Goal: Task Accomplishment & Management: Use online tool/utility

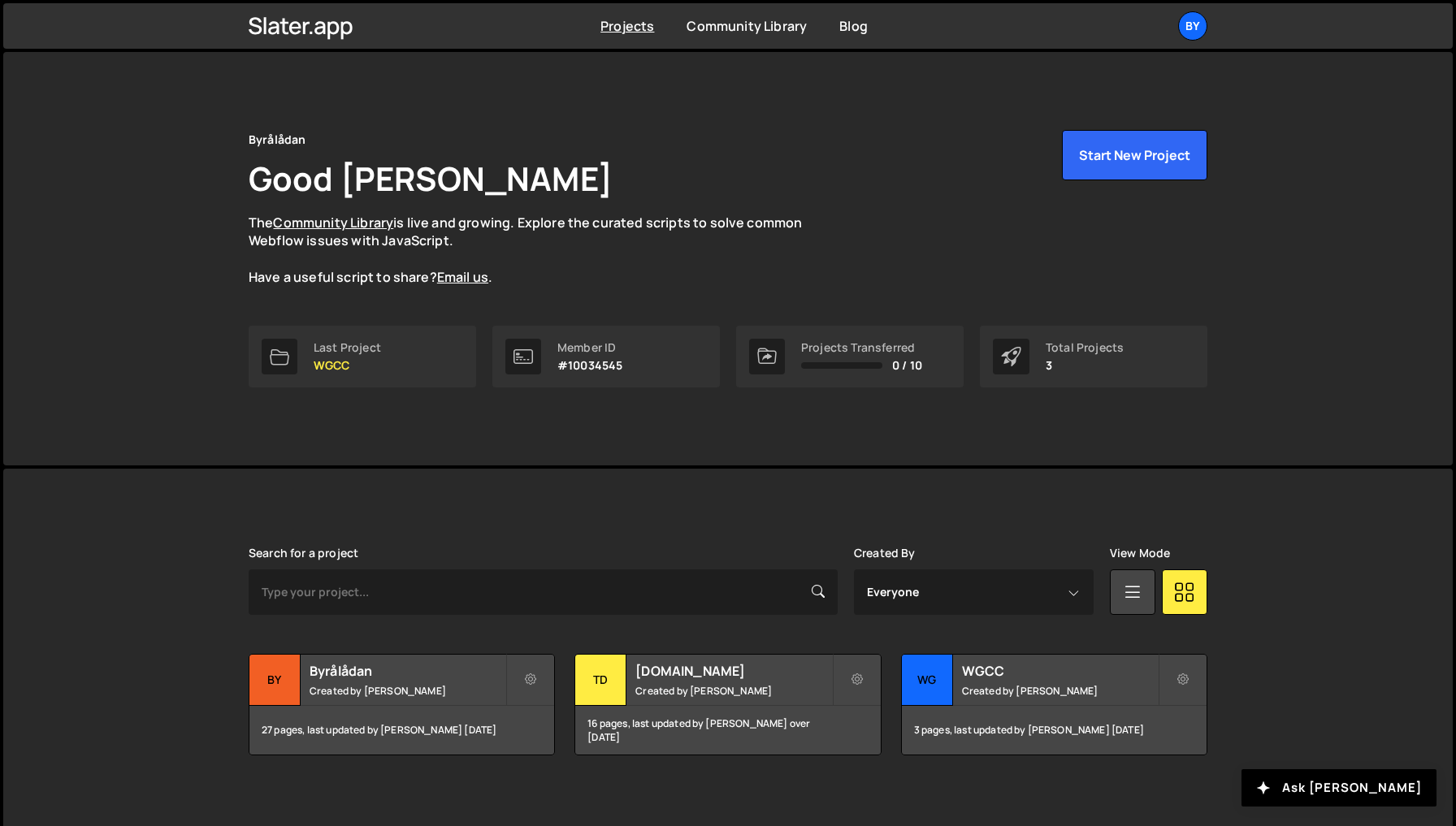
drag, startPoint x: 373, startPoint y: 691, endPoint x: 291, endPoint y: 650, distance: 91.7
click at [373, 691] on small "Created by [PERSON_NAME]" at bounding box center [407, 690] width 196 height 14
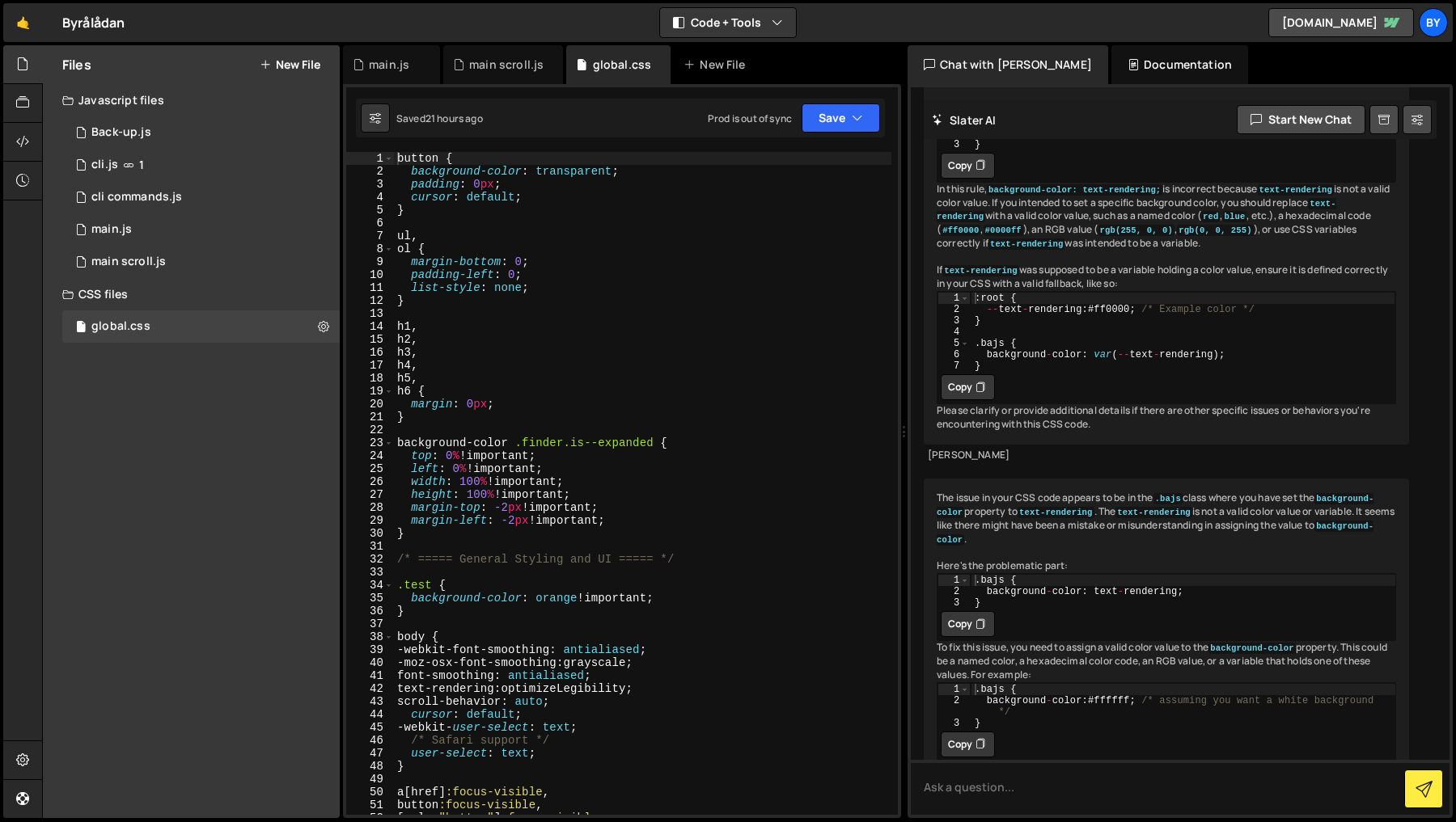
scroll to position [9778, 0]
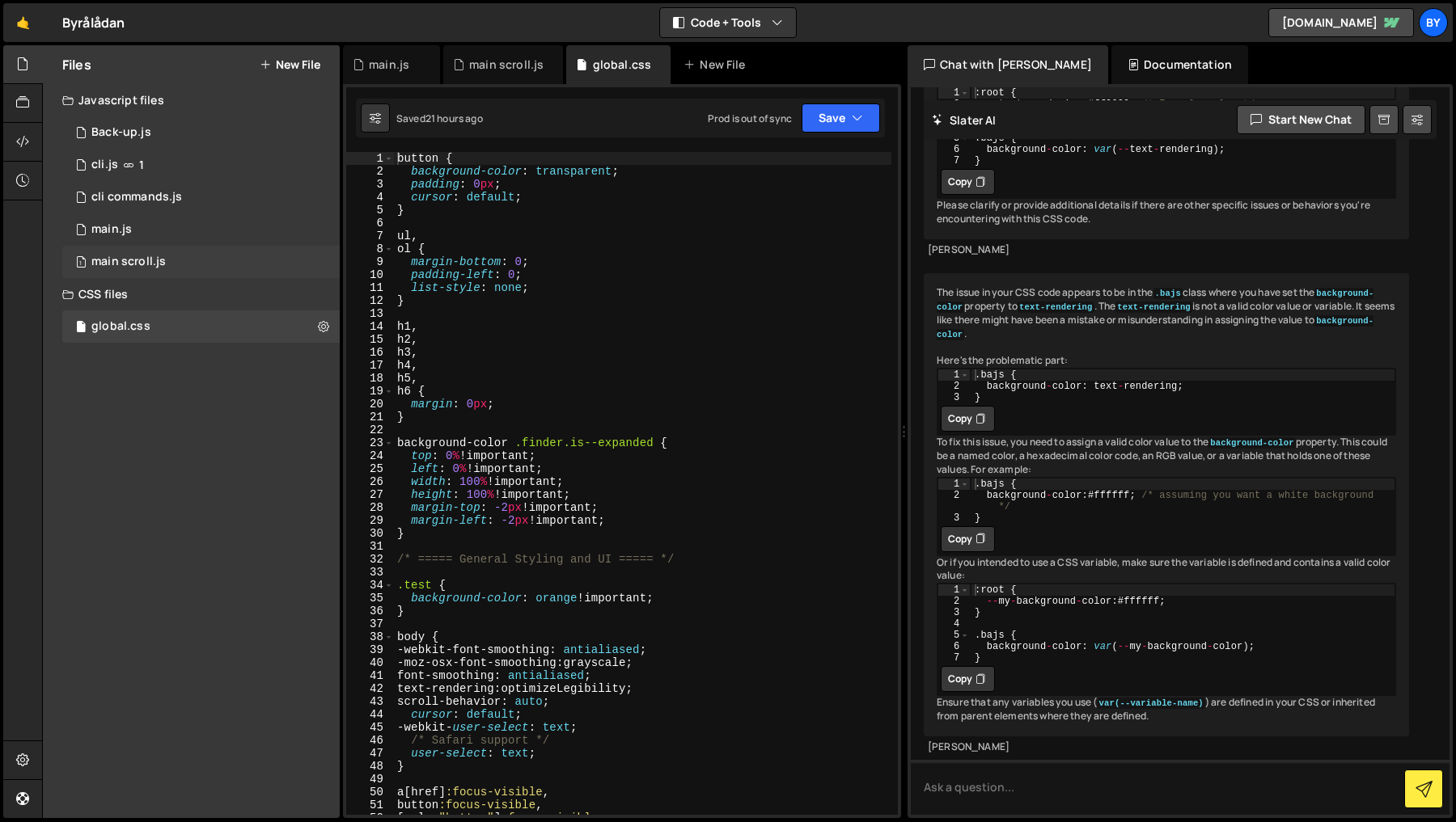
drag, startPoint x: 122, startPoint y: 256, endPoint x: 130, endPoint y: 257, distance: 8.1
click at [122, 256] on div "main scroll.js" at bounding box center [128, 262] width 75 height 15
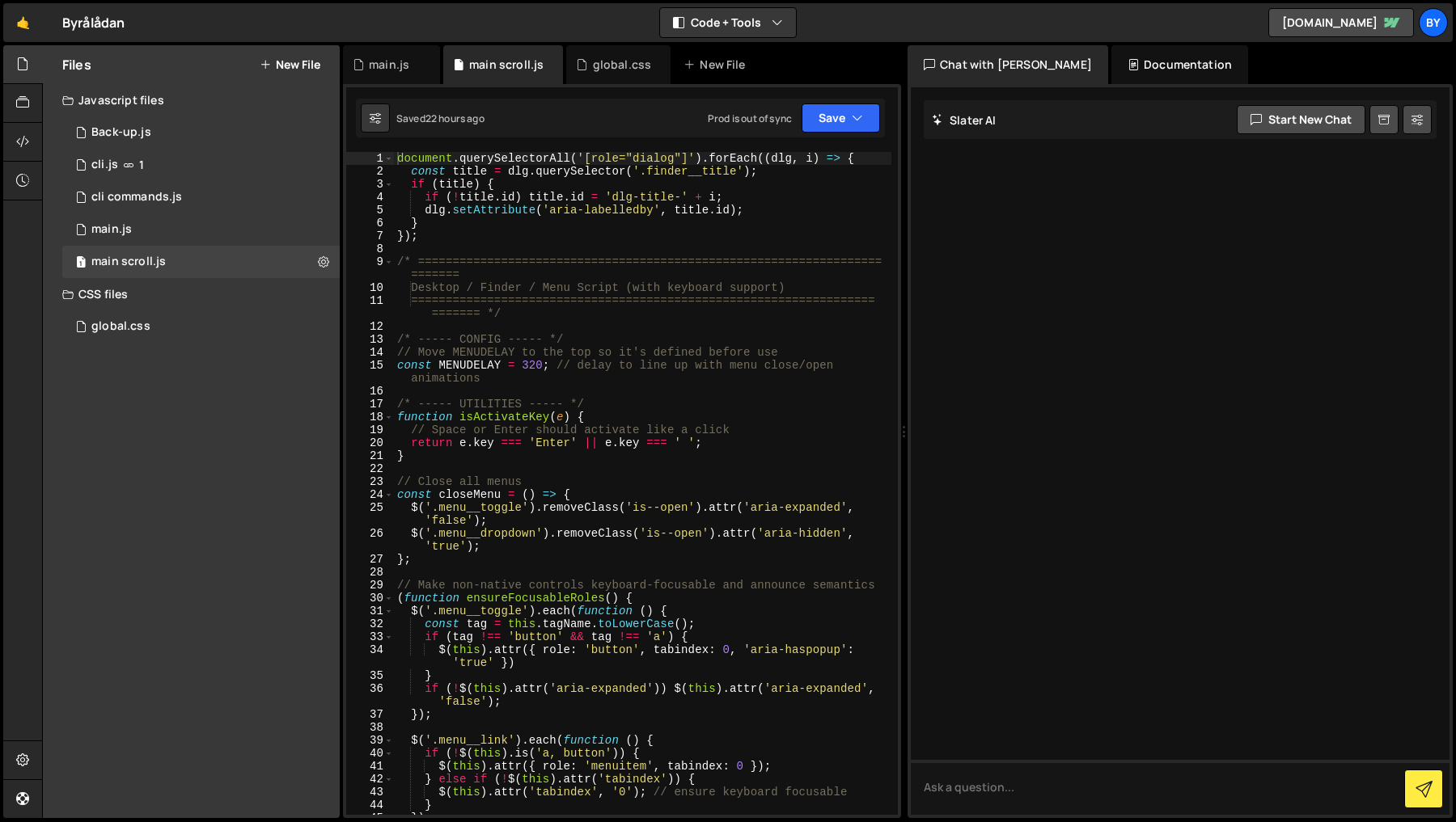
scroll to position [0, 0]
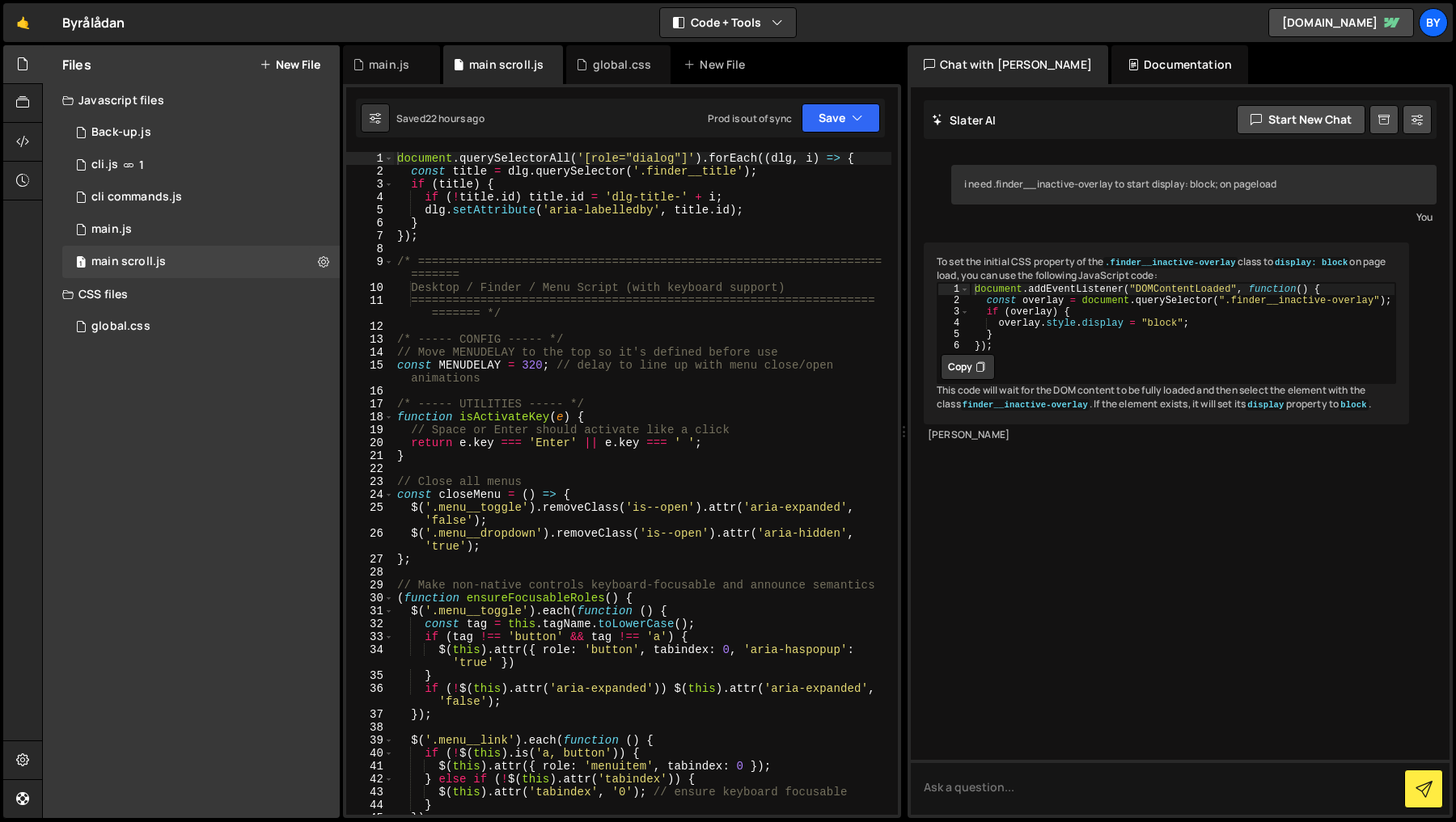
type textarea "dlg.setAttribute('aria-labelledby', [DOMAIN_NAME]);"
click at [633, 207] on div "document . querySelectorAll ( '[role="dialog"]' ) . forEach (( dlg , i ) => { c…" at bounding box center [642, 497] width 497 height 689
drag, startPoint x: 633, startPoint y: 208, endPoint x: 673, endPoint y: 233, distance: 47.2
click at [633, 208] on div "document . querySelectorAll ( '[role="dialog"]' ) . forEach (( dlg , i ) => { c…" at bounding box center [642, 497] width 497 height 689
click at [673, 244] on div "document . querySelectorAll ( '[role="dialog"]' ) . forEach (( dlg , i ) => { c…" at bounding box center [642, 497] width 497 height 689
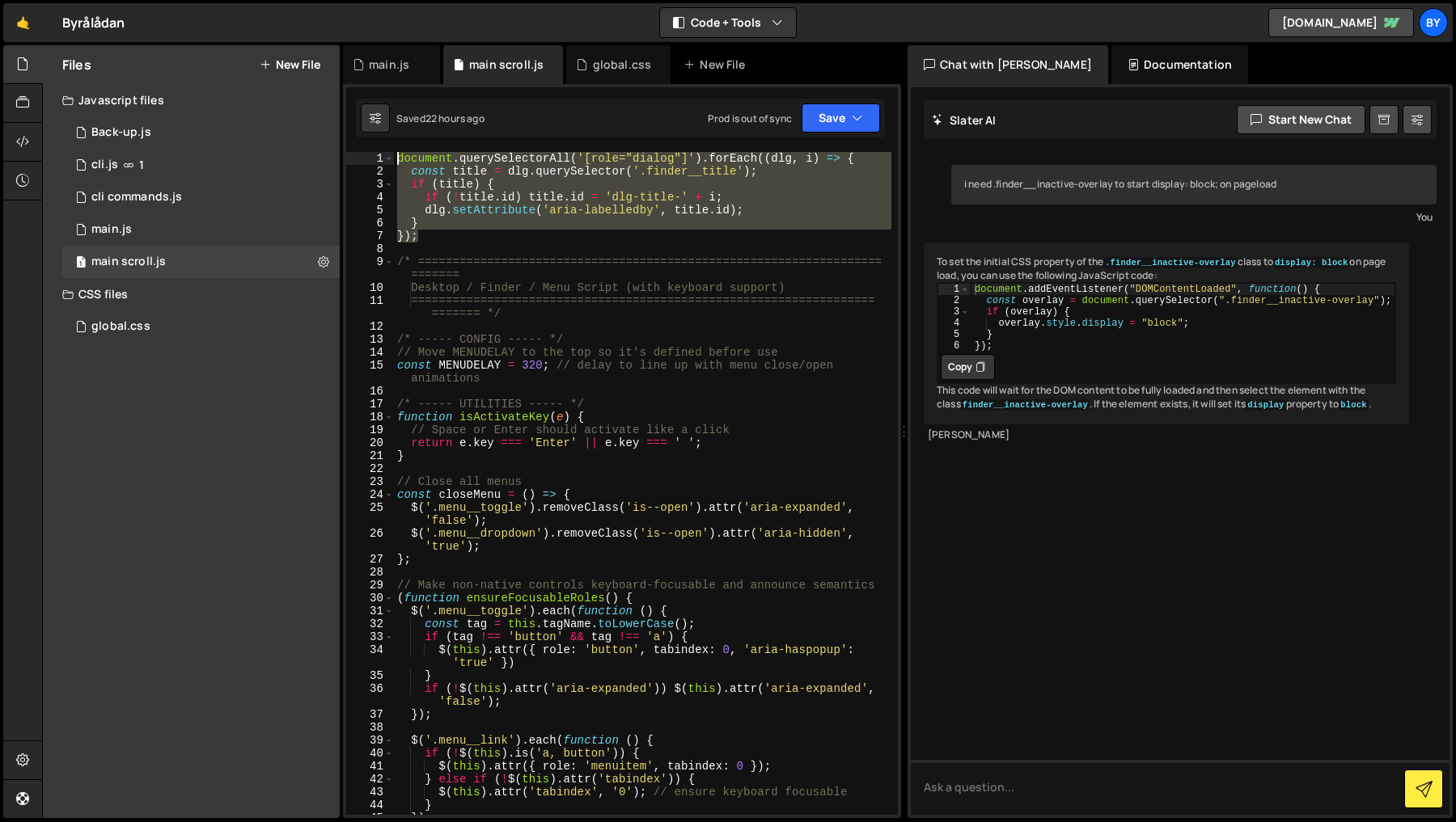
drag, startPoint x: 467, startPoint y: 237, endPoint x: 356, endPoint y: 163, distance: 133.4
click at [349, 160] on div "1 2 3 4 5 6 7 8 9 10 11 12 13 14 15 16 17 18 19 20 21 22 23 24 25 26 27 28 29 3…" at bounding box center [622, 484] width 552 height 663
click at [457, 263] on div "document . querySelectorAll ( '[role="dialog"]' ) . forEach (( dlg , i ) => { c…" at bounding box center [642, 497] width 497 height 689
drag, startPoint x: 410, startPoint y: 227, endPoint x: 339, endPoint y: 152, distance: 103.3
click at [328, 149] on div "Files New File Javascript files 0 Back-up.js 0 1 cli.js 1 1 cli commands.js 0 0…" at bounding box center [749, 432] width 1414 height 774
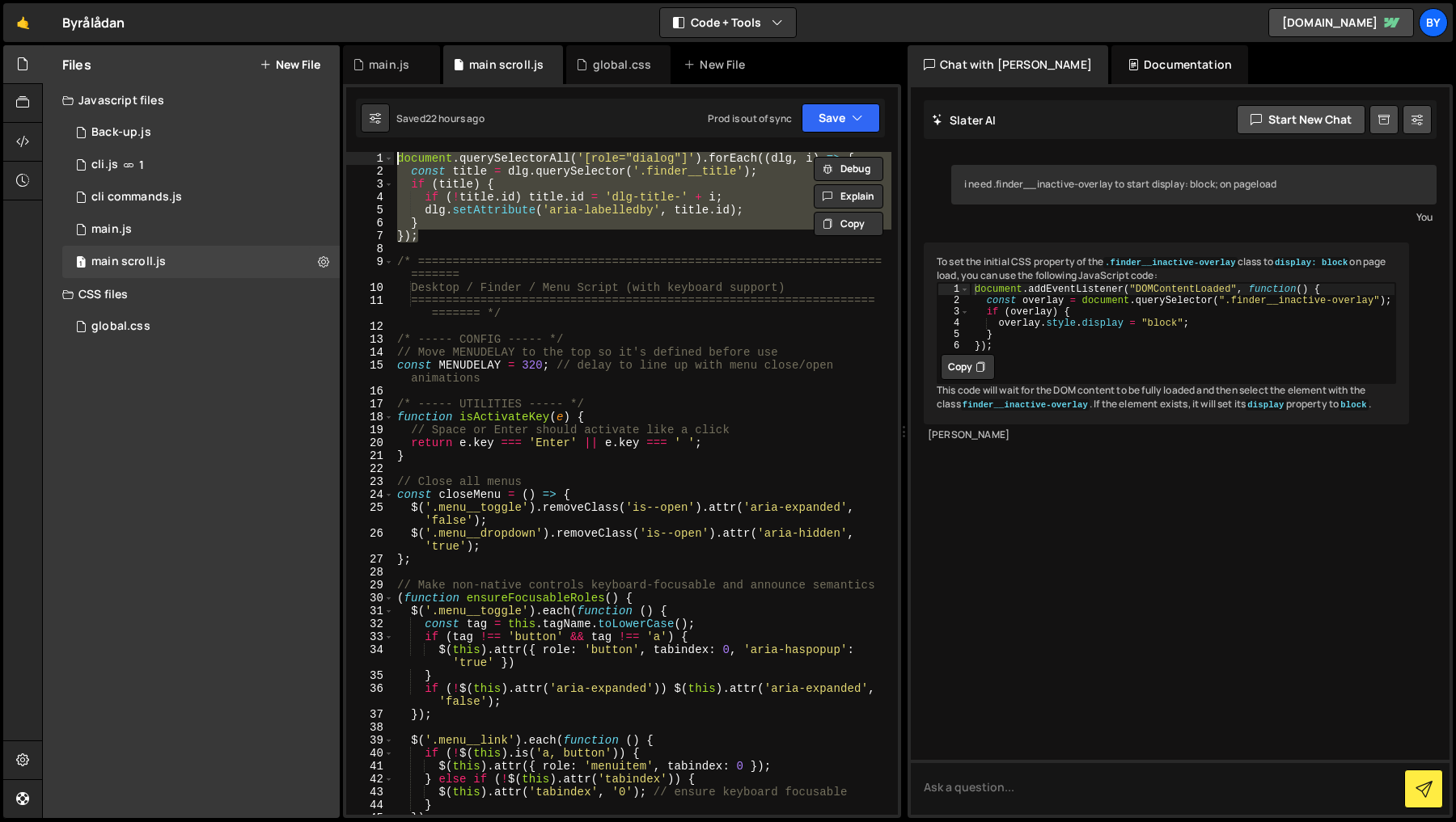
paste textarea "}"
paste textarea
type textarea "});"
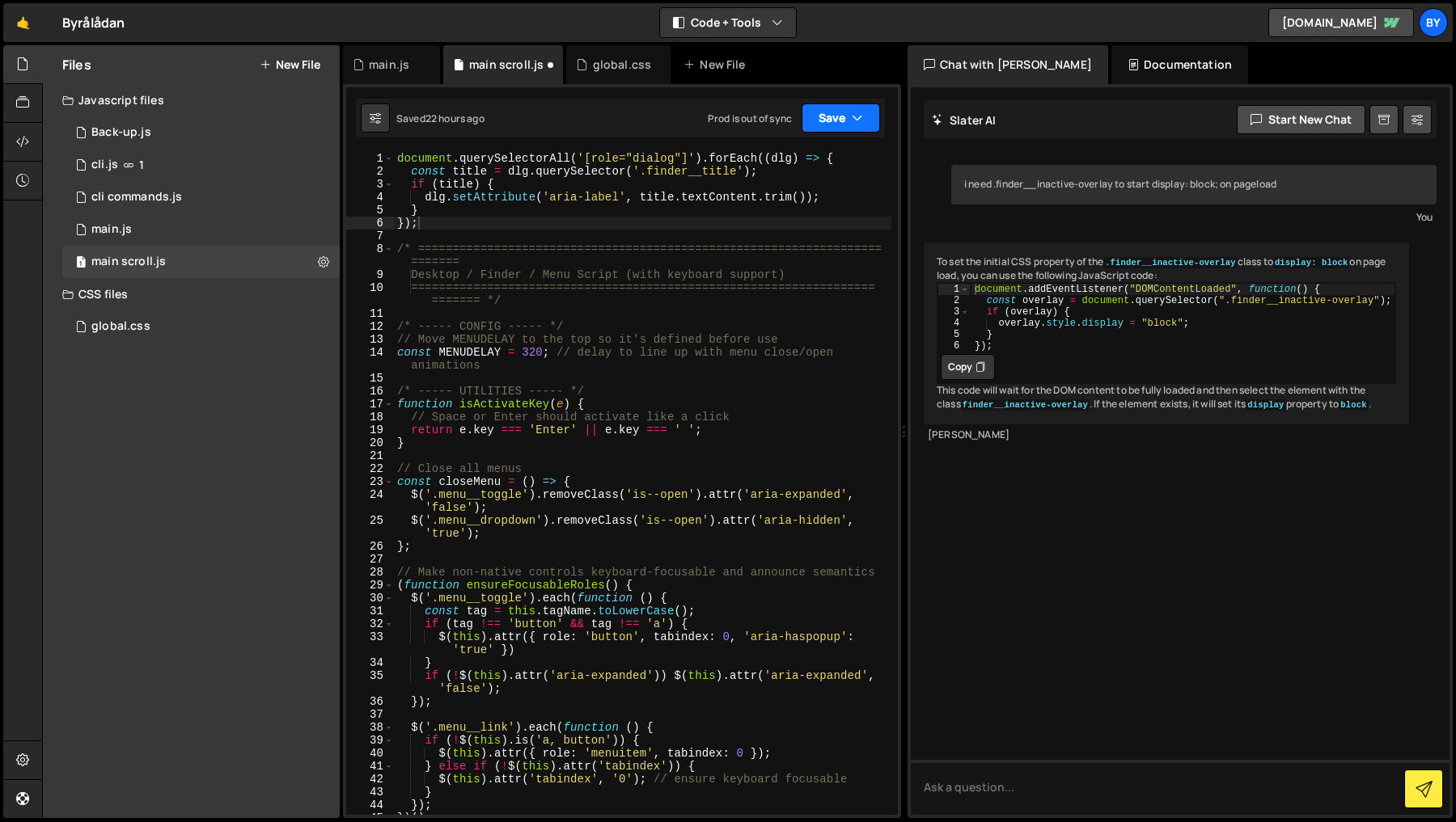
click at [819, 115] on button "Save" at bounding box center [841, 118] width 79 height 30
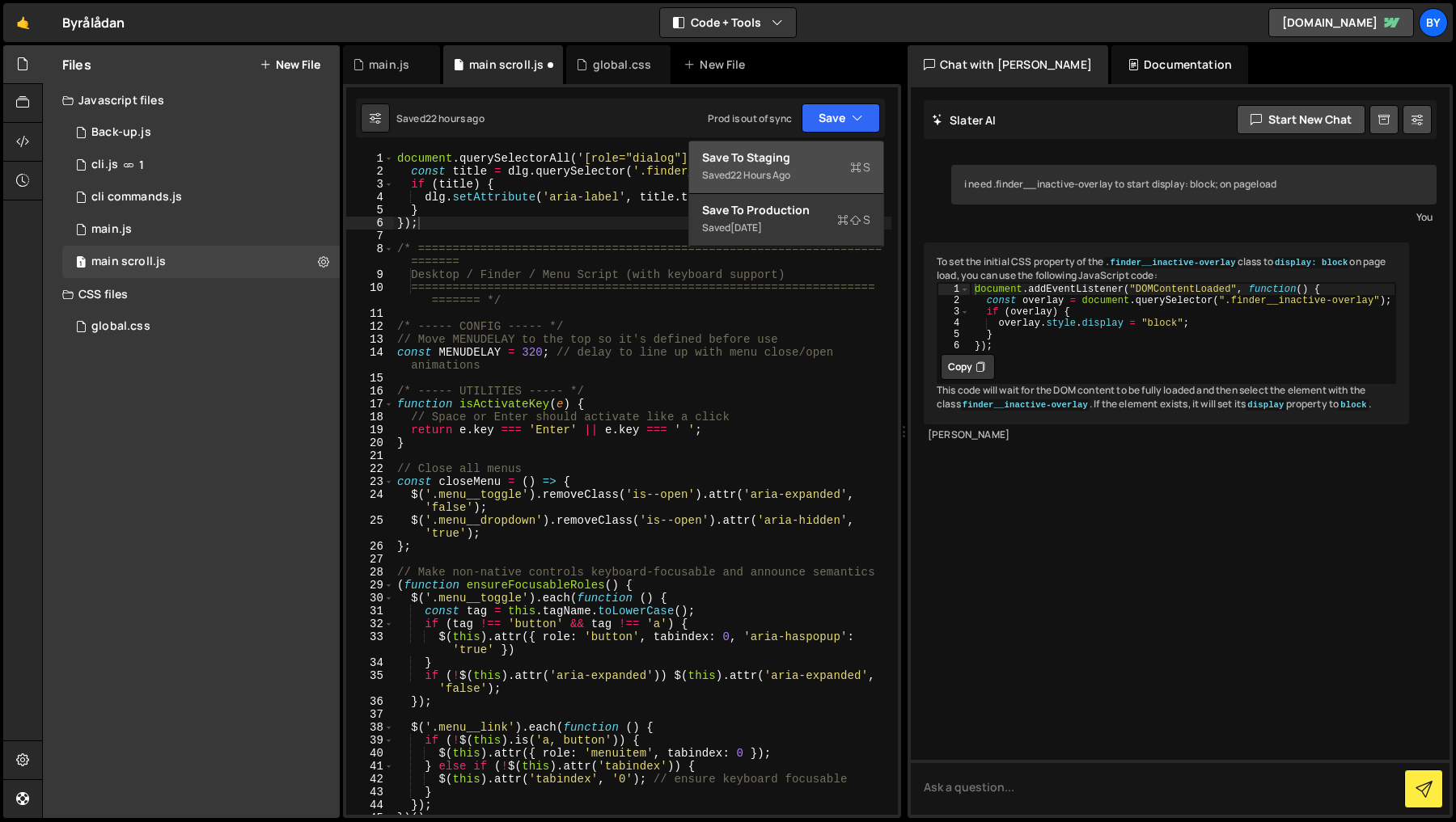
click at [833, 158] on div "Save to Staging S" at bounding box center [786, 158] width 168 height 17
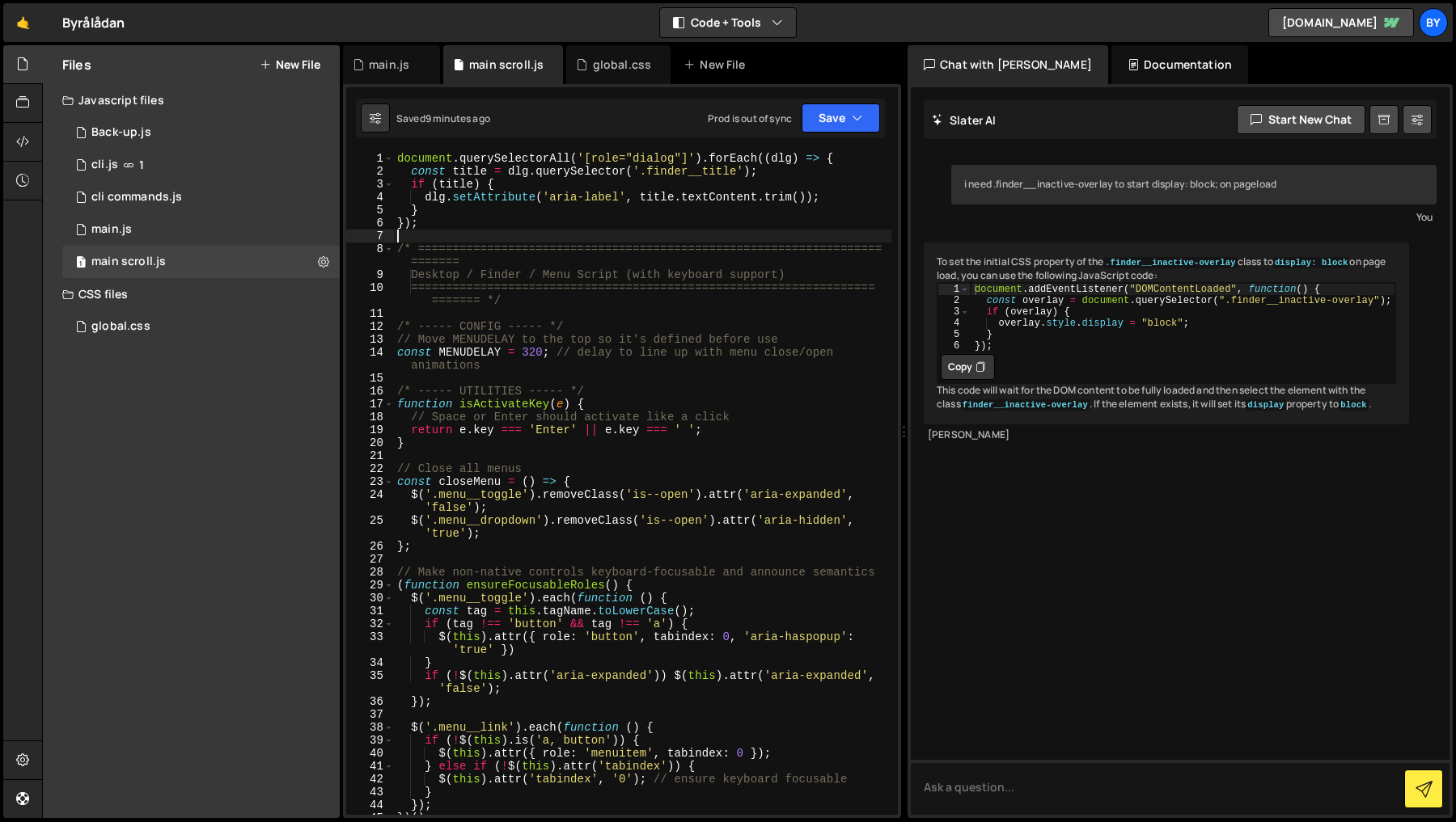
click at [586, 240] on div "document . querySelectorAll ( '[role="dialog"]' ) . forEach (( dlg ) => { const…" at bounding box center [642, 497] width 497 height 689
click at [741, 367] on div "document . querySelectorAll ( '[role="dialog"]' ) . forEach (( dlg ) => { const…" at bounding box center [642, 497] width 497 height 689
type textarea "const MENUDELAY = 320; // delay to line up with menu close/open animations"
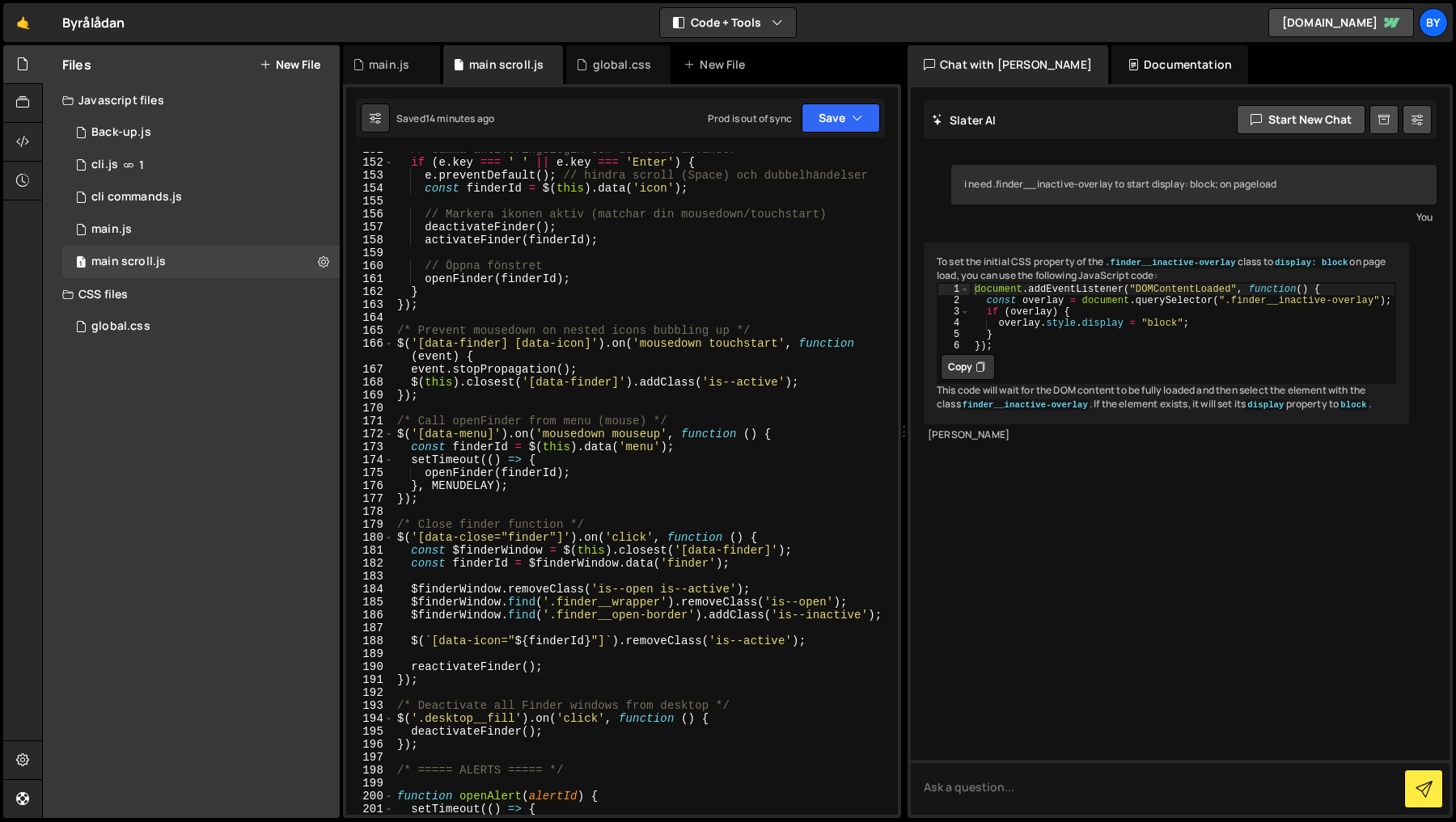
scroll to position [2142, 0]
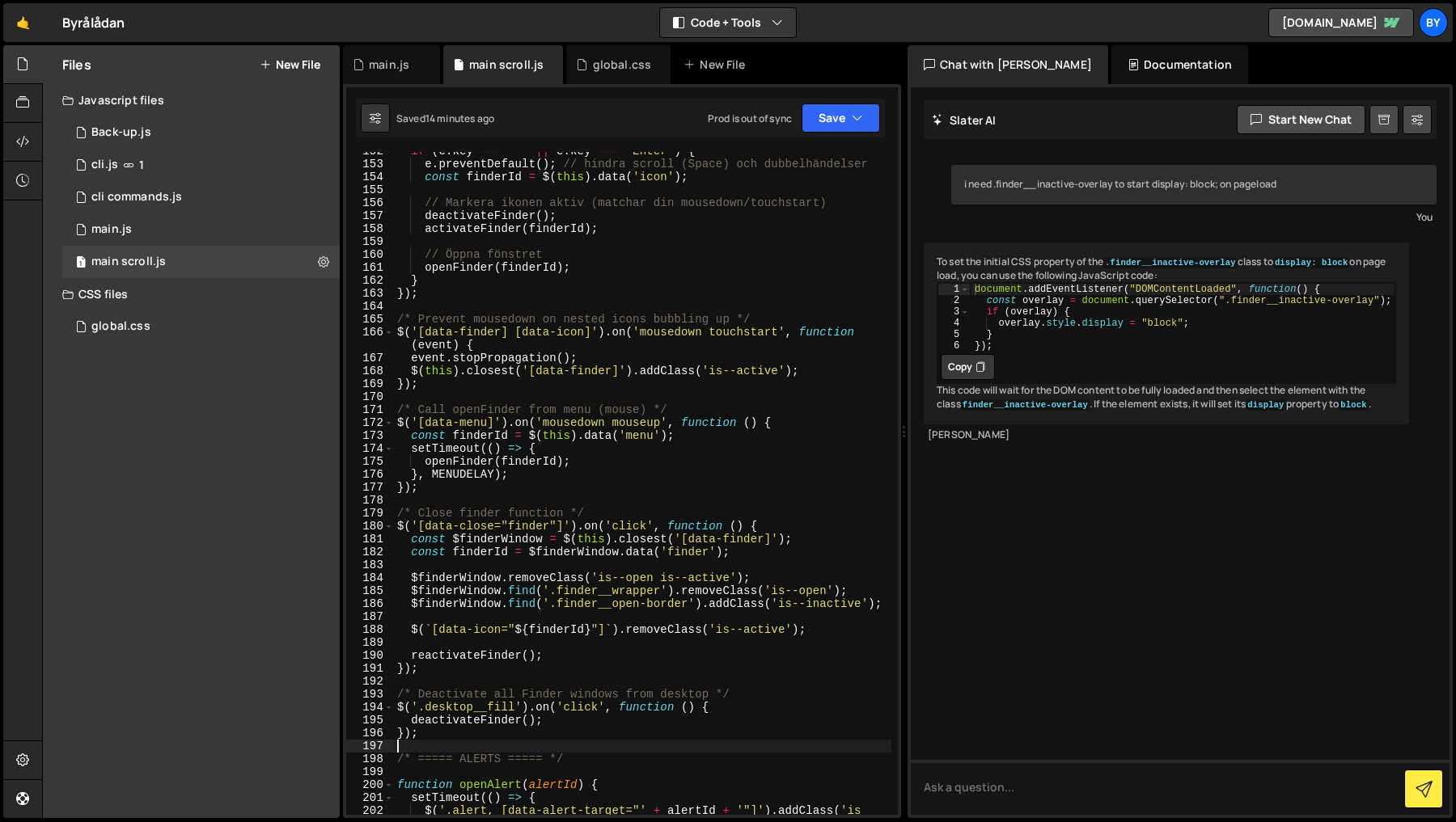
click at [491, 743] on div "if ( e . key === ' ' || e . key === 'Enter' ) { e . preventDefault ( ) ; // hin…" at bounding box center [642, 496] width 497 height 702
click at [469, 679] on div "if ( e . key === ' ' || e . key === 'Enter' ) { e . preventDefault ( ) ; // hin…" at bounding box center [642, 496] width 497 height 702
click at [445, 680] on div "if ( e . key === ' ' || e . key === 'Enter' ) { e . preventDefault ( ) ; // hin…" at bounding box center [642, 497] width 497 height 702
click at [451, 666] on div "if ( e . key === ' ' || e . key === 'Enter' ) { e . preventDefault ( ) ; // hin…" at bounding box center [642, 497] width 497 height 702
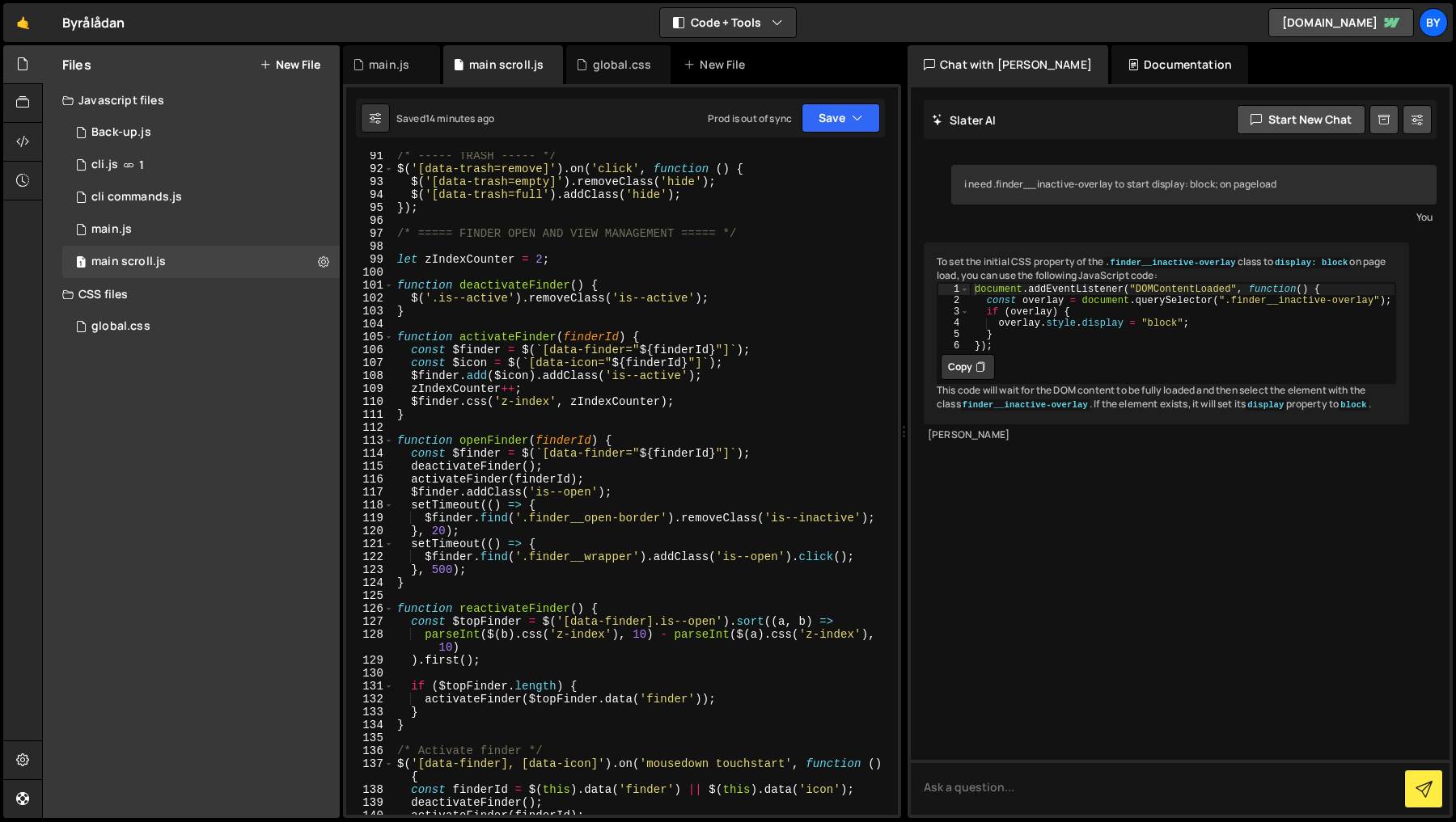
scroll to position [1289, 0]
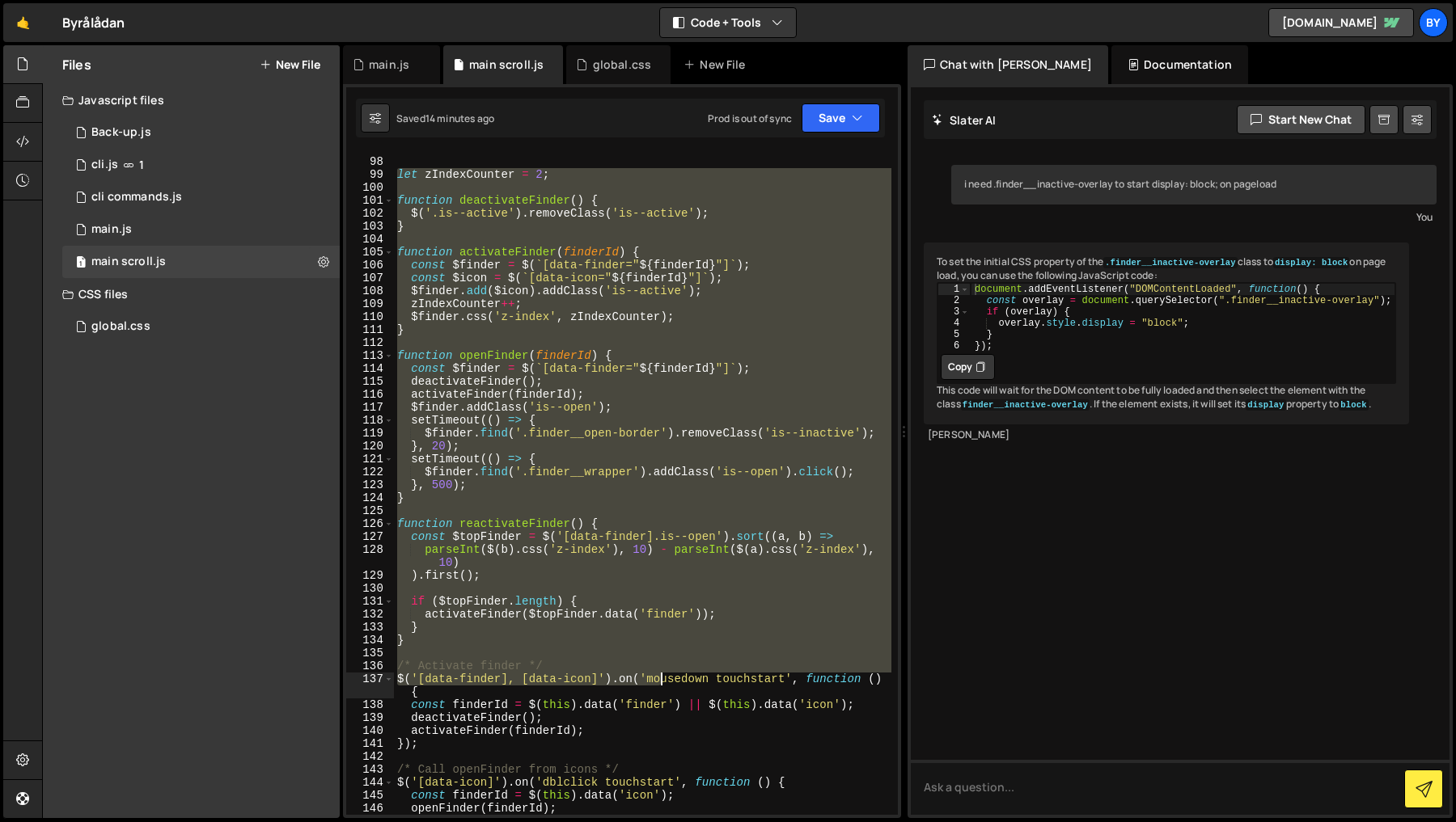
drag, startPoint x: 394, startPoint y: 289, endPoint x: 662, endPoint y: 675, distance: 469.9
click at [663, 675] on div "/* ===== FINDER OPEN AND VIEW MANAGEMENT ===== */ let zIndexCounter = 2 ; funct…" at bounding box center [642, 487] width 497 height 689
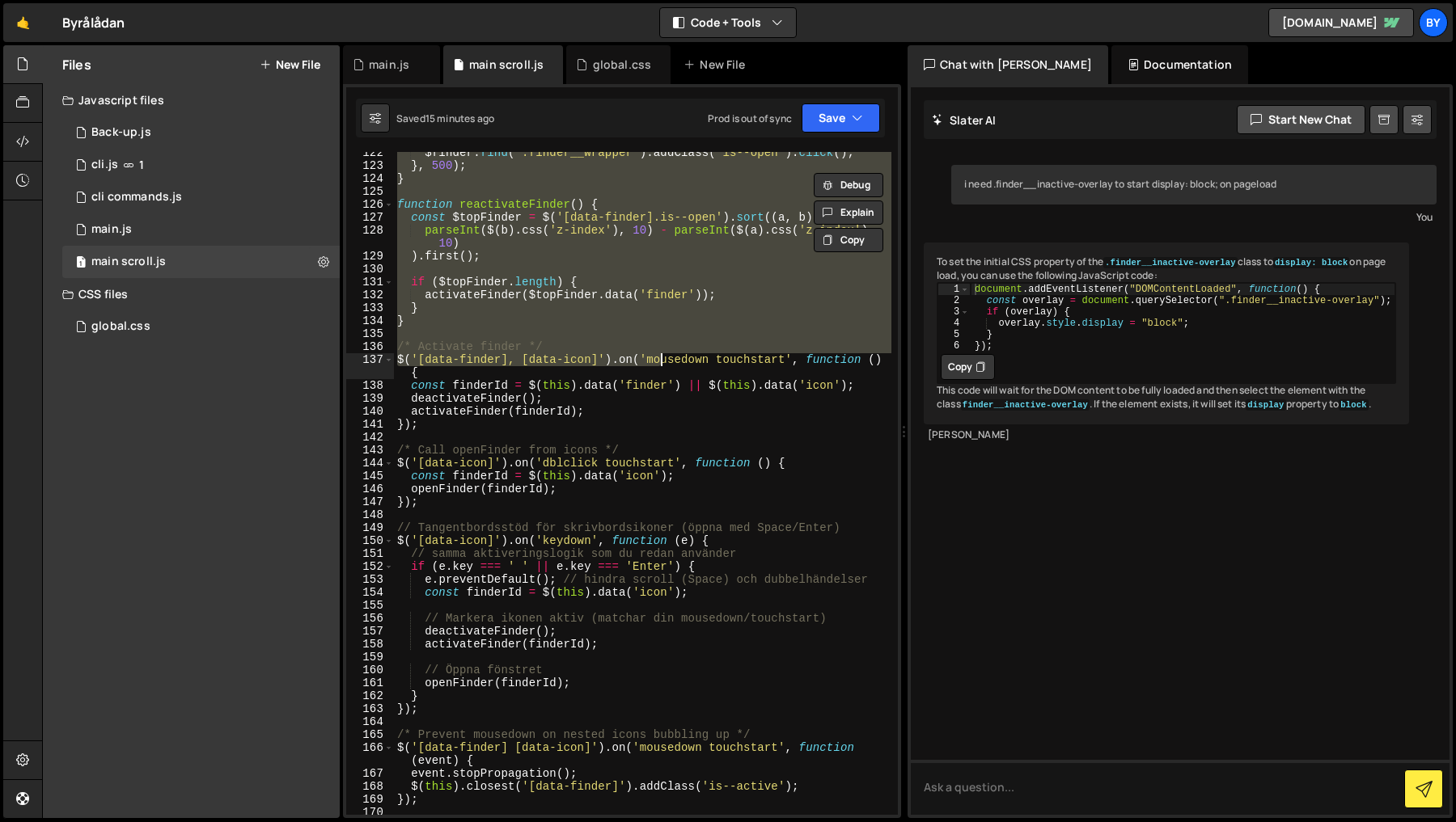
scroll to position [1747, 0]
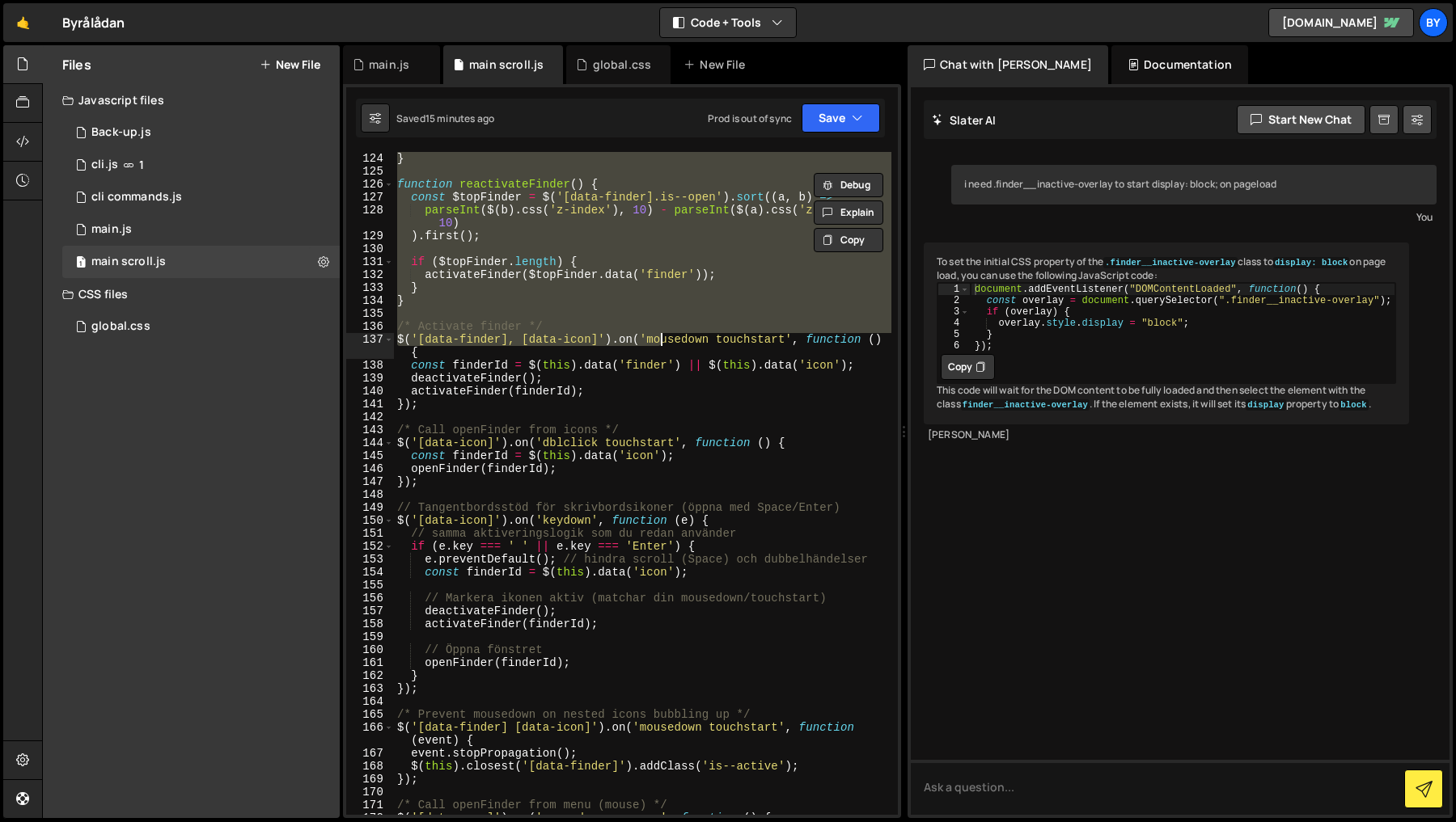
click at [553, 685] on div "} , 500 ) ; } function reactivateFinder ( ) { const $topFinder = $ ( '[data-fin…" at bounding box center [642, 484] width 497 height 689
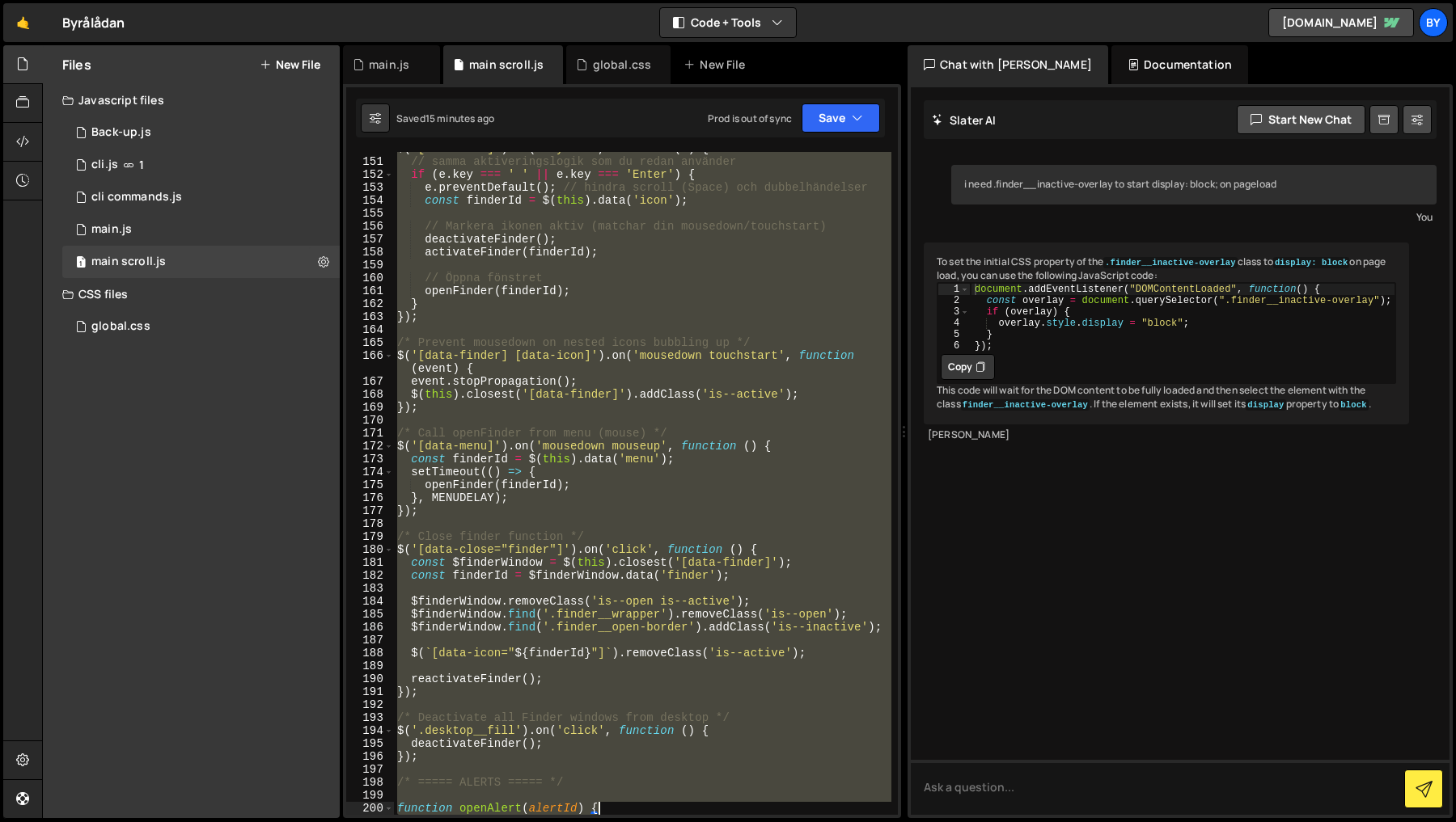
scroll to position [2235, 0]
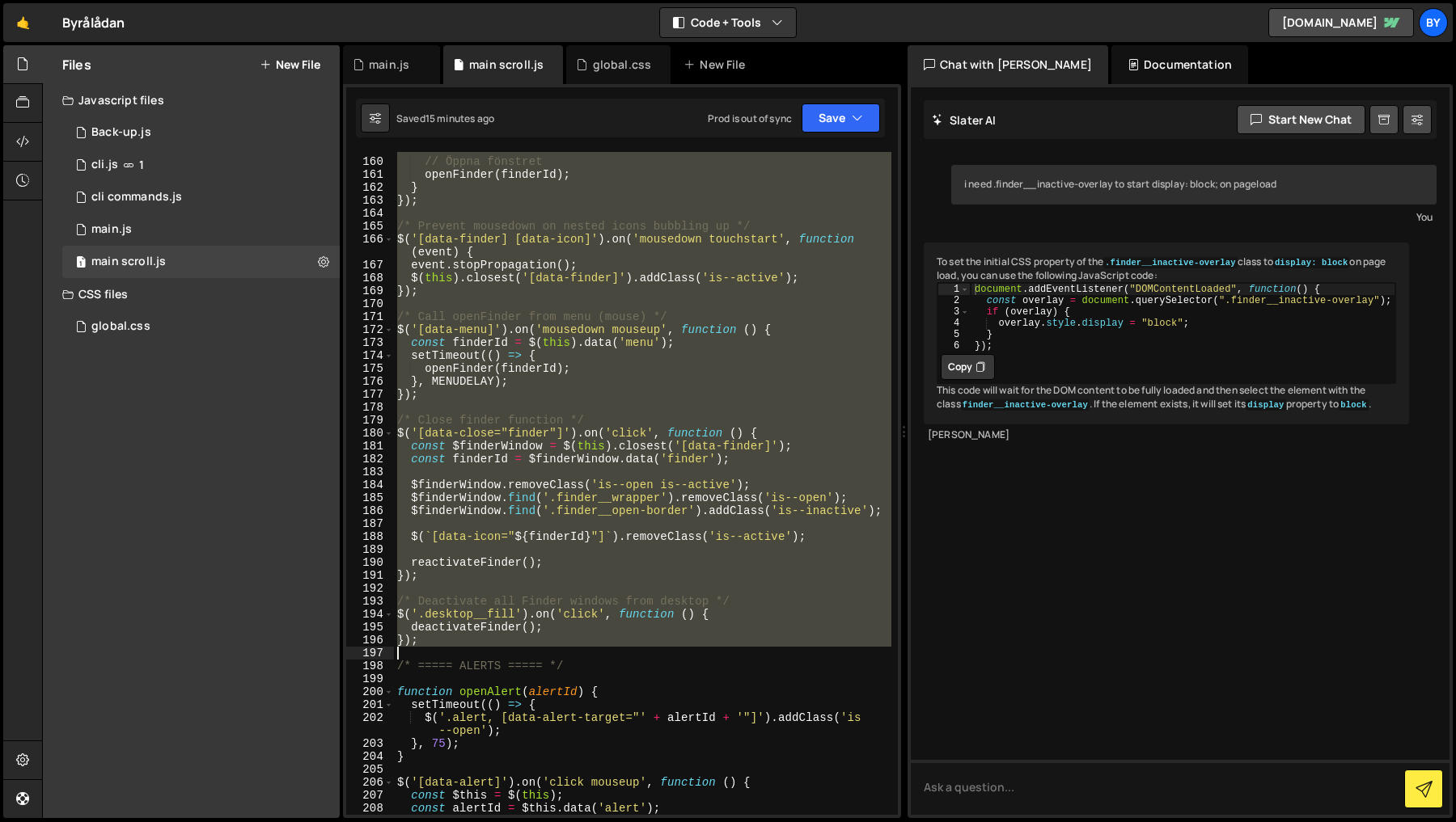
drag, startPoint x: 394, startPoint y: 368, endPoint x: 615, endPoint y: 653, distance: 360.6
click at [615, 653] on div "// Öppna fönstret openFinder ( finderId ) ; } }) ; /* Prevent mousedown on nest…" at bounding box center [642, 487] width 497 height 689
click at [654, 435] on div "// Öppna fönstret openFinder ( finderId ) ; } }) ; /* Prevent mousedown on nest…" at bounding box center [642, 484] width 497 height 663
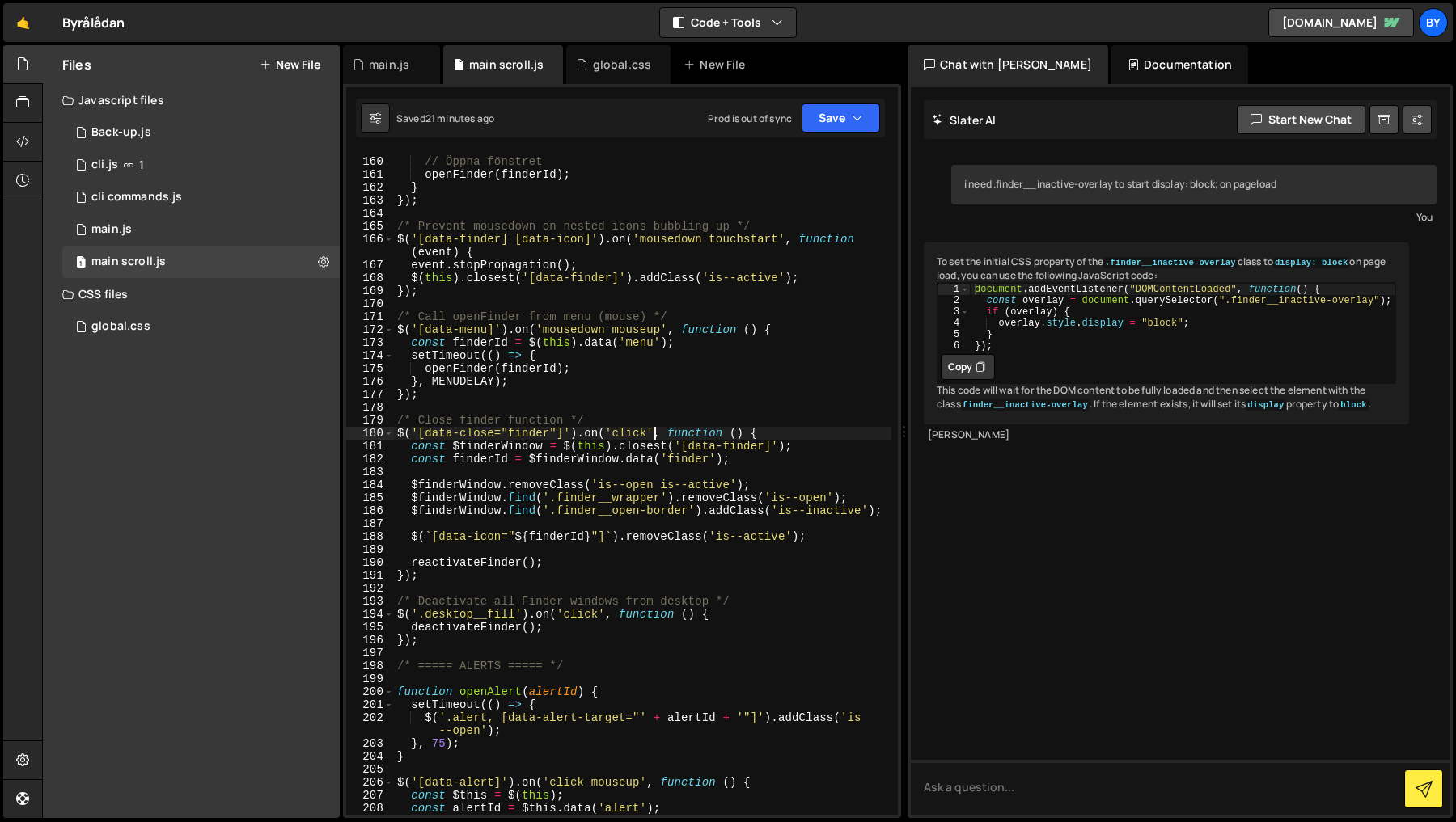
type textarea "renderToDoItems();"
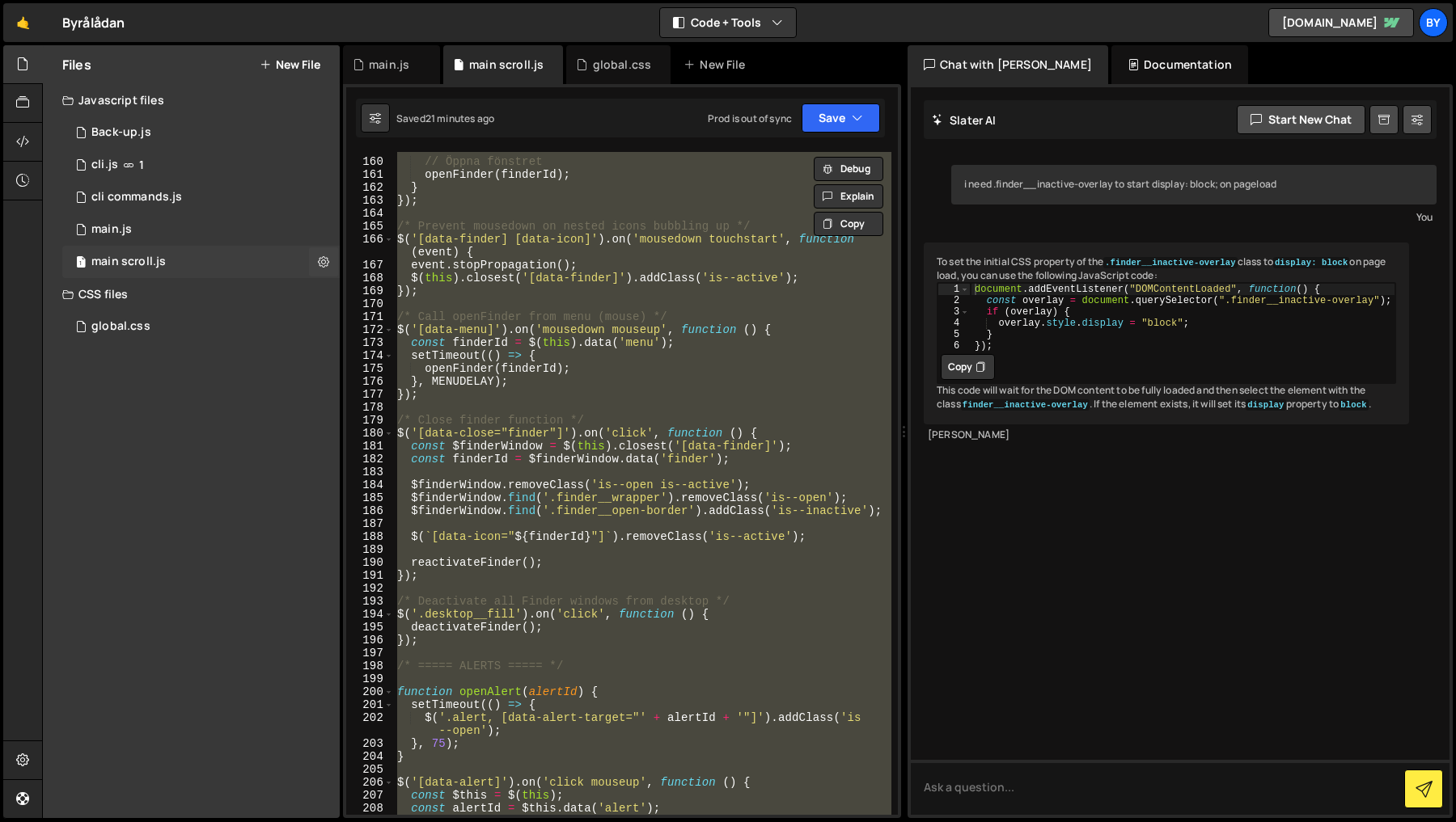
drag, startPoint x: 124, startPoint y: 224, endPoint x: 289, endPoint y: 248, distance: 166.7
click at [124, 224] on div "main.js" at bounding box center [112, 230] width 41 height 15
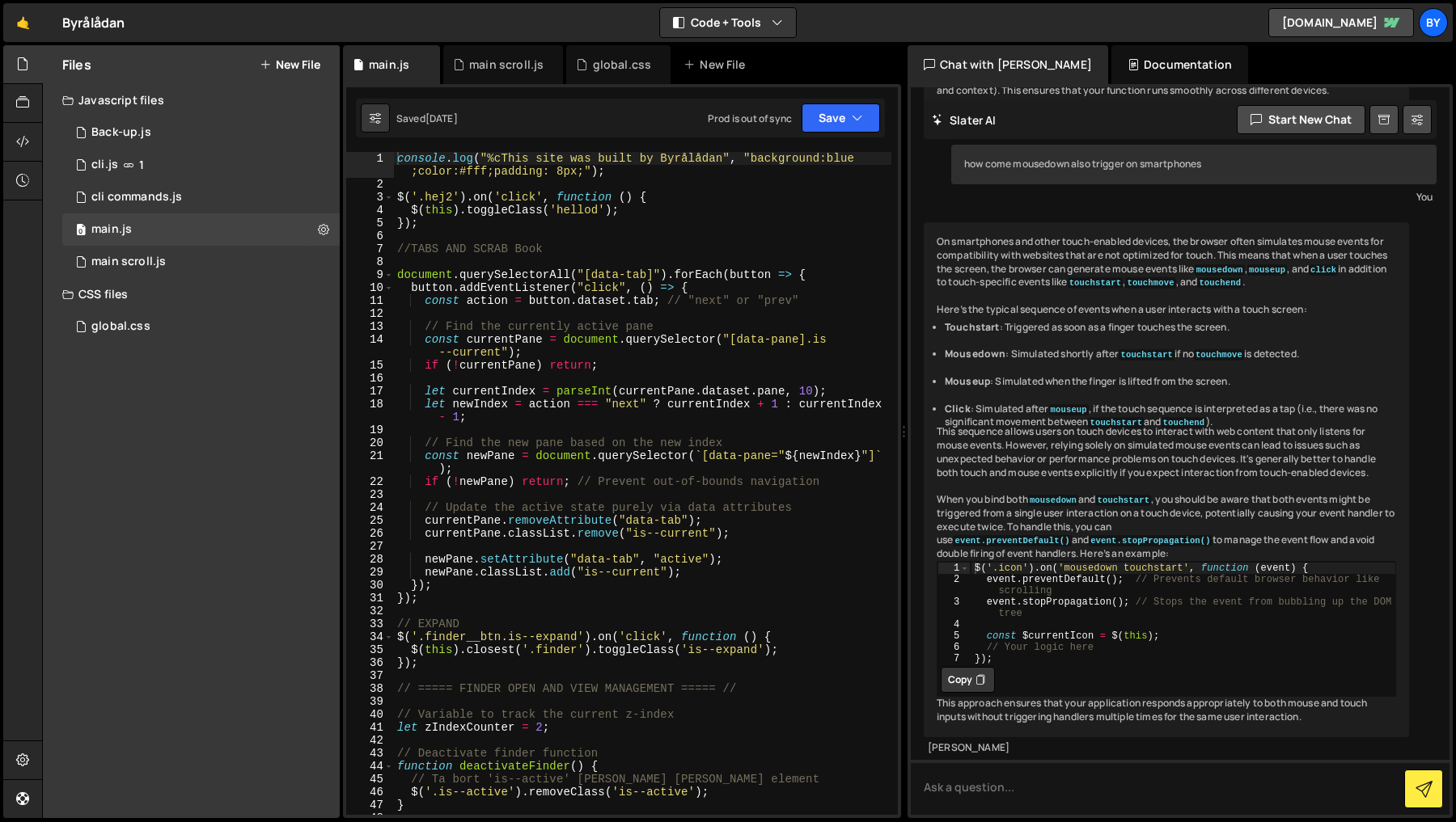
click at [564, 312] on div "console . log ( "%cThis site was built by Byrålådan" , "background:blue ;color:…" at bounding box center [642, 503] width 497 height 702
type textarea "renderToDoItems(); // Directly call renderToDoItems without document ready"
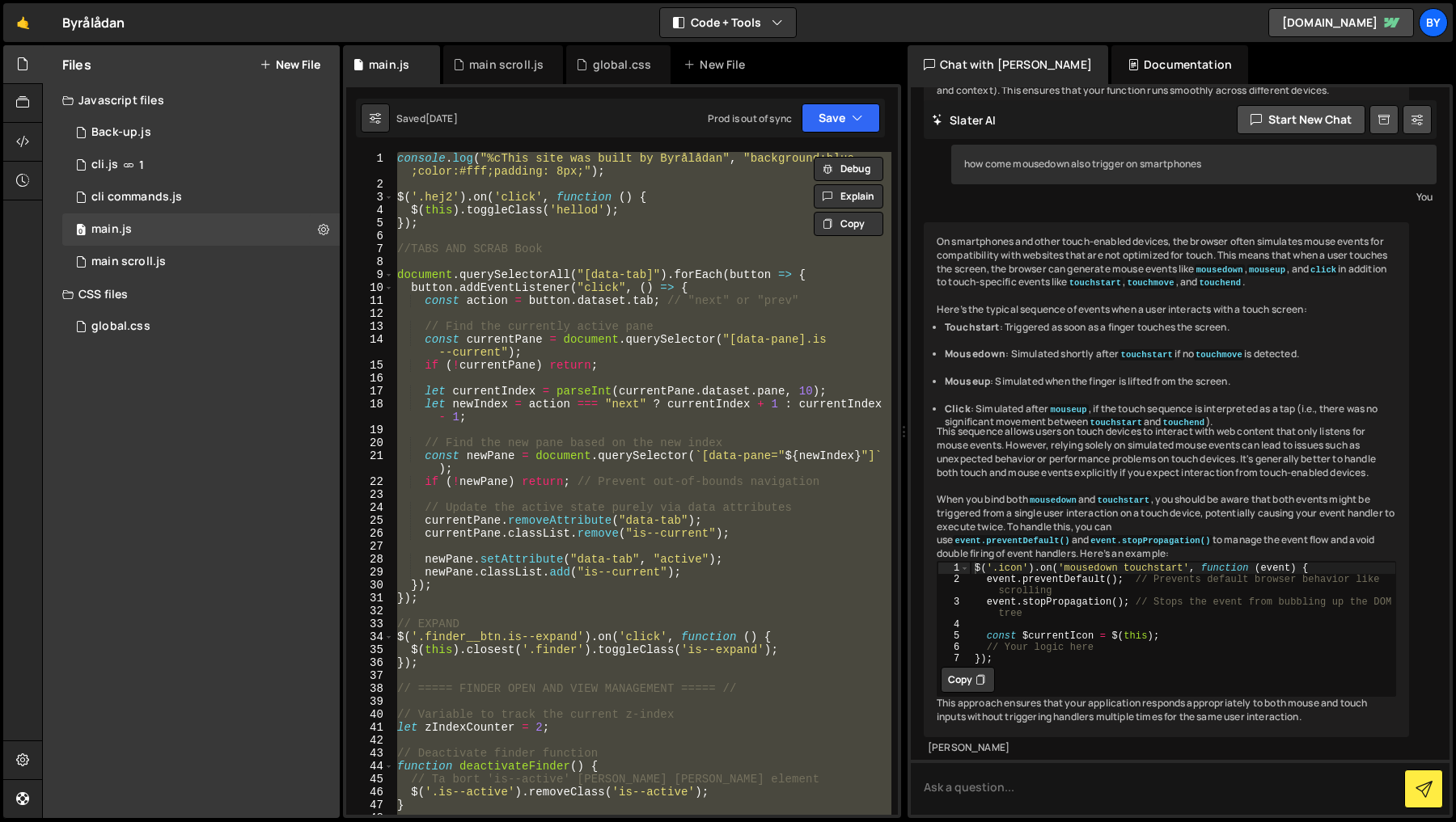
paste textarea
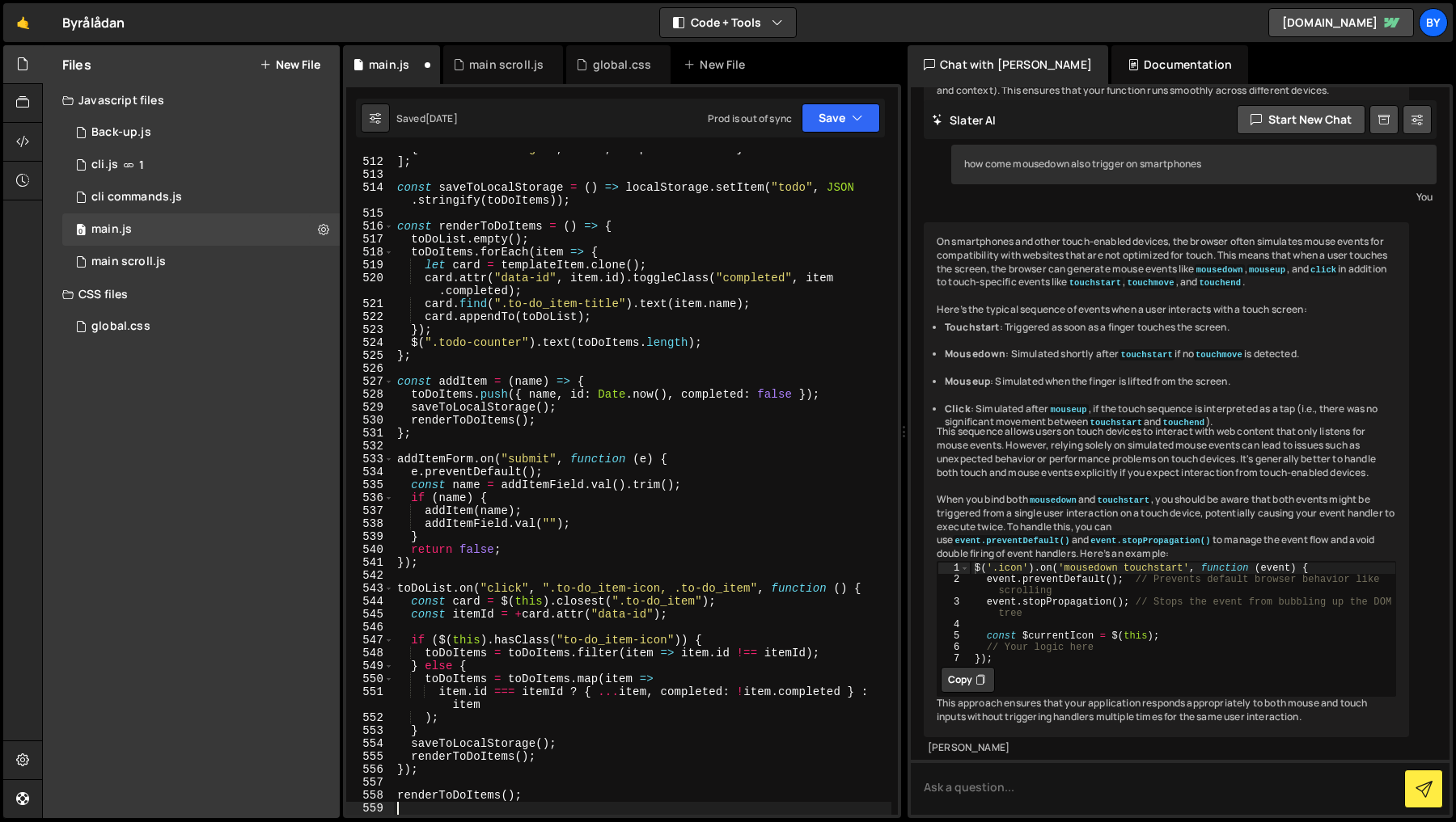
scroll to position [7087, 0]
click at [842, 131] on button "Save" at bounding box center [841, 118] width 79 height 30
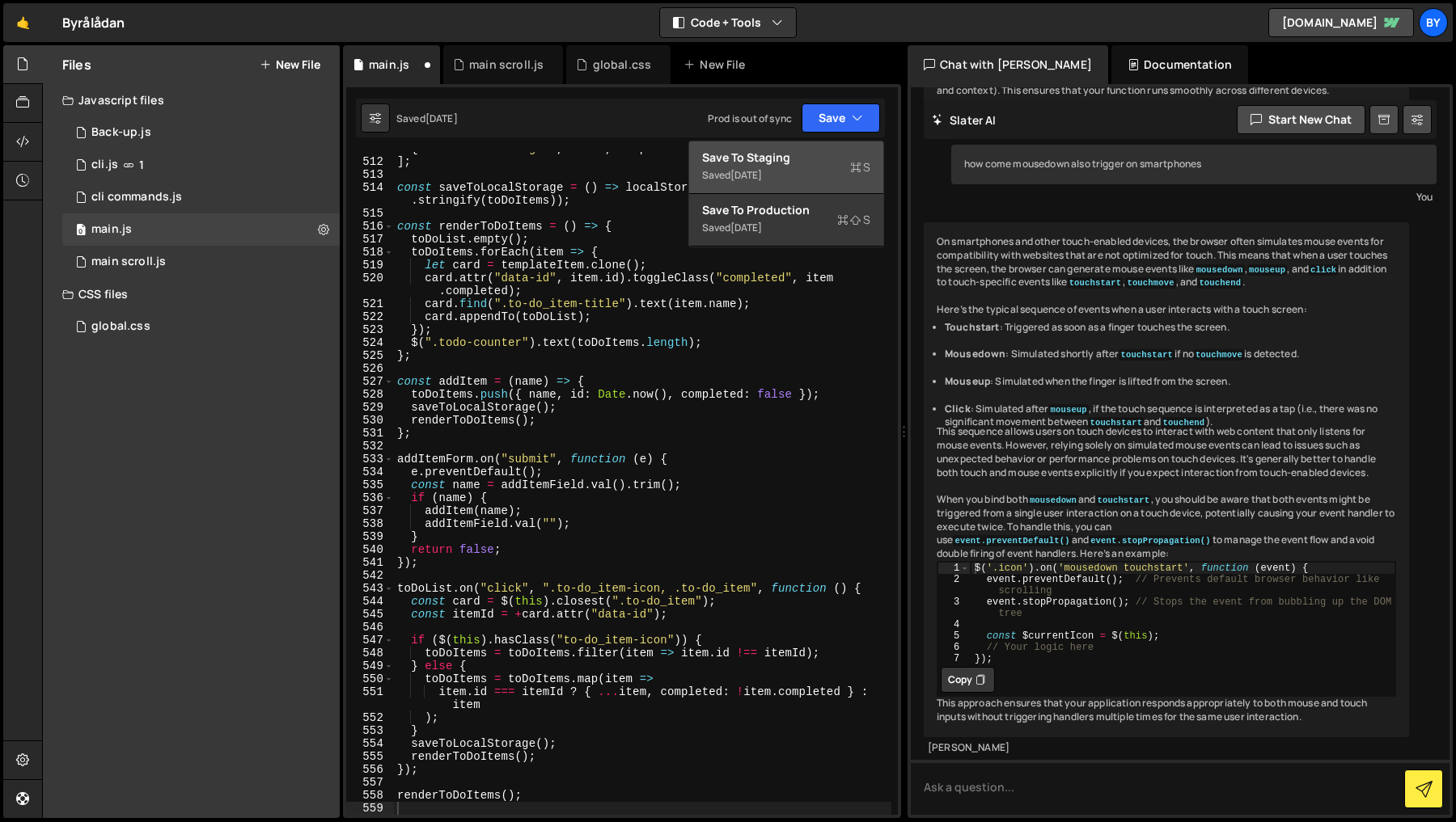
click at [834, 169] on div "Saved [DATE]" at bounding box center [786, 175] width 168 height 19
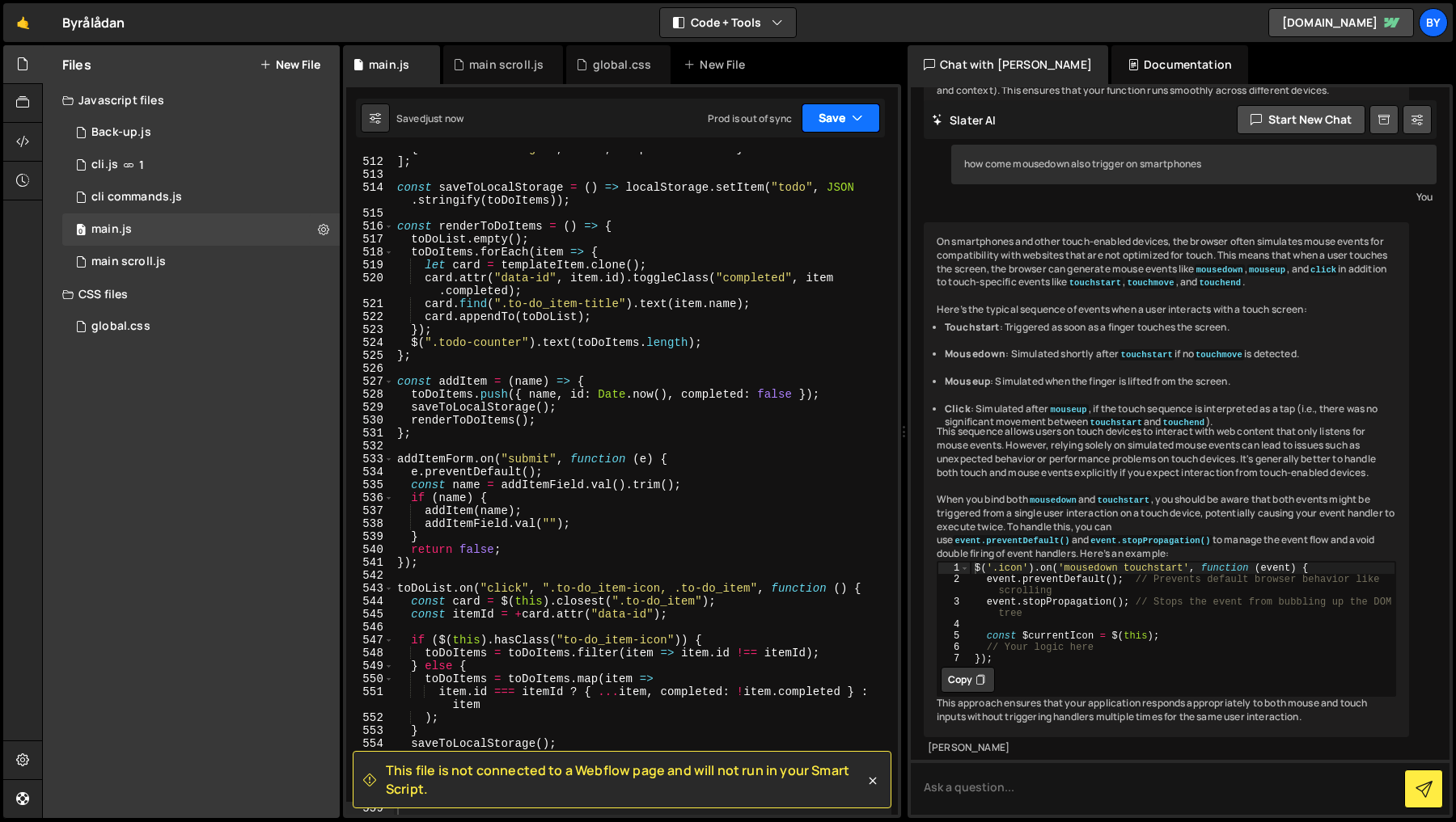
click at [848, 115] on button "Save" at bounding box center [841, 118] width 79 height 30
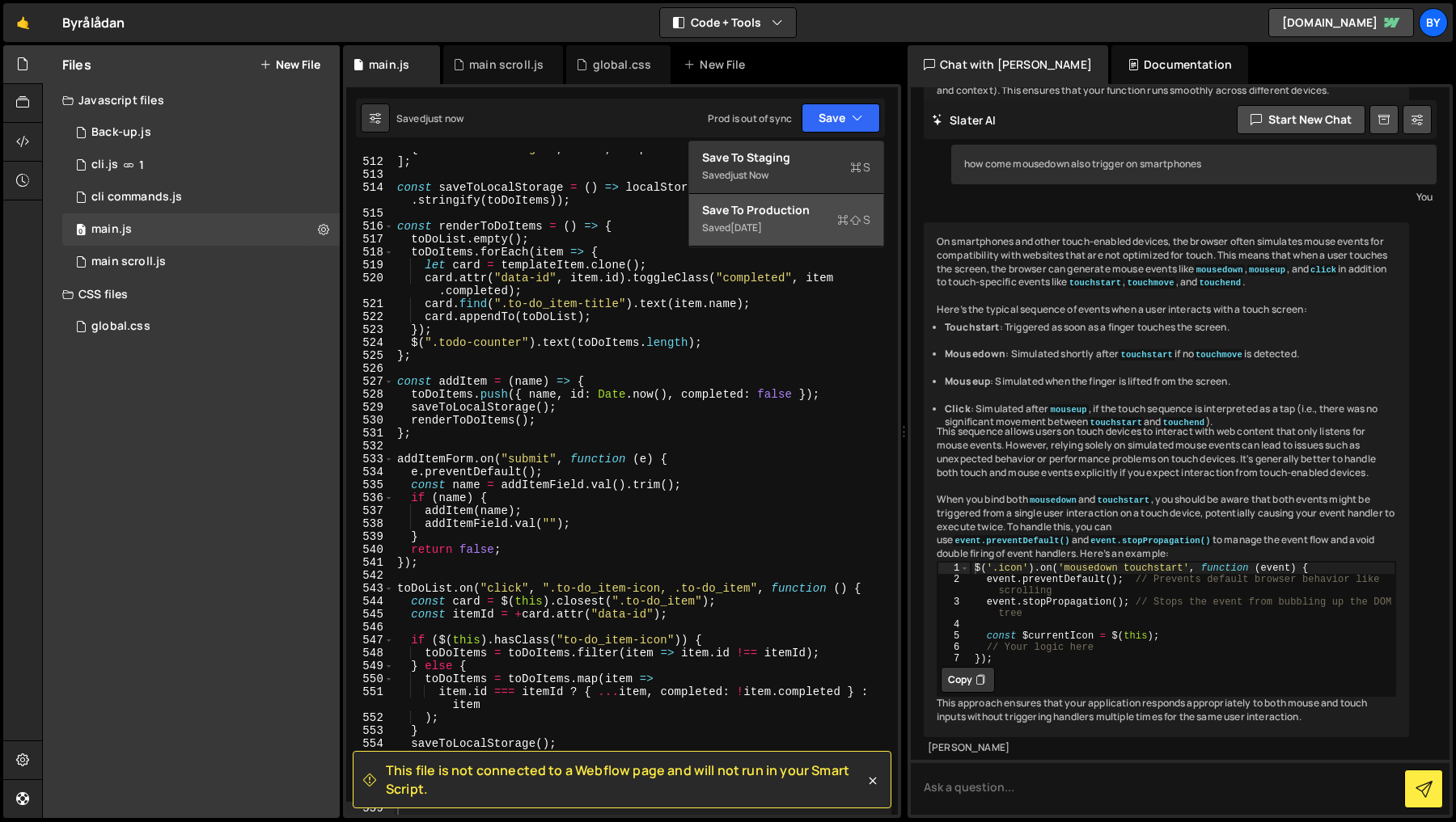
click at [842, 215] on icon at bounding box center [843, 220] width 11 height 17
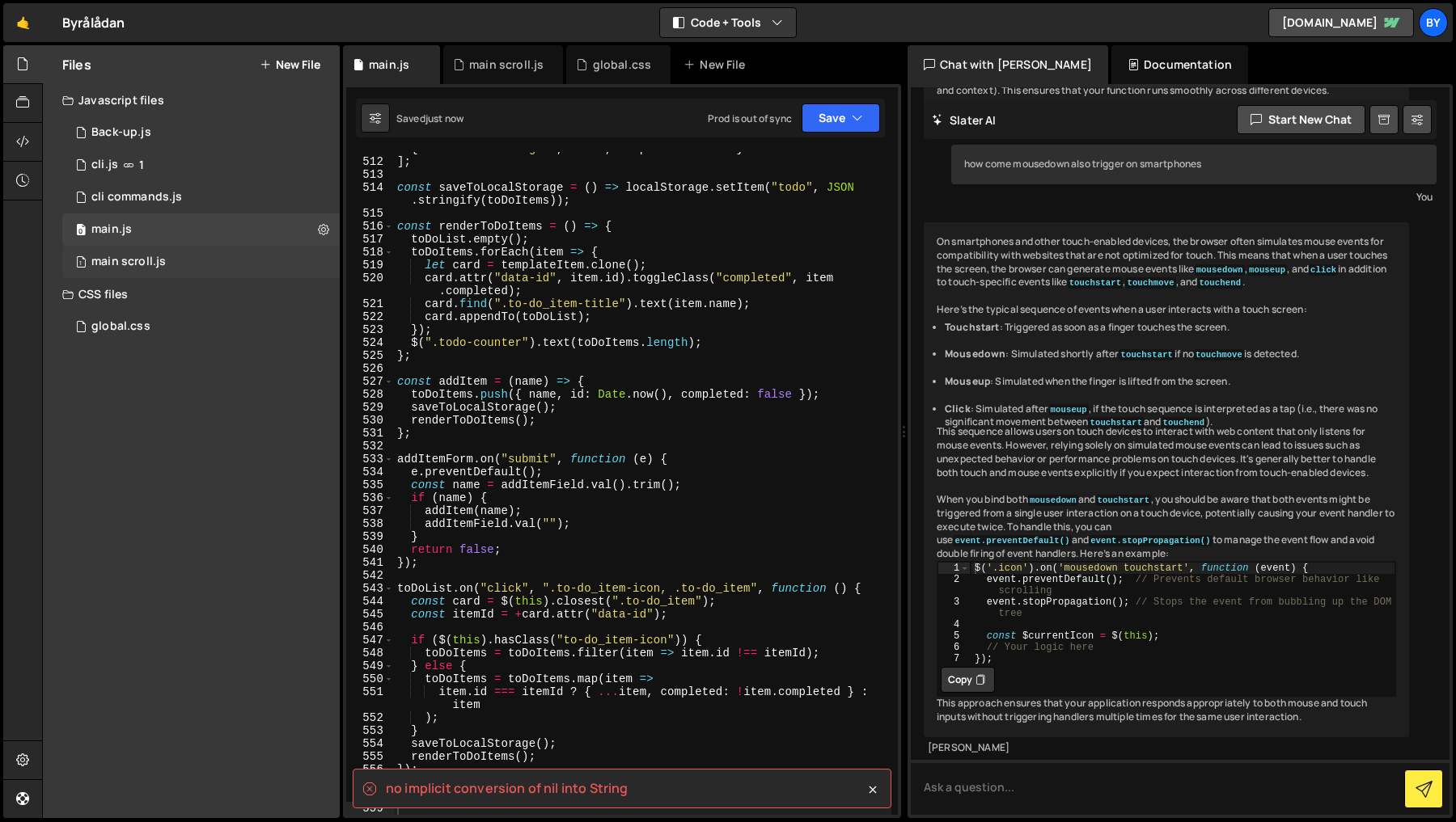
click at [147, 252] on div "1 main scroll.js 0" at bounding box center [200, 261] width 277 height 32
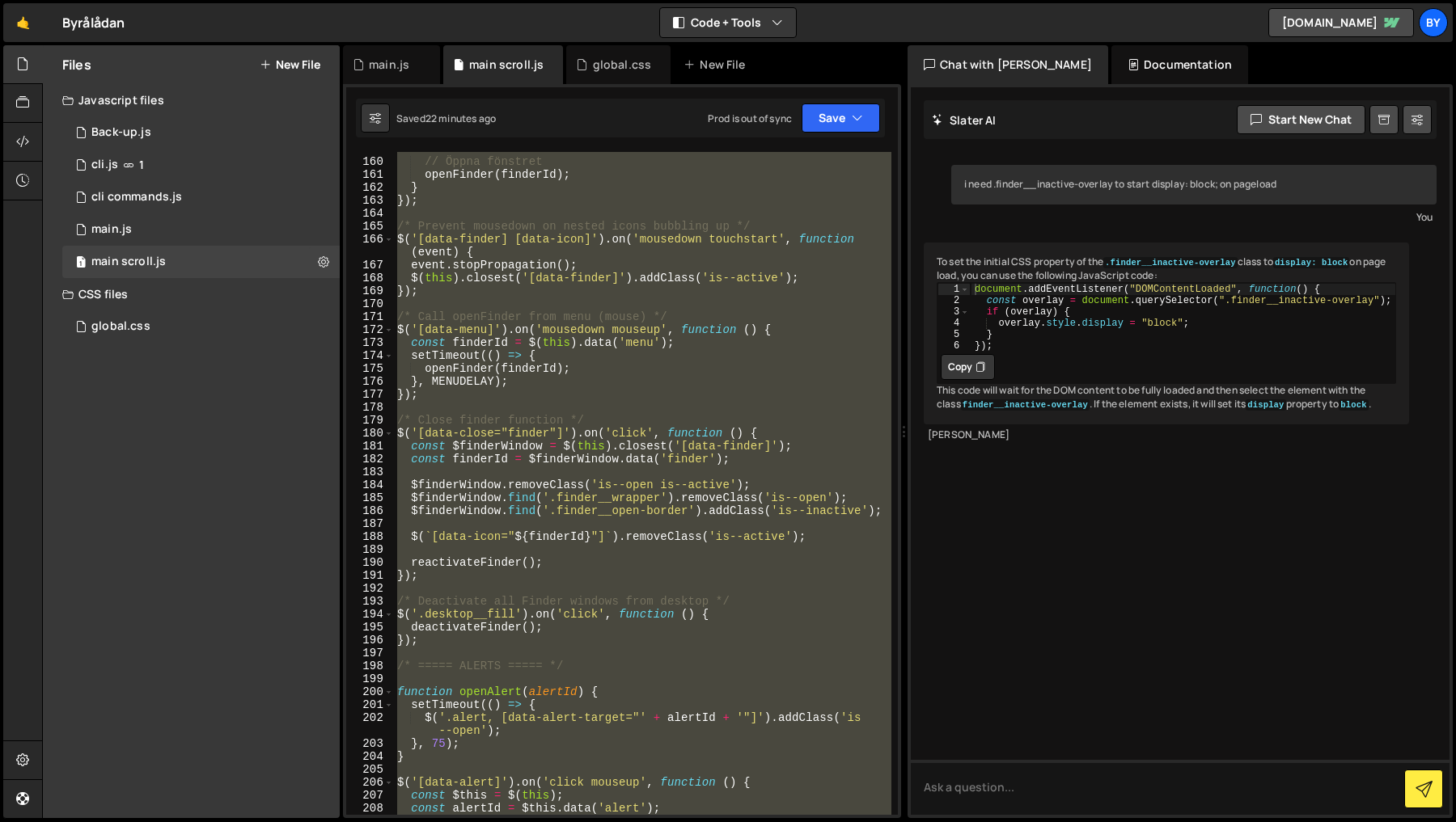
click at [601, 251] on div "// Öppna fönstret openFinder ( finderId ) ; } }) ; /* Prevent mousedown on nest…" at bounding box center [642, 484] width 497 height 663
click at [538, 397] on div "// Öppna fönstret openFinder ( finderId ) ; } }) ; /* Prevent mousedown on nest…" at bounding box center [642, 484] width 497 height 663
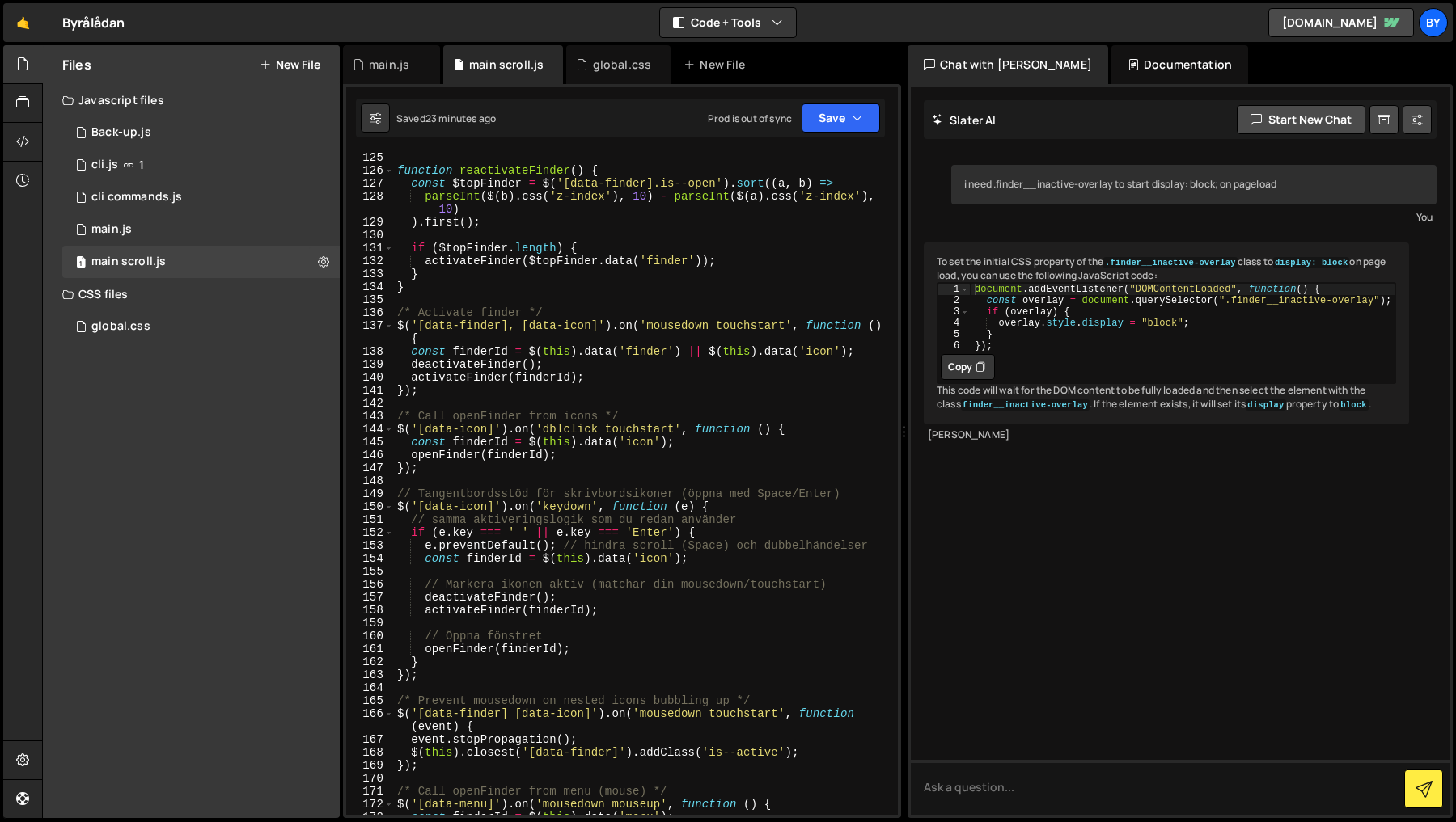
scroll to position [1754, 0]
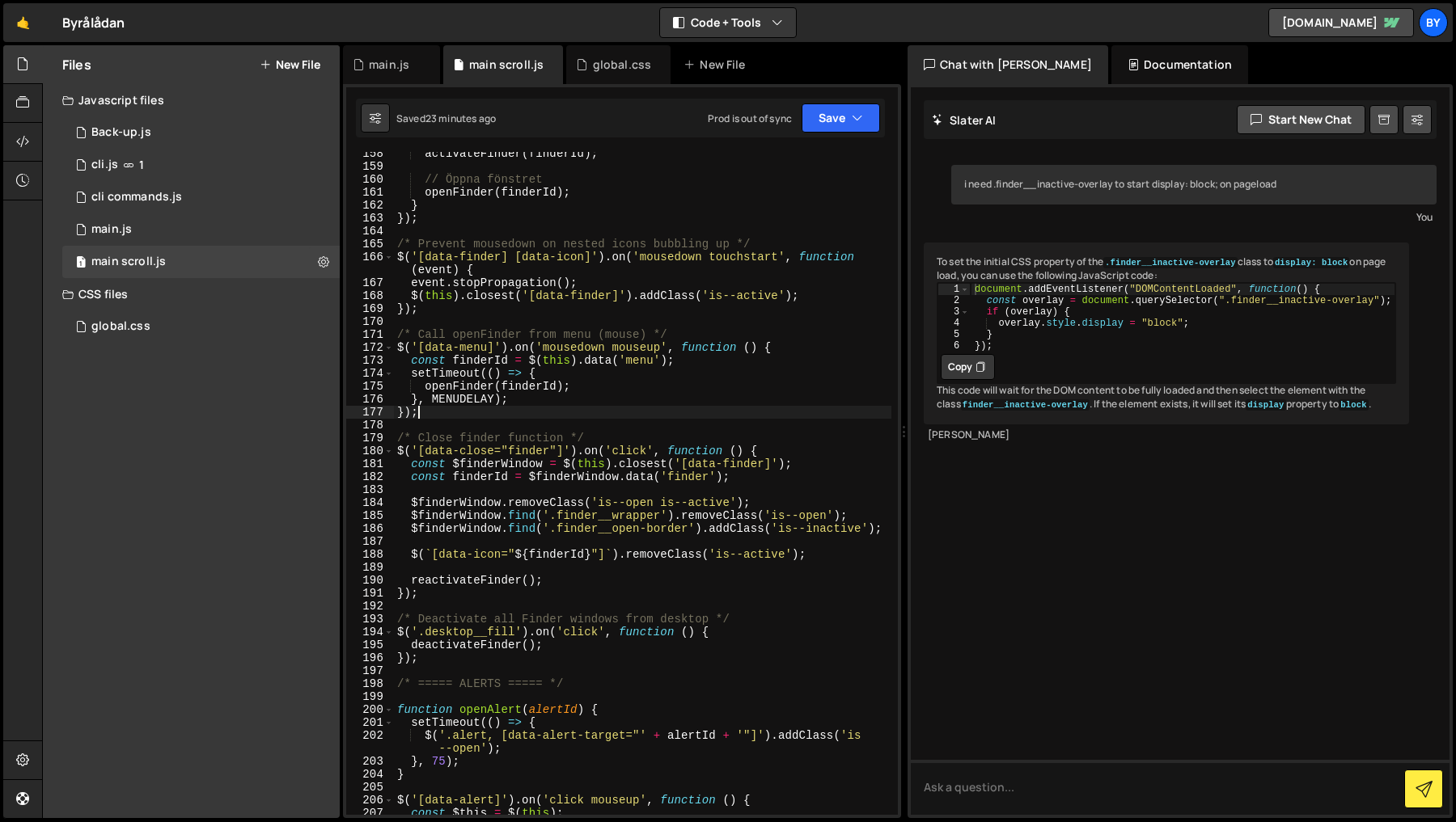
click at [458, 665] on div "activateFinder ( finderId ) ; // Öppna fönstret openFinder ( finderId ) ; } }) …" at bounding box center [642, 491] width 497 height 689
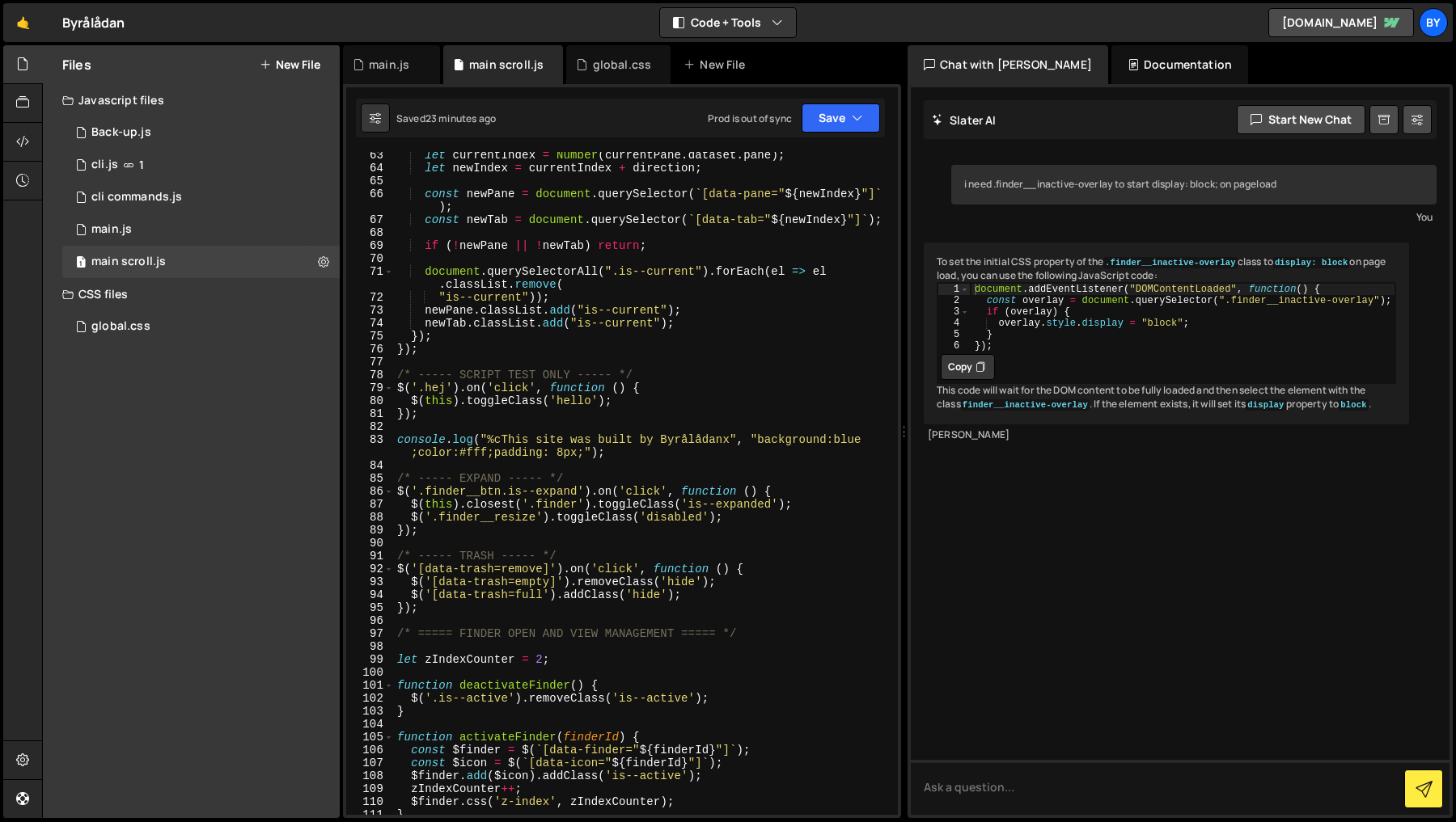
scroll to position [925, 0]
click at [399, 658] on div "let currentIndex = Number ( currentPane . dataset . pane ) ; let newIndex = cur…" at bounding box center [642, 490] width 497 height 689
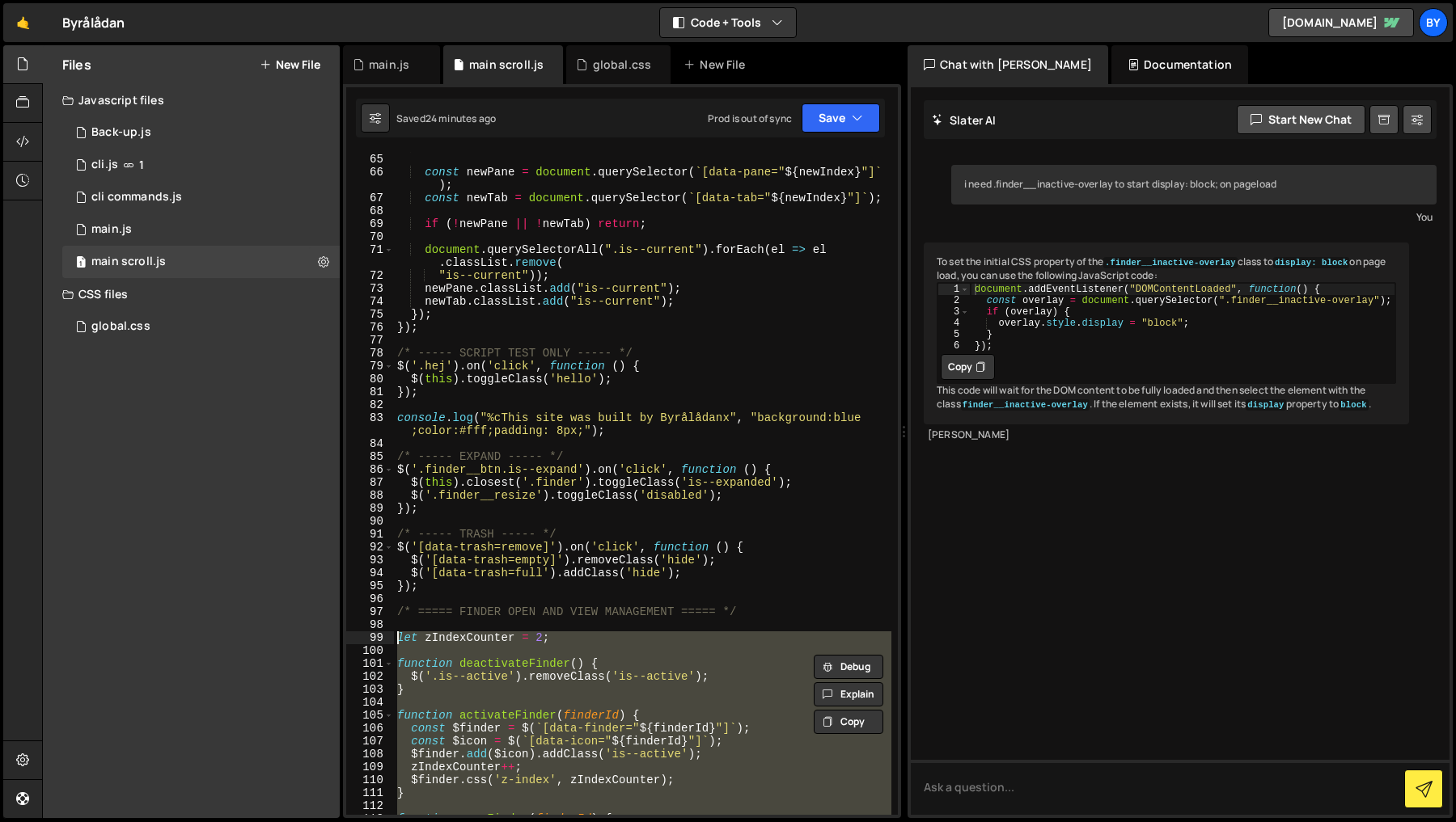
scroll to position [945, 0]
drag, startPoint x: 400, startPoint y: 613, endPoint x: 499, endPoint y: 651, distance: 106.0
click at [400, 613] on div "const newPane = document . querySelector ( ` [data-pane=" ${ newIndex } "] ` ) …" at bounding box center [642, 496] width 497 height 689
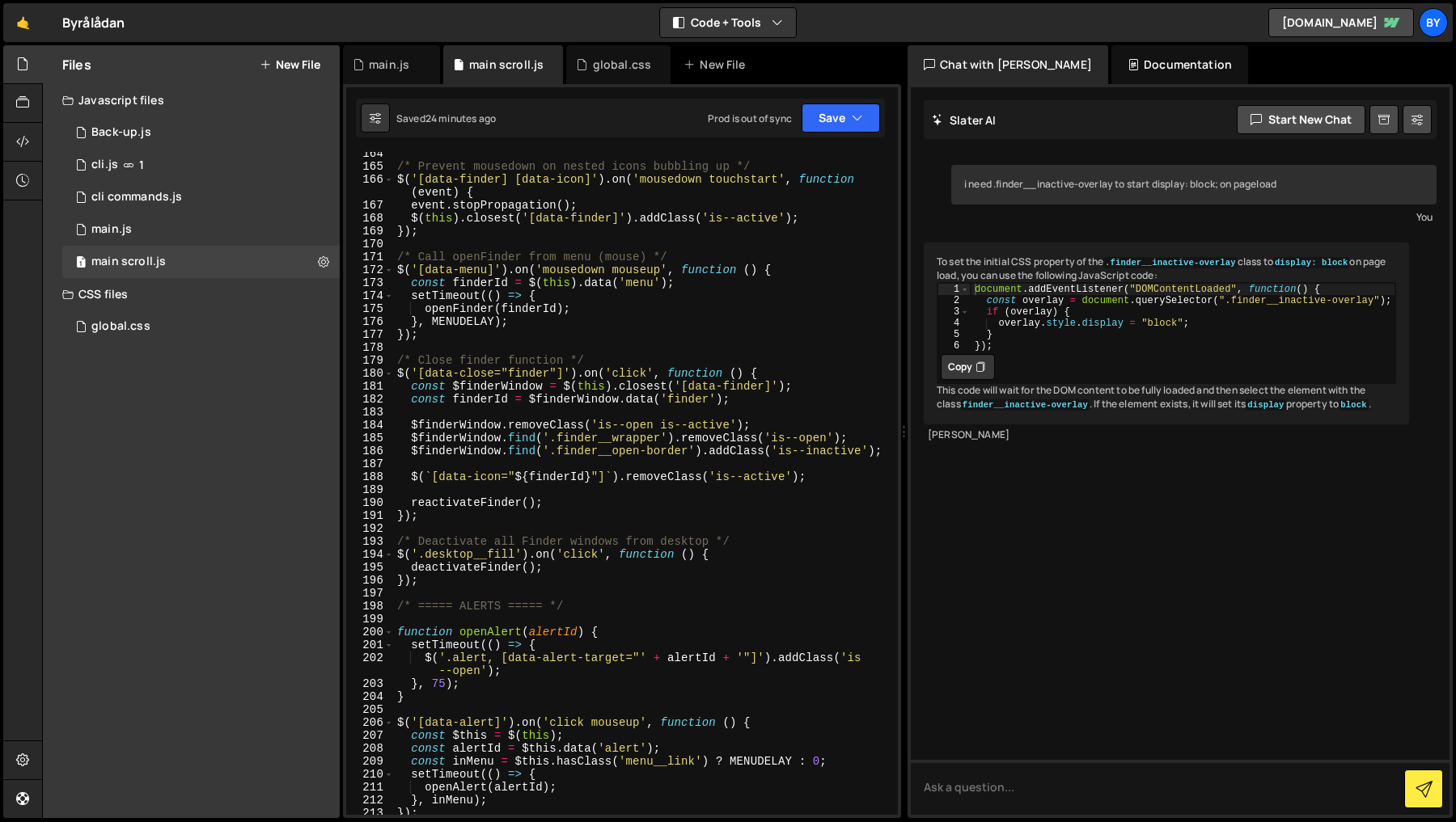
scroll to position [2401, 0]
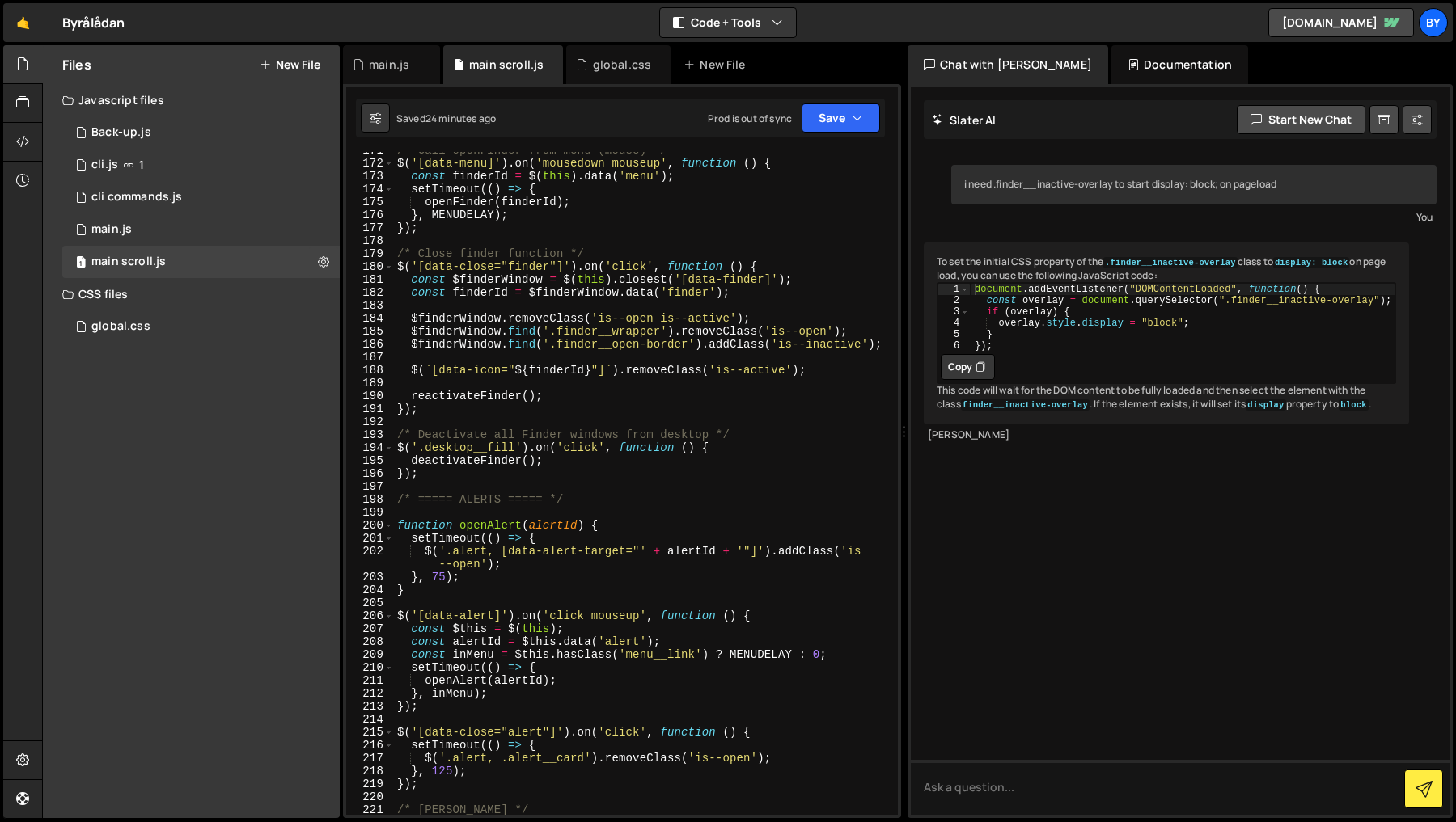
click at [445, 470] on div "/* Call openFinder from menu (mouse) */ $ ( '[data-menu]' ) . on ( 'mousedown m…" at bounding box center [642, 489] width 497 height 689
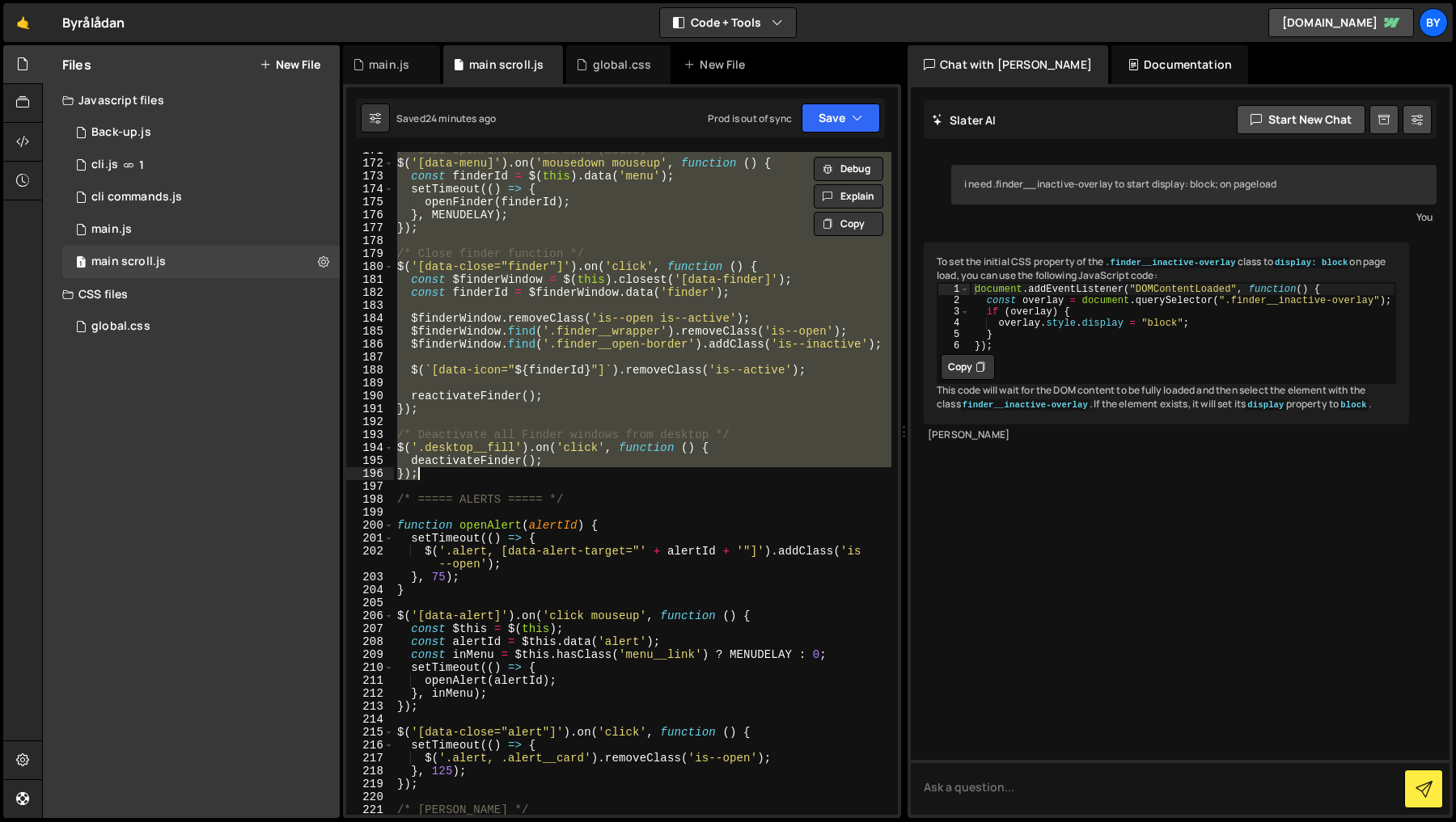
paste textarea
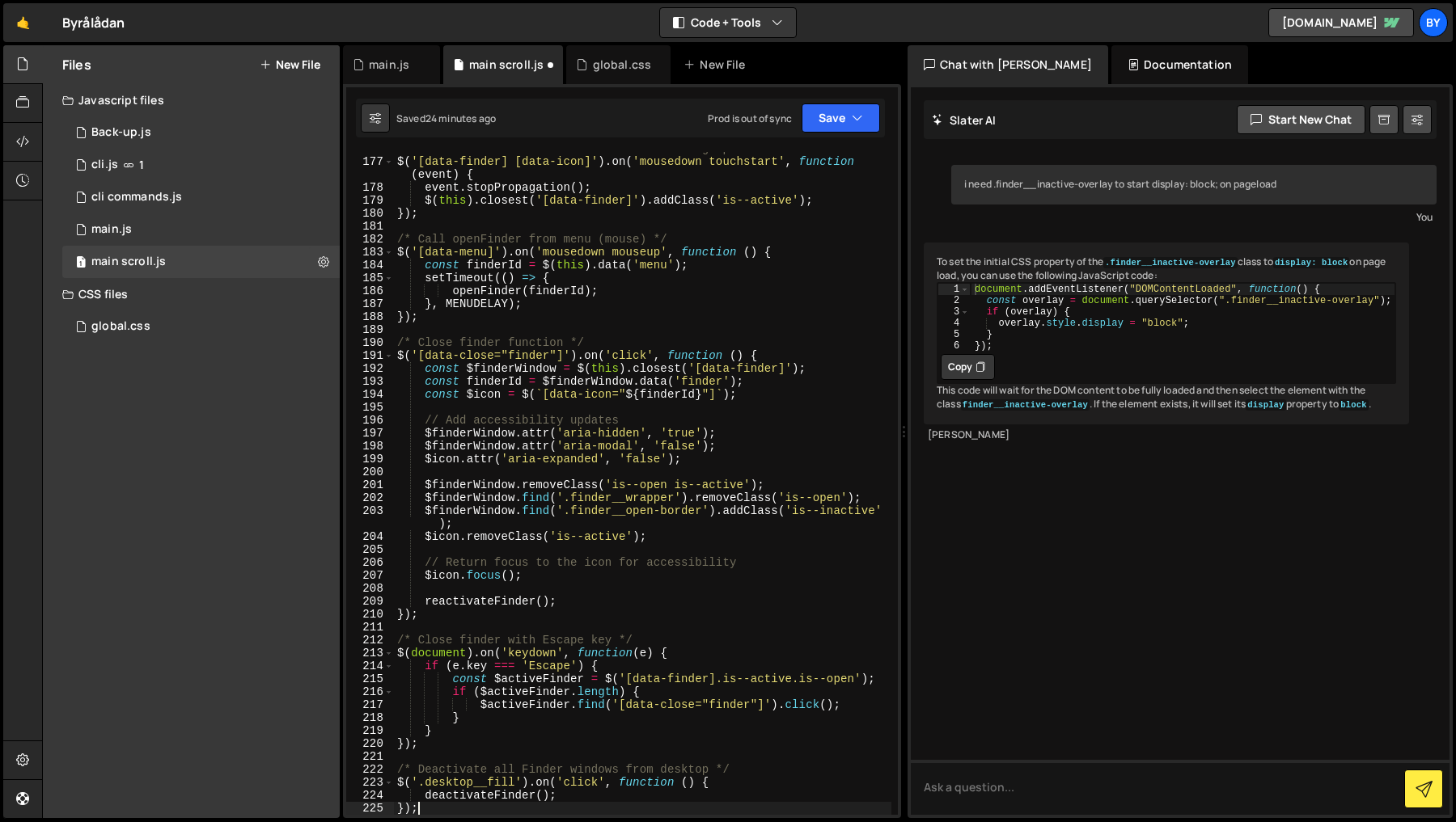
scroll to position [2517, 0]
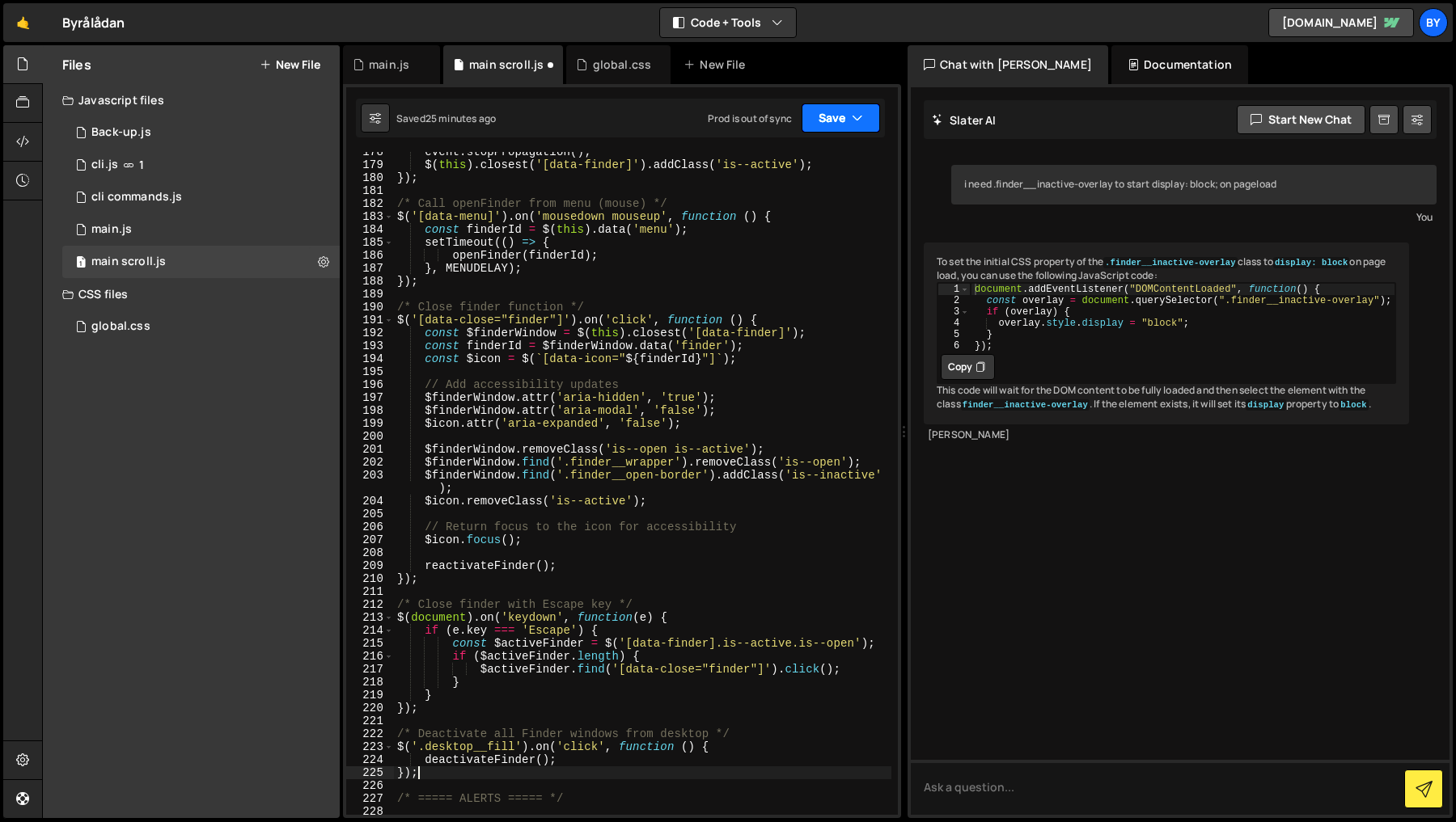
drag, startPoint x: 854, startPoint y: 125, endPoint x: 844, endPoint y: 137, distance: 15.6
click at [854, 125] on icon "button" at bounding box center [857, 118] width 11 height 17
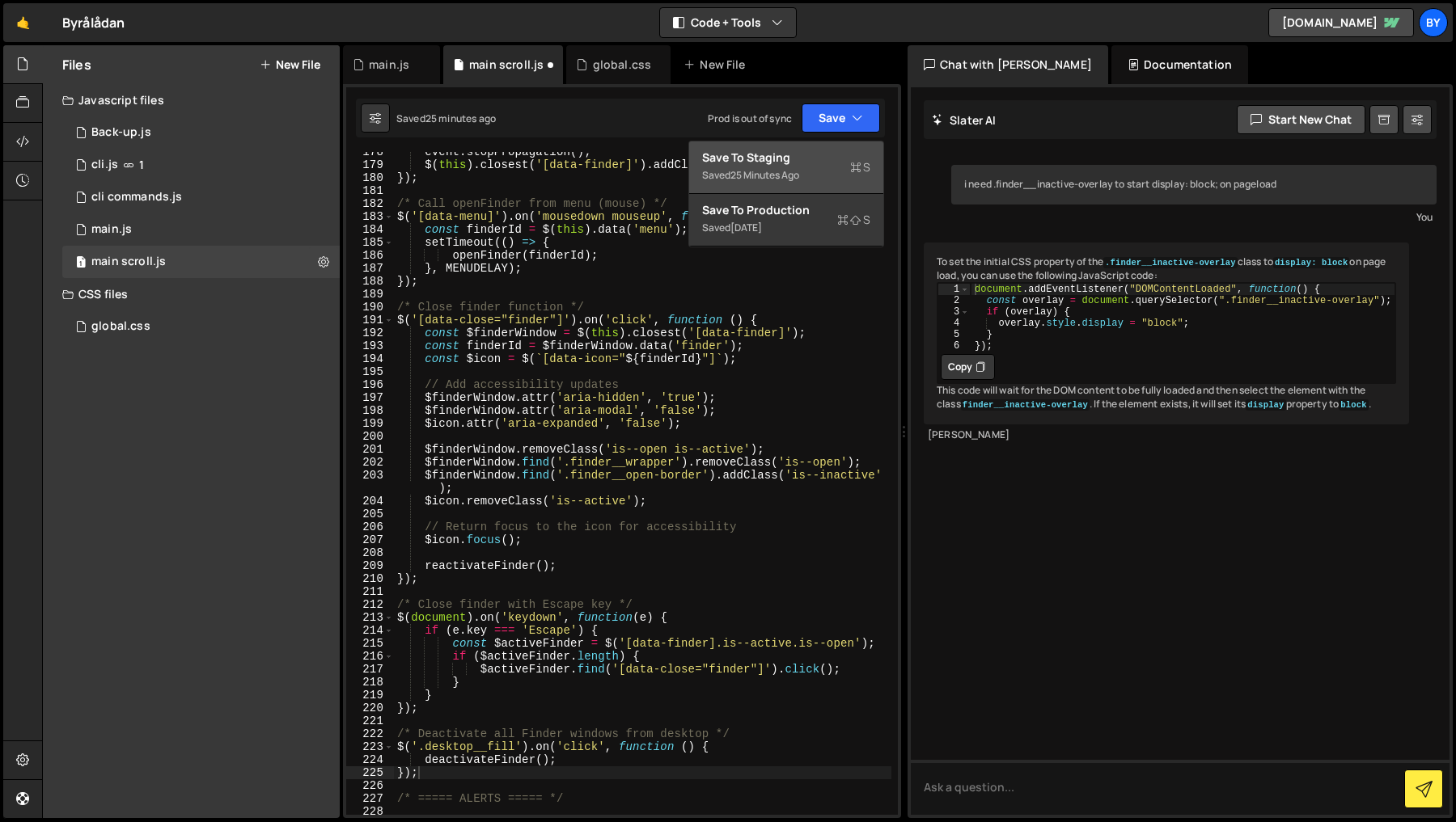
click at [826, 163] on div "Save to Staging S" at bounding box center [786, 158] width 168 height 17
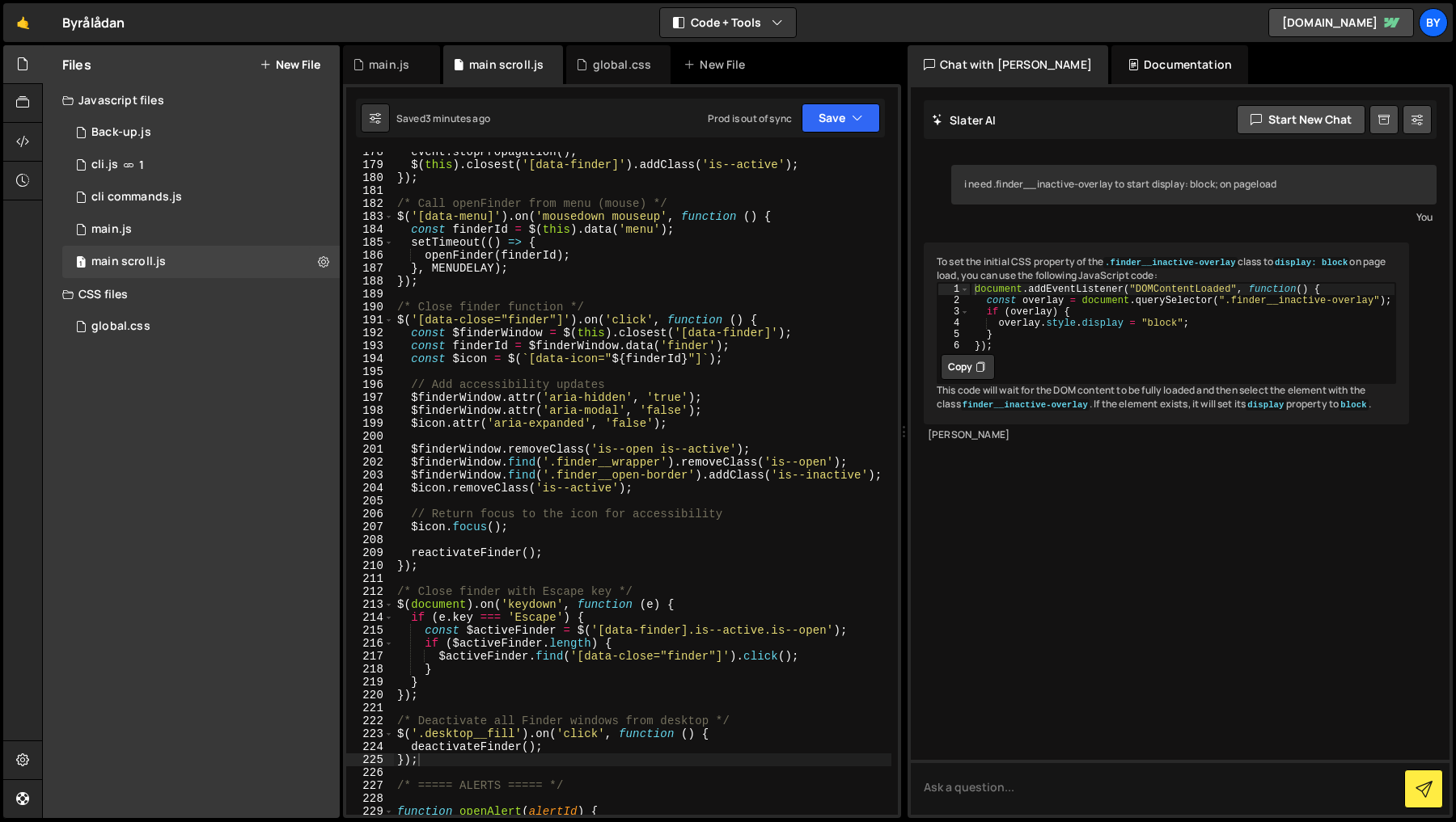
click at [454, 756] on div "event . stopPropagation ( ) ; $ ( this ) . closest ( '[data-finder]' ) . addCla…" at bounding box center [642, 490] width 497 height 689
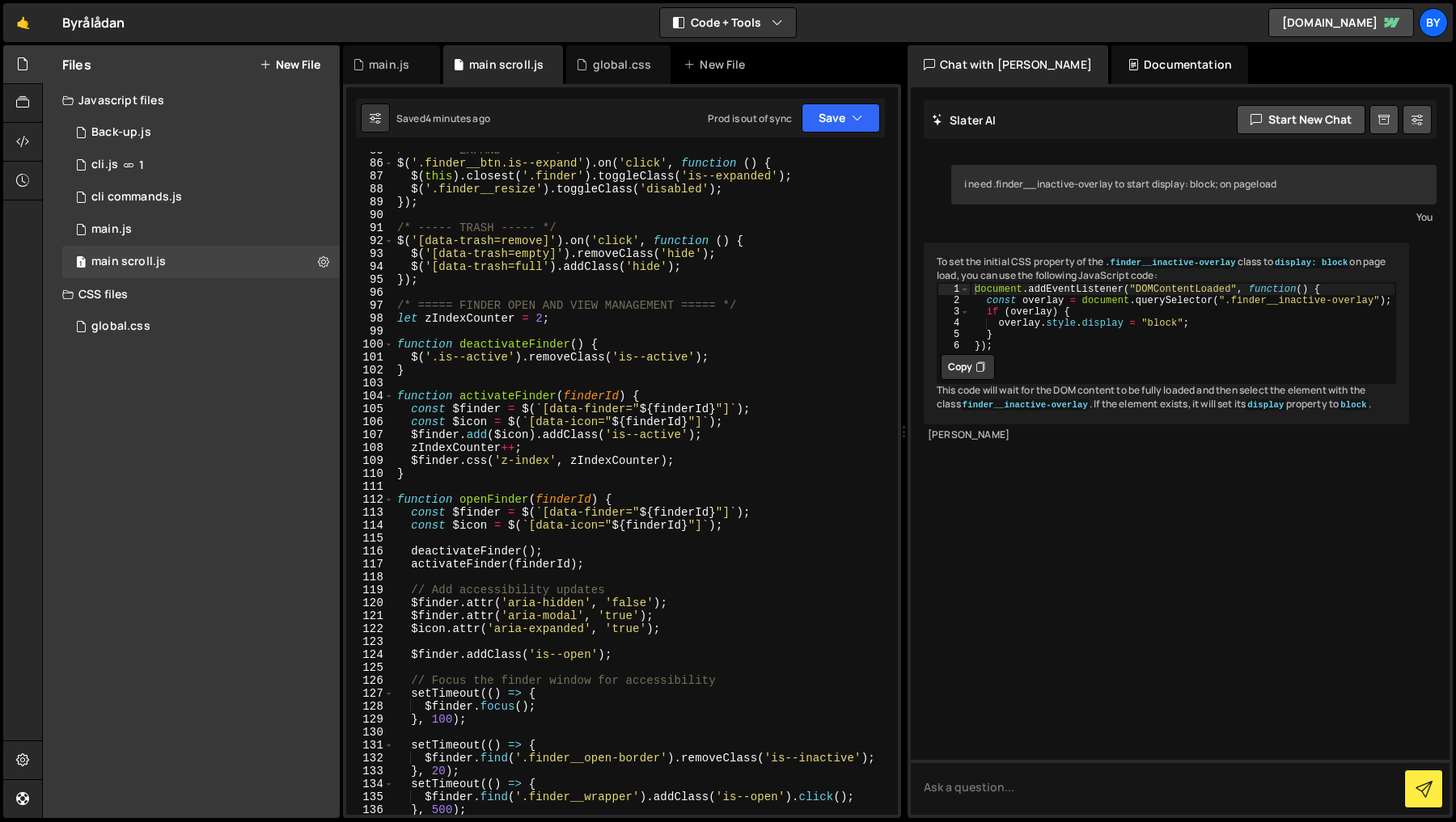
scroll to position [1251, 0]
click at [392, 308] on div "97" at bounding box center [370, 306] width 48 height 13
click at [399, 307] on div "/* ----- EXPAND ----- */ $ ( '.finder__btn.is--expand' ) . on ( 'click' , funct…" at bounding box center [642, 489] width 497 height 689
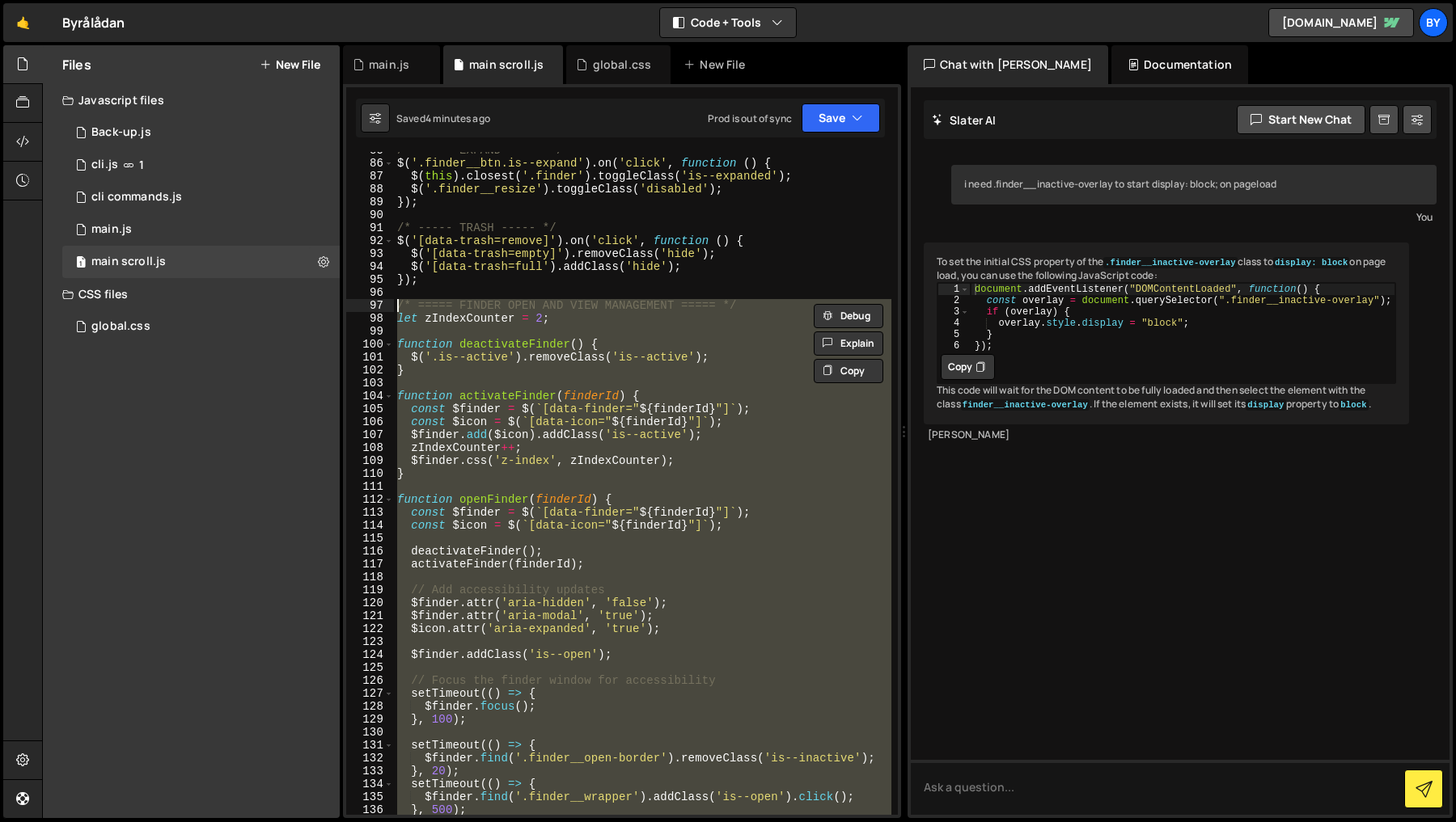
paste textarea "})"
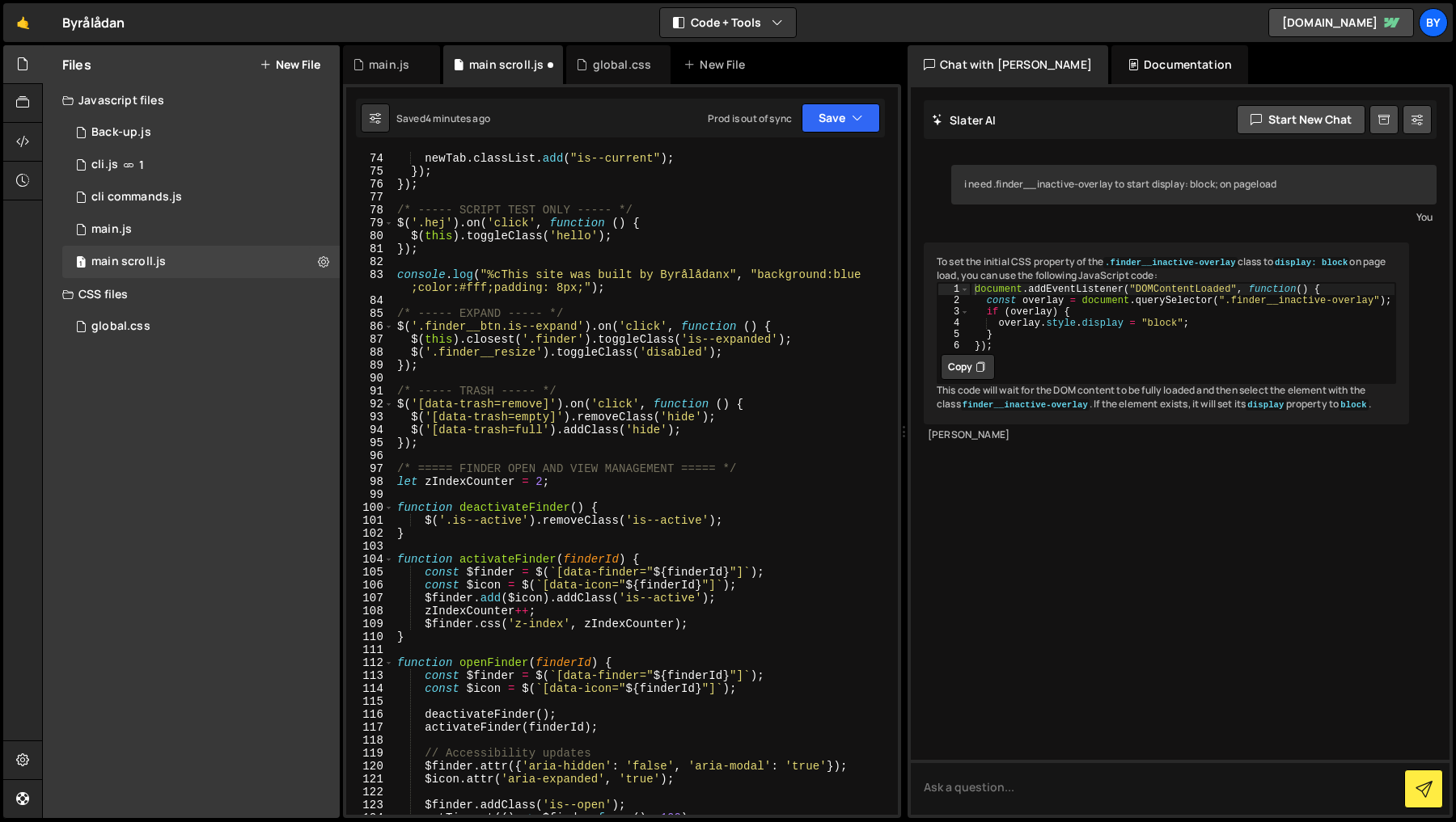
scroll to position [1084, 0]
click at [783, 468] on div "newPane . classList . add ( "is--current" ) ; newTab . classList . add ( "is--c…" at bounding box center [642, 486] width 497 height 689
click at [823, 114] on button "Save" at bounding box center [841, 118] width 79 height 30
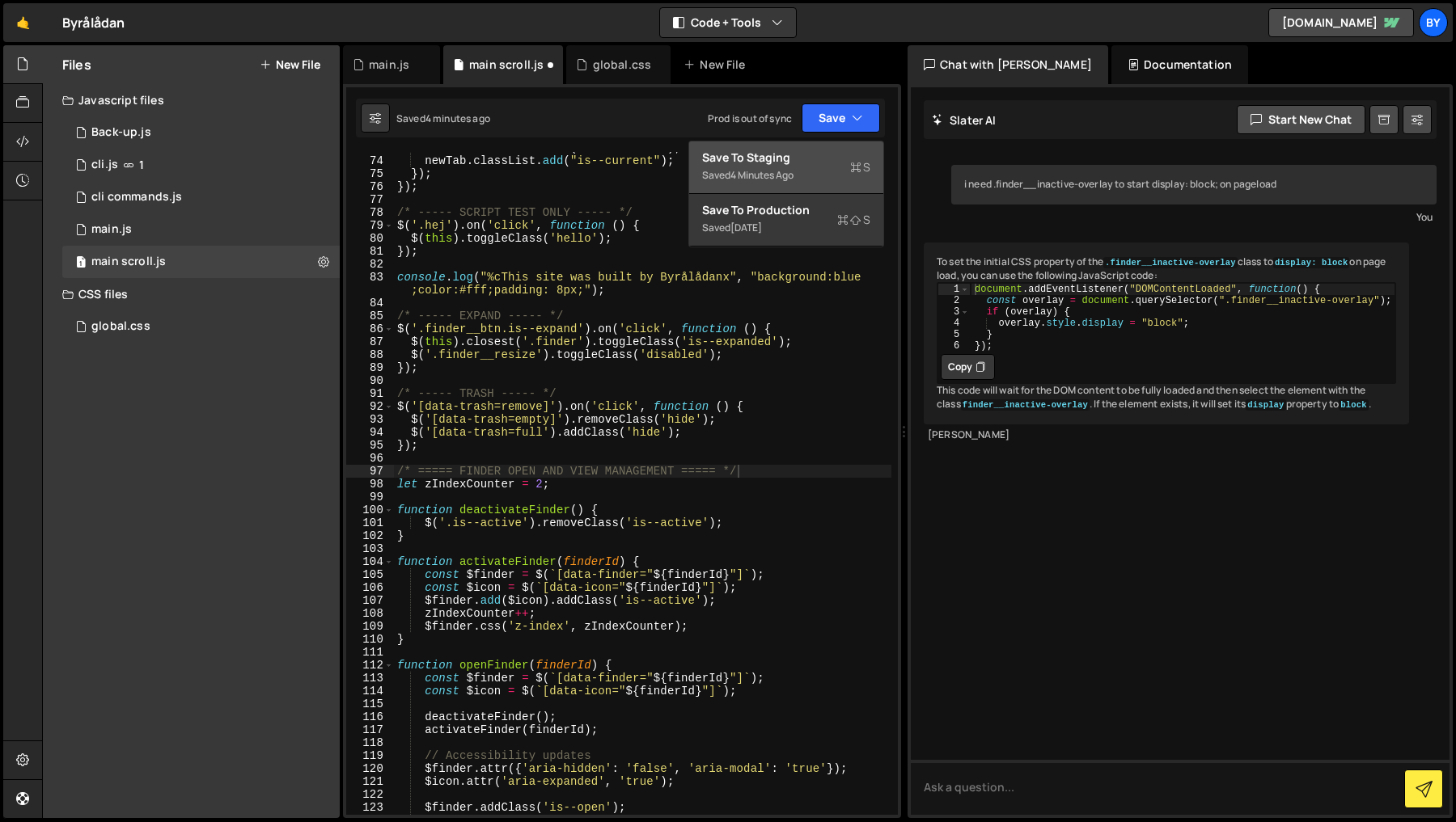
click at [801, 169] on div "Saved 4 minutes ago" at bounding box center [786, 175] width 168 height 19
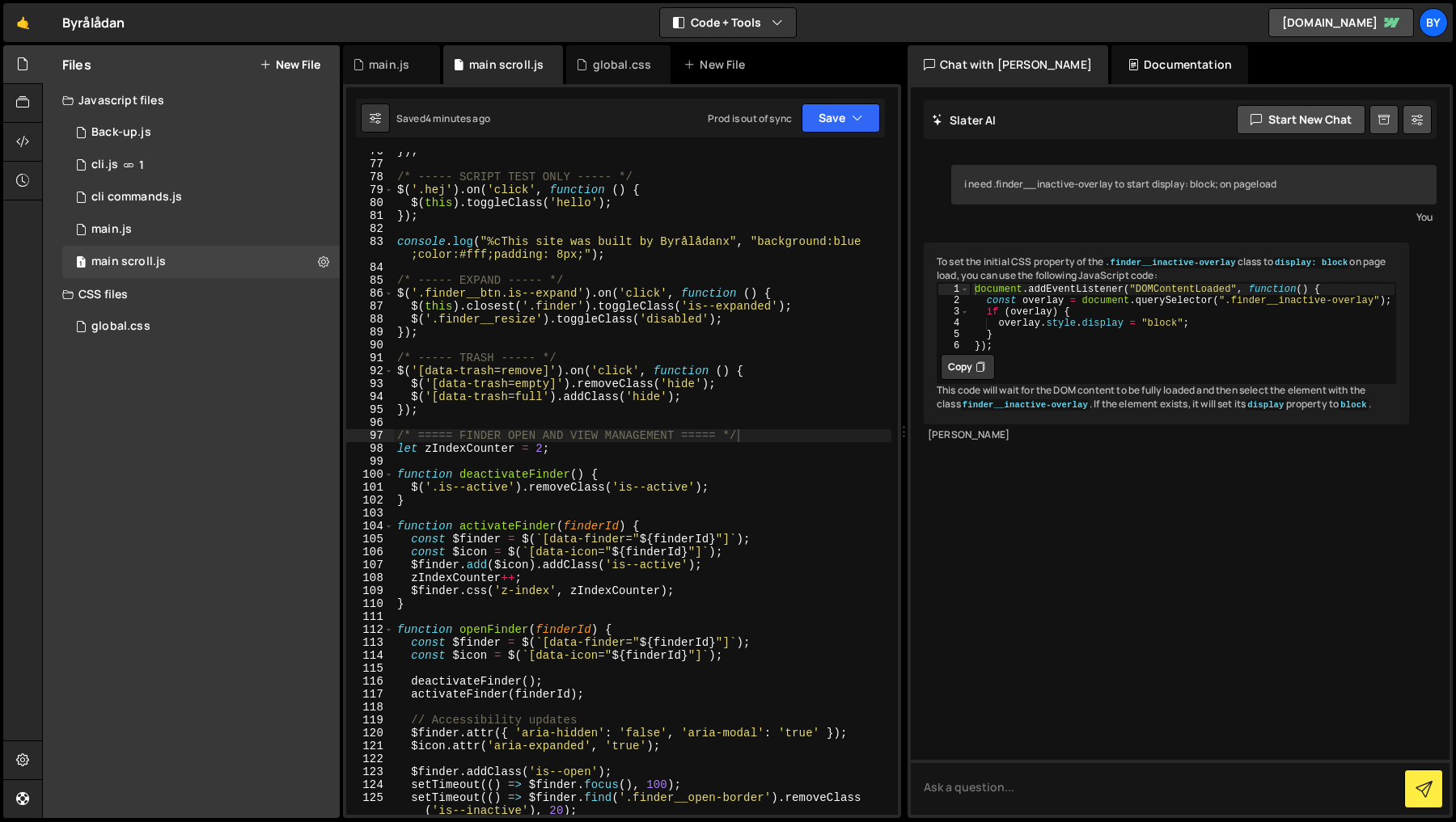
scroll to position [1133, 0]
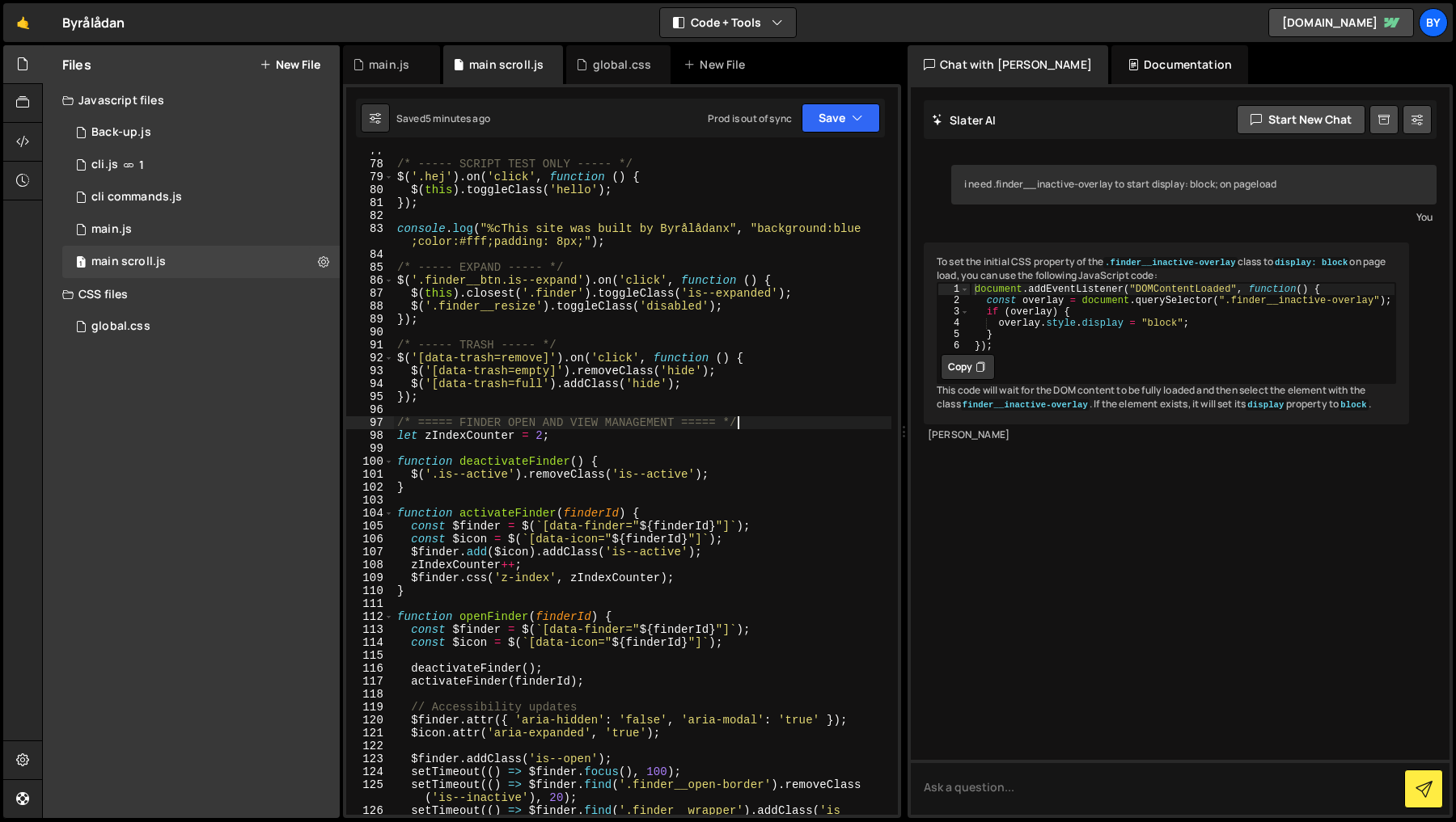
drag, startPoint x: 822, startPoint y: 426, endPoint x: 813, endPoint y: 425, distance: 9.1
click at [822, 426] on div "/* ----- SCRIPT TEST ONLY ----- */ $ ( '.hej' ) . on ( 'click' , function ( ) {…" at bounding box center [642, 496] width 497 height 702
type textarea "renderToDoItems();"
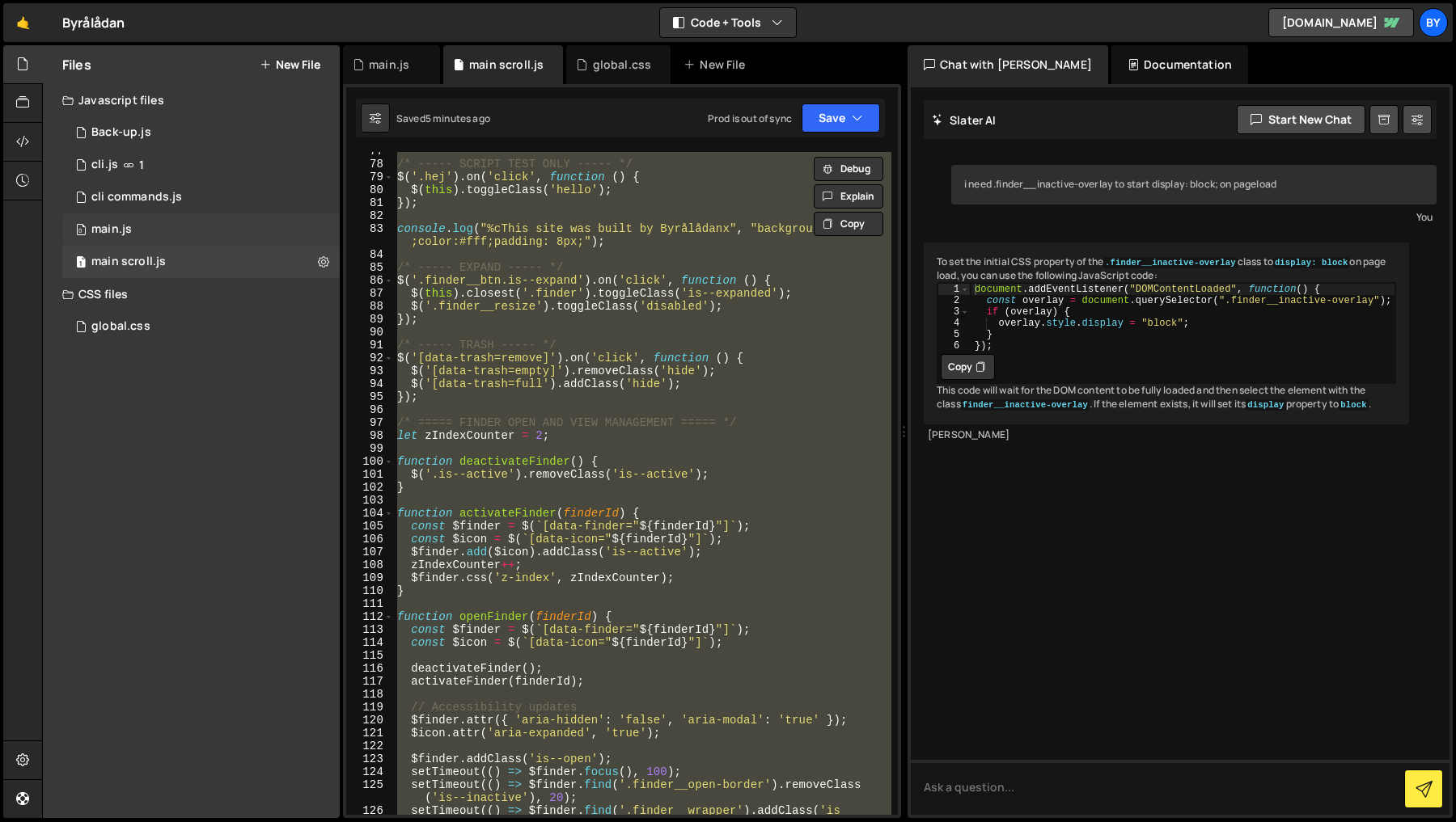
click at [128, 230] on div "main.js" at bounding box center [112, 230] width 41 height 15
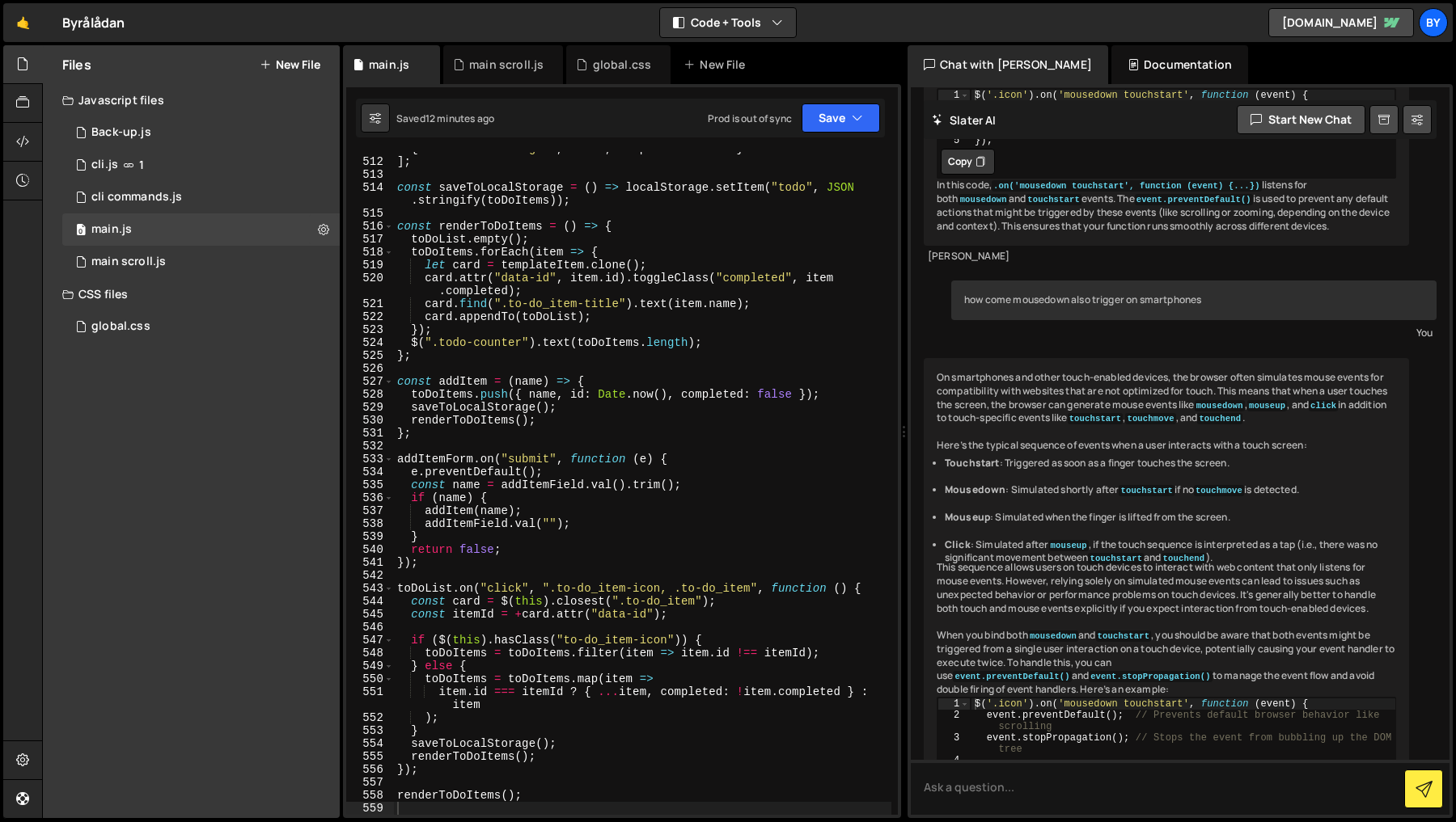
scroll to position [535, 0]
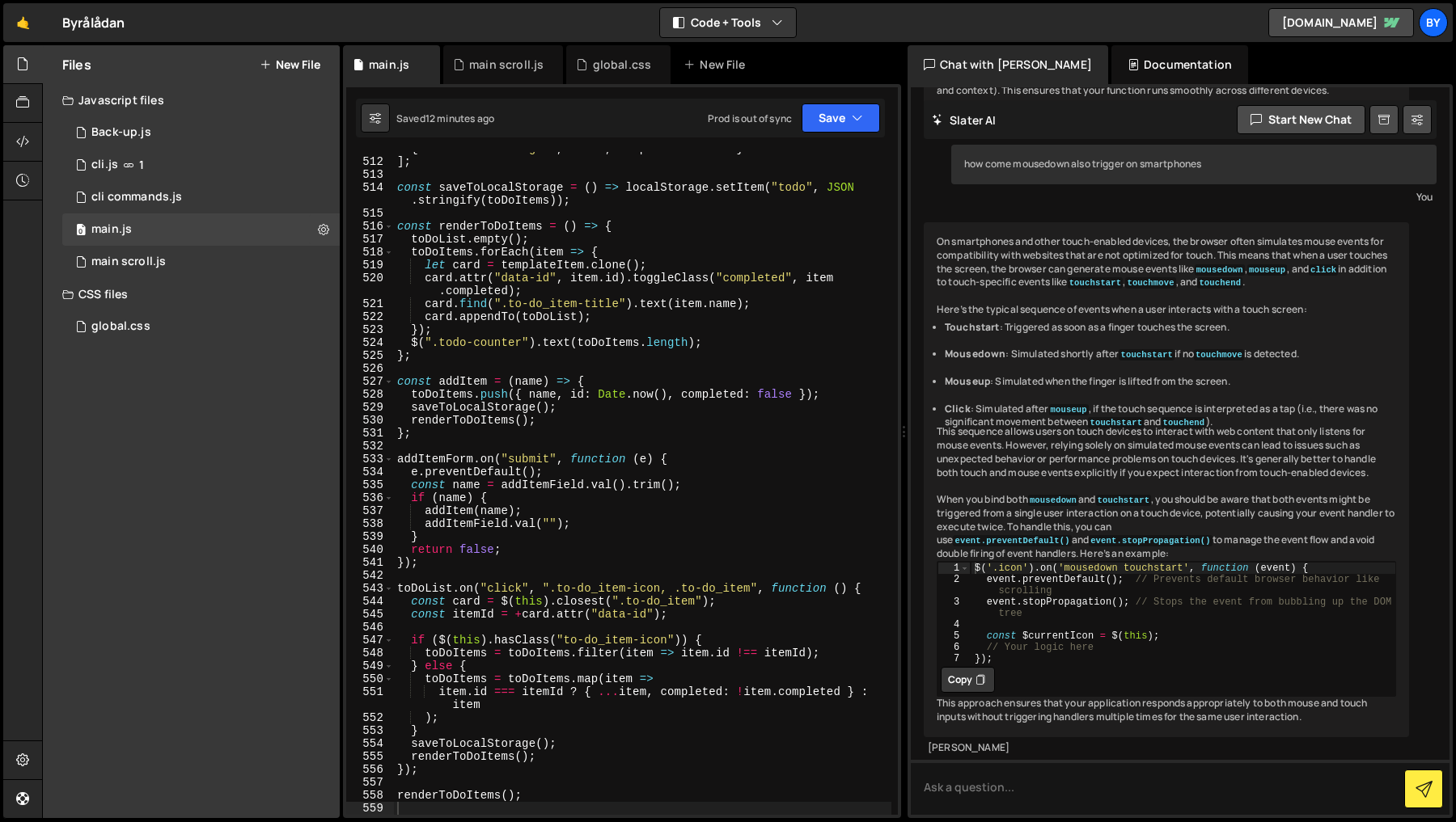
click at [724, 354] on div "{ name : "Book flight" , id : 2 , completed : false } ] ; const saveToLocalStor…" at bounding box center [642, 487] width 497 height 689
type textarea "renderToDoItems();"
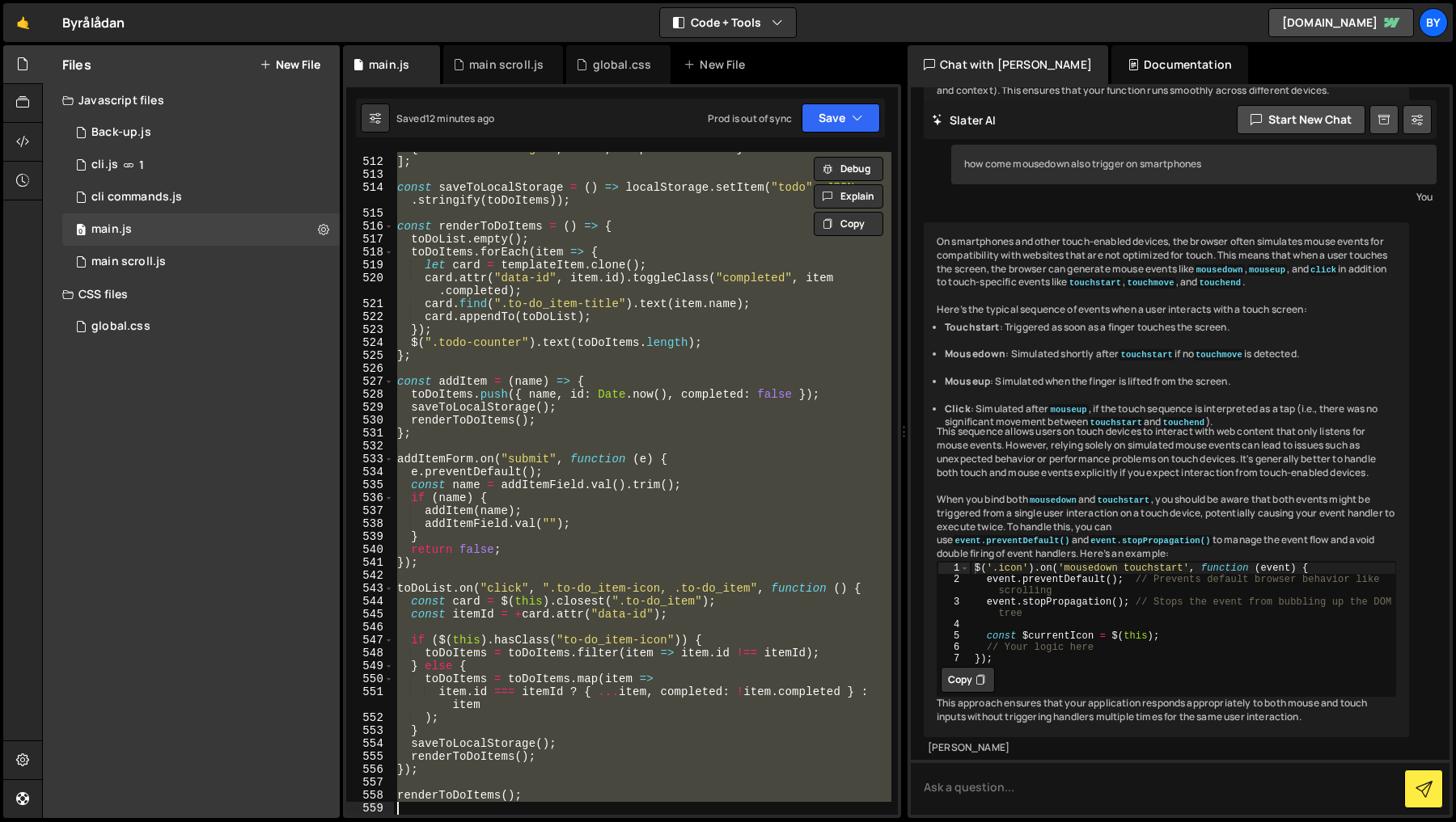
paste textarea
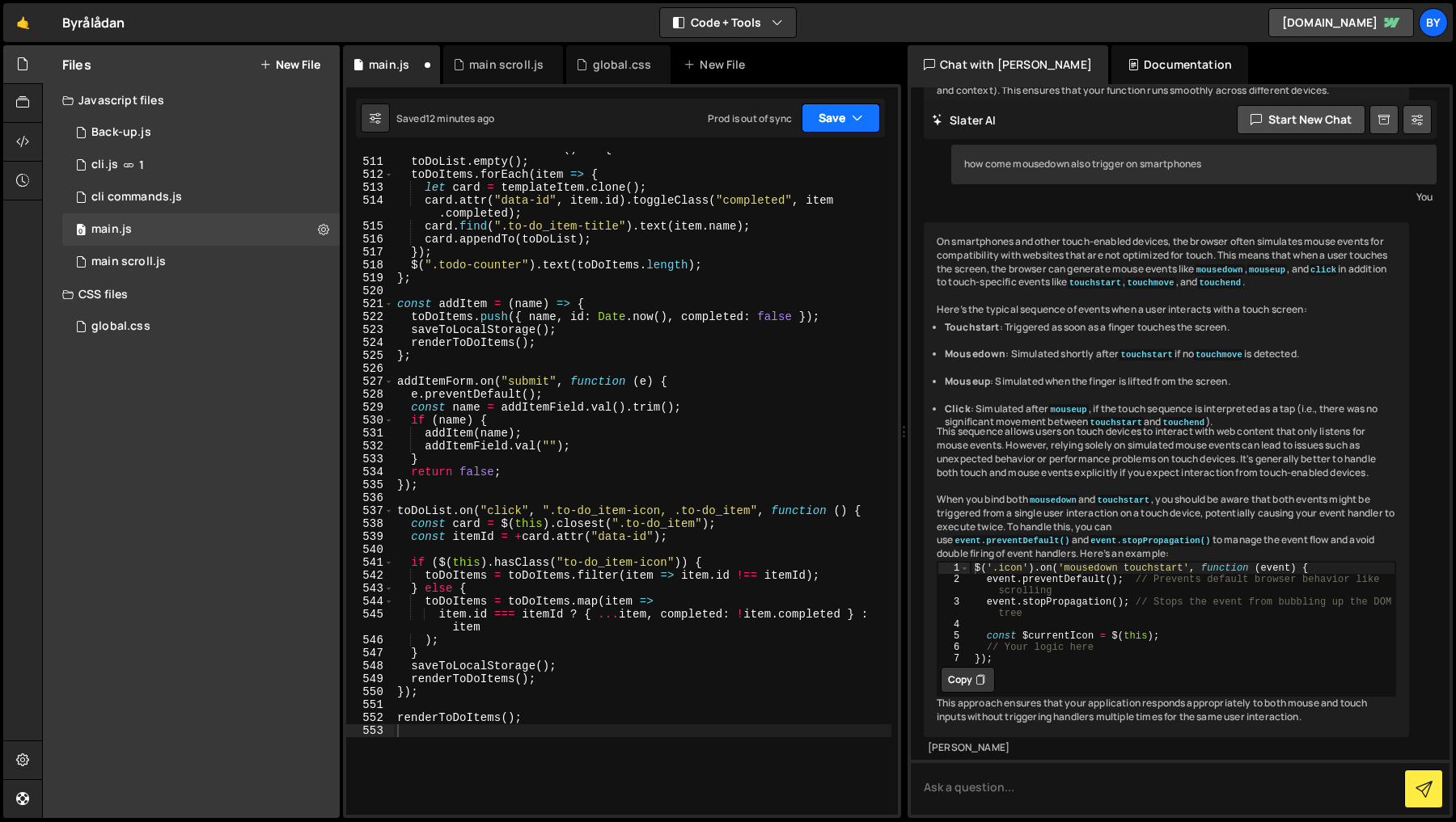
drag, startPoint x: 849, startPoint y: 120, endPoint x: 819, endPoint y: 162, distance: 51.6
click at [848, 121] on button "Save" at bounding box center [841, 118] width 79 height 30
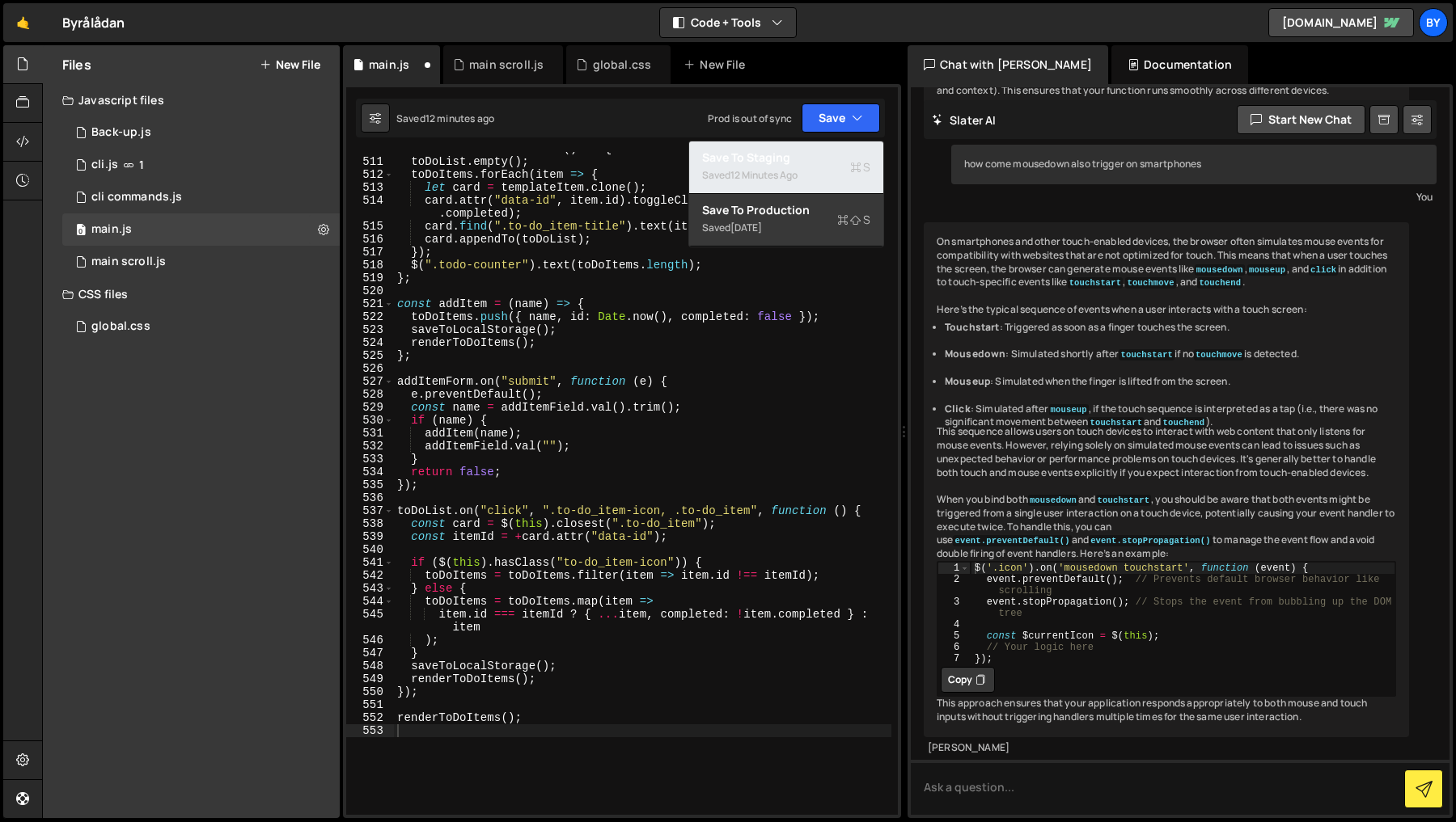
click at [819, 162] on div "Save to Staging S" at bounding box center [786, 158] width 168 height 17
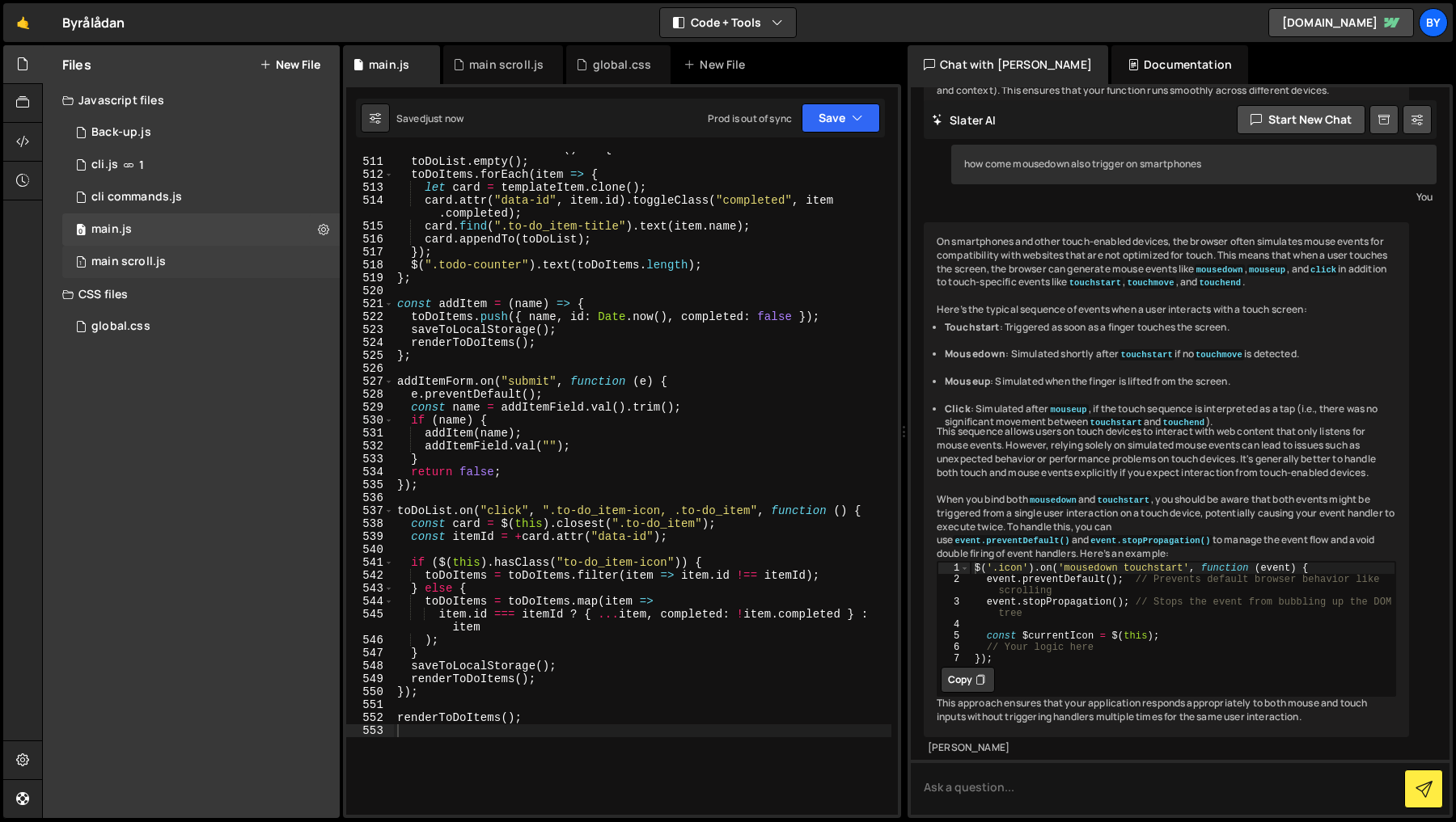
click at [159, 252] on div "1 main scroll.js 0" at bounding box center [200, 261] width 277 height 32
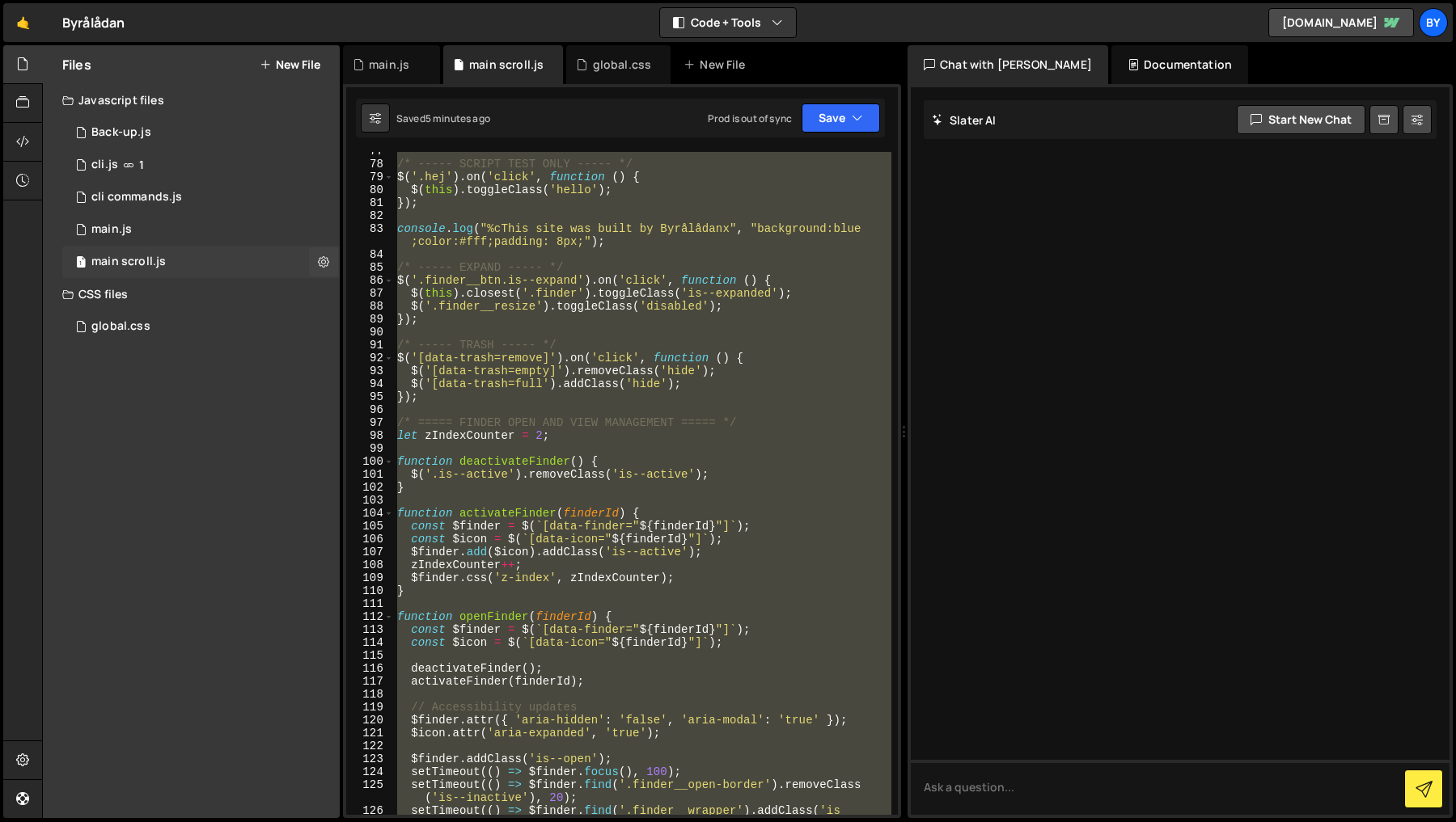
scroll to position [0, 0]
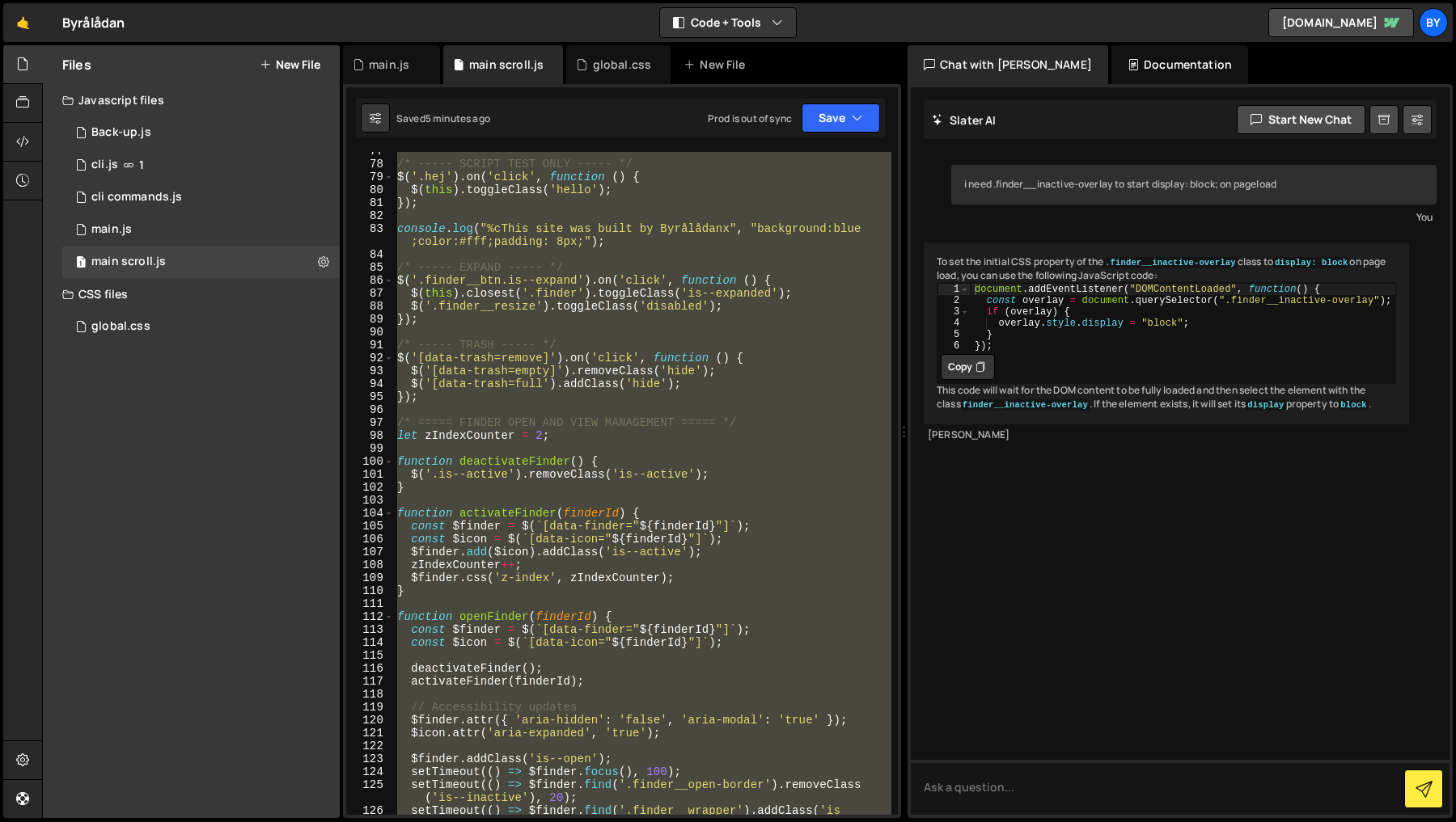
click at [509, 284] on div "/* ----- SCRIPT TEST ONLY ----- */ $ ( '.hej' ) . on ( 'click' , function ( ) {…" at bounding box center [642, 484] width 497 height 663
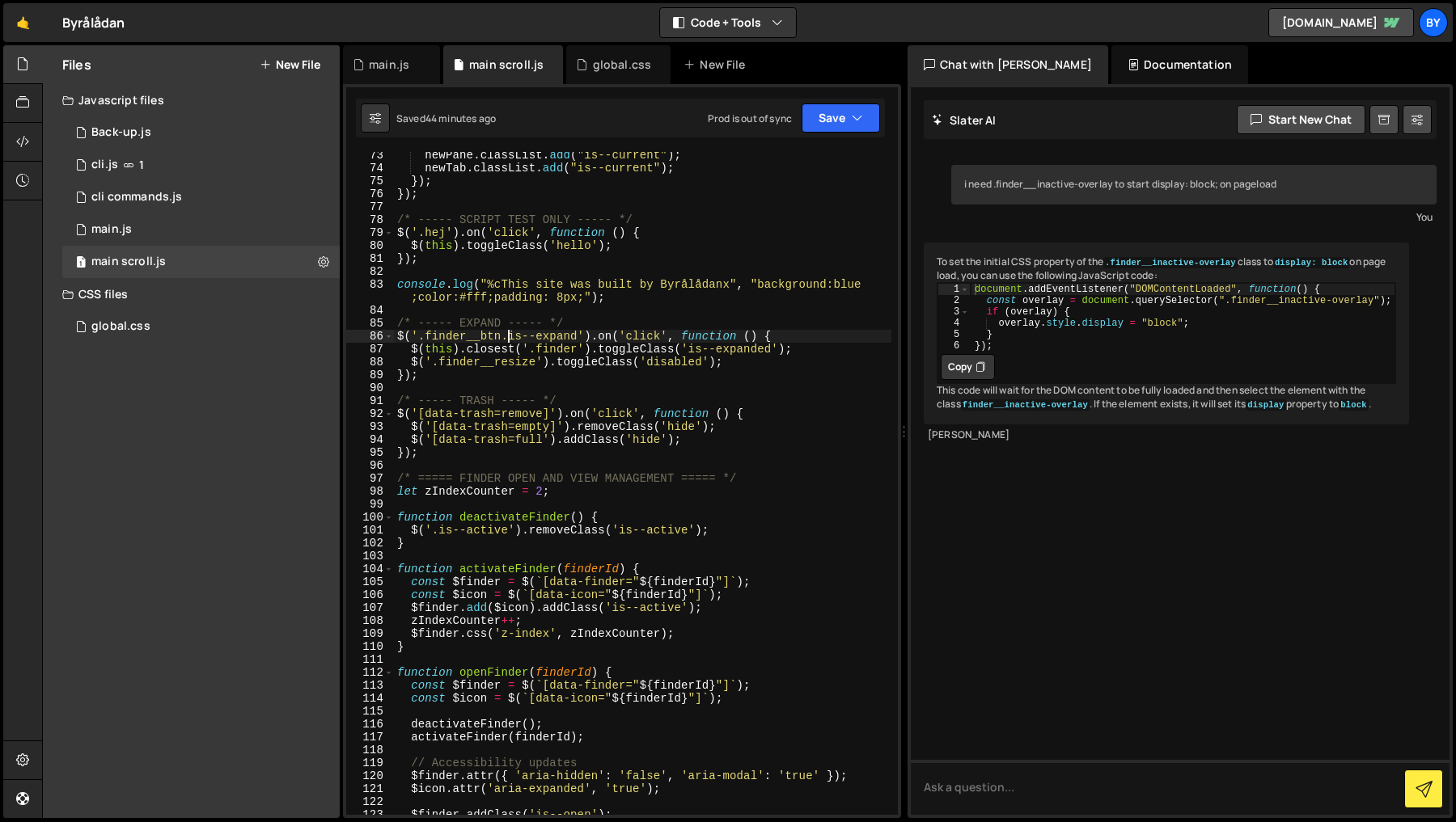
scroll to position [1077, 0]
click at [393, 479] on div "97" at bounding box center [370, 478] width 48 height 13
click at [397, 482] on div "newPane . classList . add ( "is--current" ) ; newTab . classList . add ( "is--c…" at bounding box center [642, 493] width 497 height 689
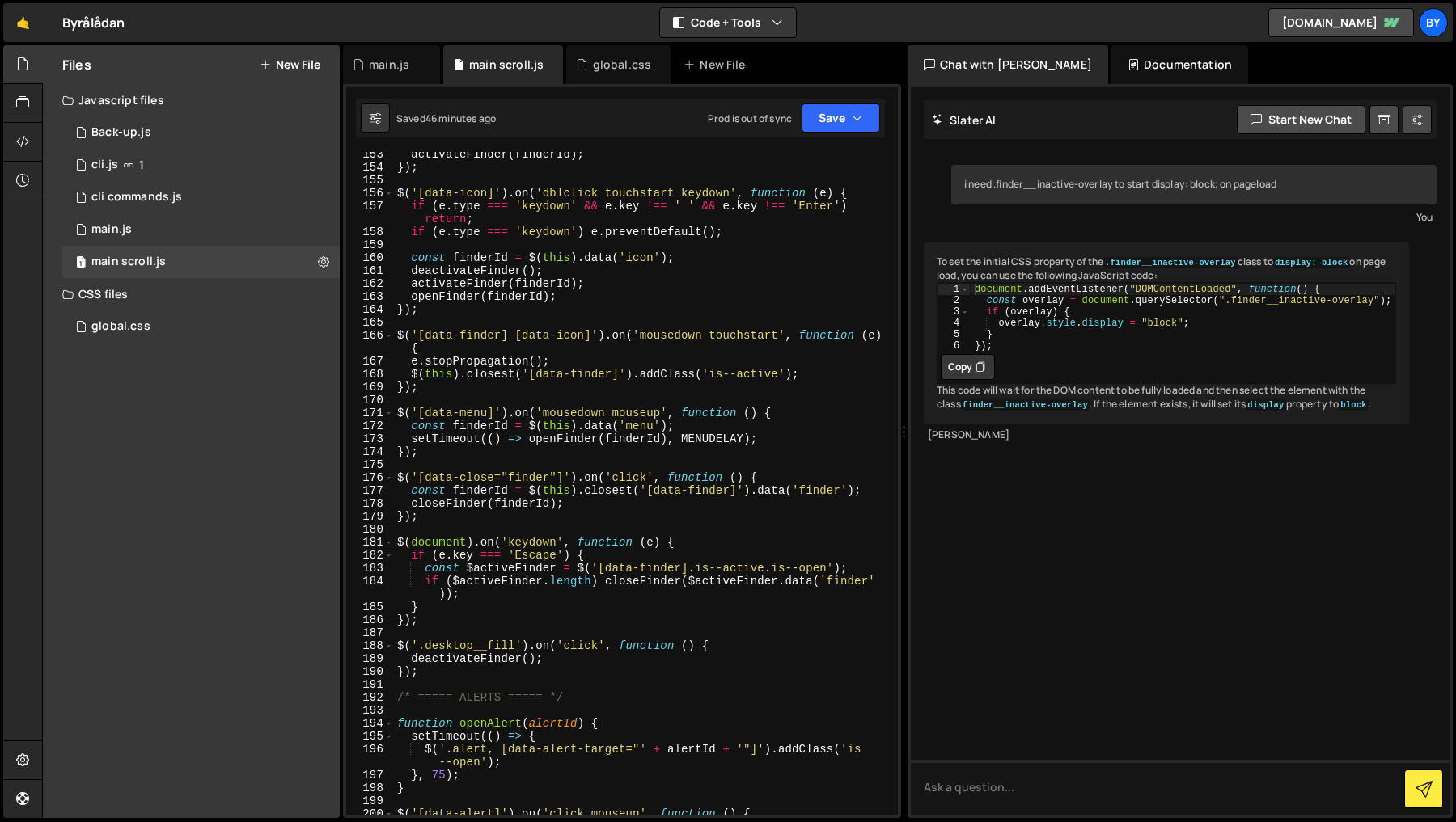
scroll to position [2179, 0]
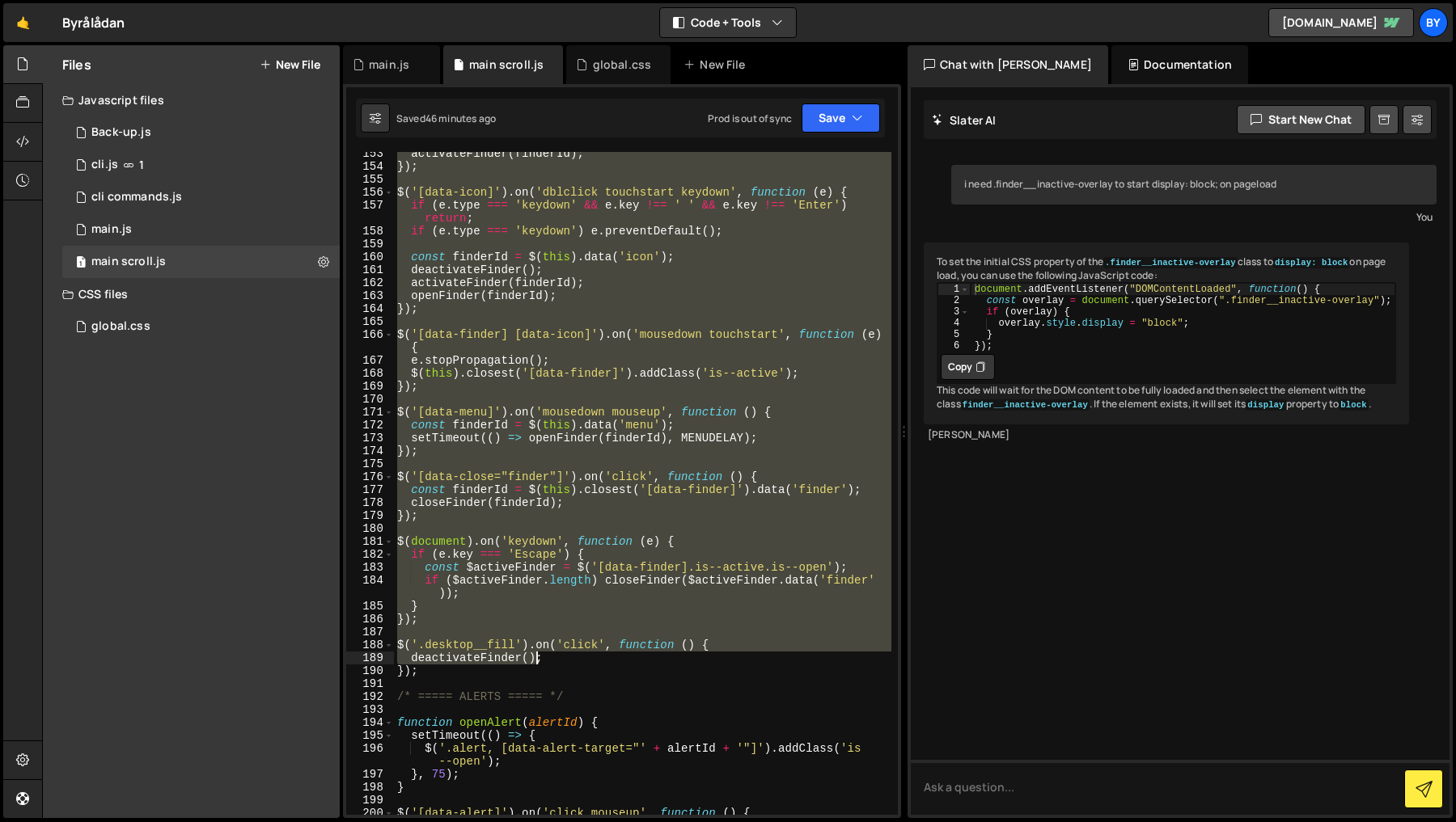
click at [533, 664] on div "activateFinder ( finderId ) ; }) ; $ ( '[data-icon]' ) . on ( 'dblclick touchst…" at bounding box center [642, 491] width 497 height 689
click at [517, 677] on div "activateFinder ( finderId ) ; }) ; $ ( '[data-icon]' ) . on ( 'dblclick touchst…" at bounding box center [642, 491] width 497 height 689
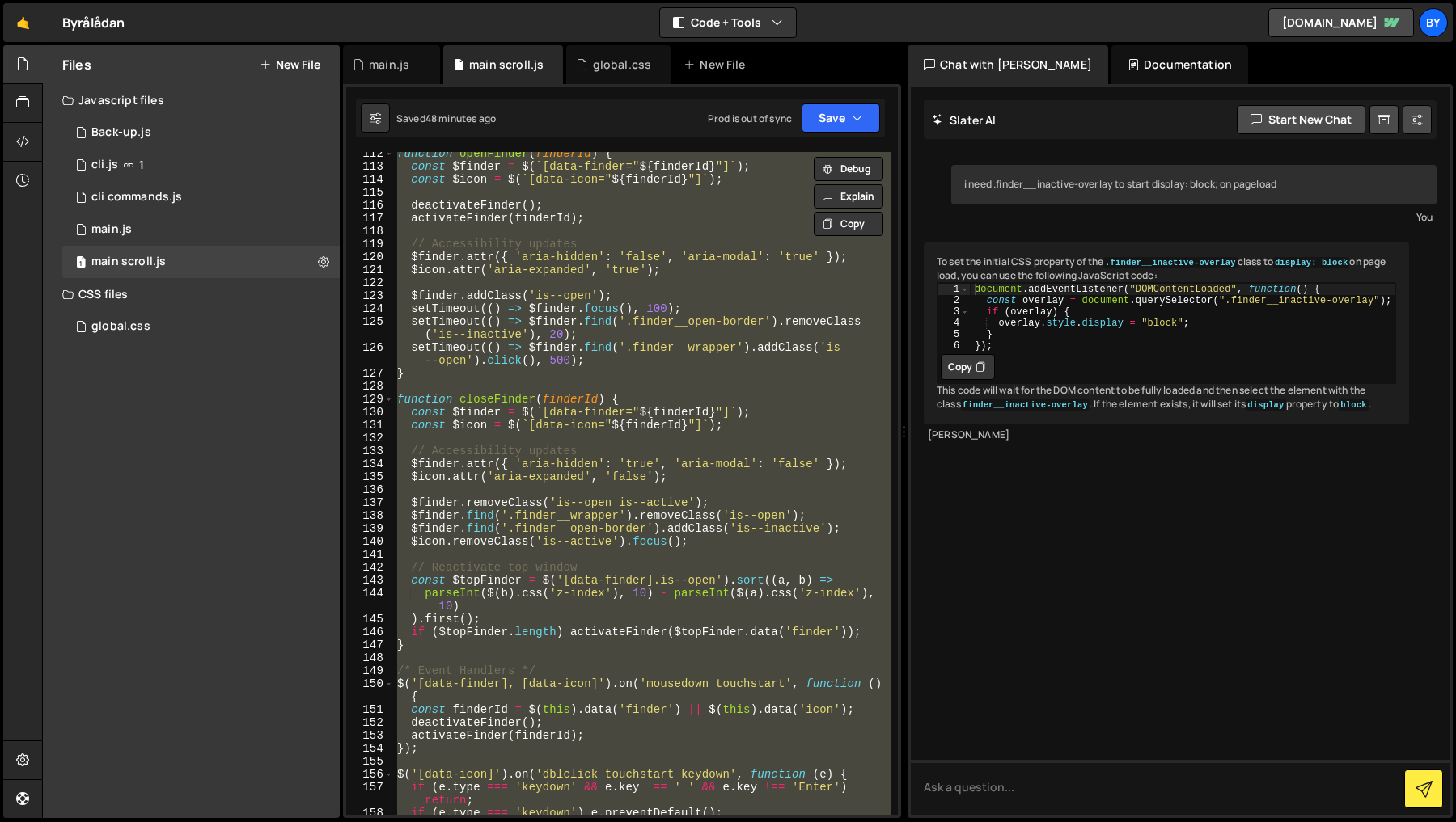
scroll to position [1562, 0]
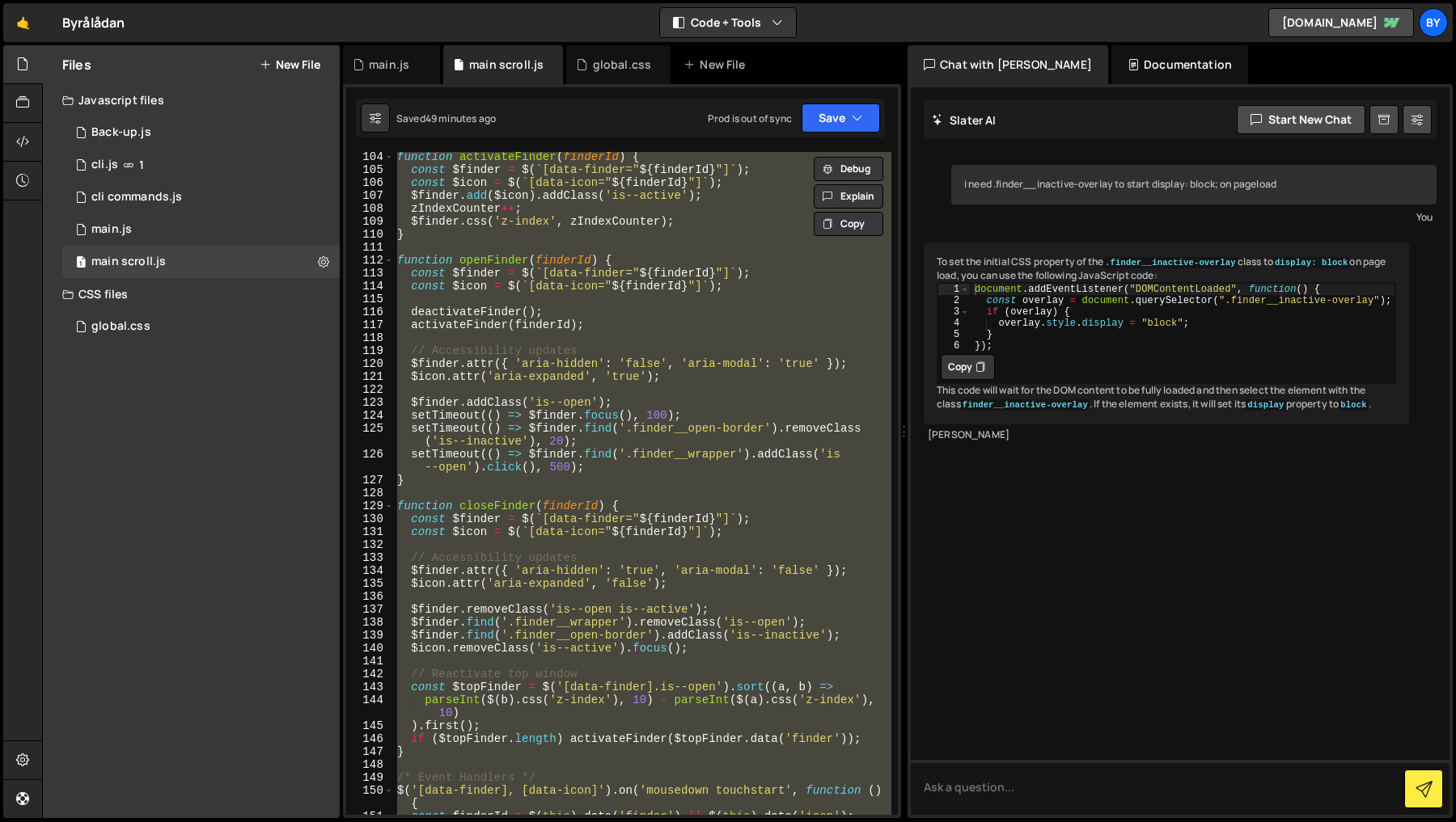
click at [667, 605] on div "function activateFinder ( finderId ) { const $finder = $ ( ` [data-finder=" ${ …" at bounding box center [642, 484] width 497 height 663
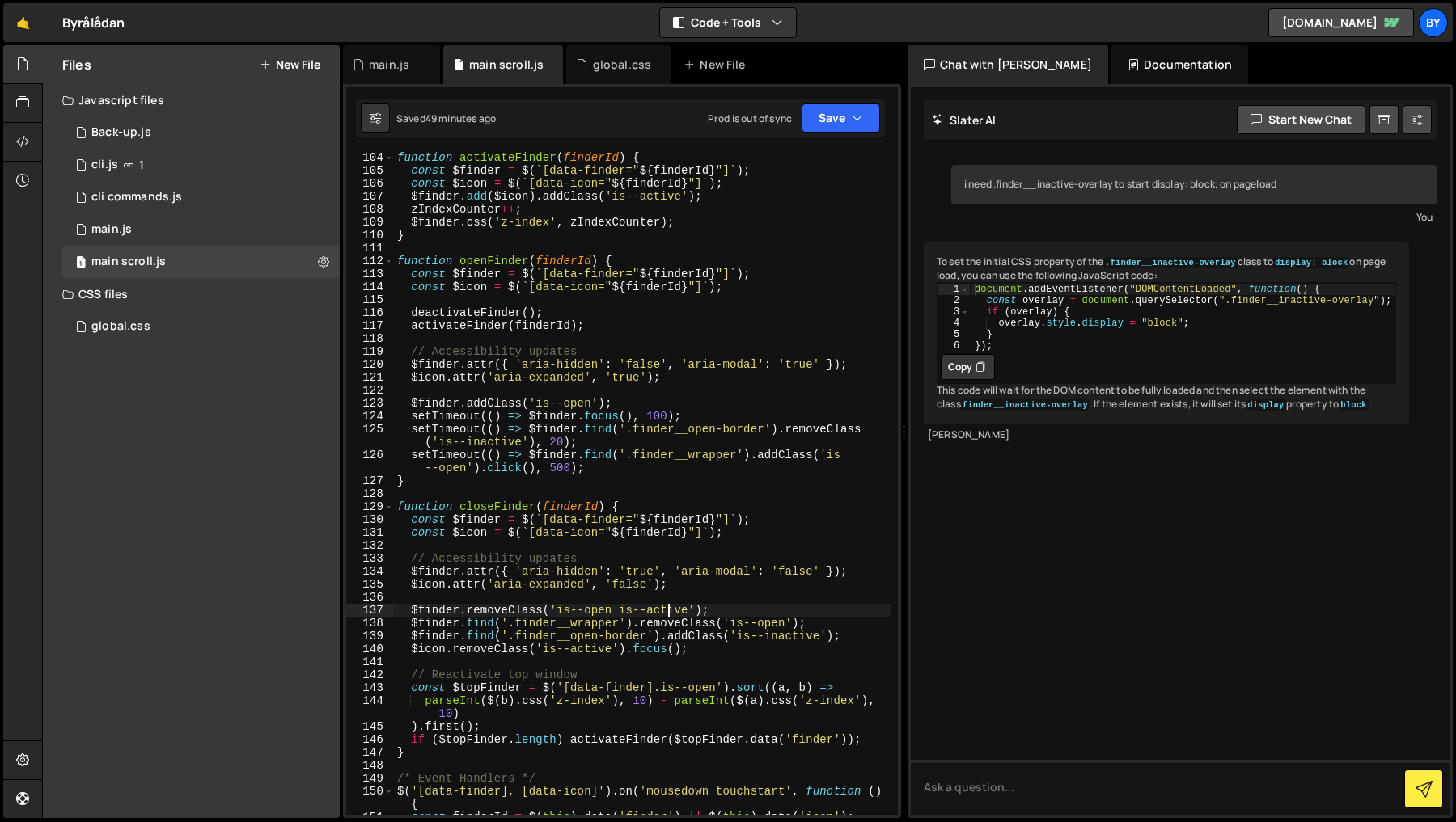
scroll to position [1420, 0]
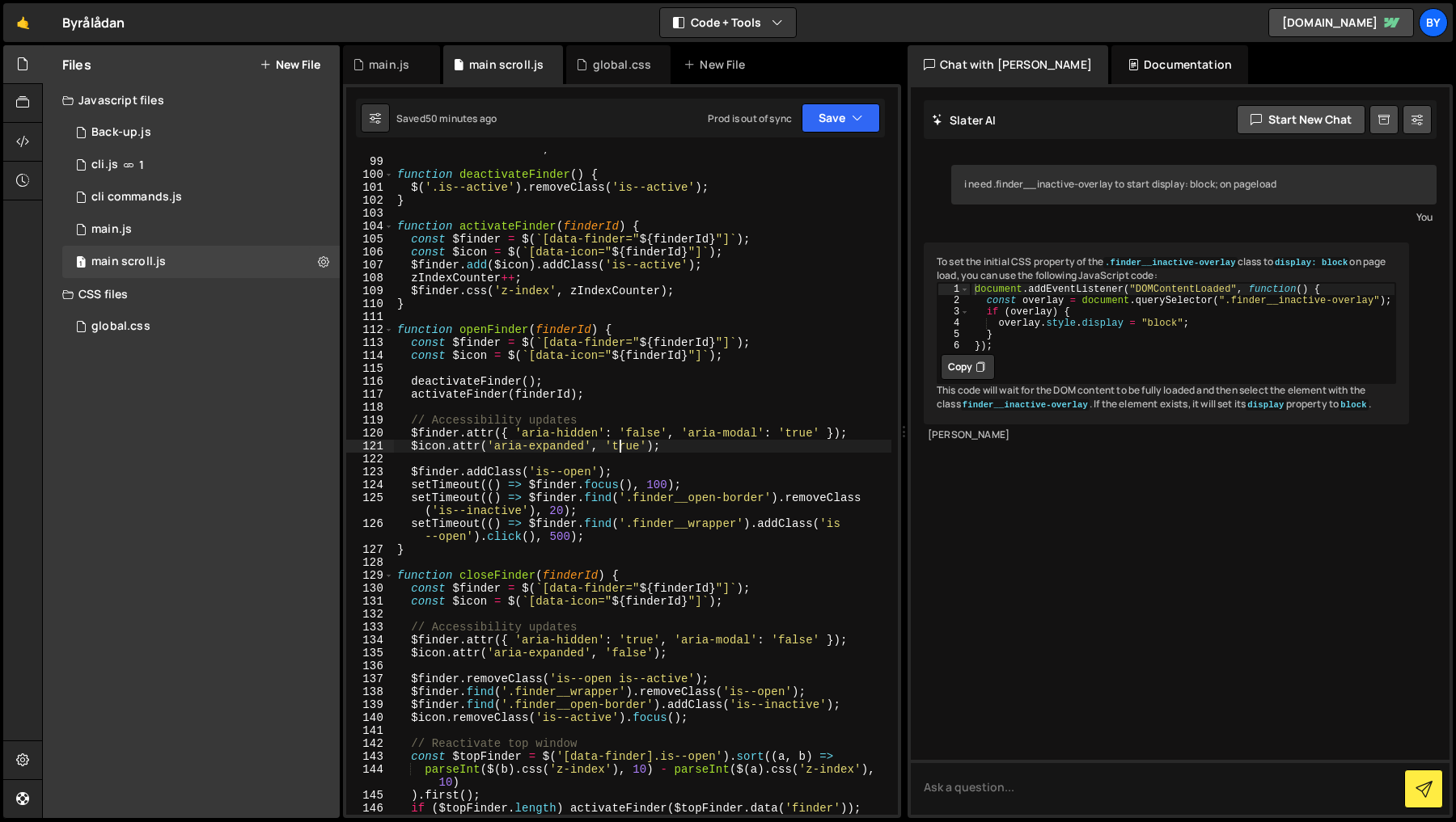
click at [621, 449] on div "let zIndexCounter = 2 ; function deactivateFinder ( ) { $ ( '.is--active' ) . r…" at bounding box center [642, 487] width 497 height 689
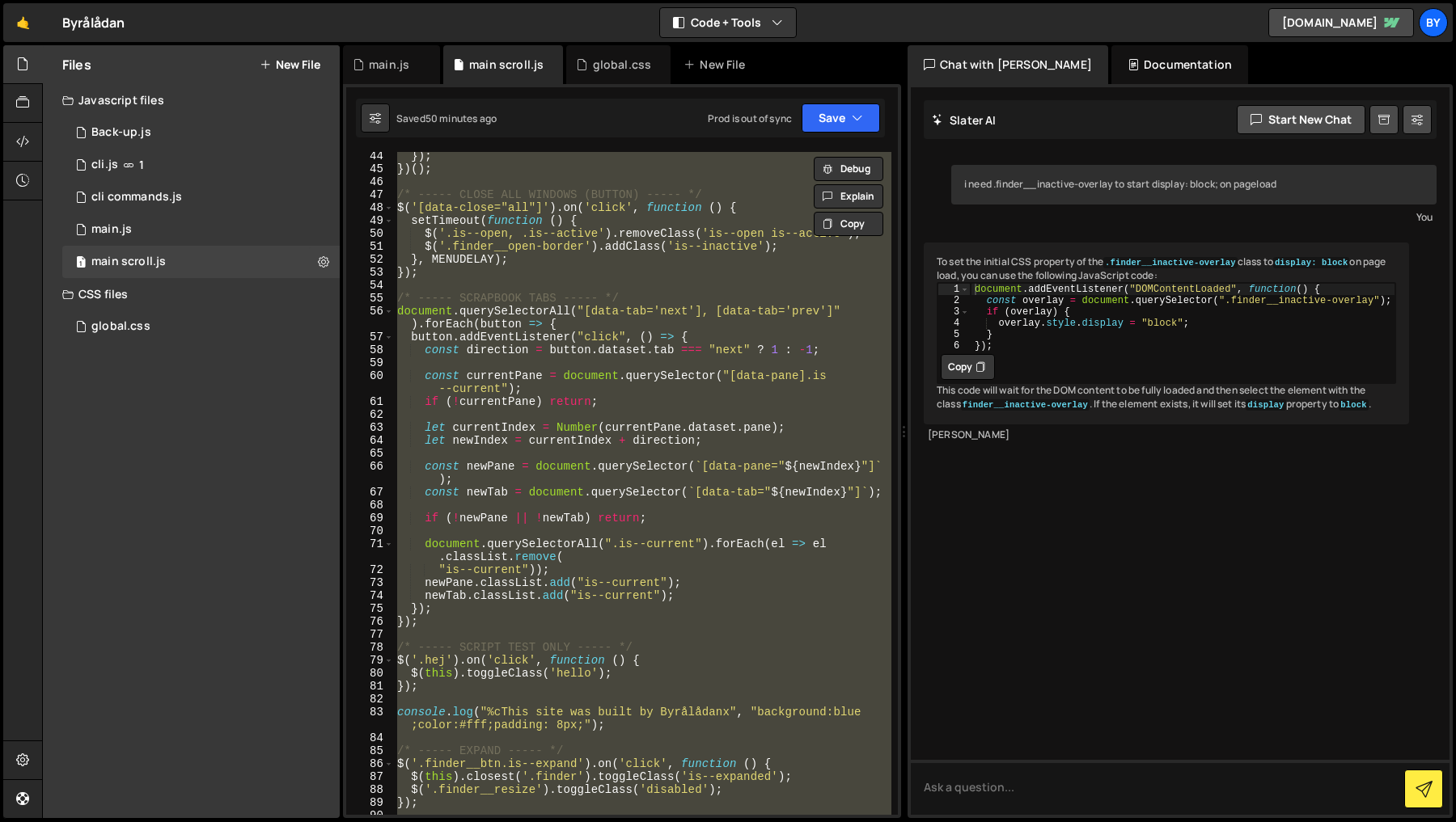
click at [567, 598] on div "}) ; }) ( ) ; /* ----- CLOSE ALL WINDOWS (BUTTON) ----- */ $ ( '[data-close="al…" at bounding box center [642, 484] width 497 height 663
type textarea "newTab.classList.add("is--current");"
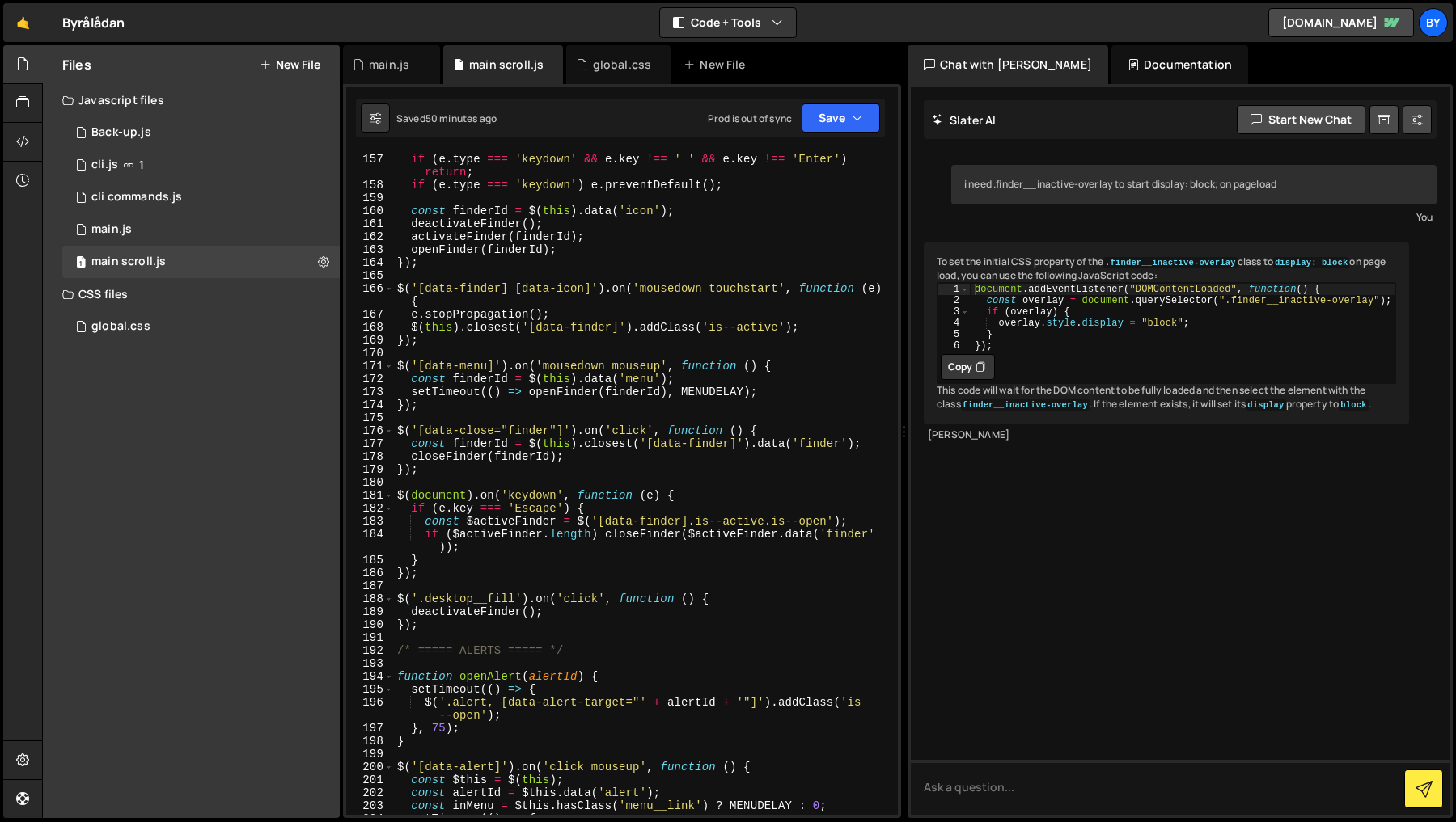
scroll to position [2273, 0]
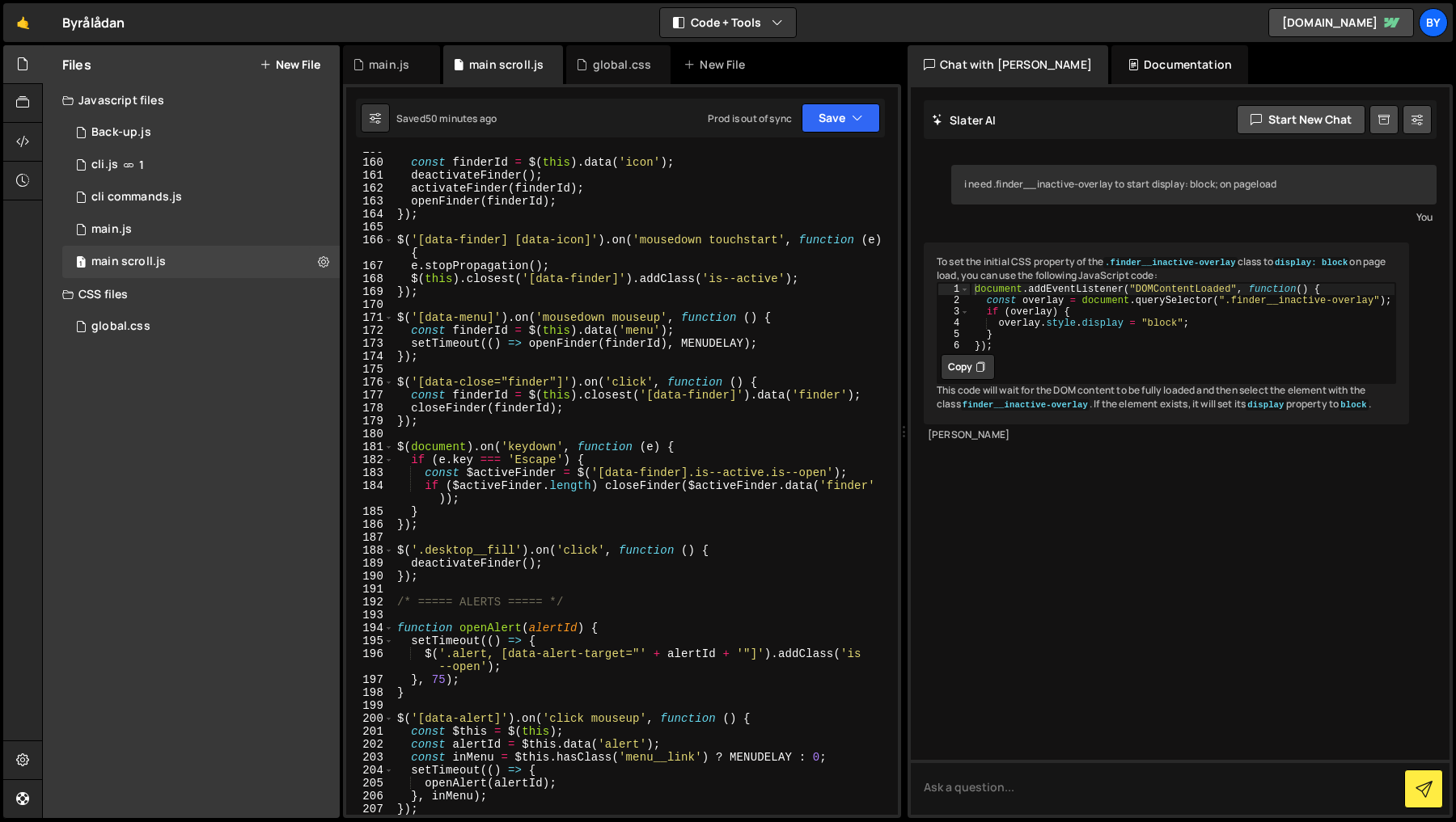
click at [448, 586] on div "const finderId = $ ( this ) . data ( 'icon' ) ; deactivateFinder ( ) ; activate…" at bounding box center [642, 488] width 497 height 689
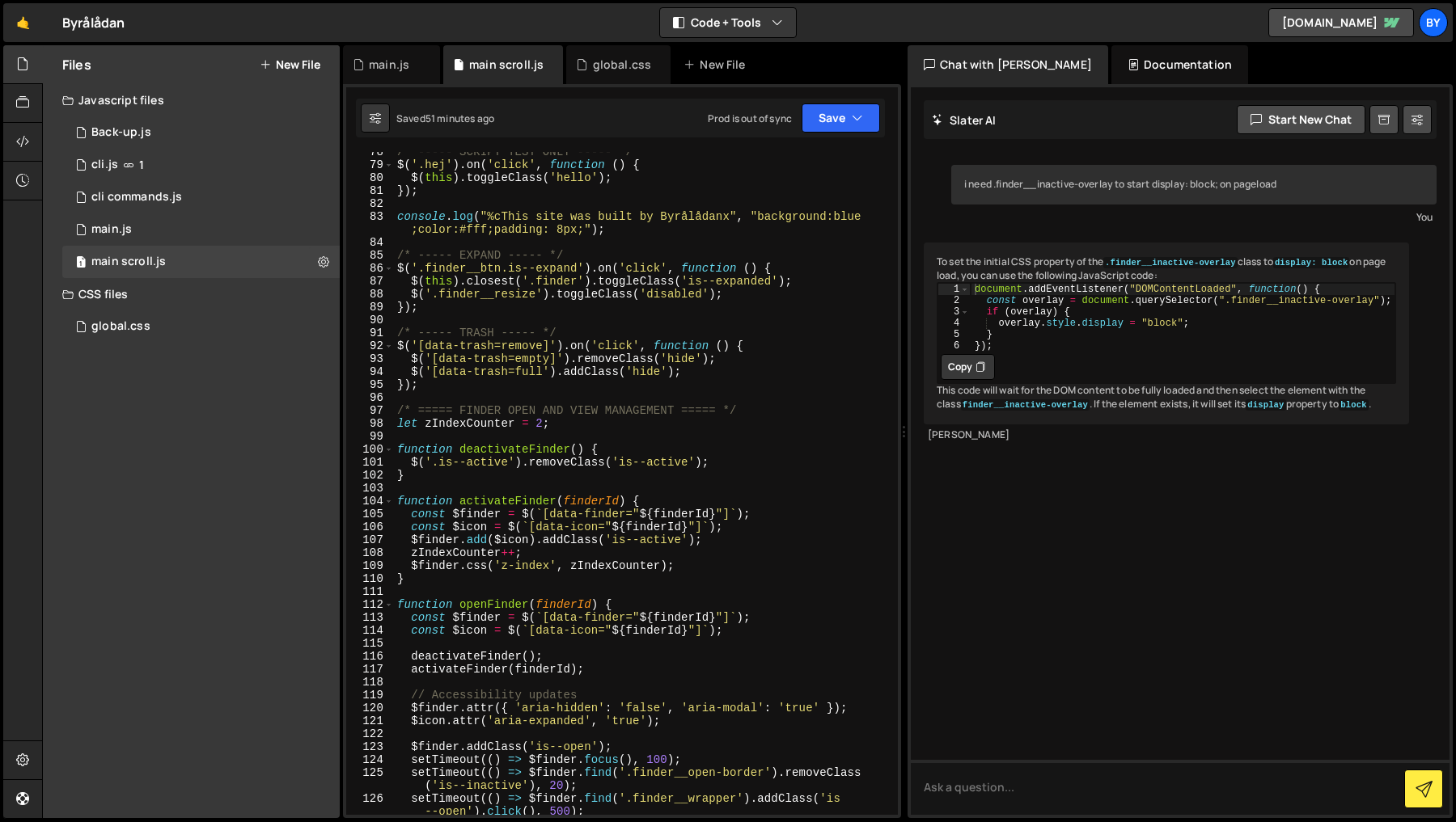
scroll to position [1057, 0]
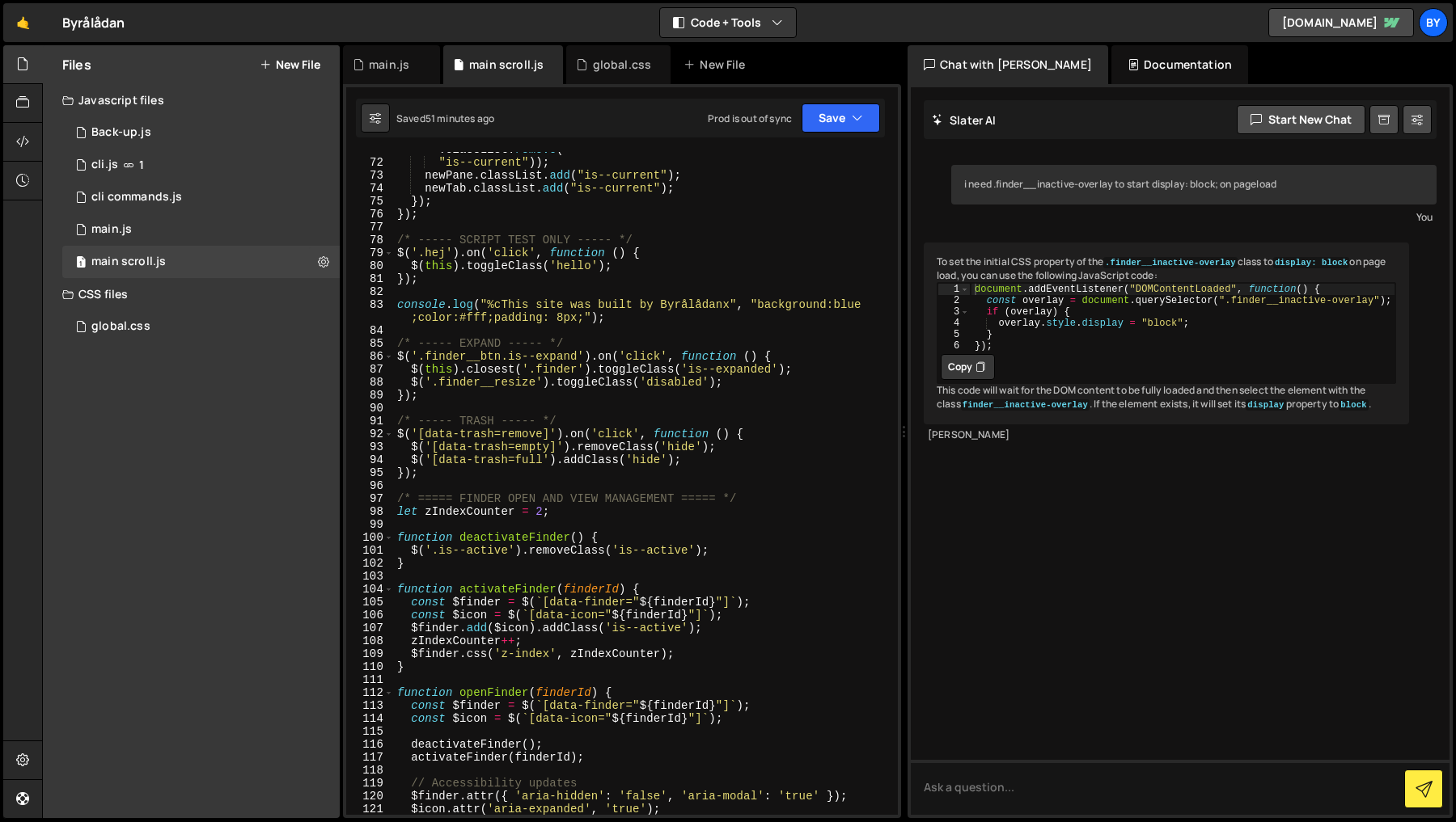
click at [396, 500] on div "document . querySelectorAll ( ".is--current" ) . forEach ( el => el . classList…" at bounding box center [642, 481] width 497 height 702
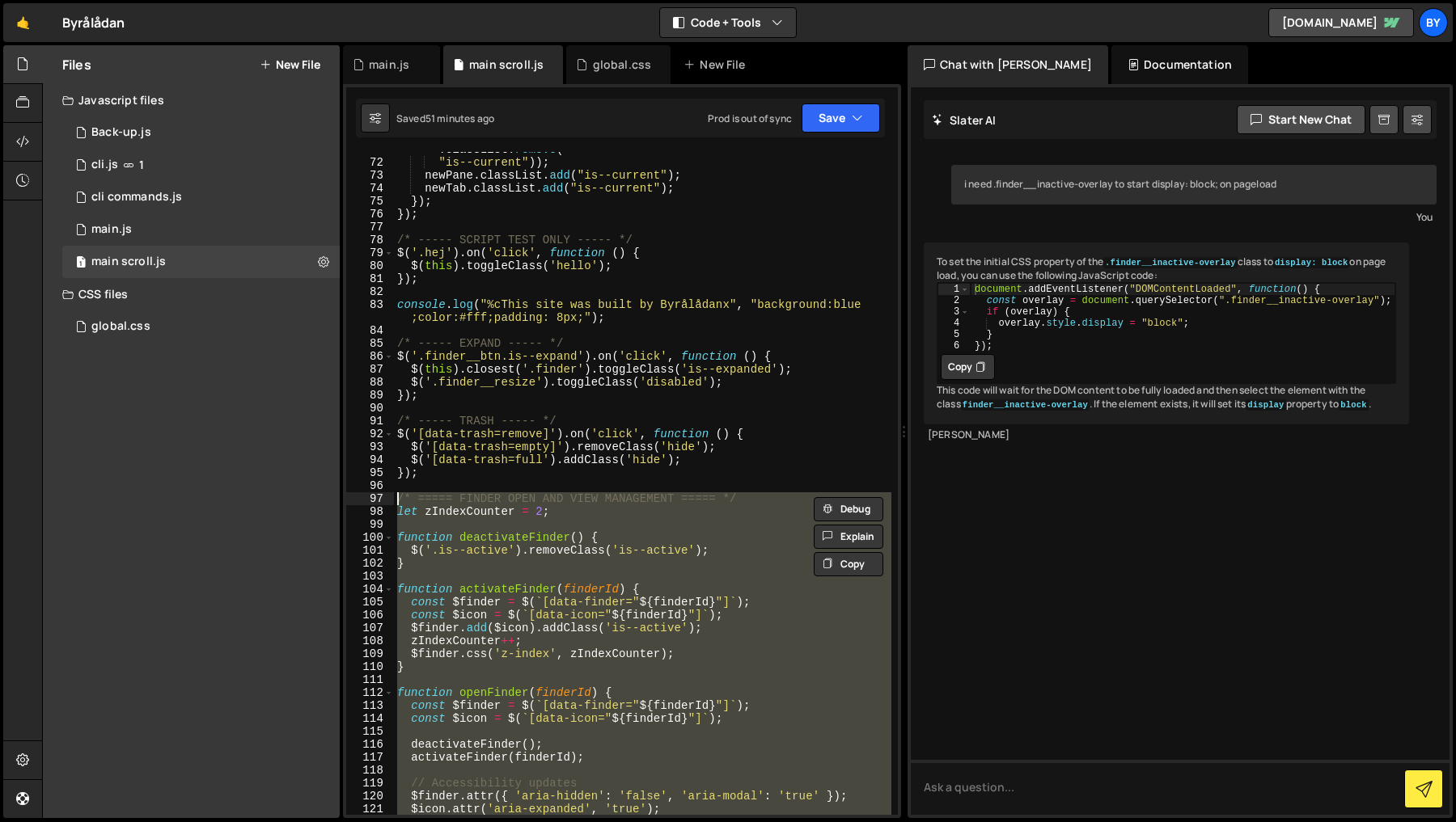
paste textarea "}"
type textarea "}"
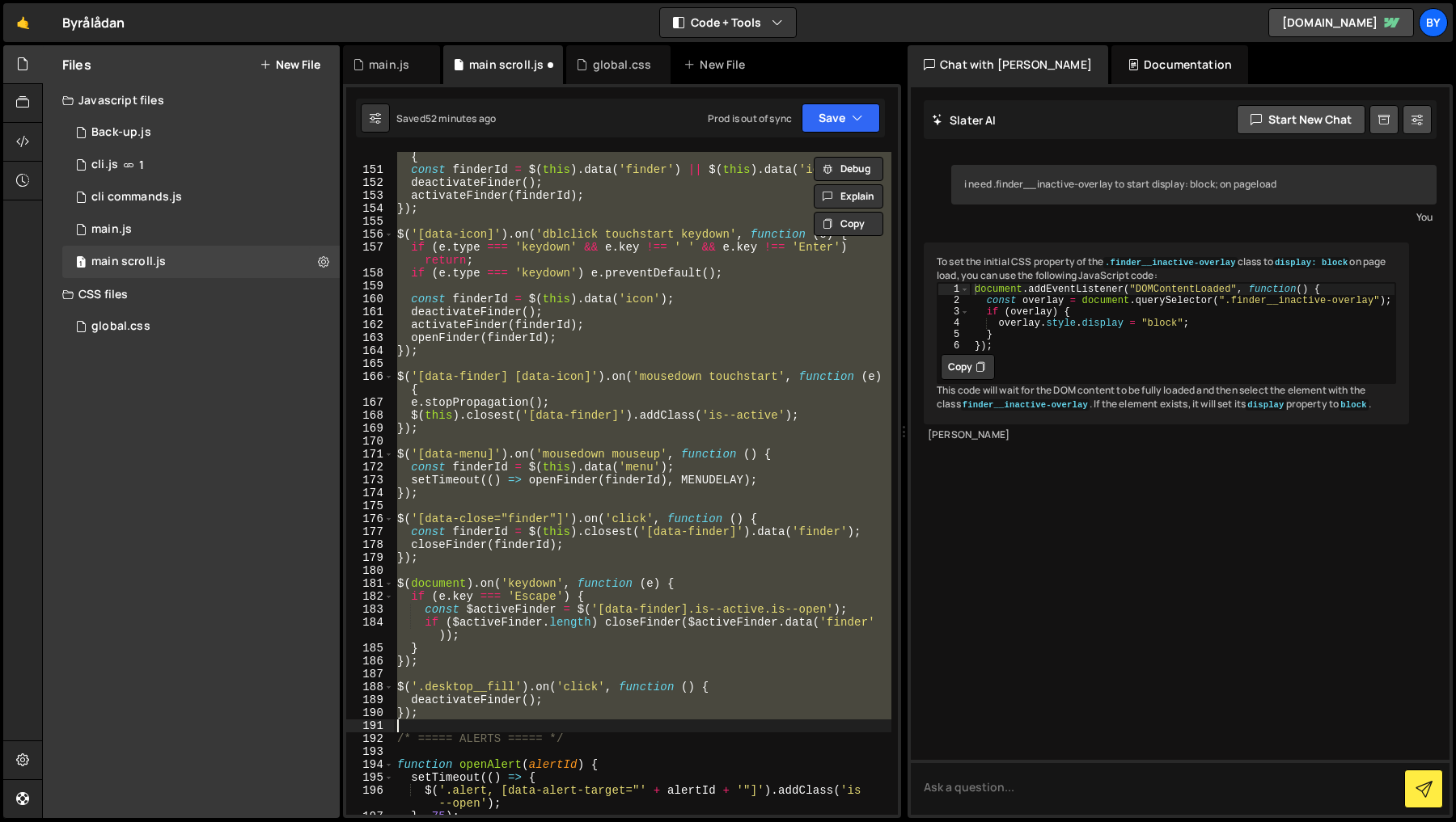
scroll to position [2210, 0]
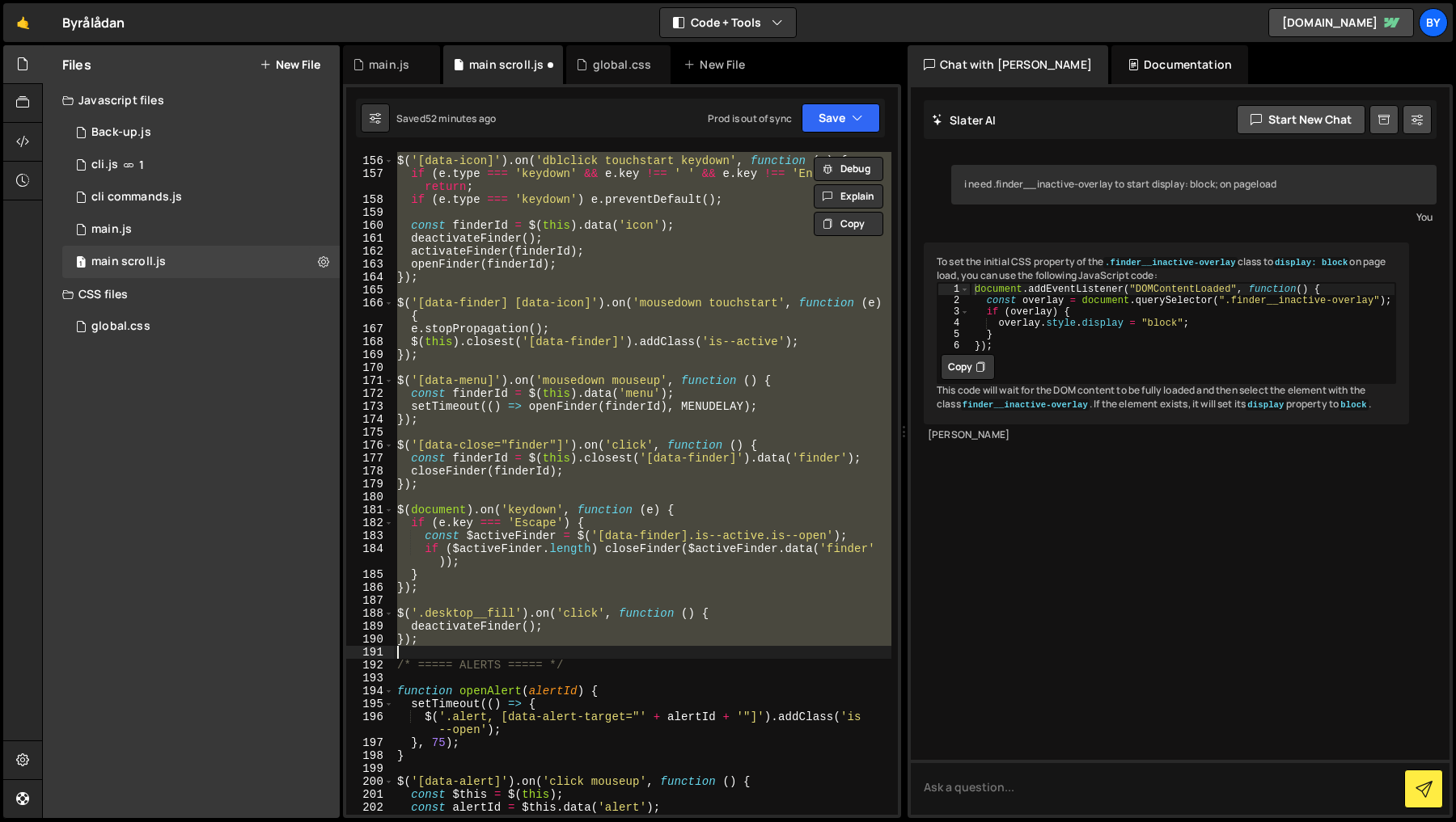
paste textarea
type textarea "});"
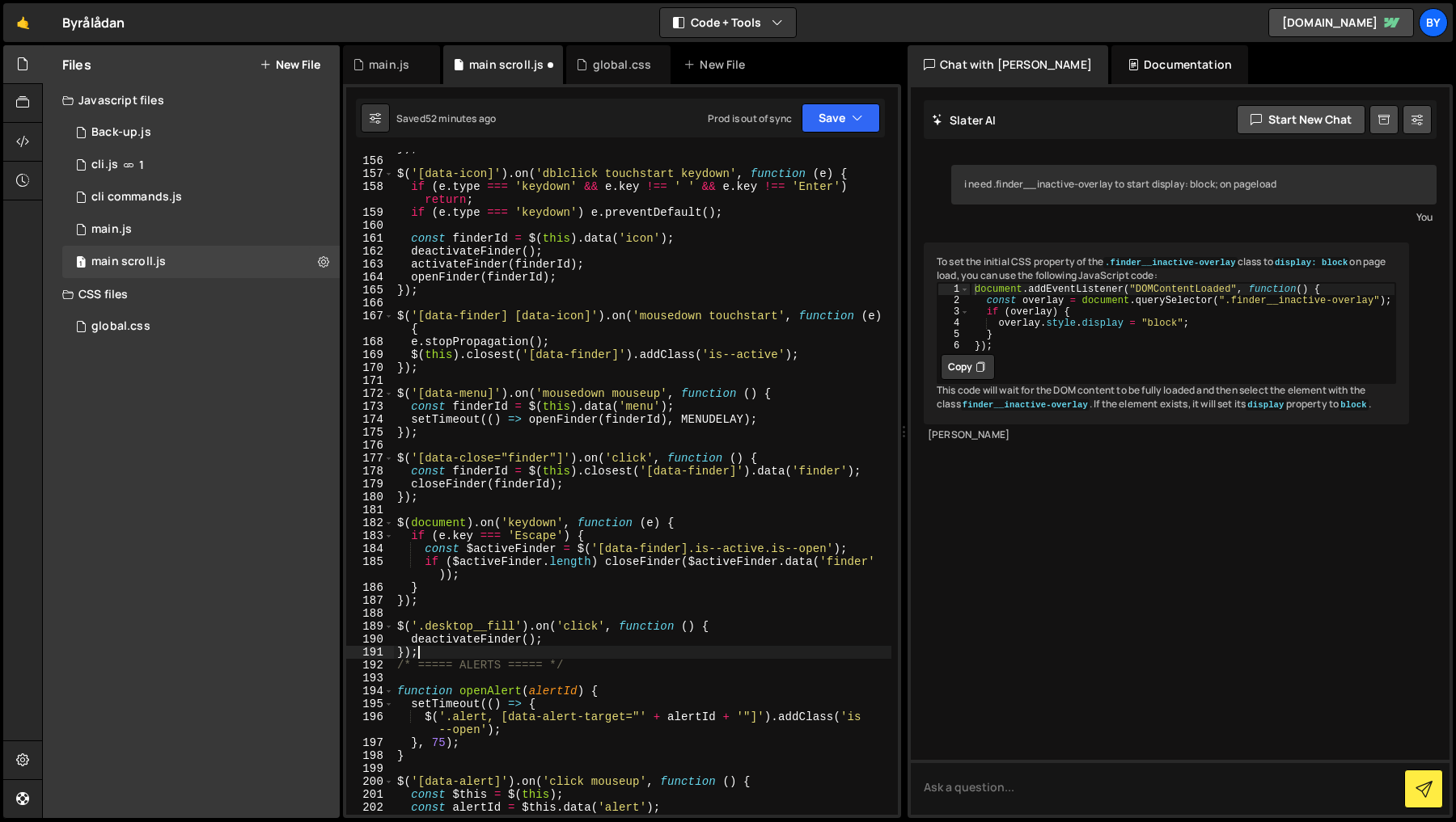
scroll to position [2231, 0]
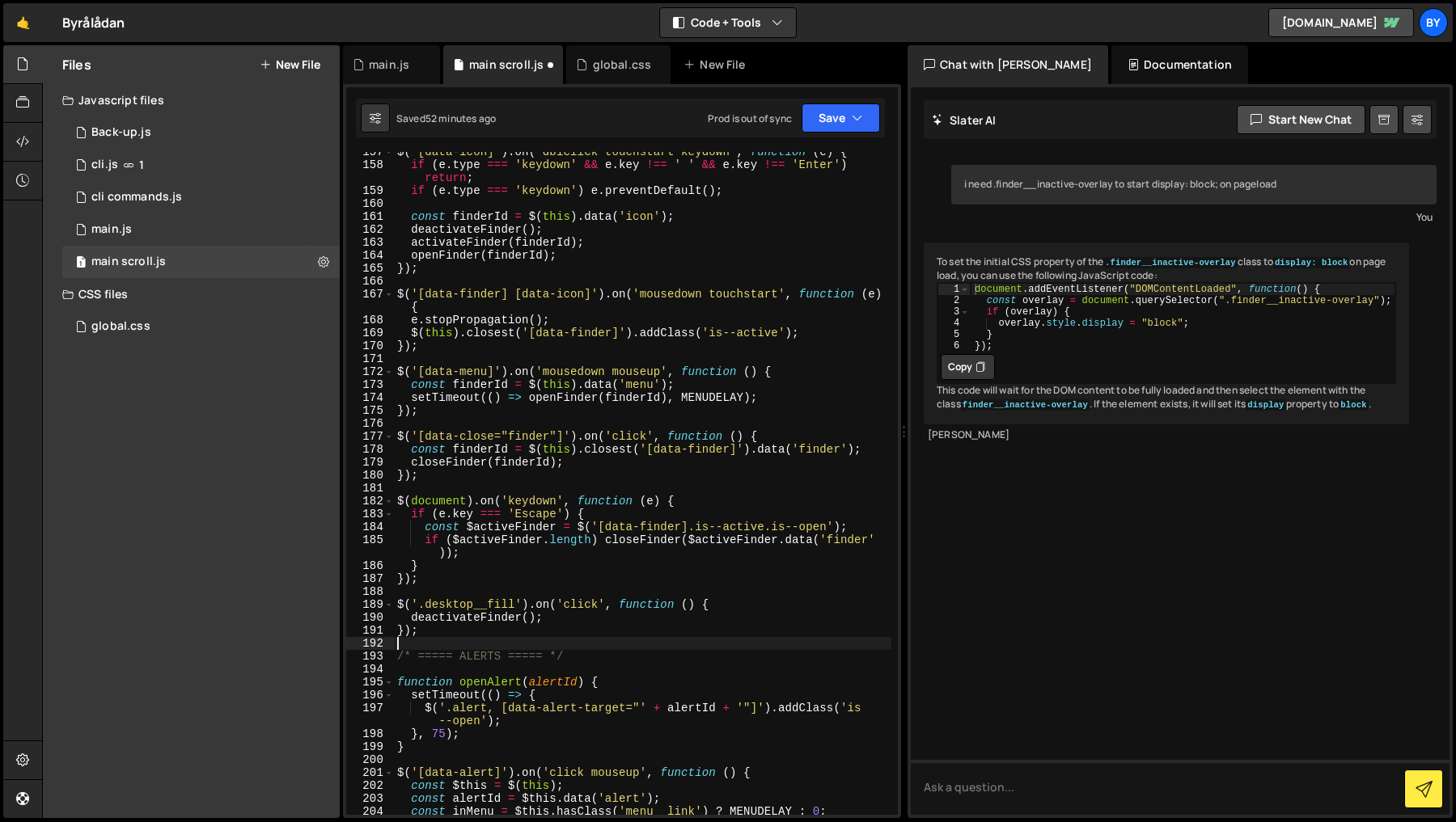
drag, startPoint x: 840, startPoint y: 133, endPoint x: 830, endPoint y: 139, distance: 11.7
click at [838, 135] on div "Saved 52 minutes ago Prod is out of sync Upgrade to Edit Save Save to Staging S…" at bounding box center [620, 118] width 529 height 39
drag, startPoint x: 863, startPoint y: 109, endPoint x: 819, endPoint y: 137, distance: 52.2
click at [861, 112] on button "Save" at bounding box center [841, 118] width 79 height 30
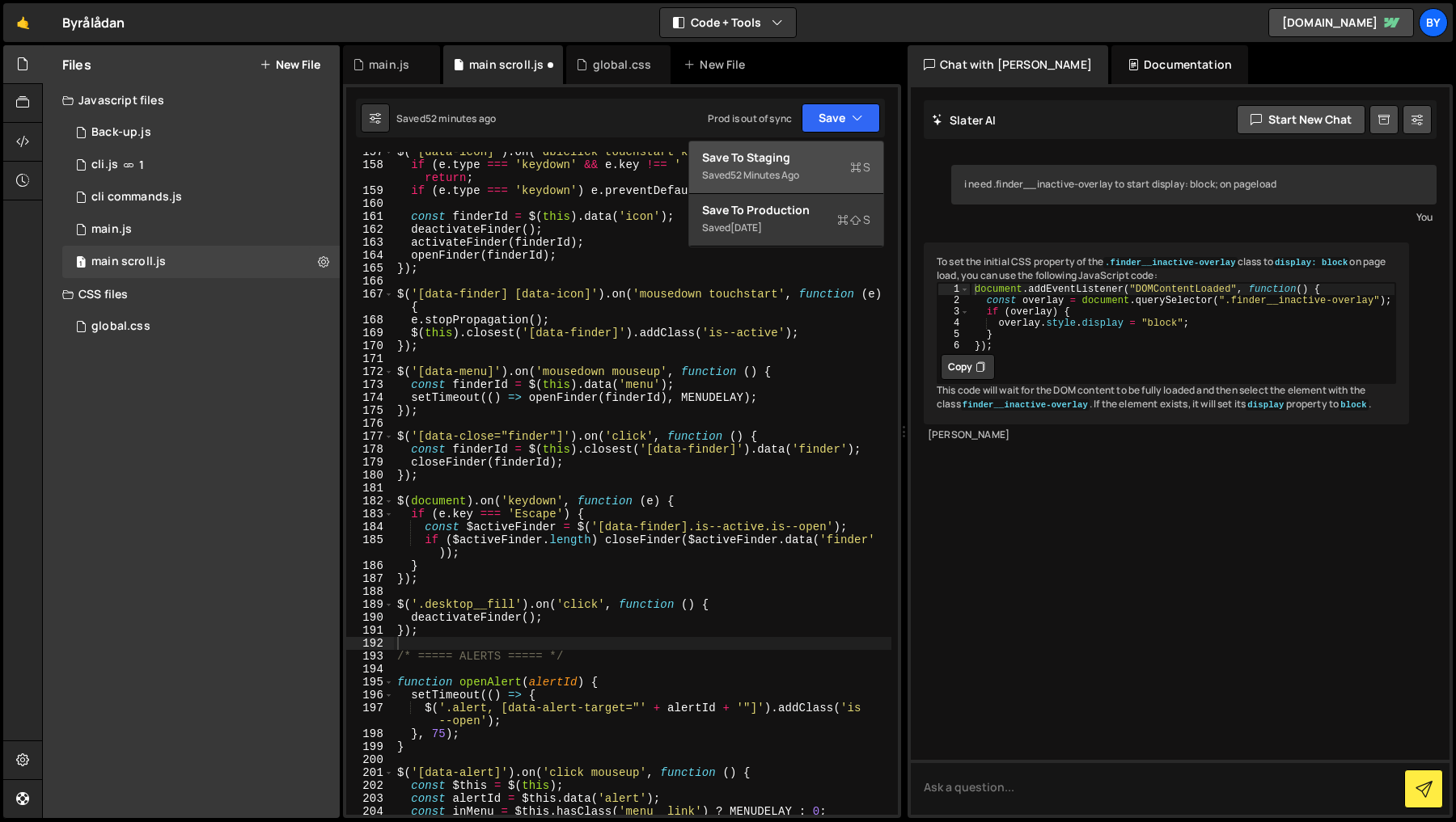
click at [796, 157] on div "Save to Staging S" at bounding box center [786, 158] width 168 height 17
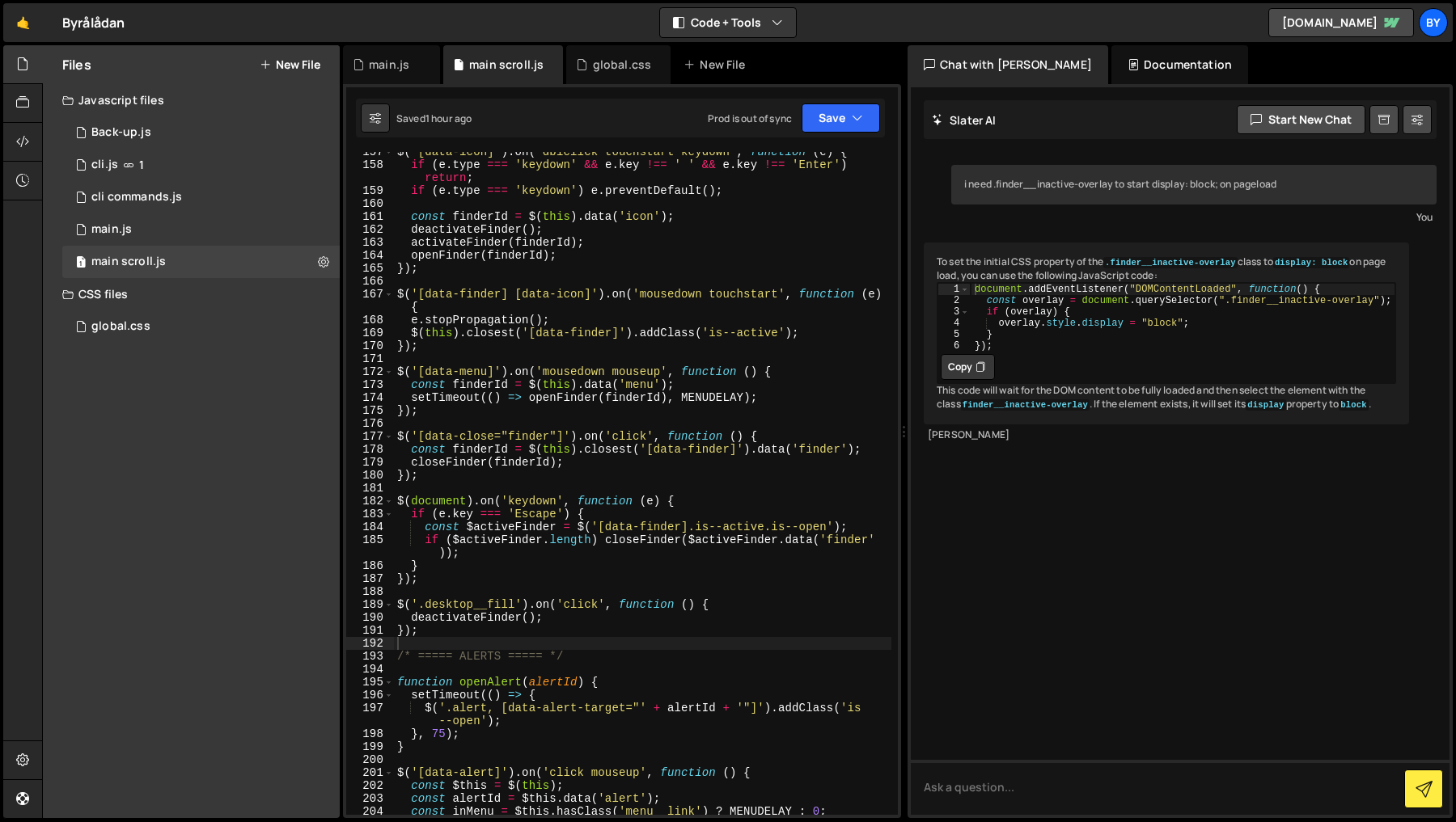
click at [575, 300] on div "$ ( '[data-icon]' ) . on ( 'dblclick touchstart keydown' , function ( e ) { if …" at bounding box center [642, 490] width 497 height 689
type textarea "renderToDoItems();"
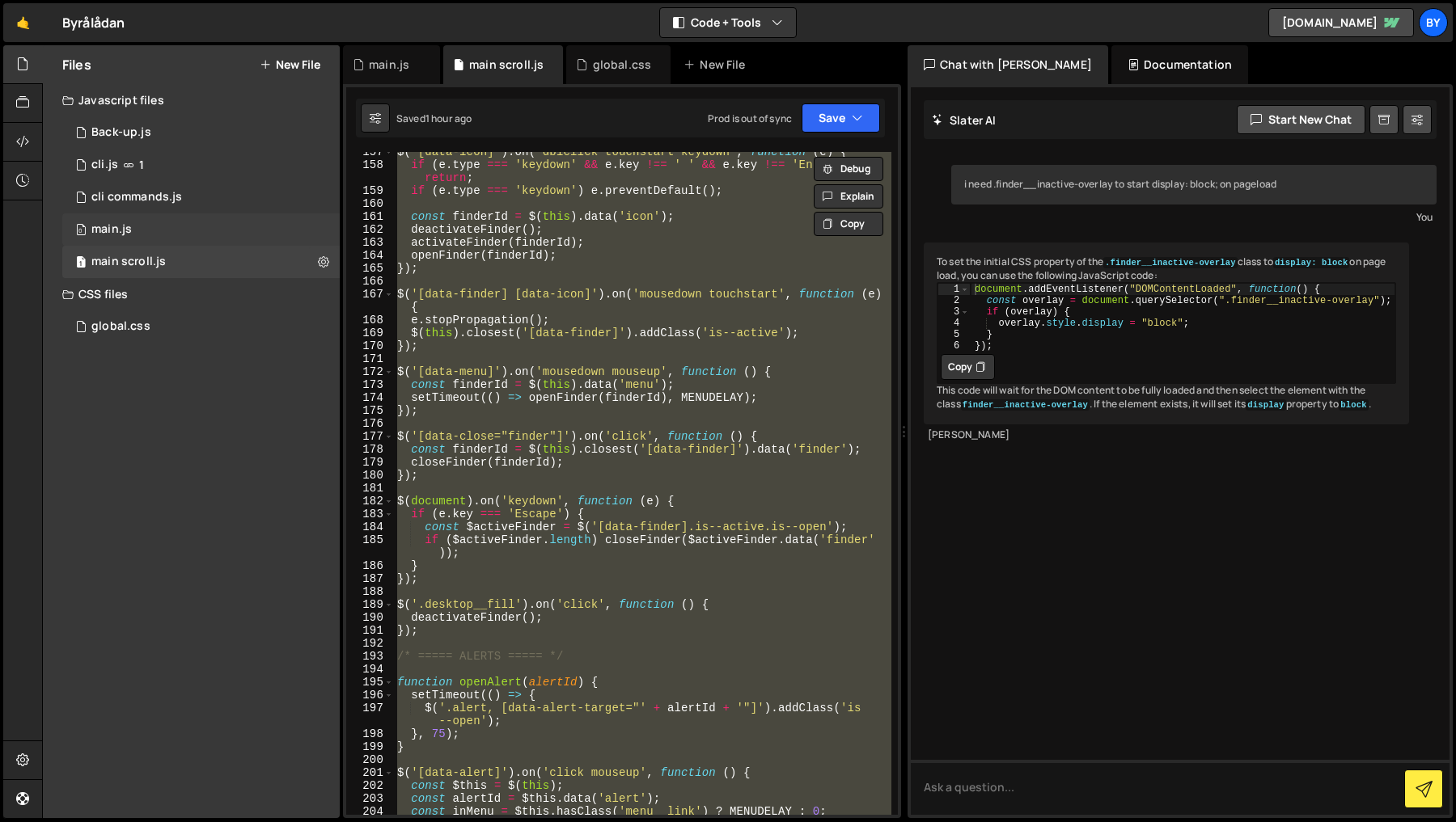
click at [199, 231] on div "0 main.js 0" at bounding box center [200, 229] width 277 height 32
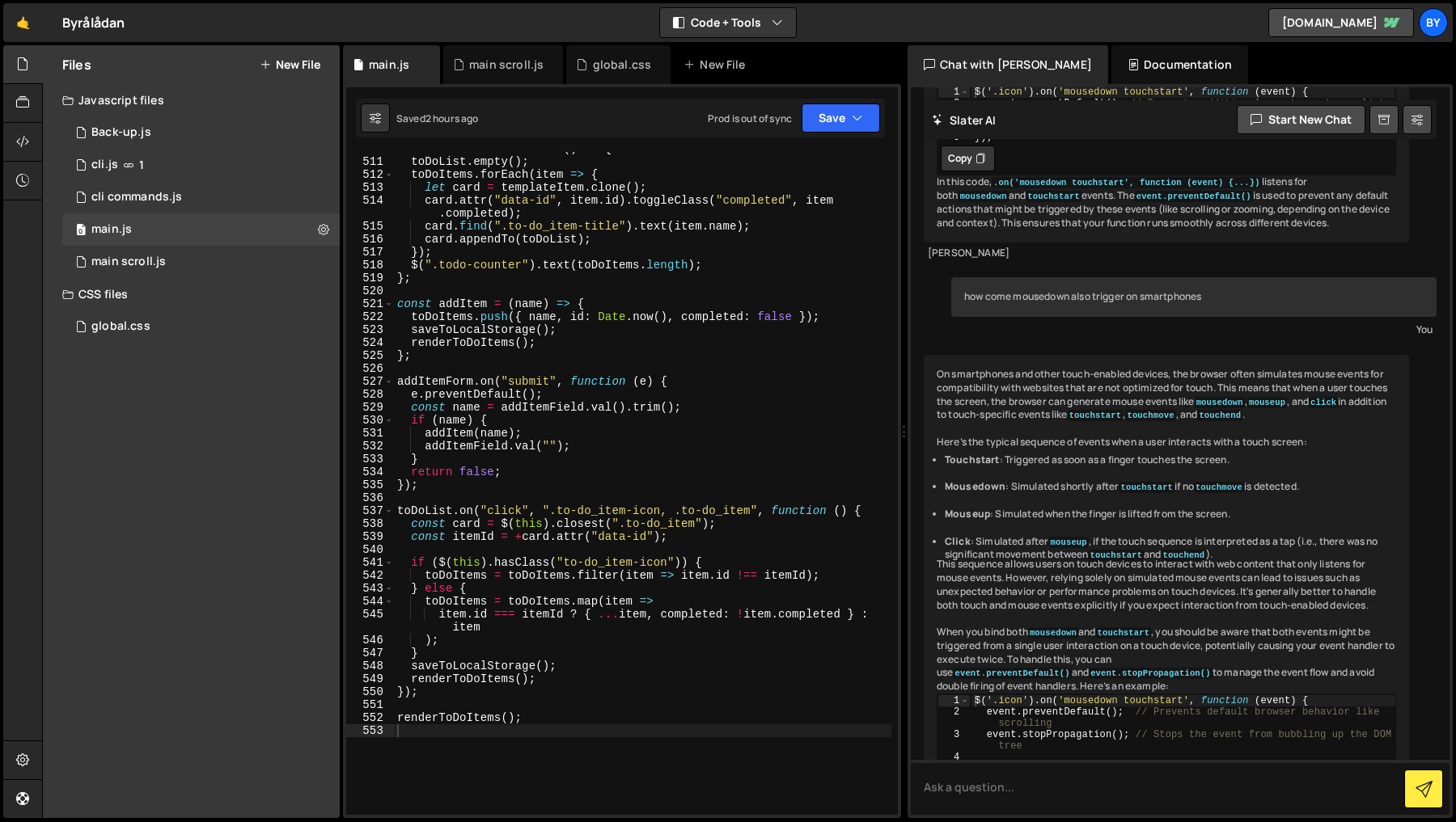
click at [666, 350] on div "const renderToDoItems = ( ) => { toDoList . empty ( ) ; toDoItems . forEach ( i…" at bounding box center [642, 487] width 497 height 689
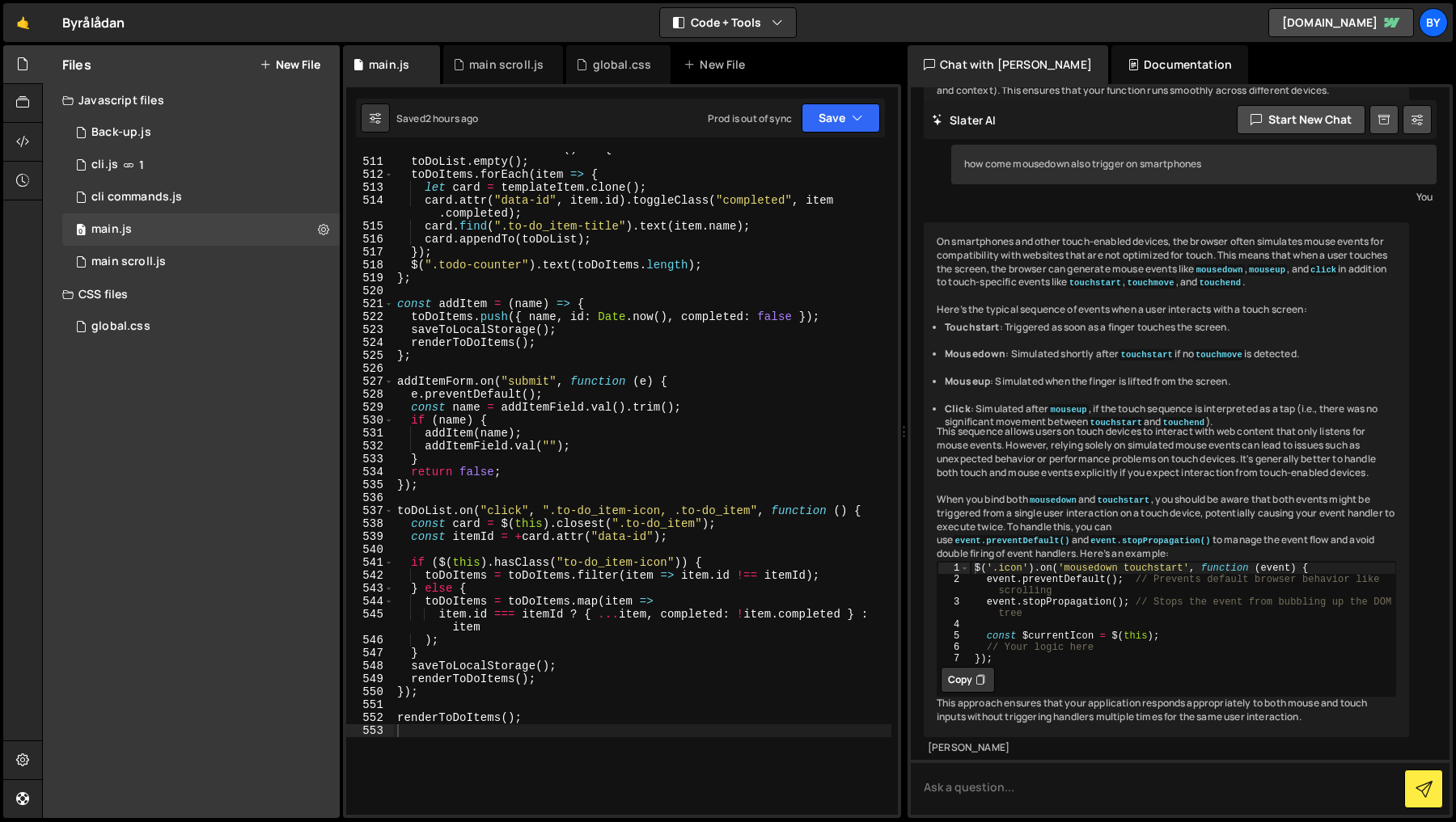
type textarea "renderToDoItems();"
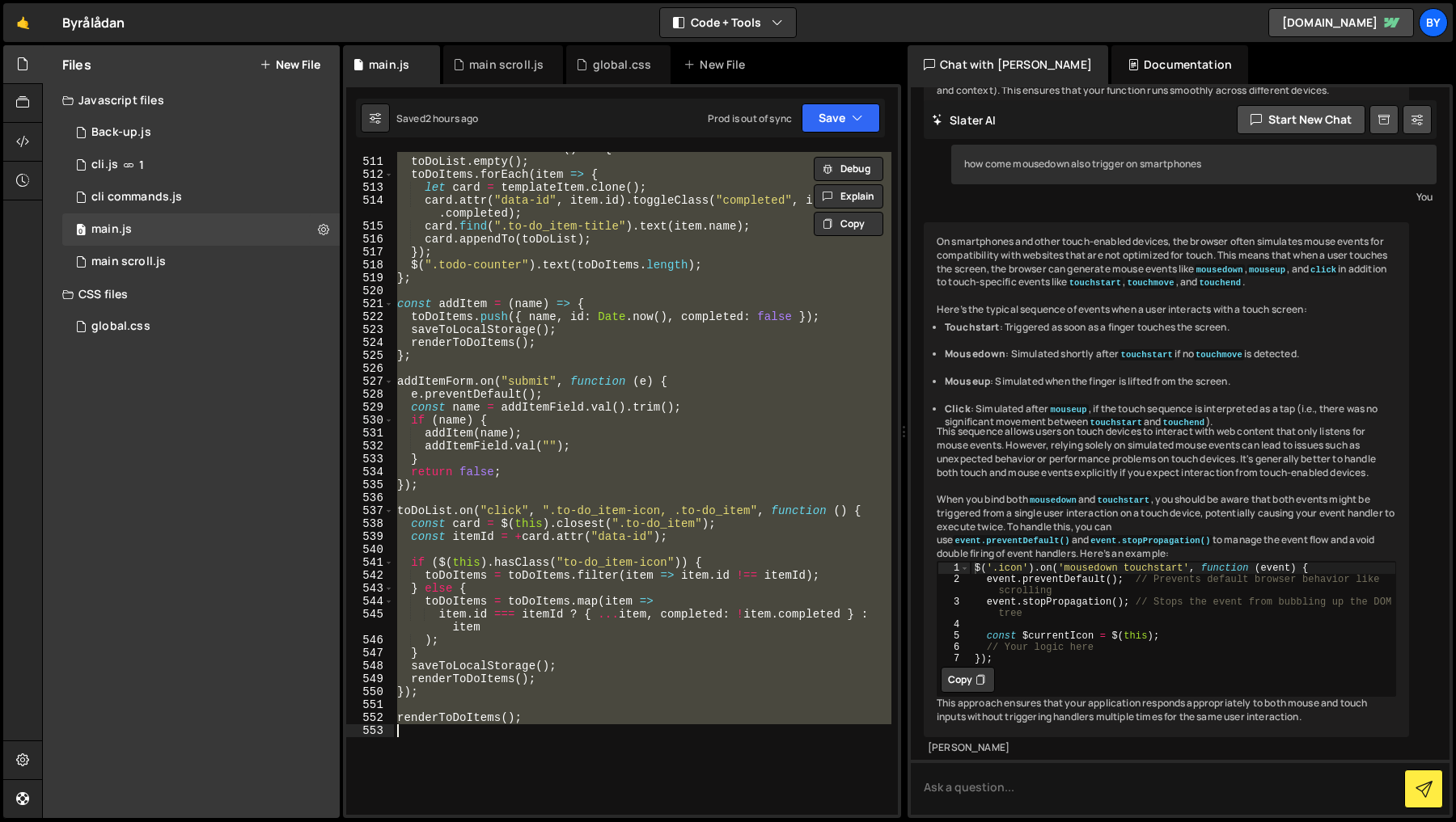
paste textarea
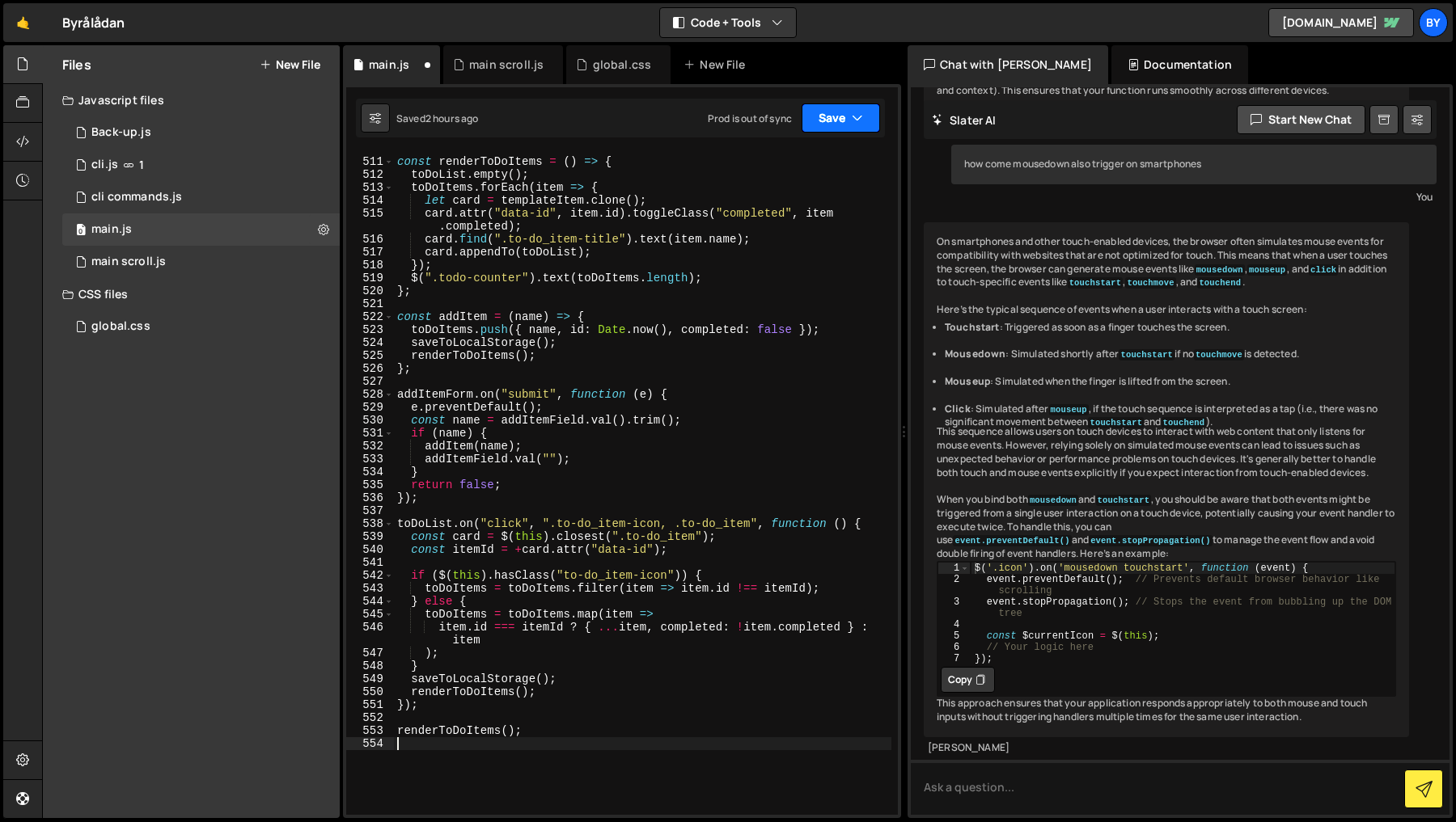
drag, startPoint x: 859, startPoint y: 128, endPoint x: 840, endPoint y: 154, distance: 32.2
click at [859, 129] on button "Save" at bounding box center [841, 118] width 79 height 30
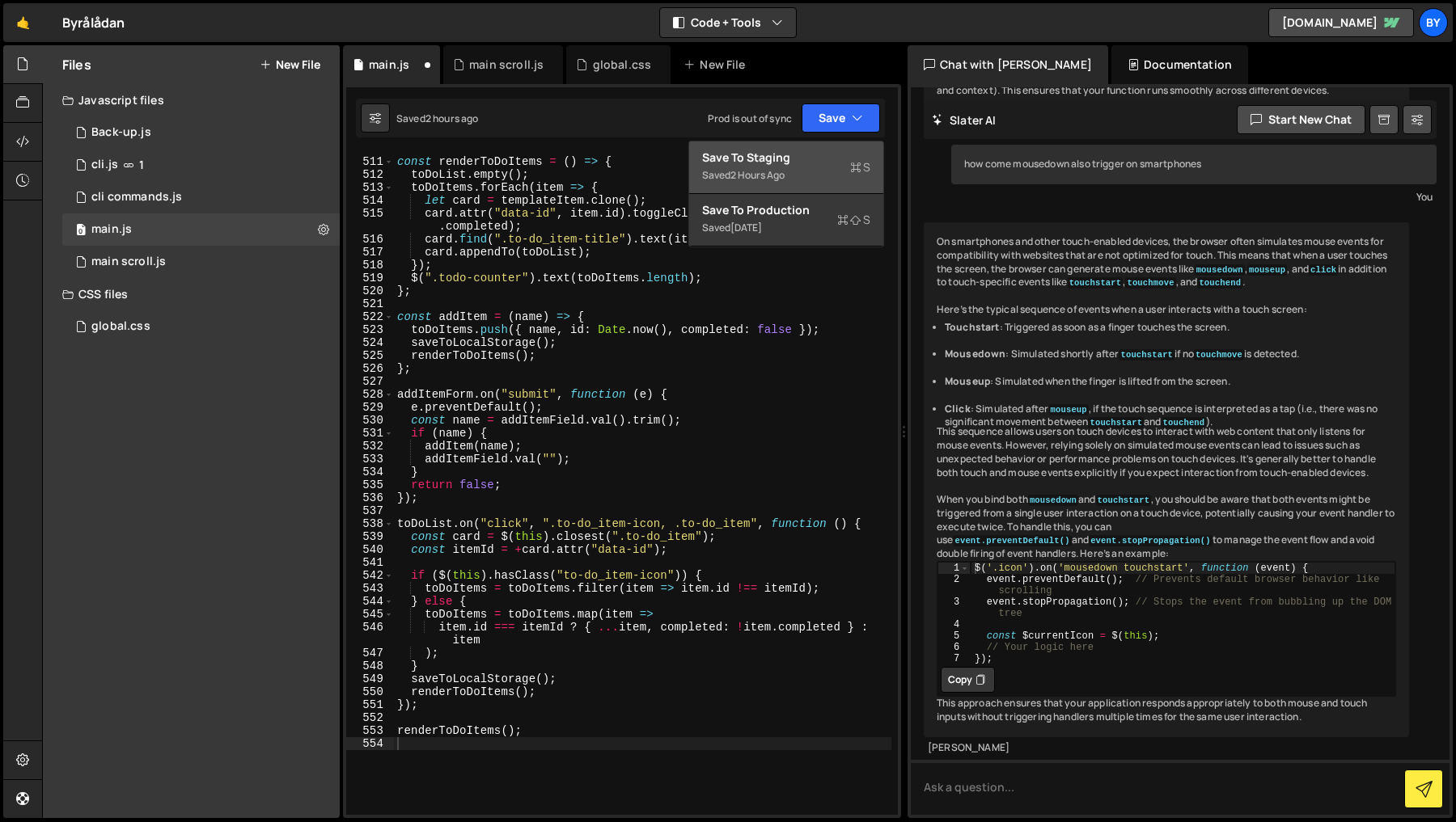
click at [840, 155] on div "Save to Staging S" at bounding box center [786, 158] width 168 height 17
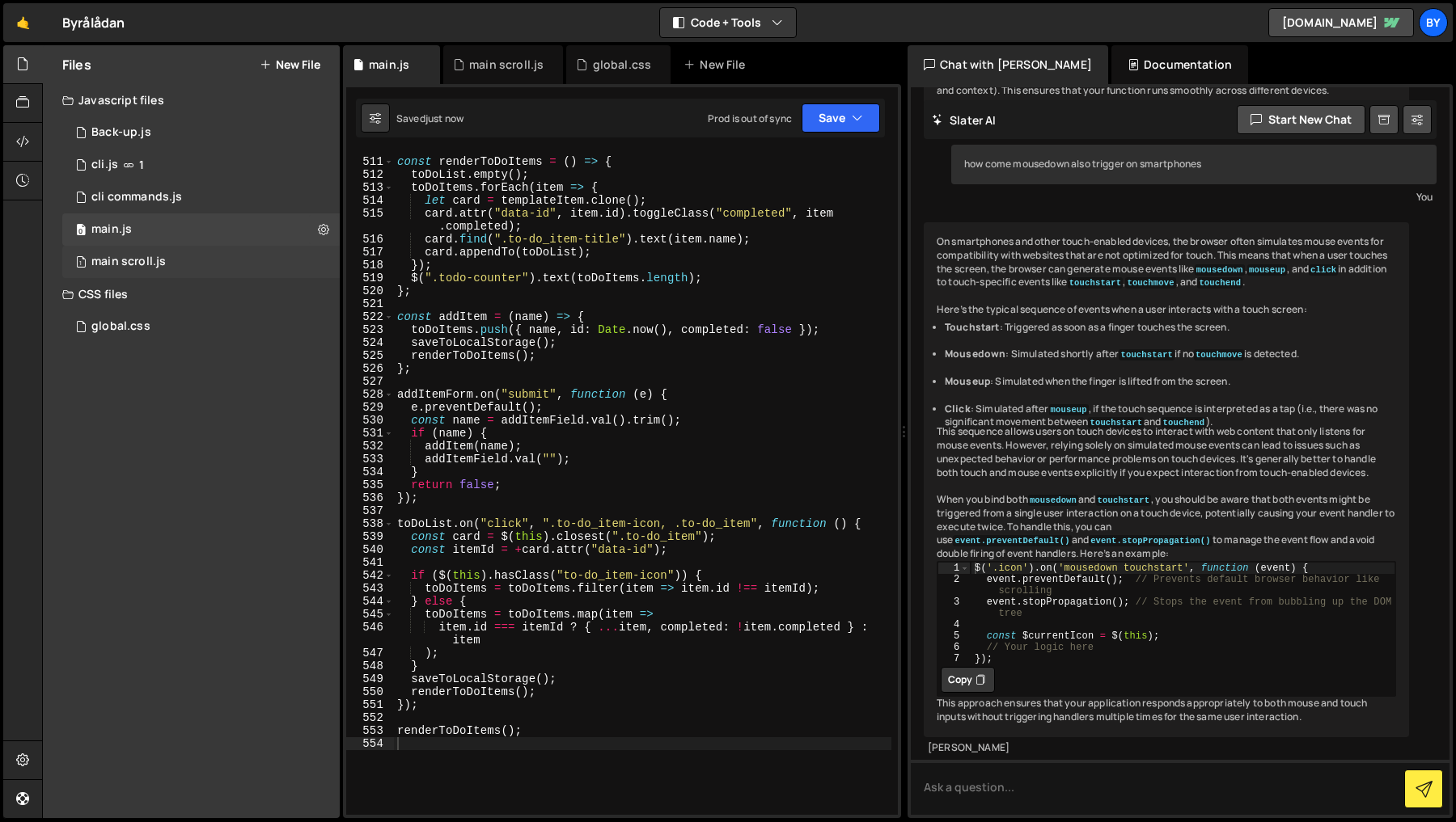
click at [175, 247] on div "1 main scroll.js 0" at bounding box center [200, 261] width 277 height 32
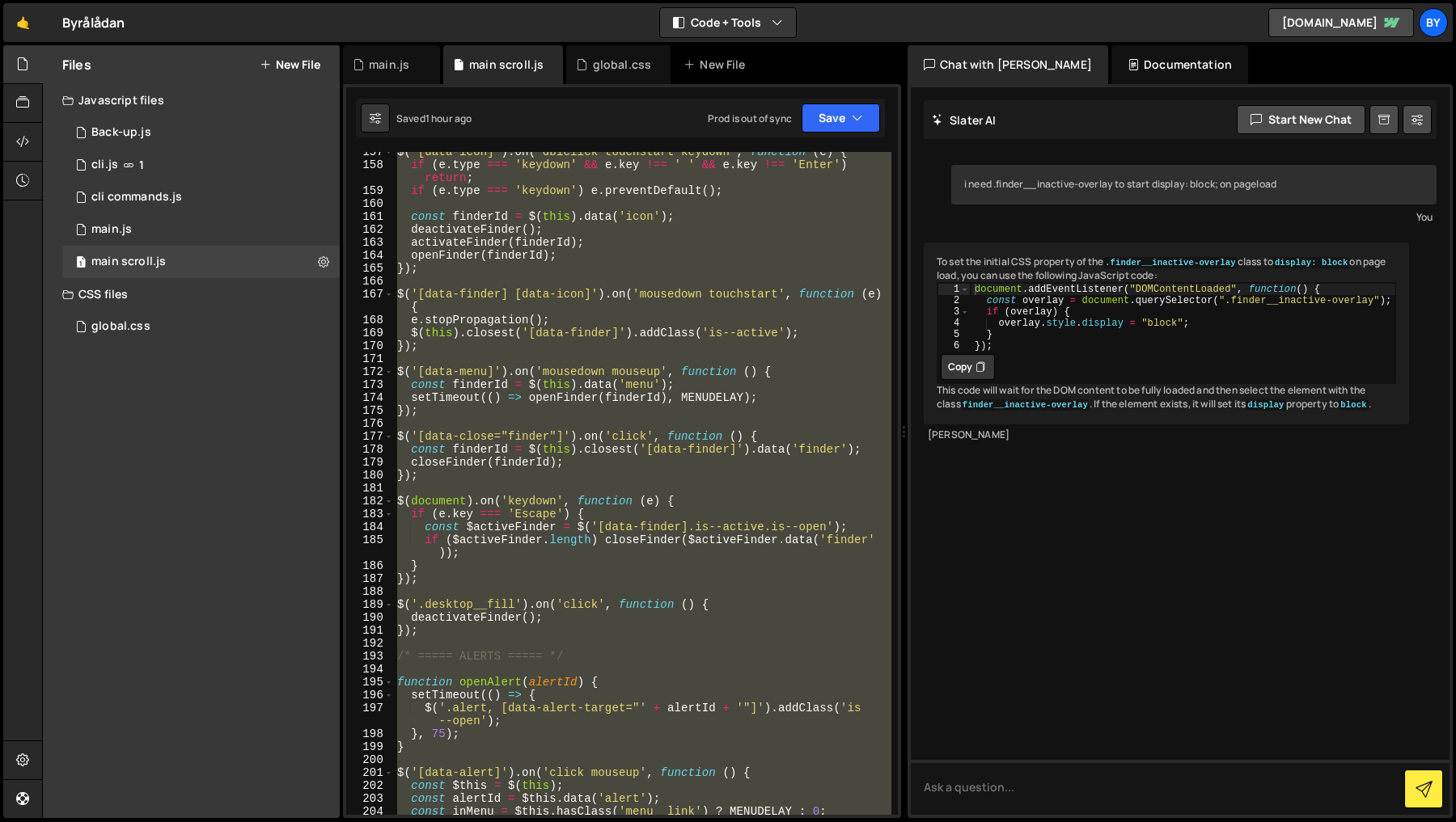
click at [612, 347] on div "$ ( '[data-icon]' ) . on ( 'dblclick touchstart keydown' , function ( e ) { if …" at bounding box center [642, 484] width 497 height 663
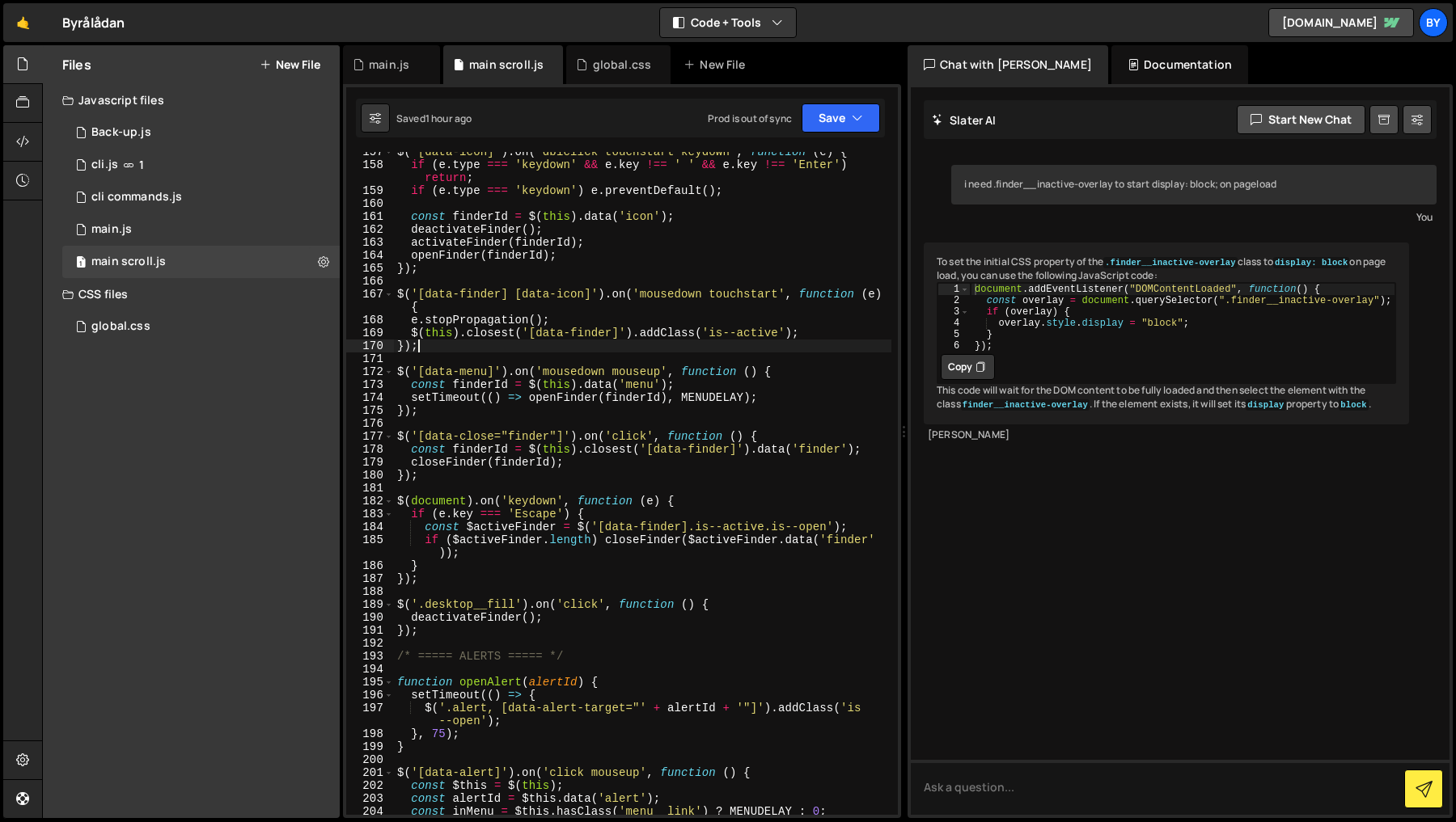
click at [436, 630] on div "$ ( '[data-icon]' ) . on ( 'dblclick touchstart keydown' , function ( e ) { if …" at bounding box center [642, 490] width 497 height 689
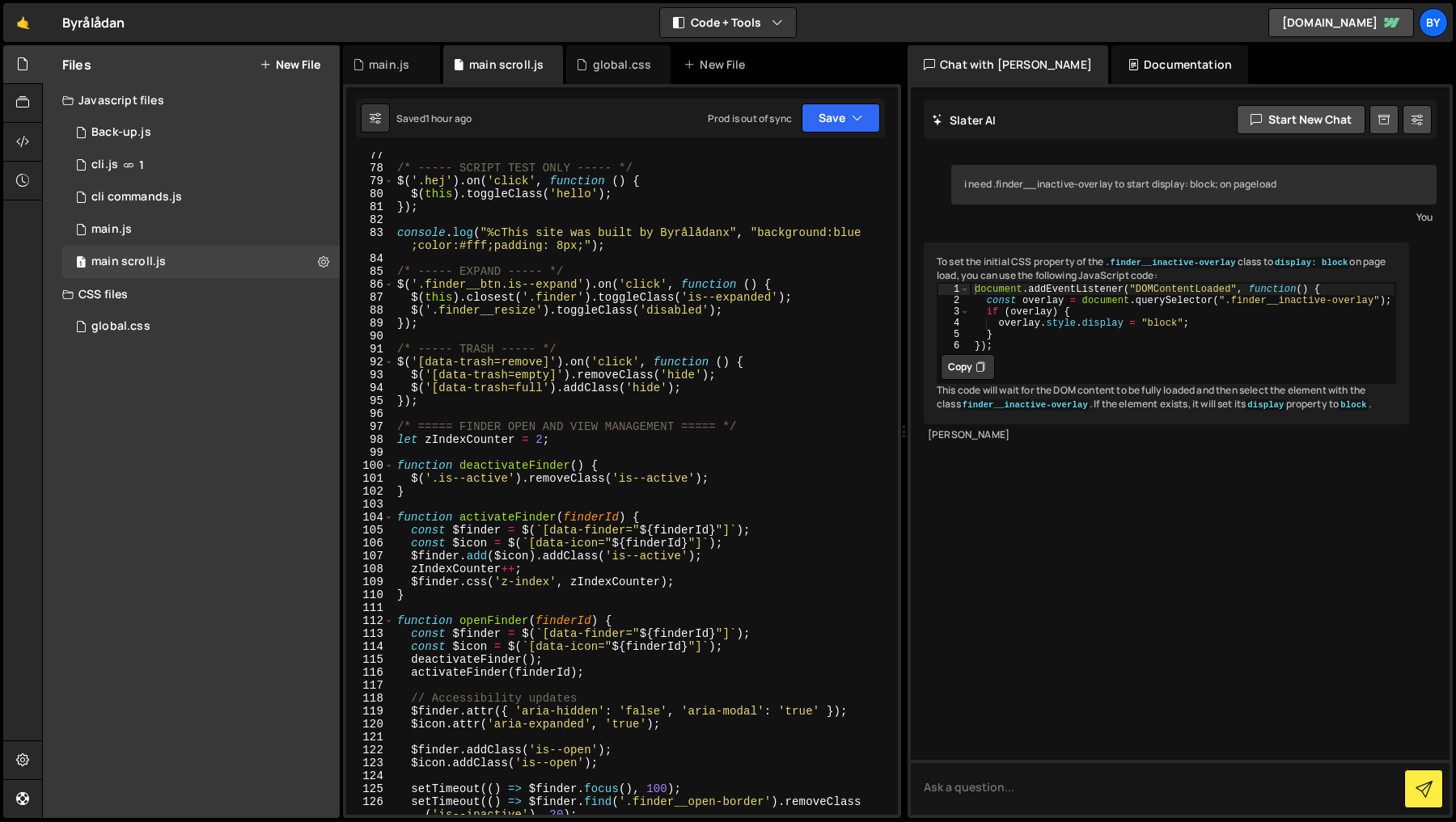
scroll to position [1082, 0]
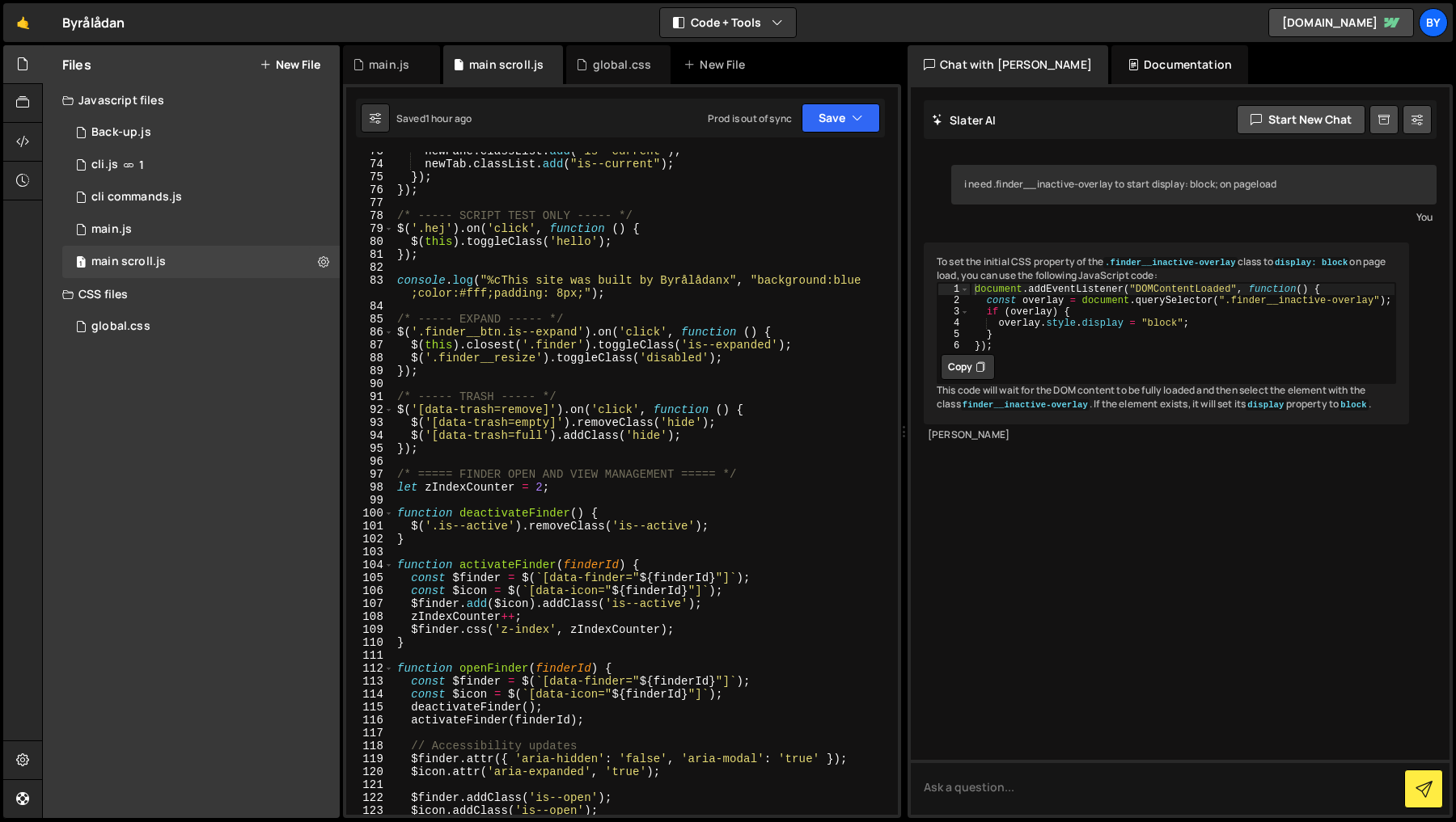
click at [393, 476] on div "97" at bounding box center [370, 475] width 48 height 13
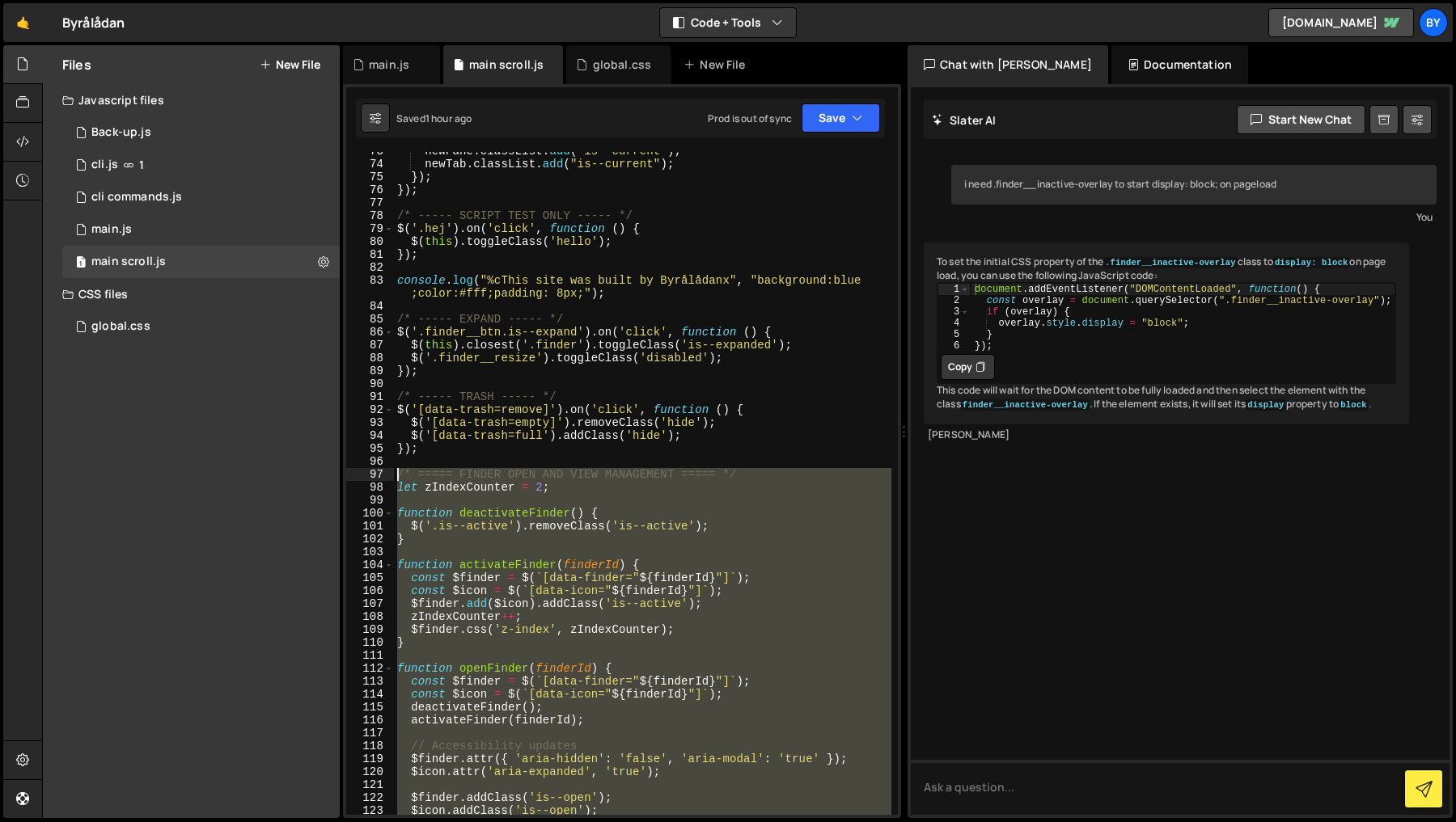
click at [399, 477] on div "newPane . classList . add ( "is--current" ) ; newTab . classList . add ( "is--c…" at bounding box center [642, 490] width 497 height 689
paste textarea "})"
type textarea "});"
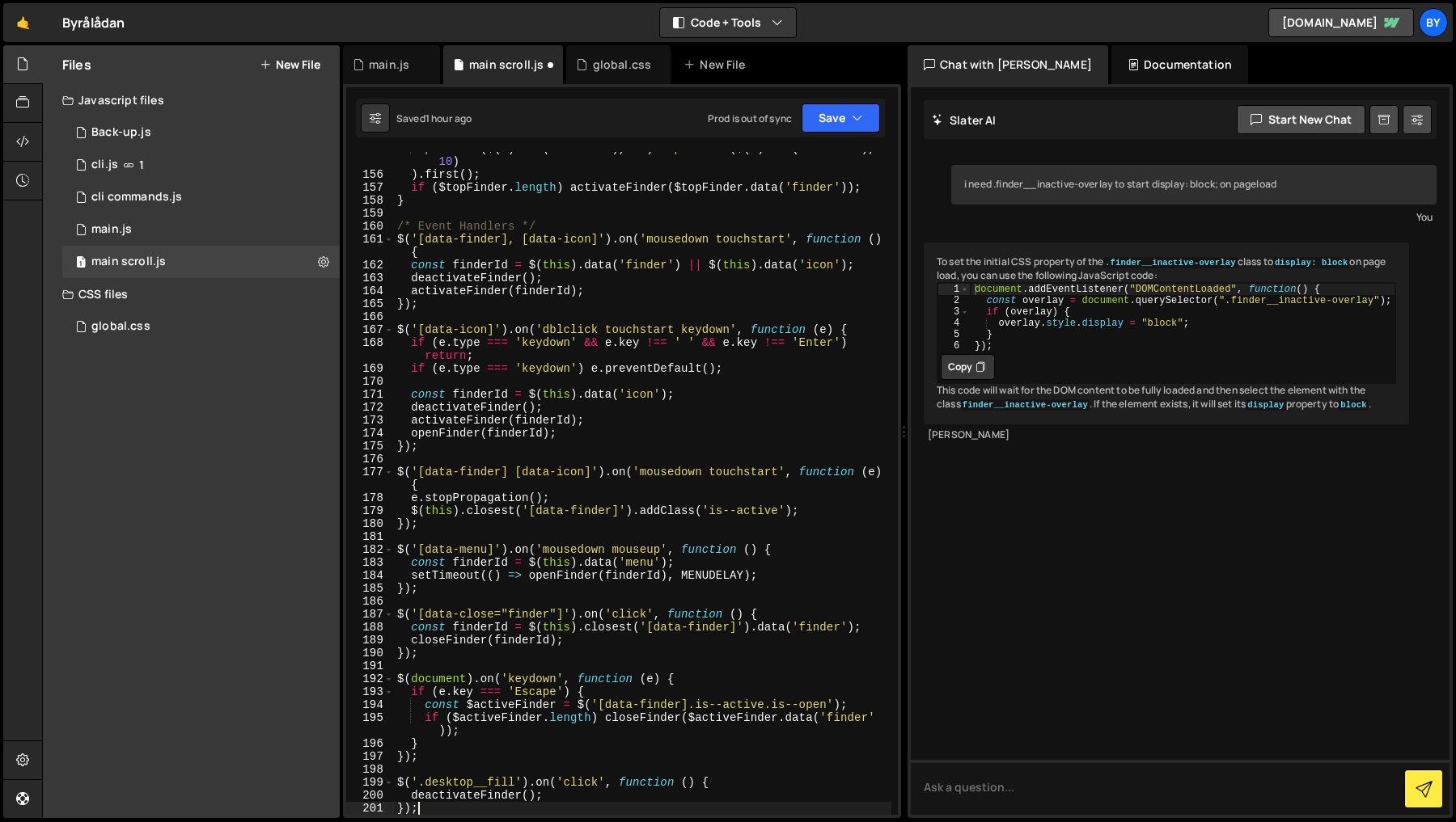
click at [884, 114] on div "Saved 1 hour ago Prod is out of sync Upgrade to Edit Save Save to Staging S Sav…" at bounding box center [620, 118] width 529 height 39
click at [864, 115] on button "Save" at bounding box center [841, 118] width 79 height 30
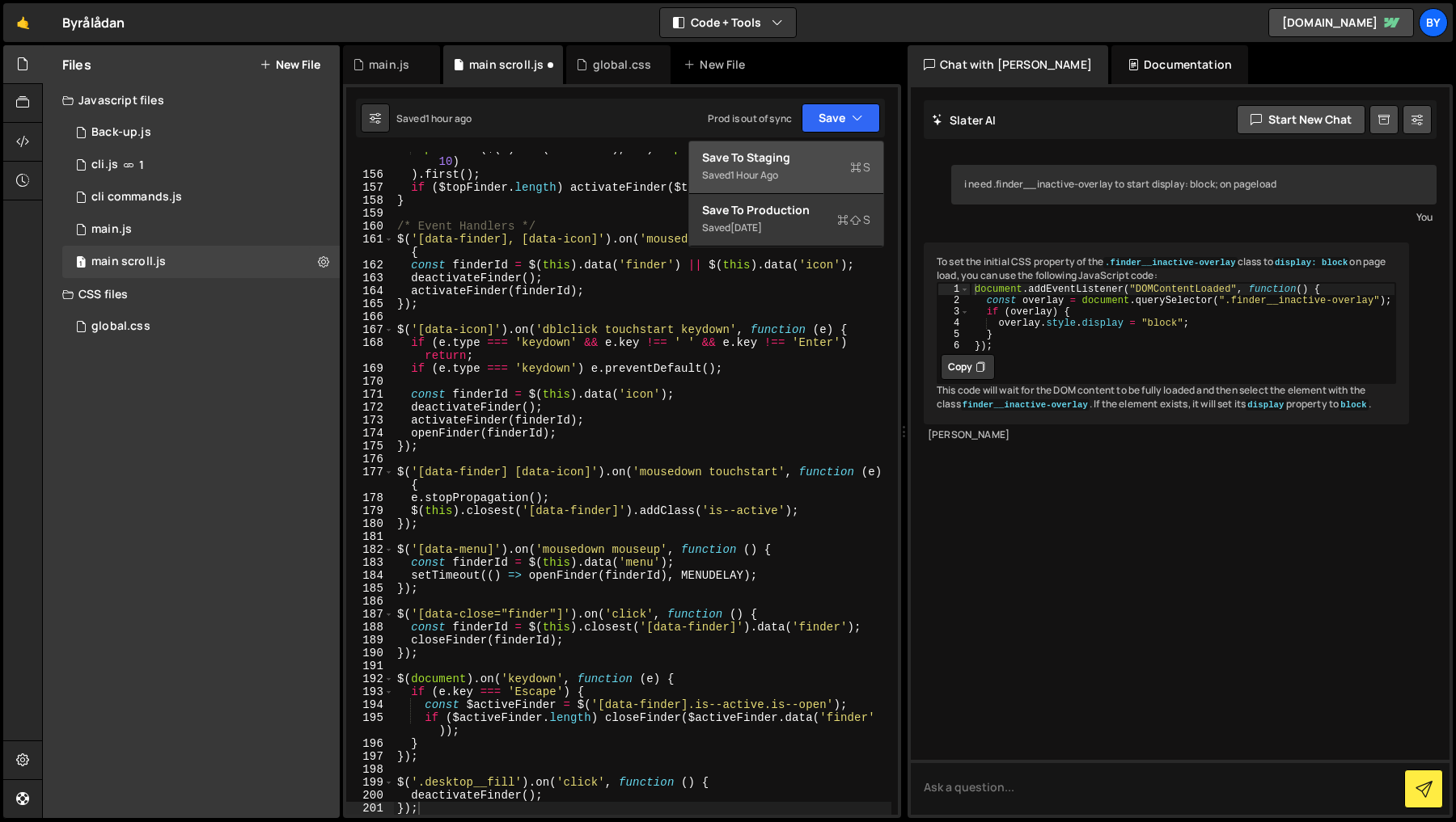
click at [841, 171] on div "Saved 1 hour ago" at bounding box center [786, 175] width 168 height 19
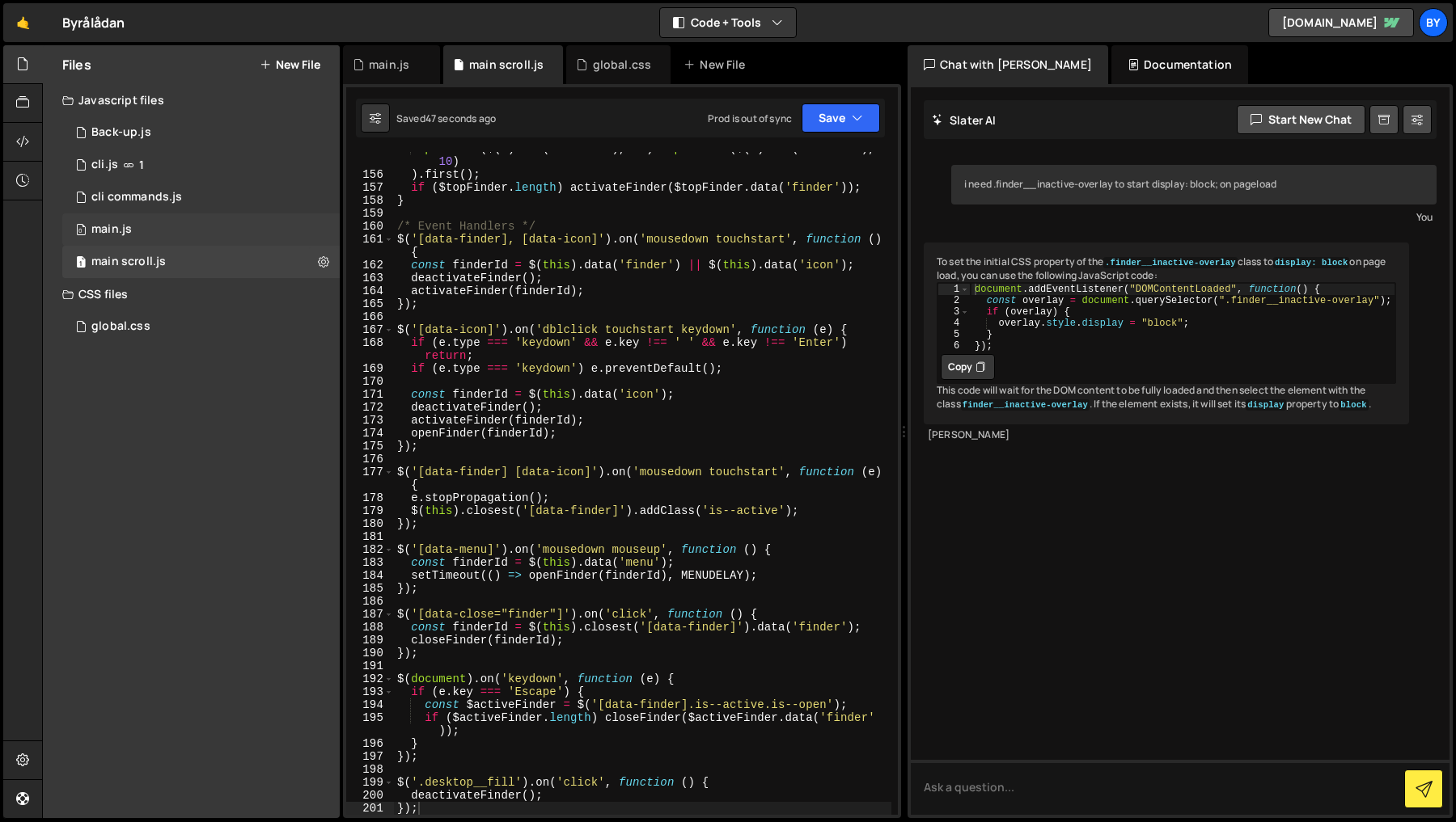
click at [147, 229] on div "0 main.js 0" at bounding box center [200, 229] width 277 height 32
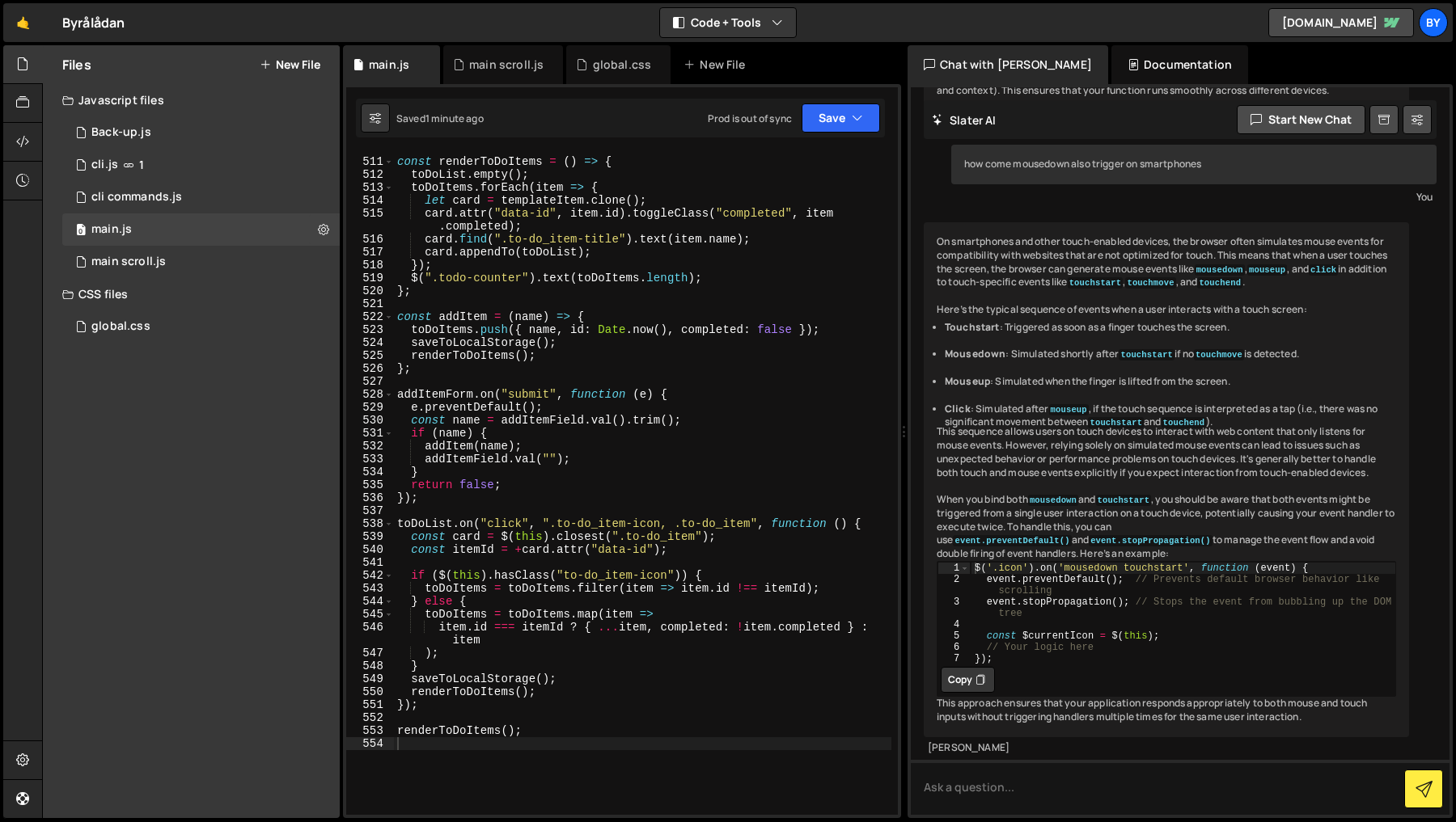
scroll to position [535, 0]
click at [533, 284] on div "const renderToDoItems = ( ) => { toDoList . empty ( ) ; toDoItems . forEach ( i…" at bounding box center [642, 487] width 497 height 689
type textarea "renderToDoItems();"
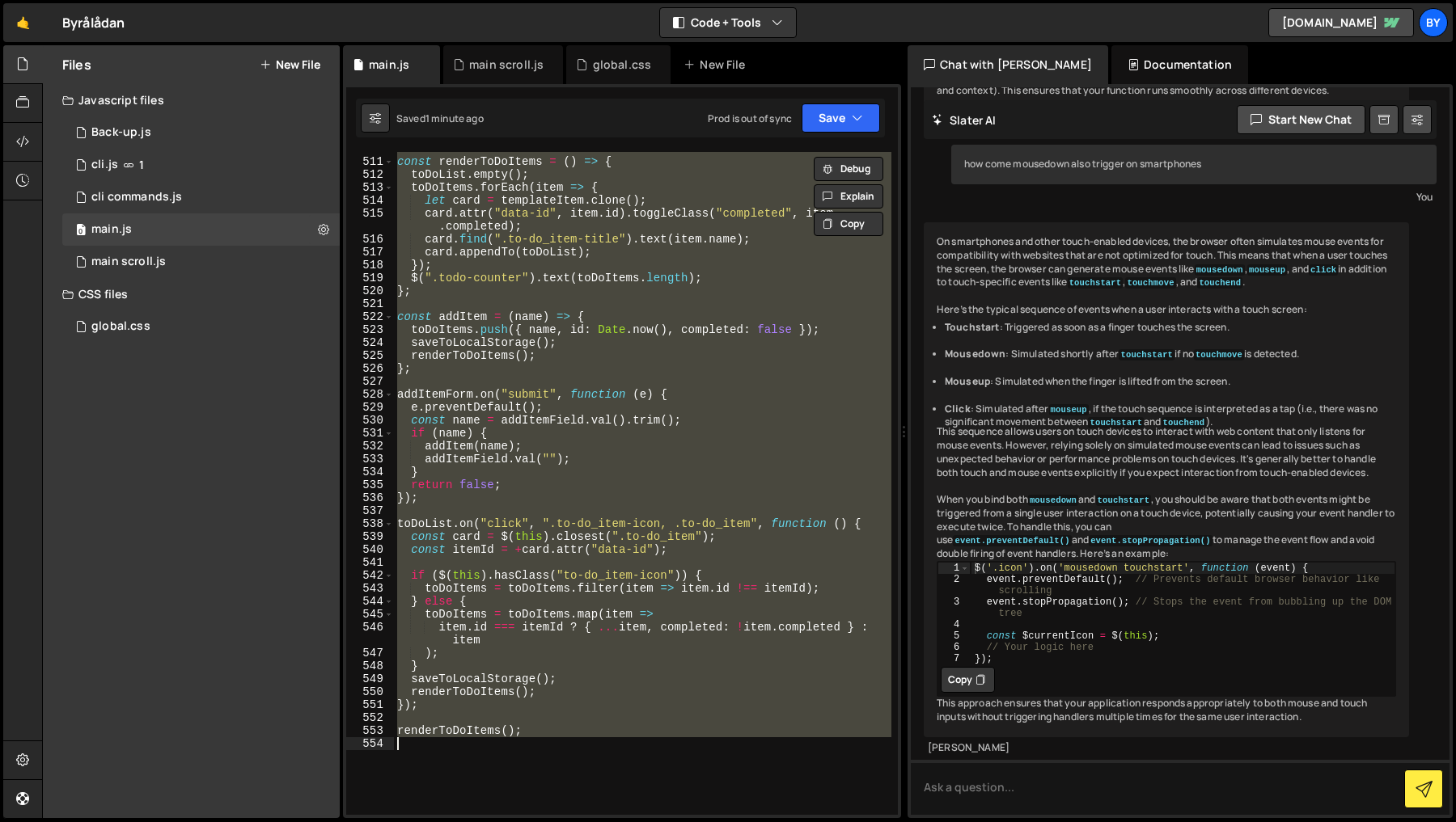
drag, startPoint x: 155, startPoint y: 260, endPoint x: 285, endPoint y: 293, distance: 134.1
click at [155, 260] on div "main scroll.js" at bounding box center [128, 262] width 75 height 15
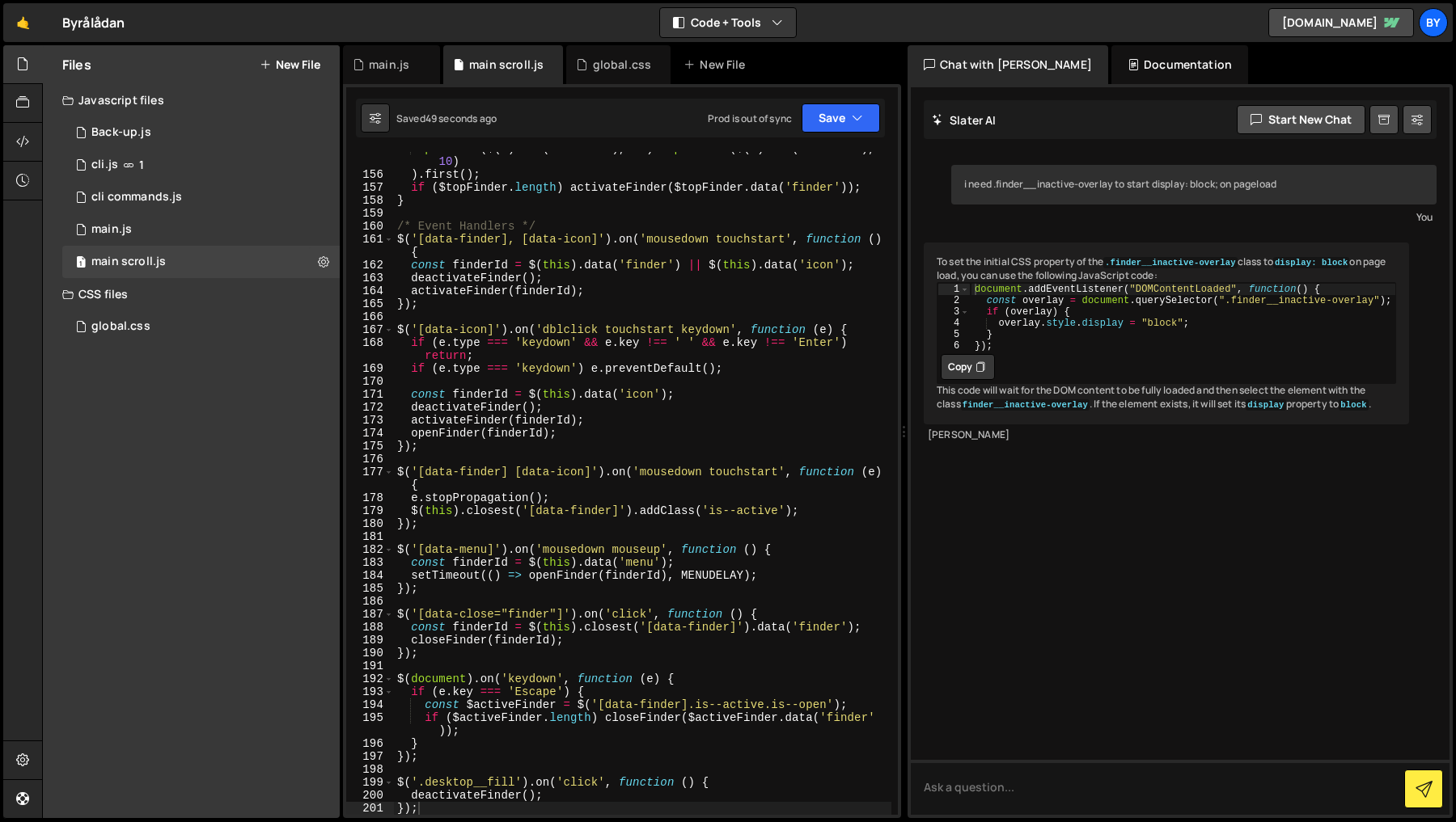
click at [561, 338] on div "parseInt ( $ ( b ) . css ( 'z-index' ) , 10 ) - parseInt ( $ ( a ) . css ( 'z-i…" at bounding box center [642, 493] width 497 height 702
type textarea "renderToDoItems();"
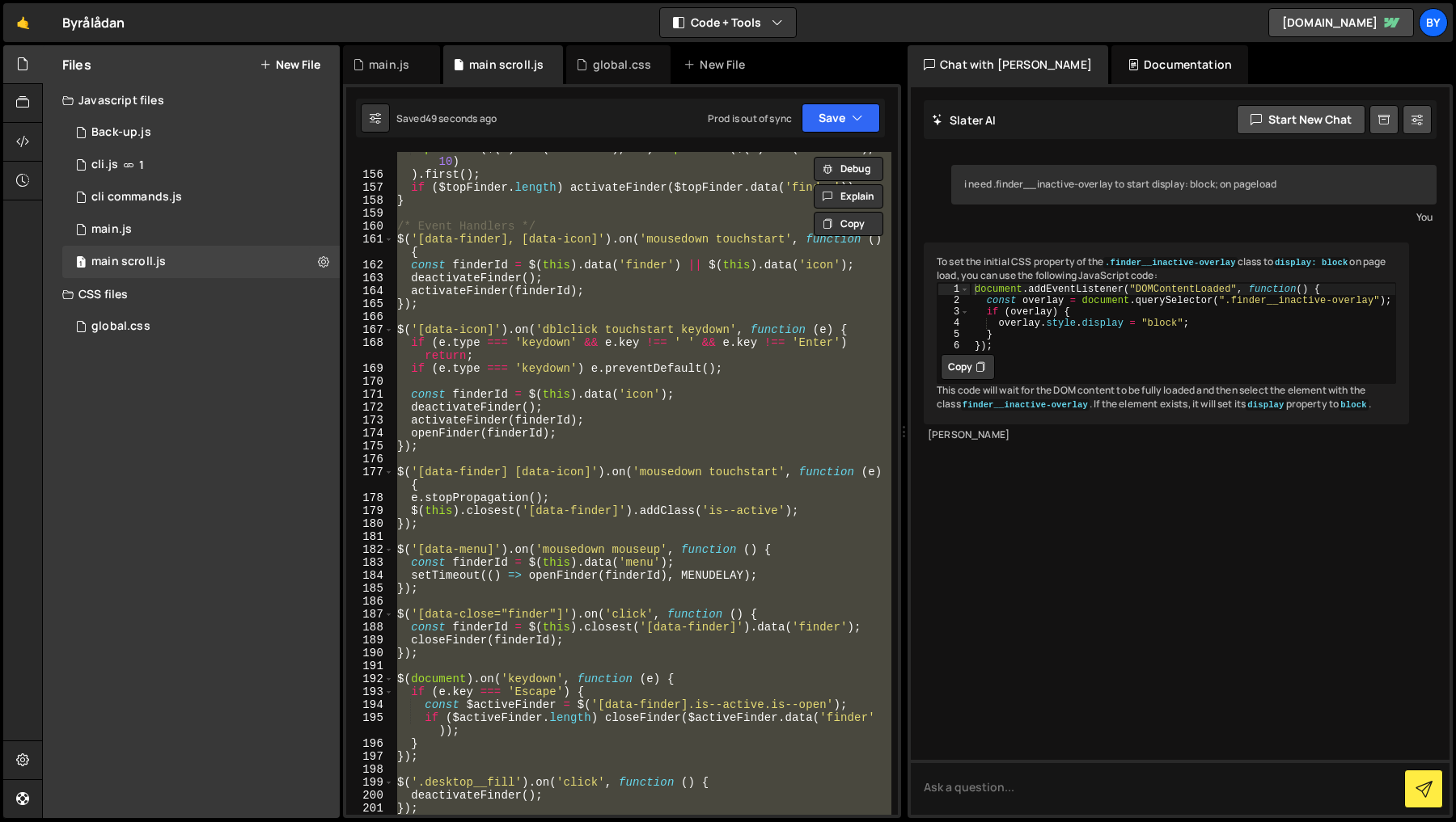
paste textarea
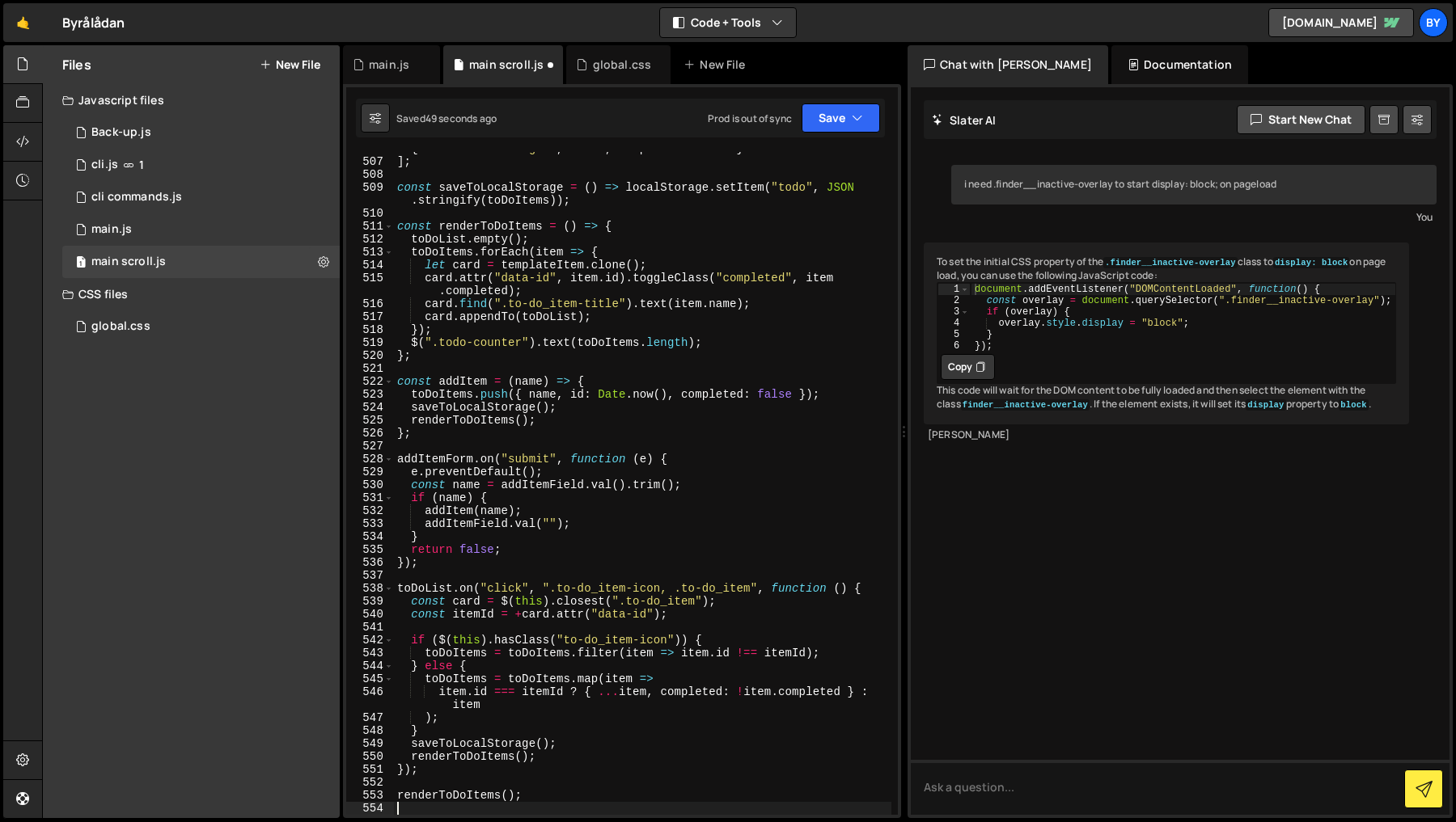
scroll to position [7074, 0]
drag, startPoint x: 855, startPoint y: 114, endPoint x: 848, endPoint y: 142, distance: 28.9
click at [855, 116] on icon "button" at bounding box center [857, 118] width 11 height 17
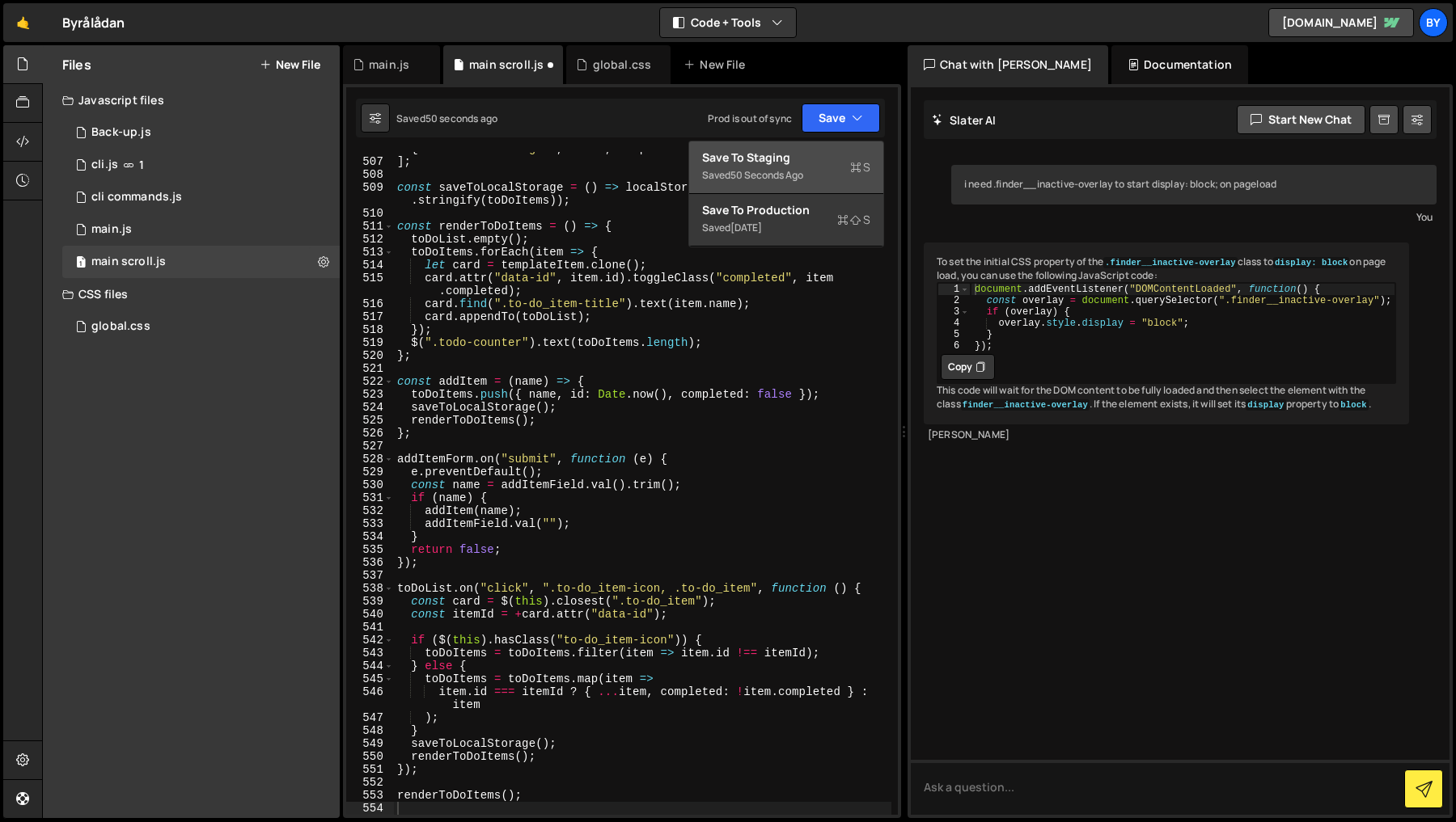
click at [834, 155] on div "Save to Staging S" at bounding box center [786, 158] width 168 height 17
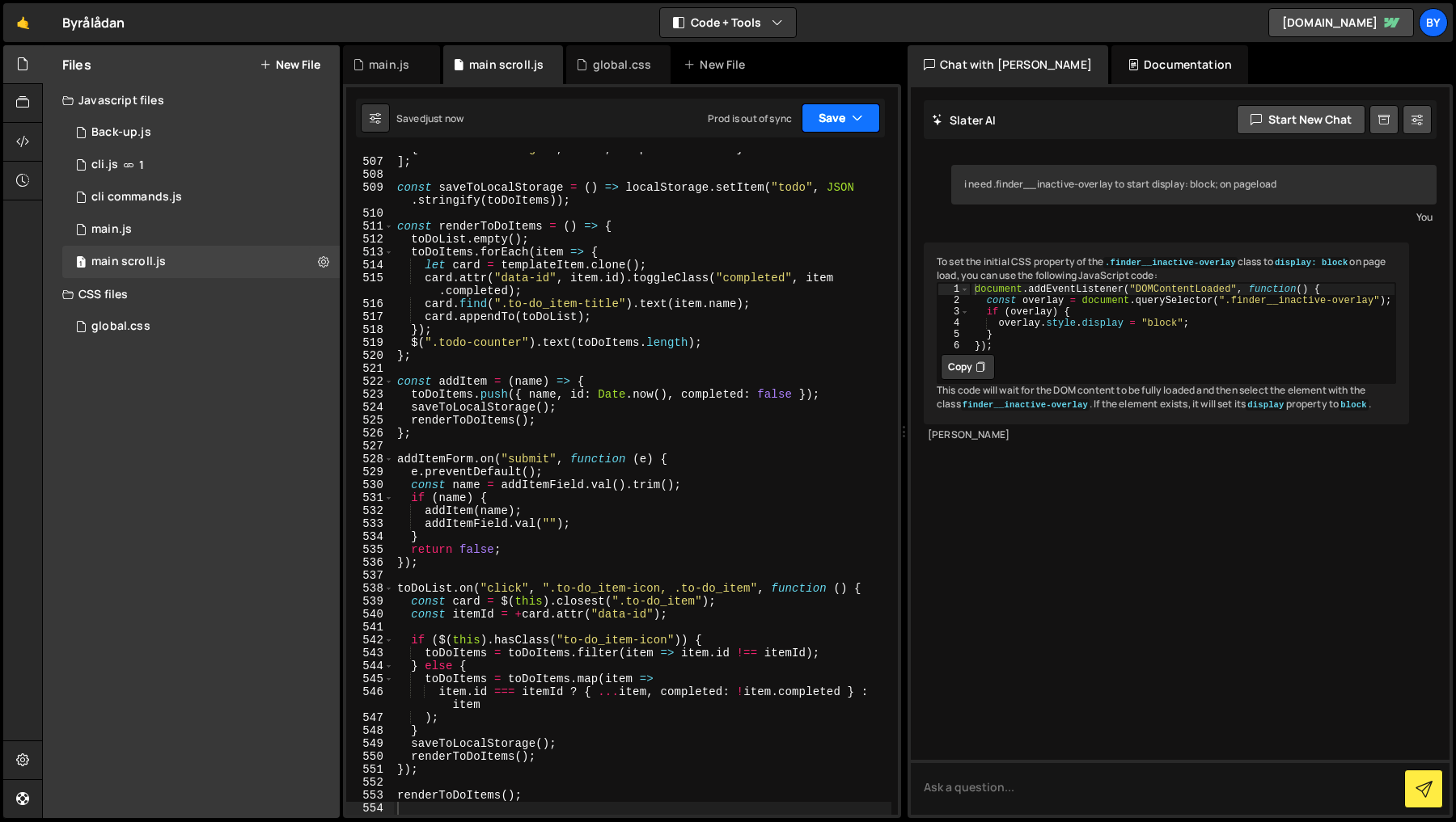
drag, startPoint x: 852, startPoint y: 112, endPoint x: 859, endPoint y: 152, distance: 40.6
click at [852, 114] on icon "button" at bounding box center [857, 118] width 11 height 17
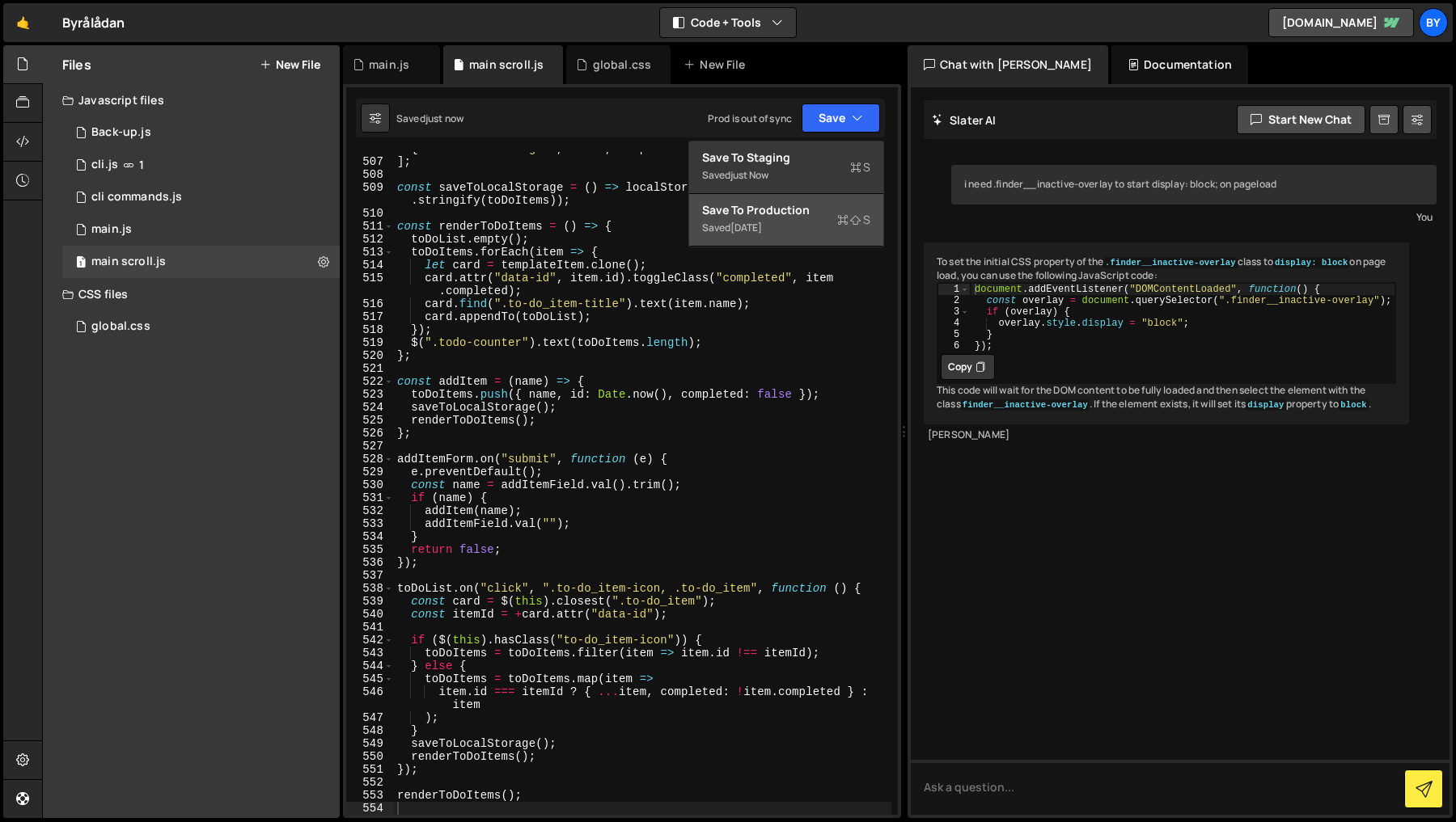
click at [838, 199] on button "Save to Production S Saved [DATE]" at bounding box center [786, 220] width 194 height 53
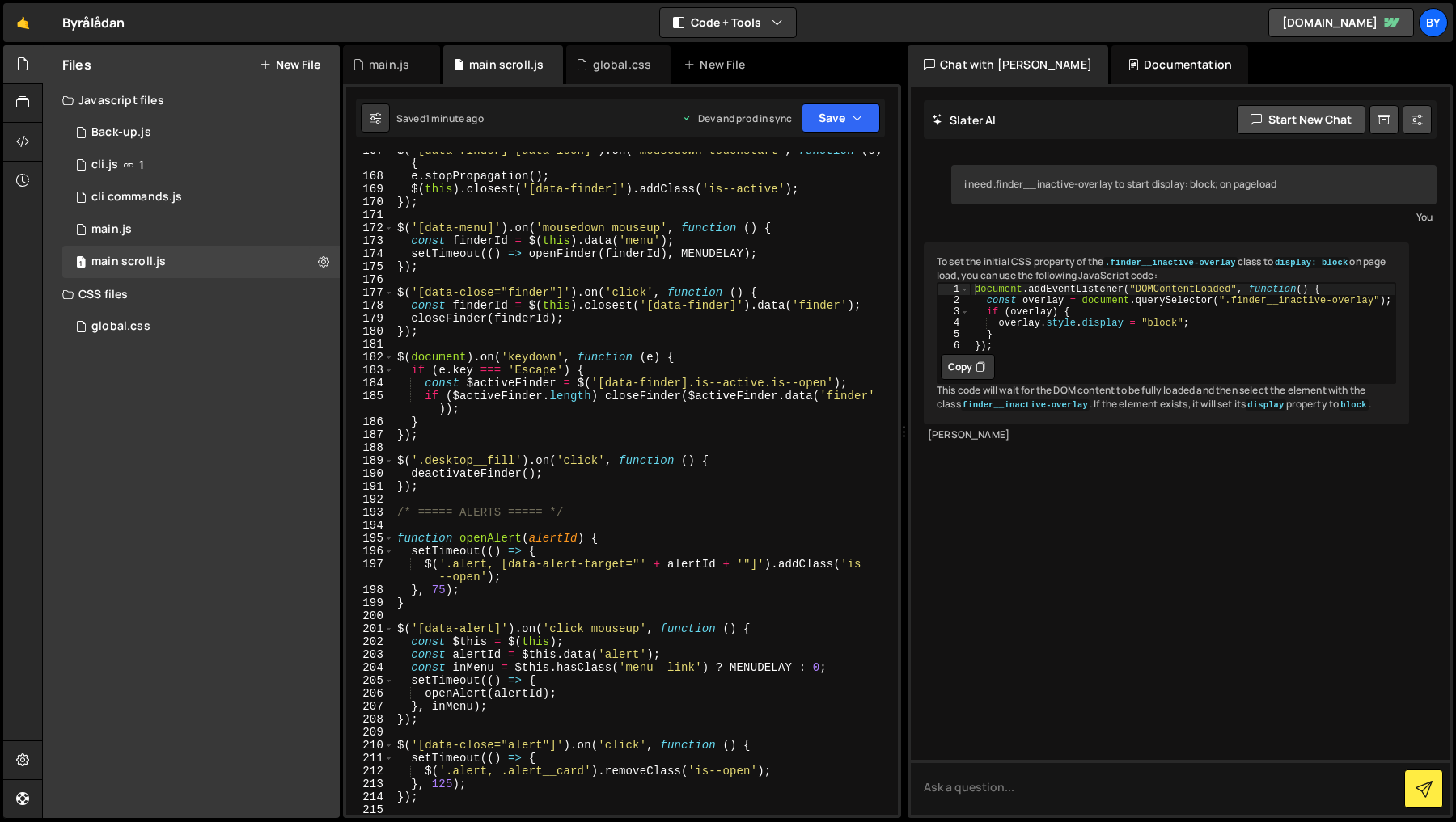
scroll to position [2375, 0]
click at [452, 474] on div "$ ( '[data-finder] [data-icon]' ) . on ( 'mousedown touchstart' , function ( e …" at bounding box center [642, 496] width 497 height 702
click at [456, 490] on div "$ ( '[data-finder] [data-icon]' ) . on ( 'mousedown touchstart' , function ( e …" at bounding box center [642, 496] width 497 height 702
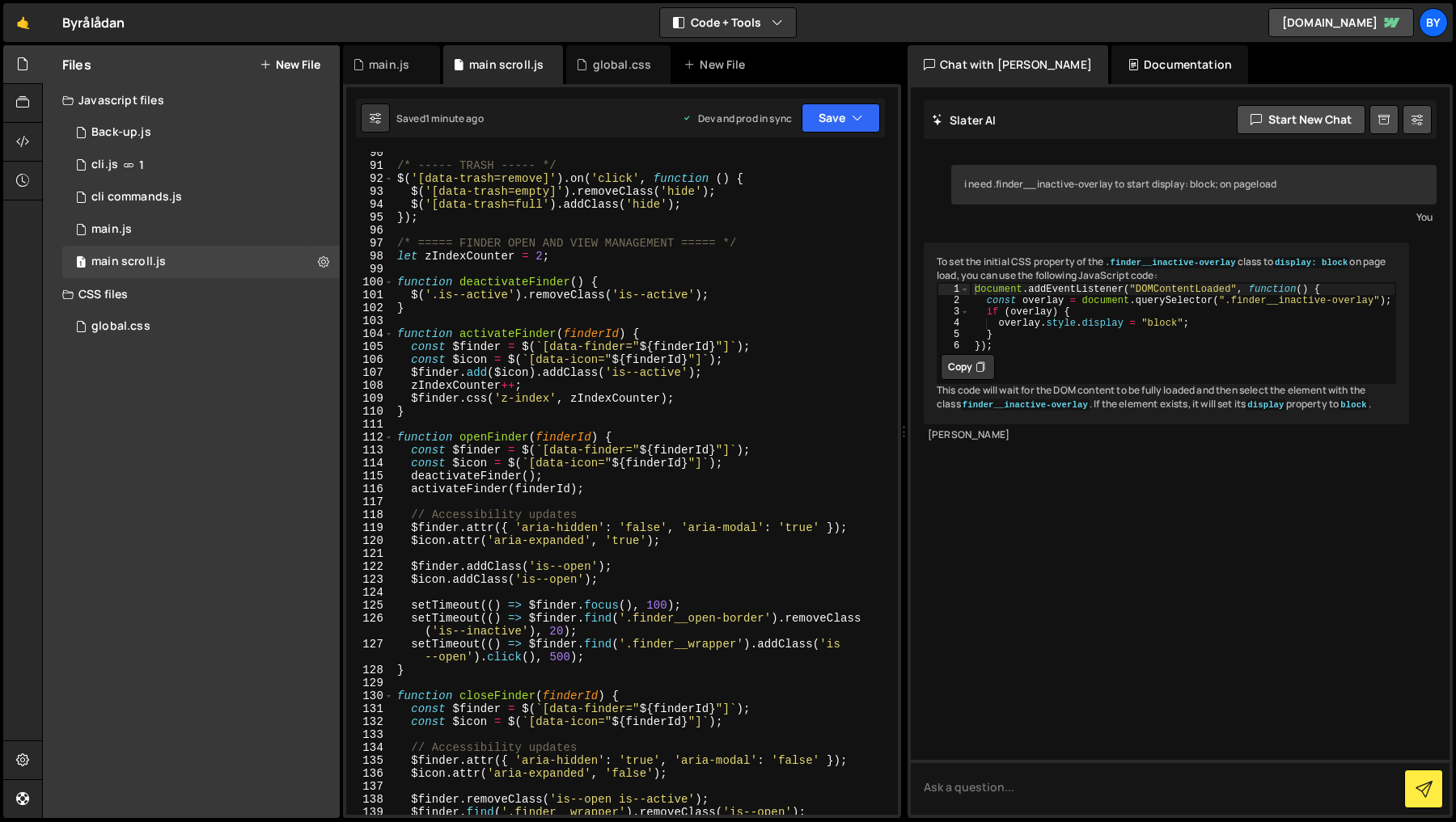
scroll to position [1207, 0]
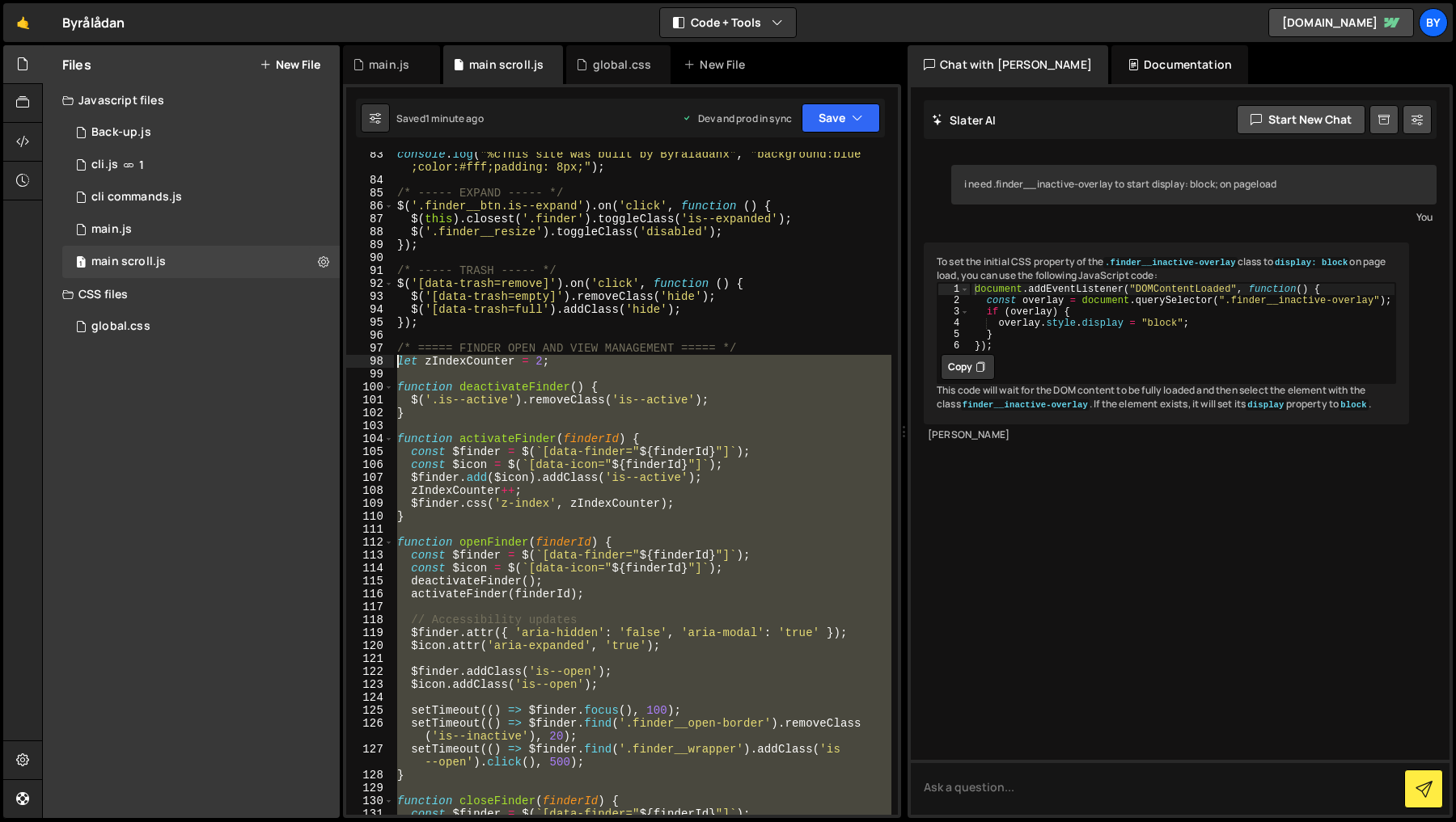
click at [396, 360] on div "console . log ( "%cThis site was built by Byrålådanx" , "background:blue ;color…" at bounding box center [642, 499] width 497 height 702
paste textarea "});"
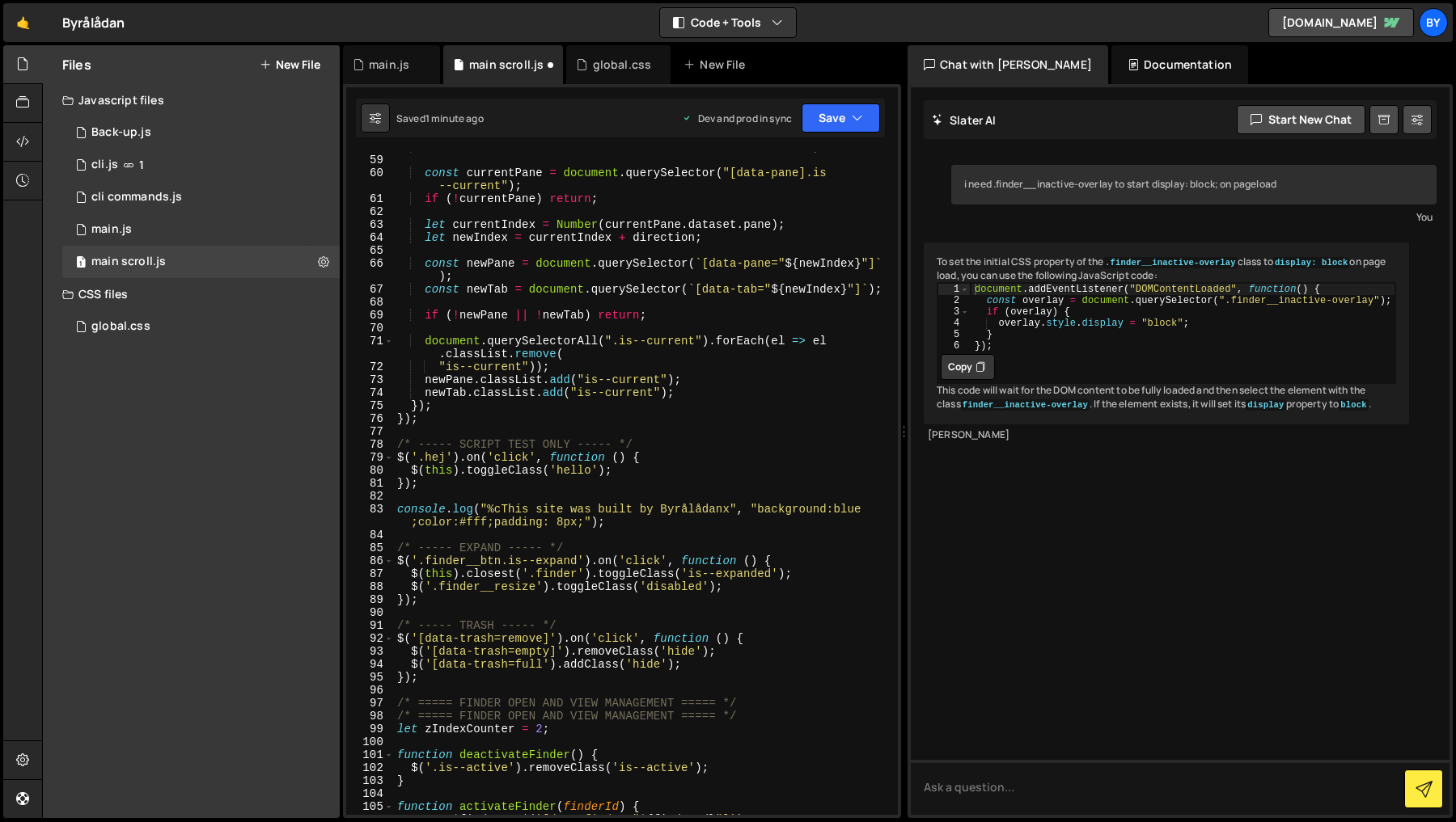
scroll to position [0, 0]
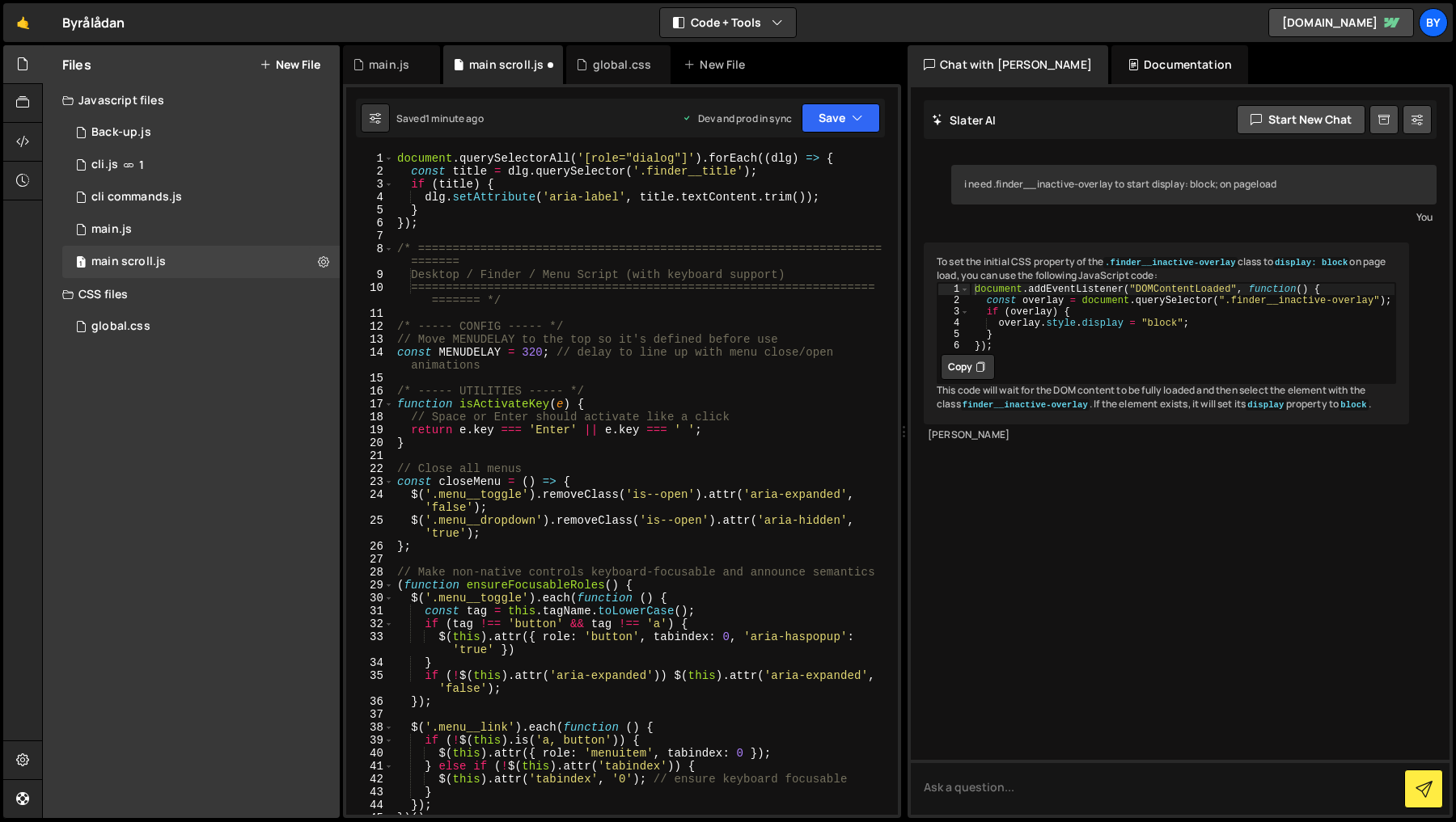
click at [602, 472] on div "document . querySelectorAll ( '[role="dialog"]' ) . forEach (( dlg ) => { const…" at bounding box center [642, 497] width 497 height 689
type textarea "document.querySelectorAll('[role="dialog"]').forEach((dlg) => {"
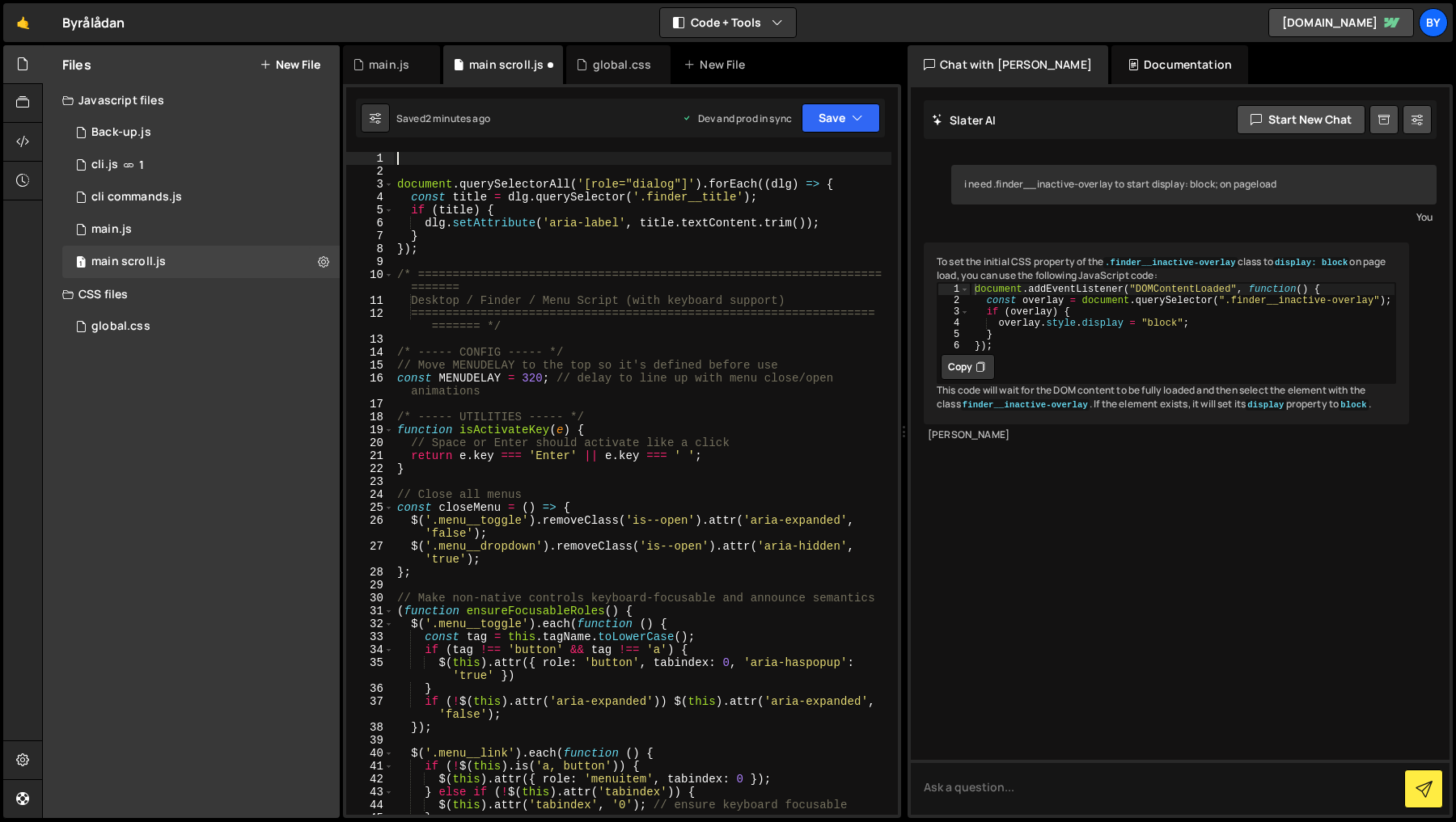
paste textarea "console.log('SVG circle found:', $icon.find('svg circle').length);"
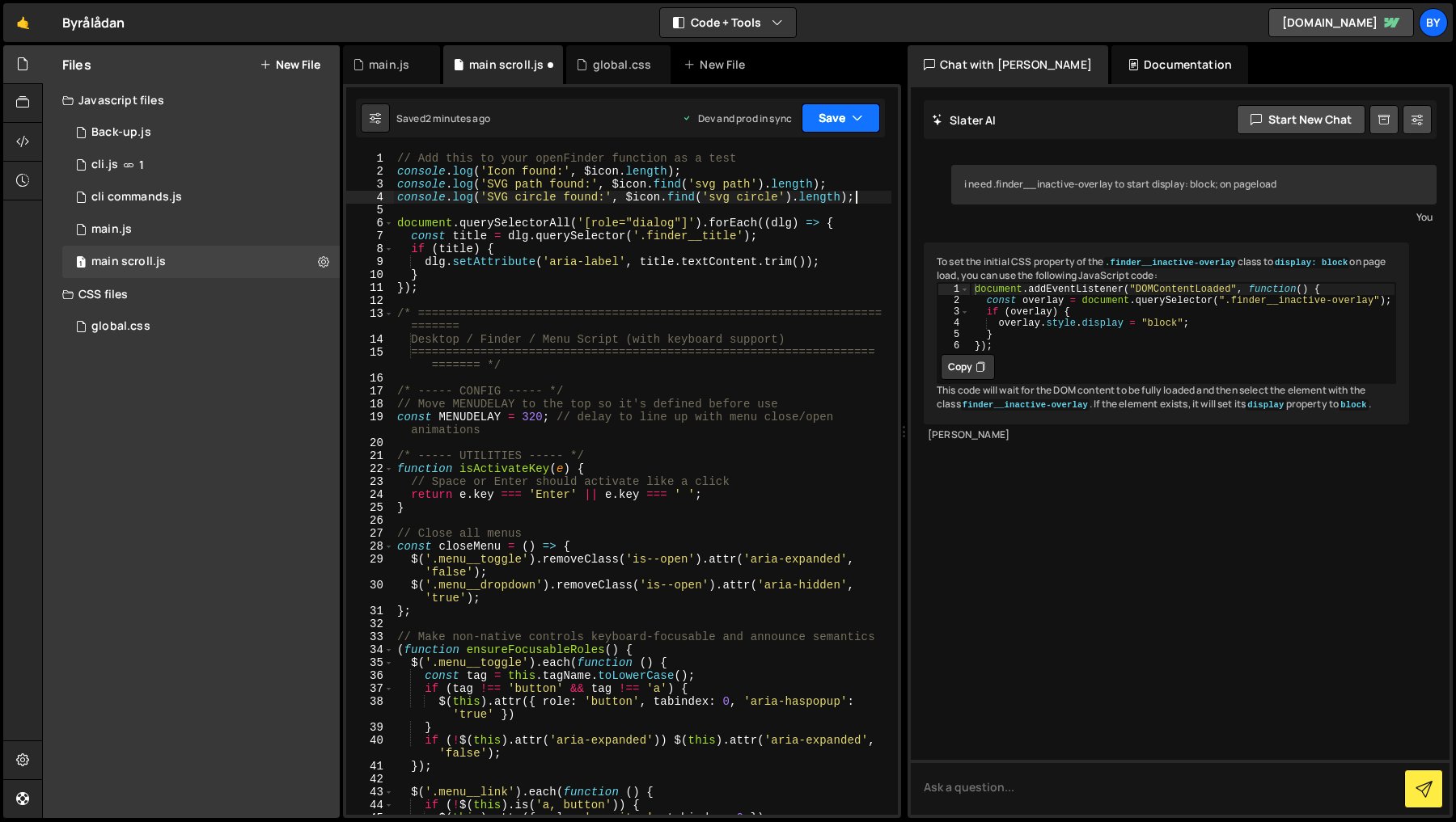
type textarea "console.log('SVG circle found:', $icon.find('svg circle').length);"
click at [816, 122] on button "Save" at bounding box center [841, 118] width 79 height 30
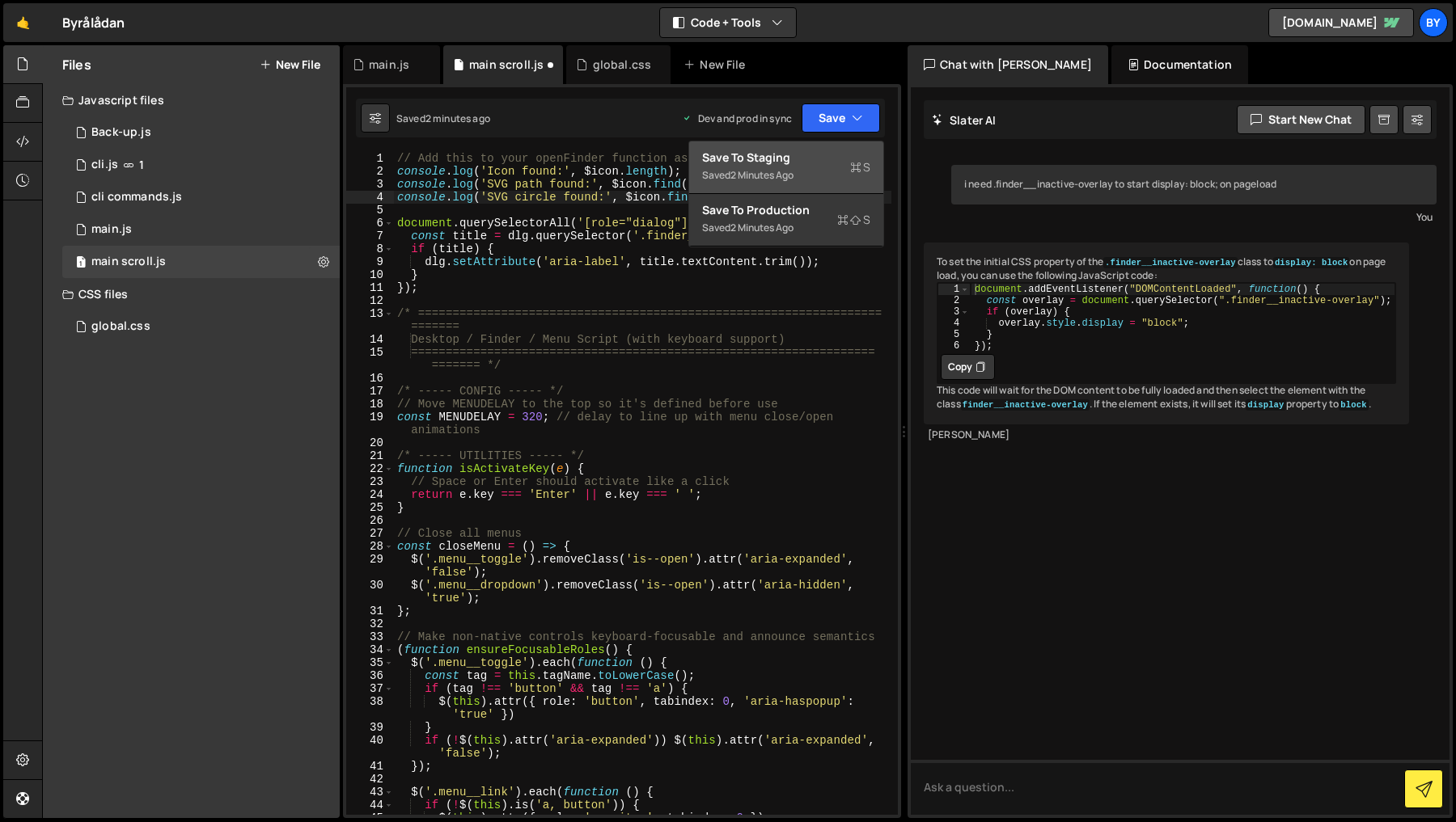
click at [816, 161] on div "Save to Staging S" at bounding box center [786, 158] width 168 height 17
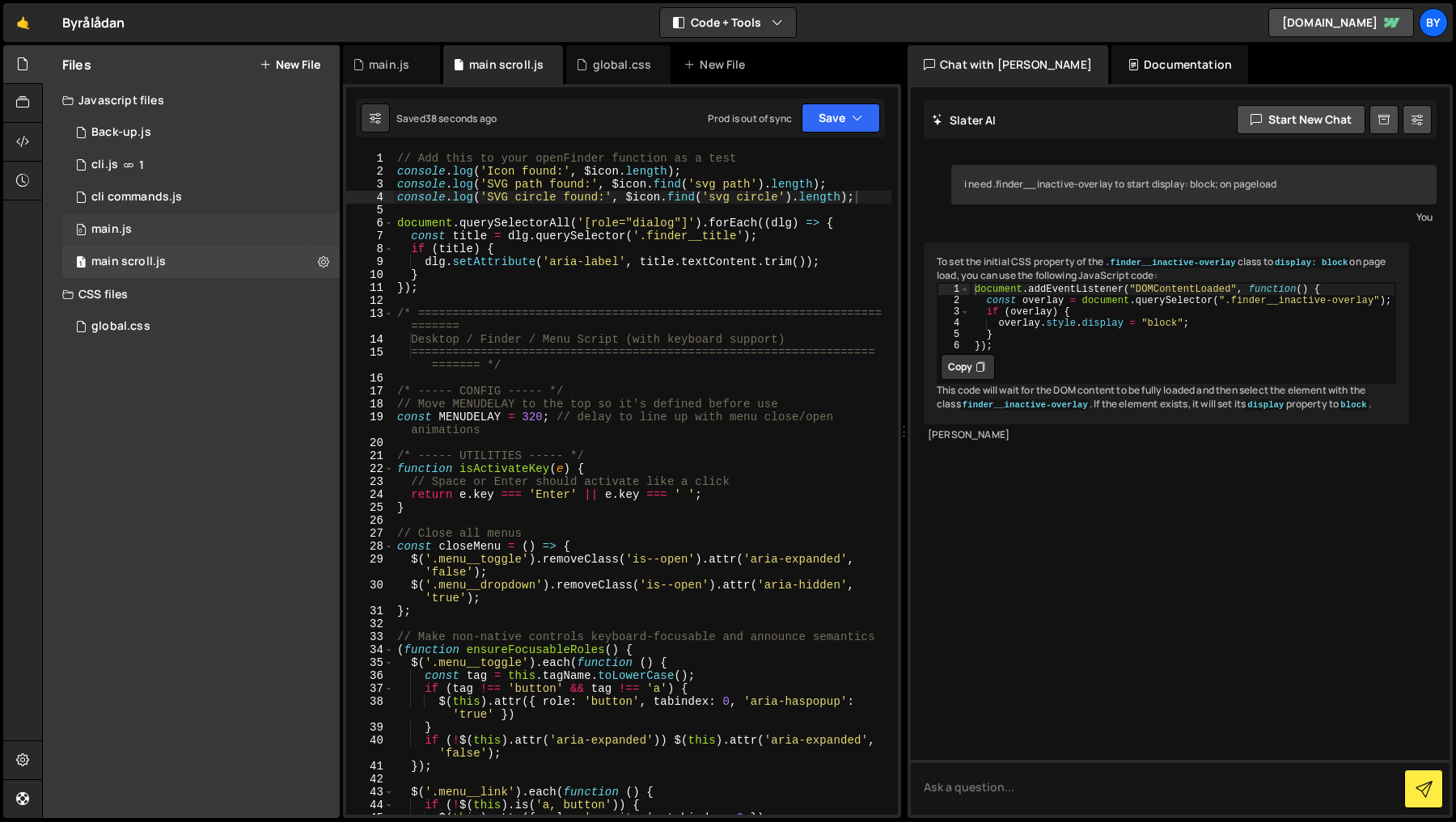
click at [143, 226] on div "0 main.js 0" at bounding box center [200, 229] width 277 height 32
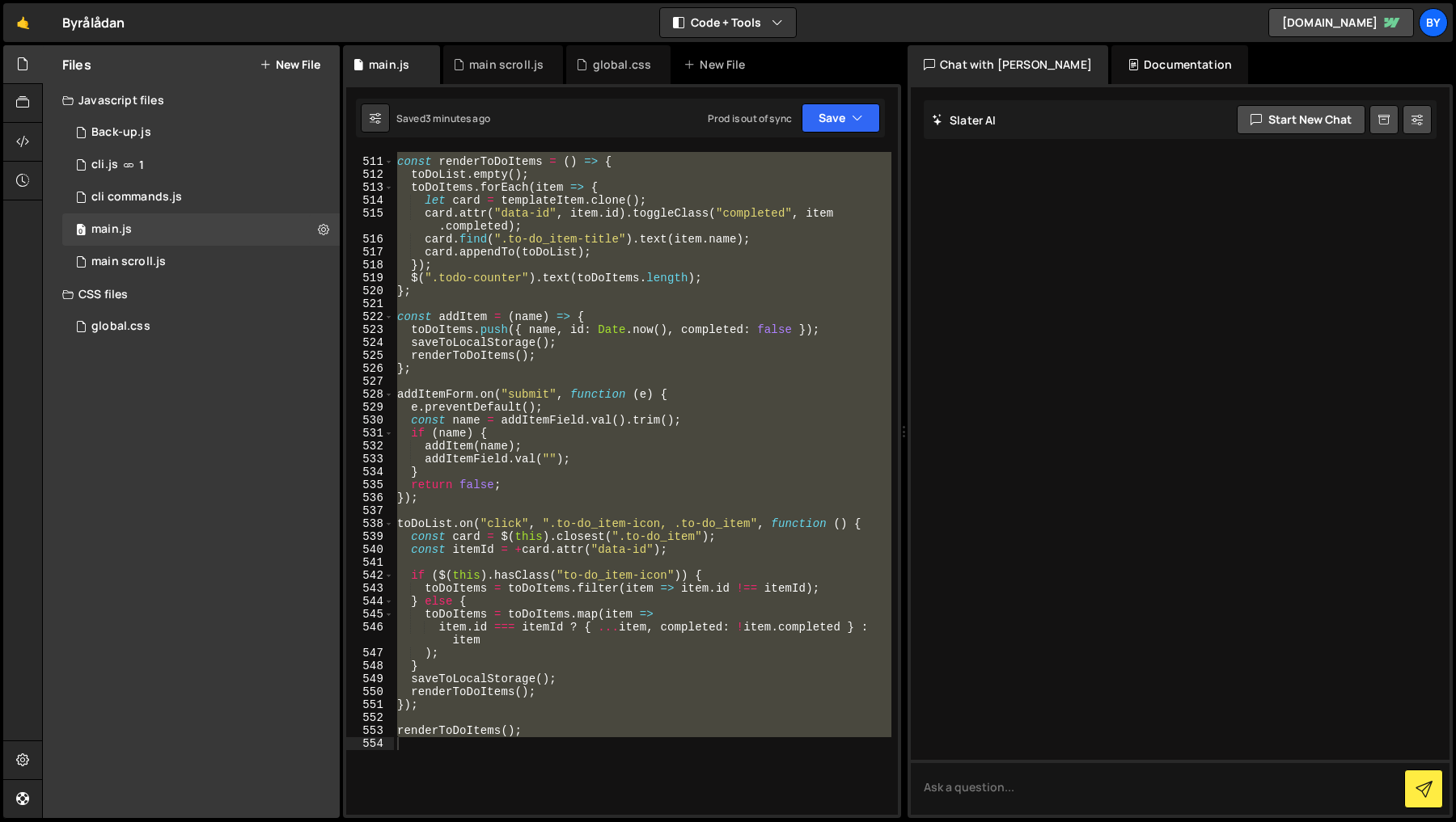
click at [595, 335] on div "const renderToDoItems = ( ) => { toDoList . empty ( ) ; toDoItems . forEach ( i…" at bounding box center [642, 484] width 497 height 663
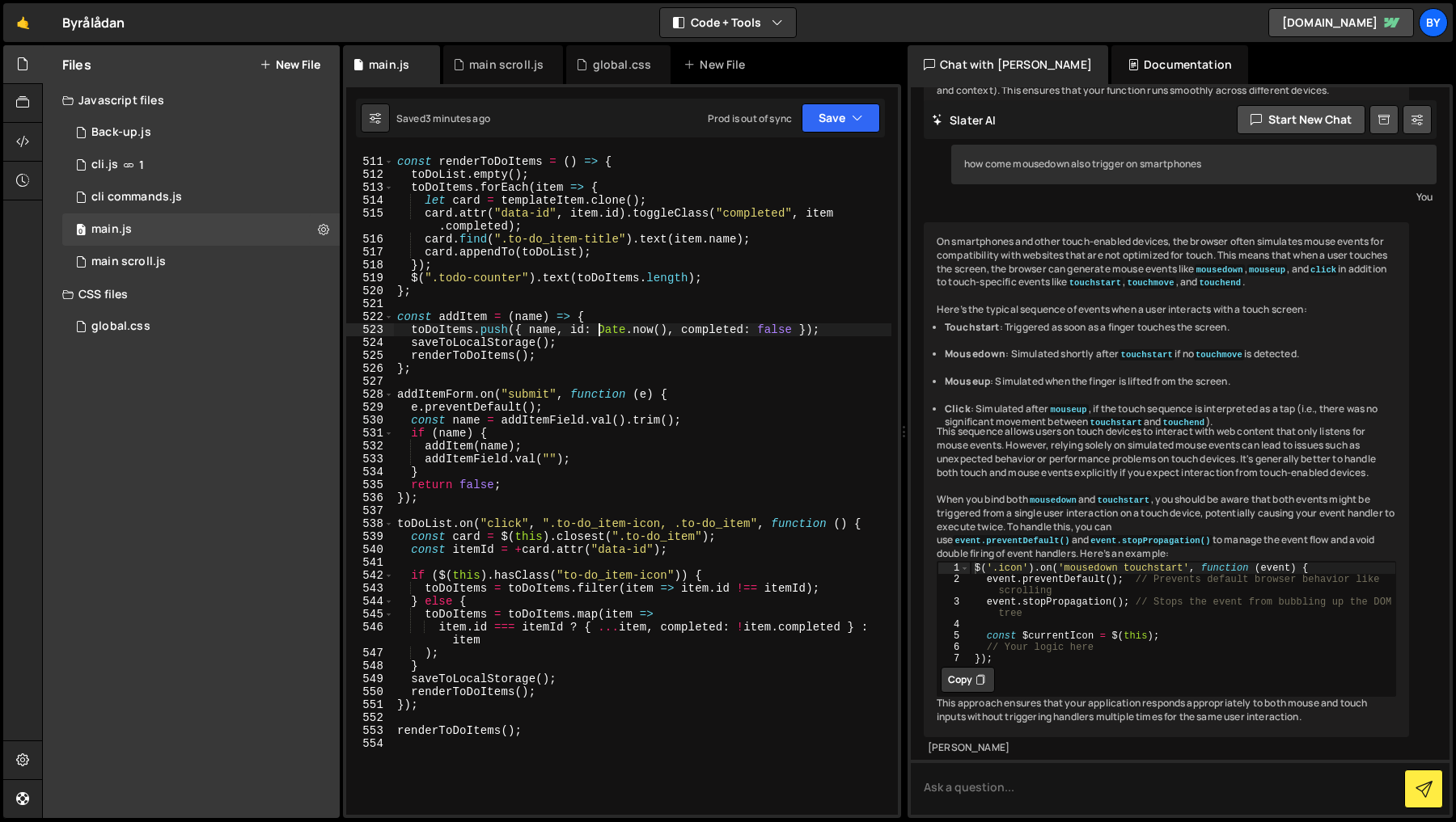
type textarea "renderToDoItems();"
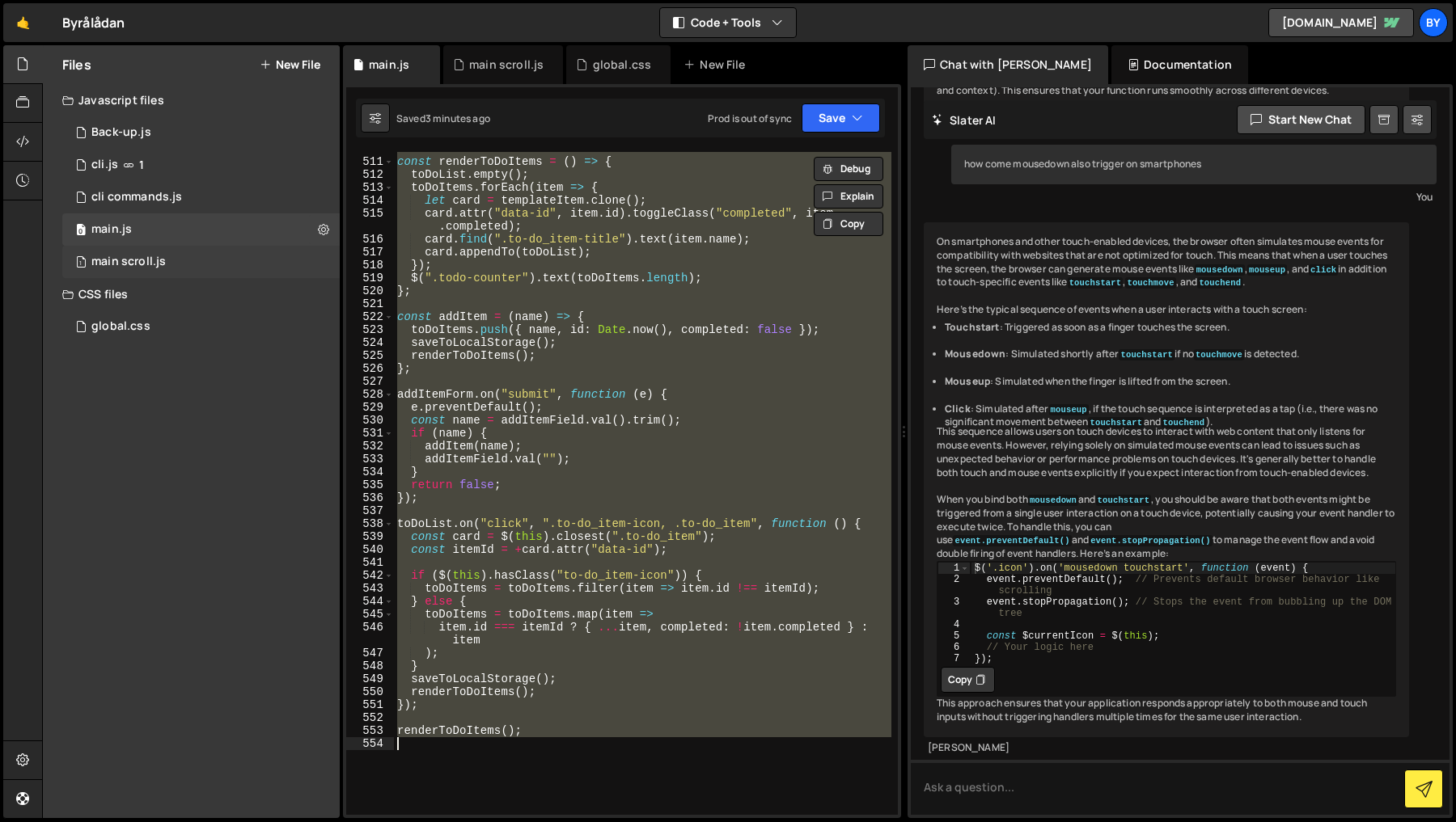
click at [212, 271] on div "1 main scroll.js 0" at bounding box center [200, 261] width 277 height 32
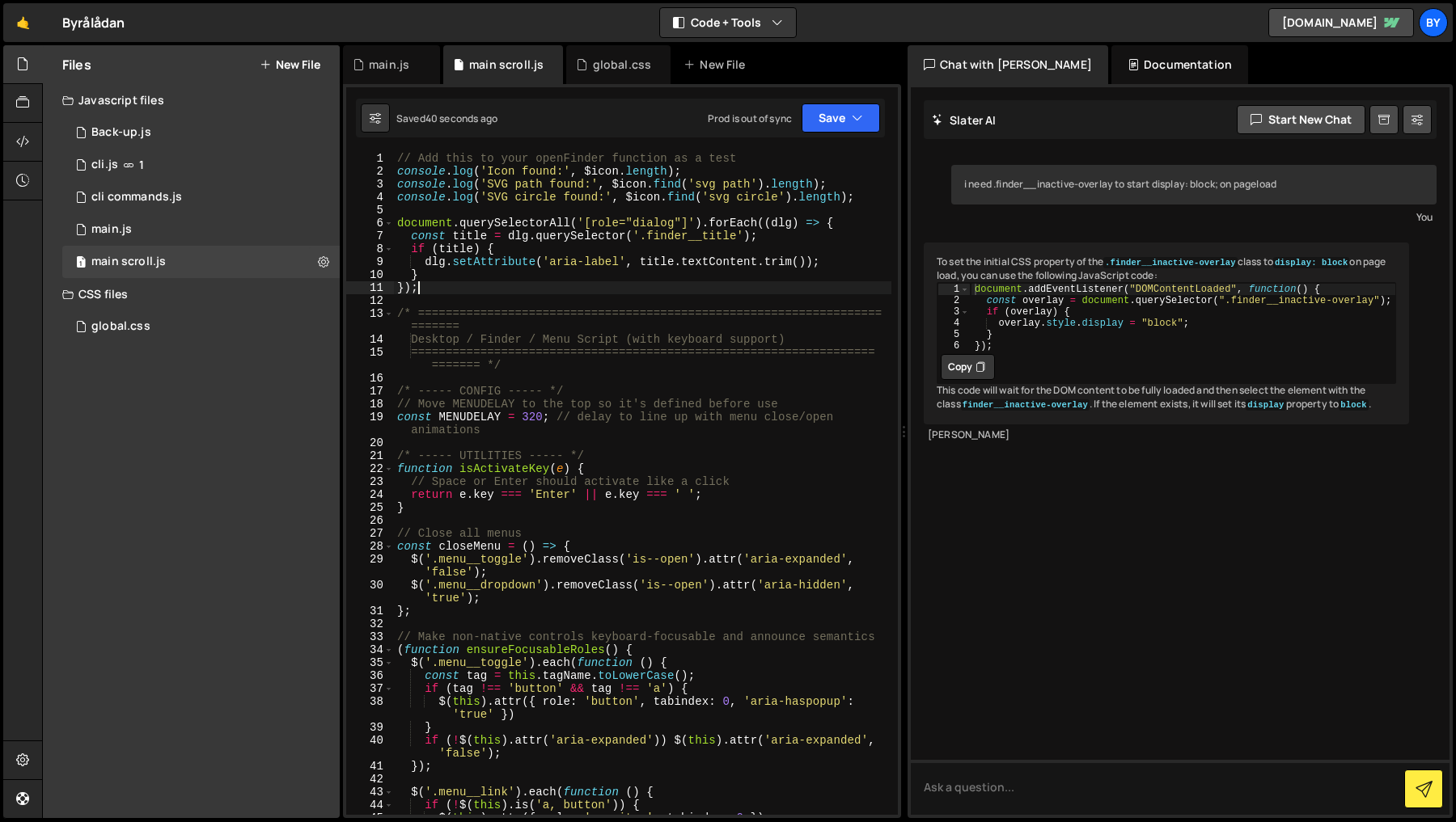
click at [557, 290] on div "// Add this to your openFinder function as a test console . log ( 'Icon found:'…" at bounding box center [642, 497] width 497 height 689
type textarea "renderToDoItems();"
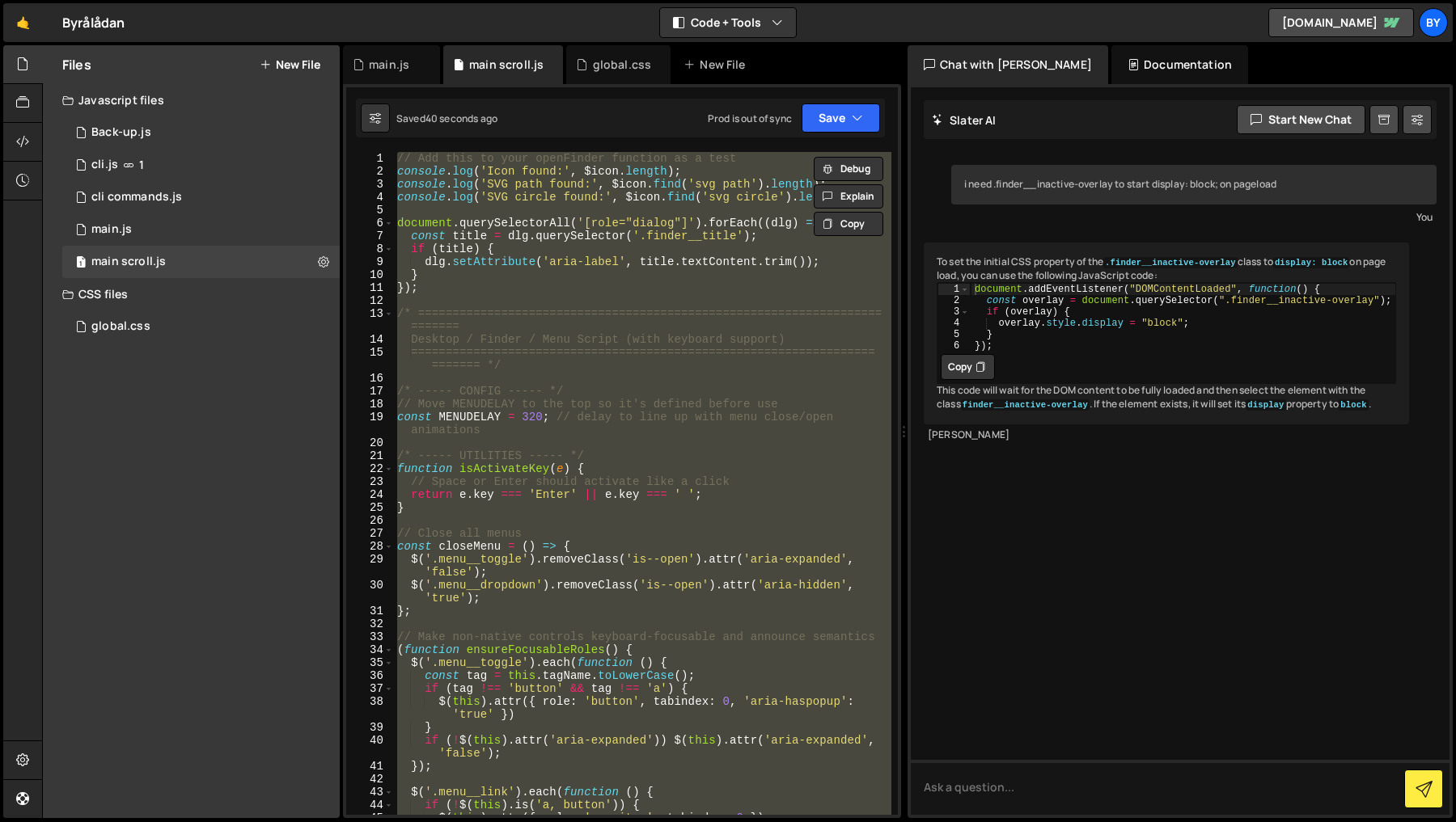
paste textarea
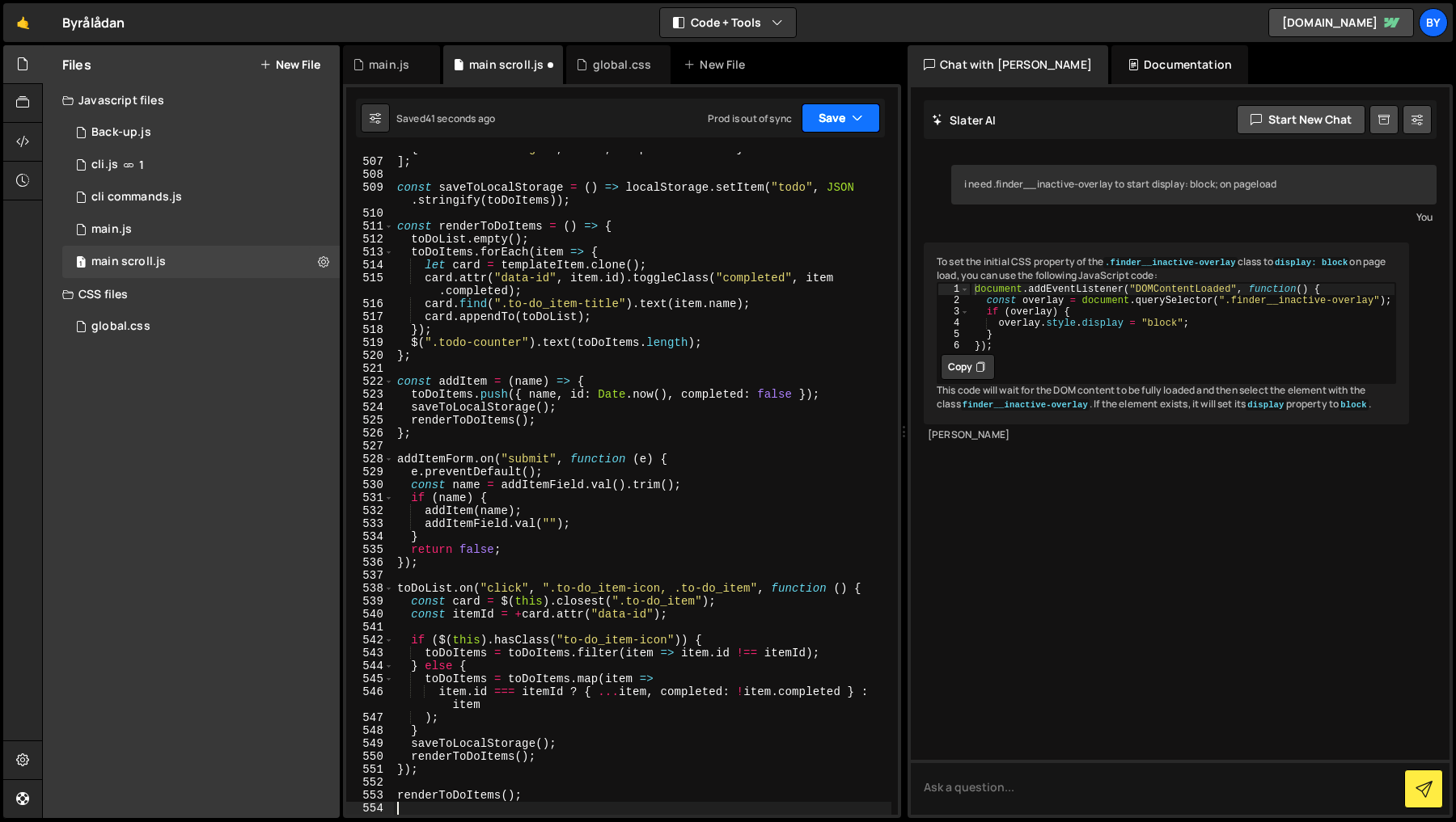
click at [874, 117] on button "Save" at bounding box center [841, 118] width 79 height 30
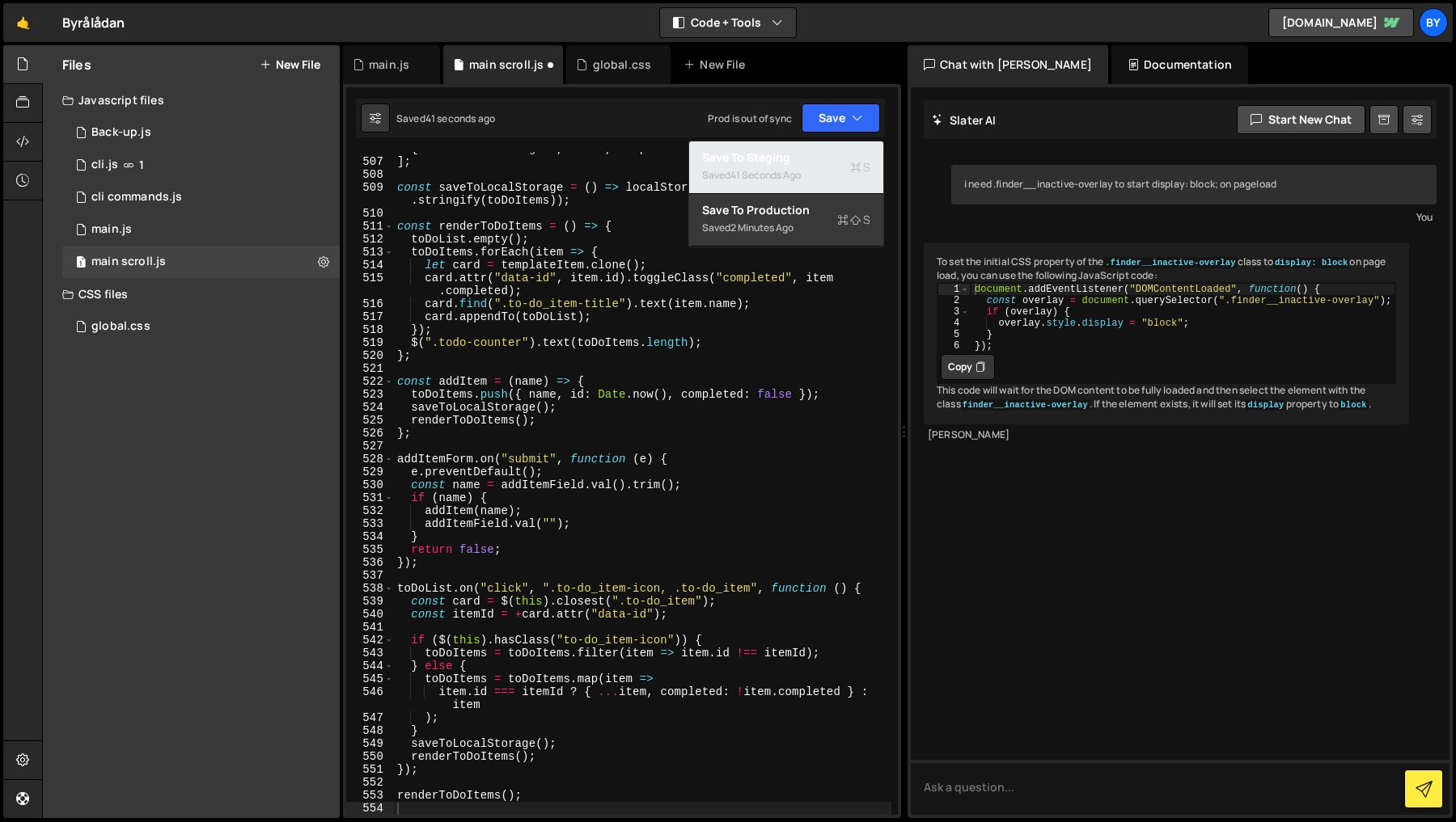
click at [835, 155] on div "Save to Staging S" at bounding box center [786, 158] width 168 height 17
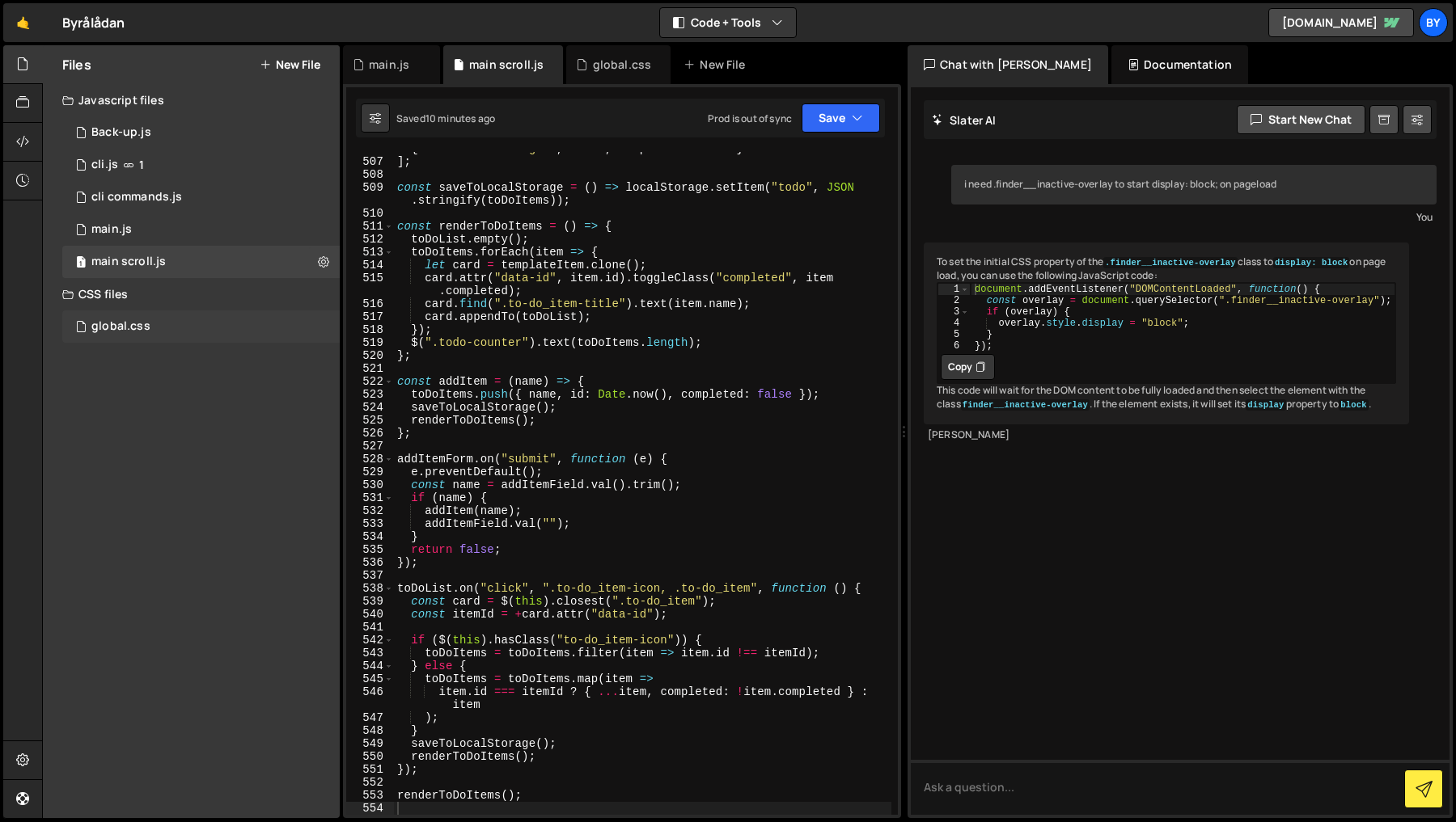
drag, startPoint x: 176, startPoint y: 326, endPoint x: 205, endPoint y: 332, distance: 29.6
click at [176, 326] on div "global.css 0" at bounding box center [200, 326] width 277 height 32
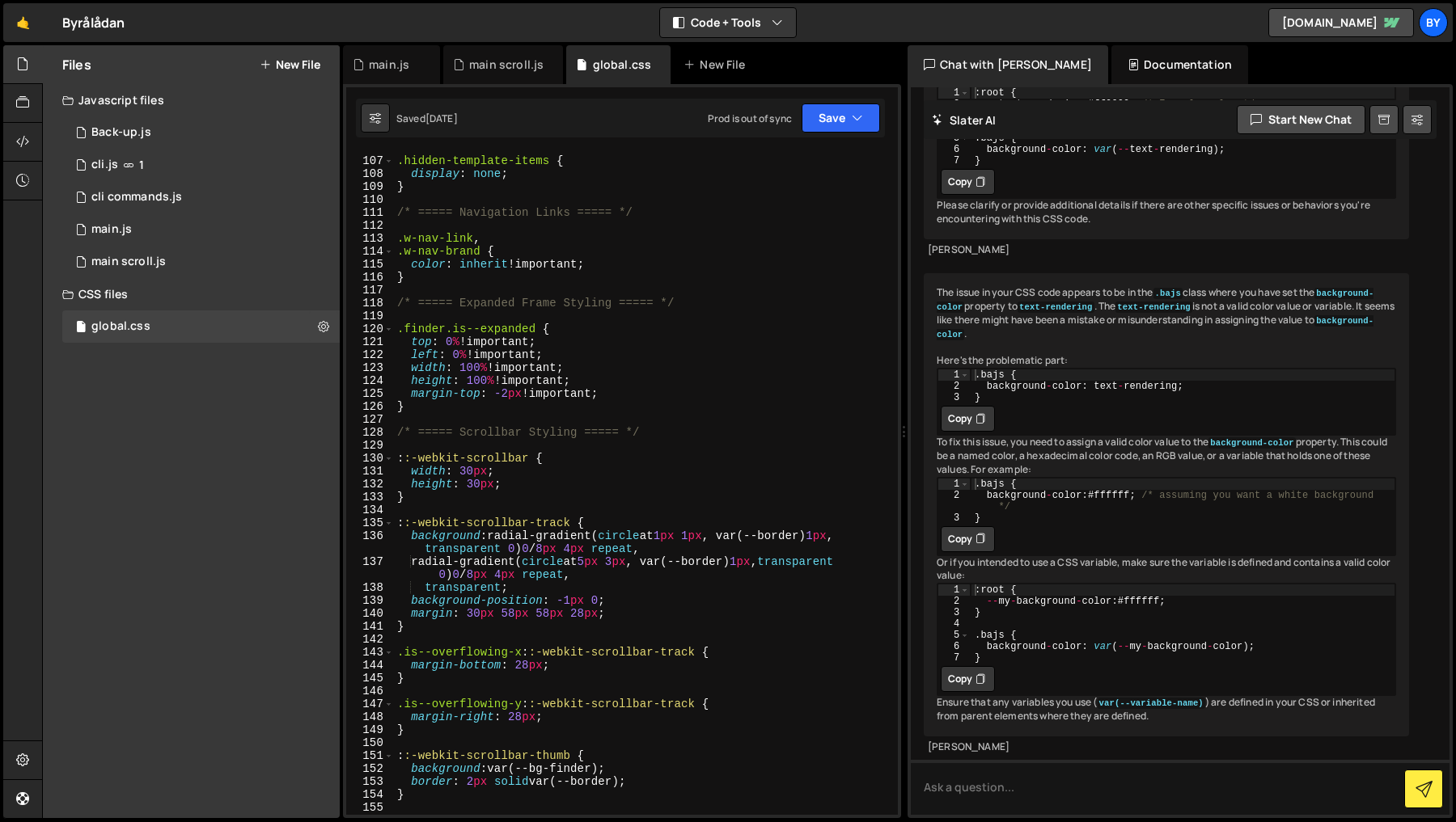
scroll to position [1367, 0]
click at [624, 601] on div ".hidden-template-items { display : none ; } /* ===== Navigation Links ===== */ …" at bounding box center [642, 488] width 497 height 689
click at [765, 587] on div ".hidden-template-items { display : none ; } /* ===== Navigation Links ===== */ …" at bounding box center [642, 488] width 497 height 689
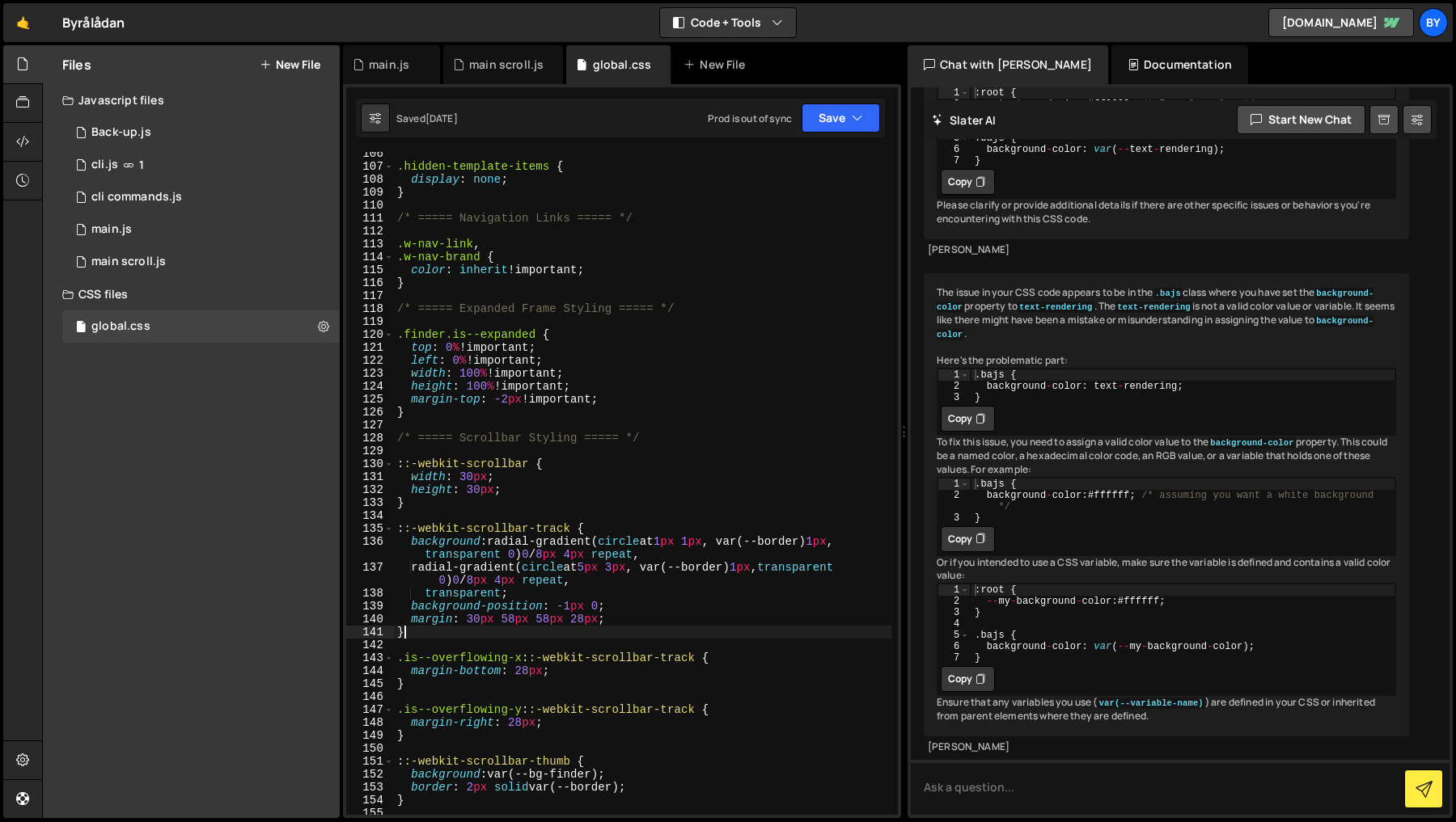
click at [458, 634] on div ".hidden-template-items { display : none ; } /* ===== Navigation Links ===== */ …" at bounding box center [642, 491] width 497 height 689
drag, startPoint x: 608, startPoint y: 590, endPoint x: 577, endPoint y: 587, distance: 31.1
click at [576, 587] on div ".hidden-template-items { display : none ; } /* ===== Navigation Links ===== */ …" at bounding box center [642, 493] width 497 height 689
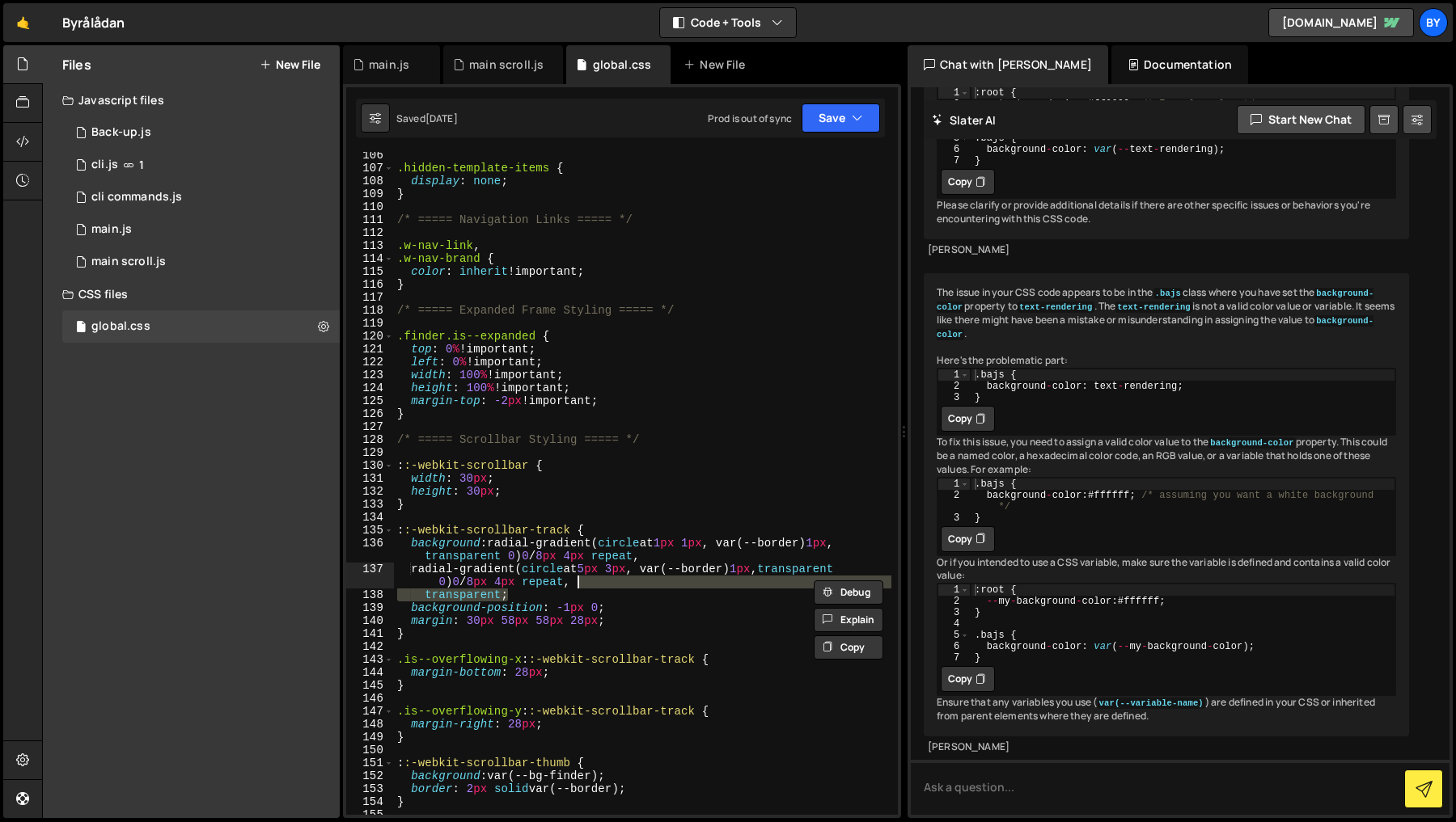
click at [605, 596] on div ".hidden-template-items { display : none ; } /* ===== Navigation Links ===== */ …" at bounding box center [642, 484] width 497 height 663
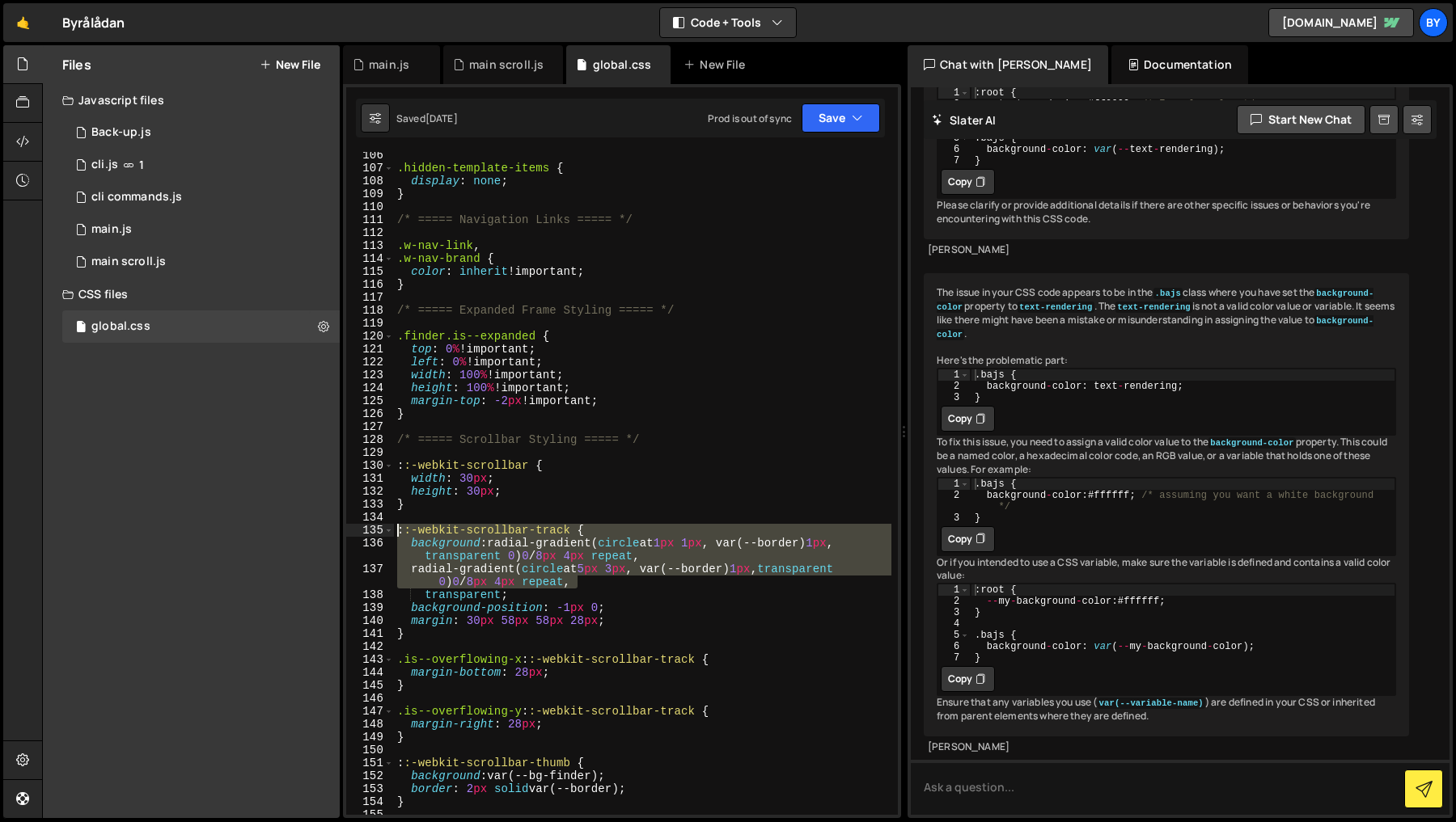
drag, startPoint x: 564, startPoint y: 579, endPoint x: 372, endPoint y: 526, distance: 199.2
click at [367, 526] on div "transparent; 106 107 108 109 110 111 112 113 114 115 116 117 118 119 120 121 12…" at bounding box center [622, 484] width 552 height 663
type textarea "::-webkit-scrollbar-track { background: radial-gradient(circle at 1px 1px, var(…"
